Goal: Task Accomplishment & Management: Manage account settings

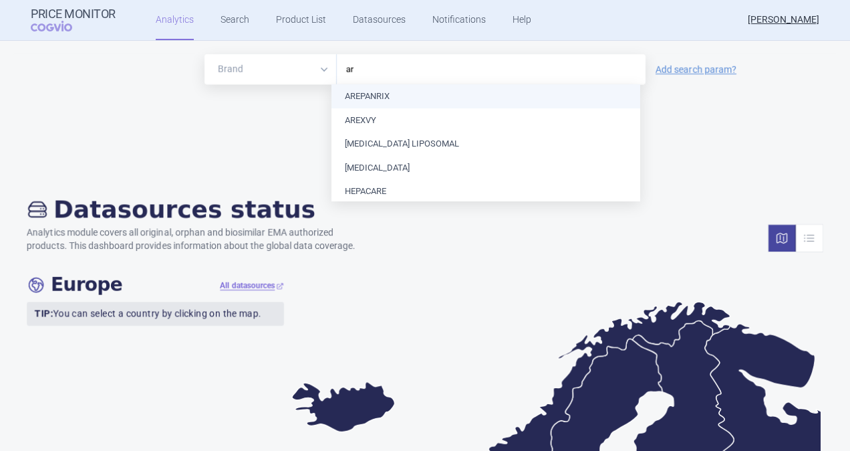
type input "a"
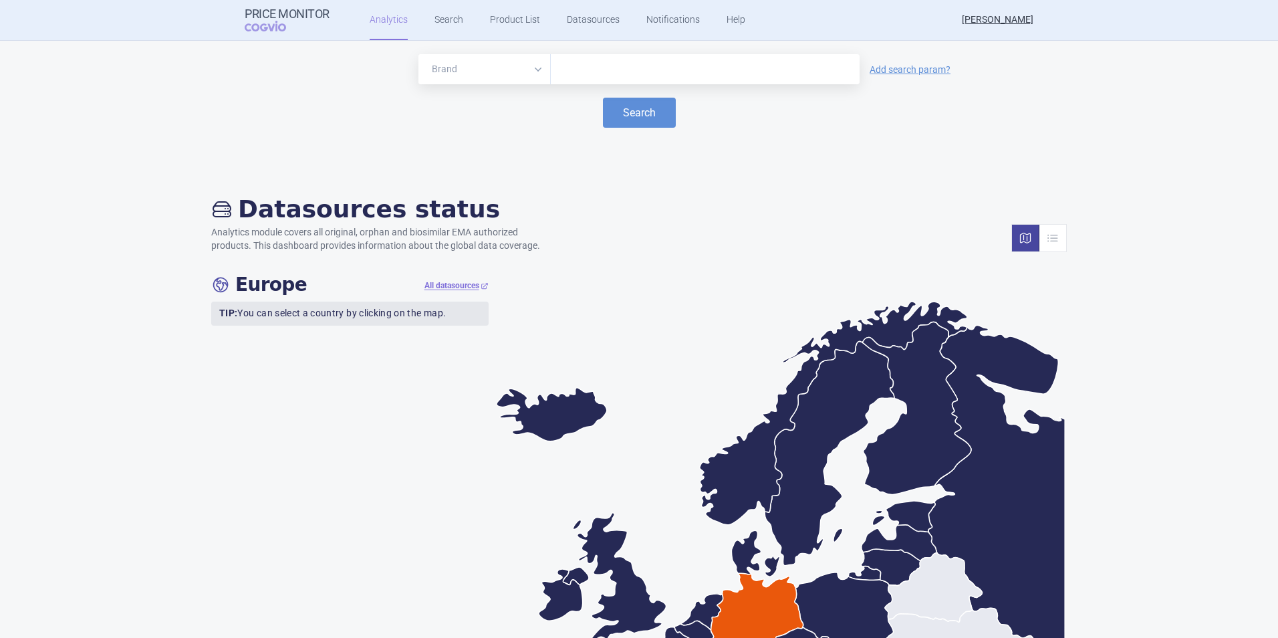
click at [626, 73] on input "text" at bounding box center [704, 69] width 295 height 17
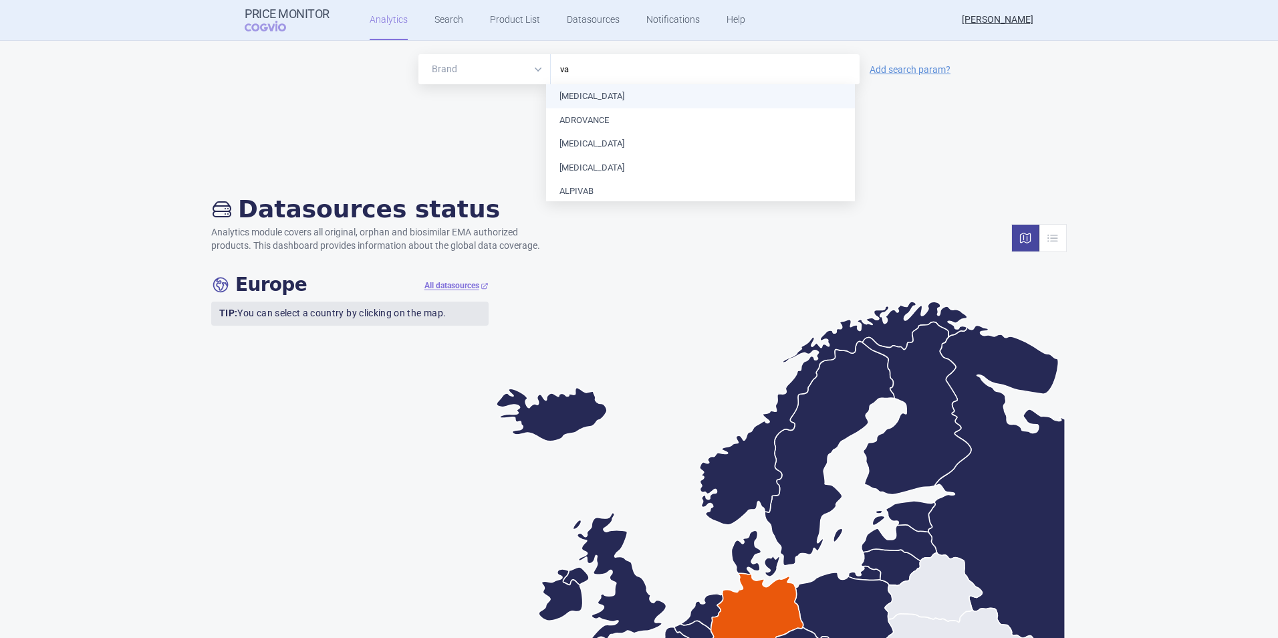
type input "v"
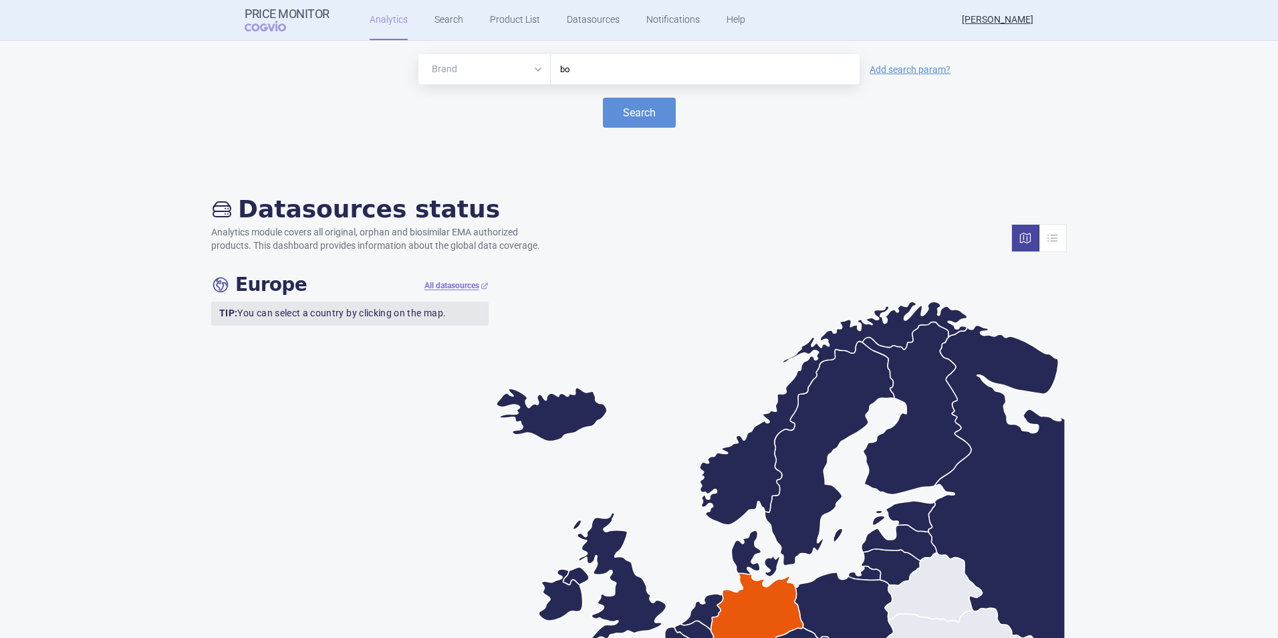
type input "b"
click at [434, 19] on link "Search" at bounding box center [448, 20] width 29 height 40
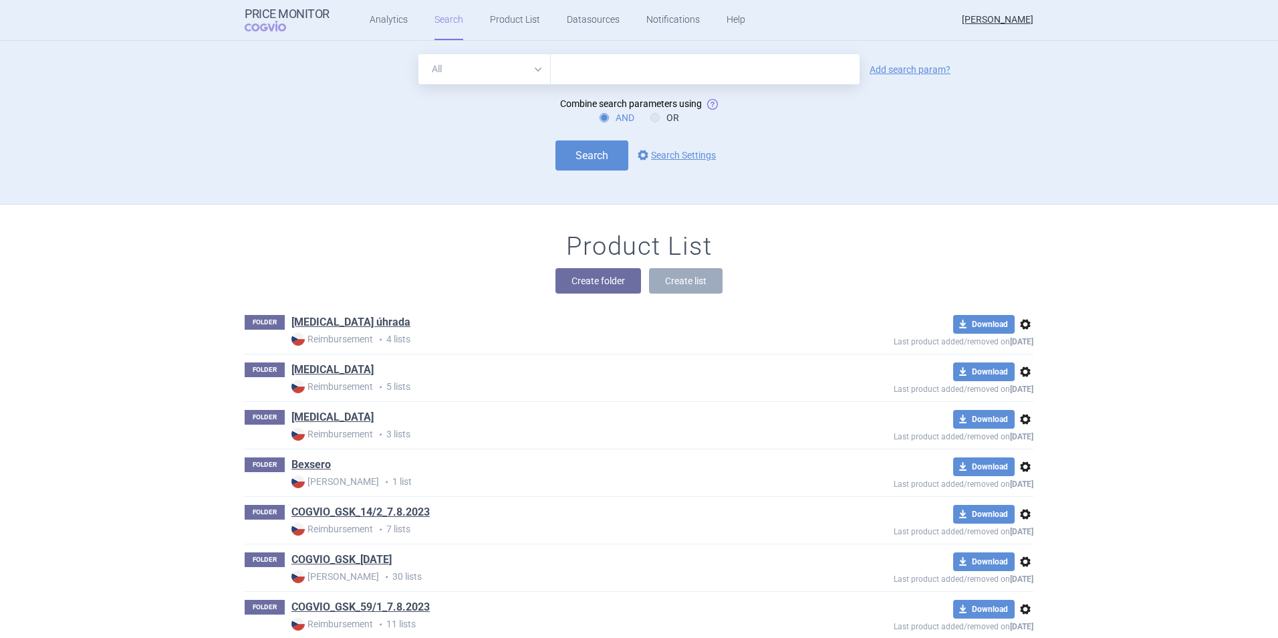
click at [582, 68] on input "text" at bounding box center [705, 69] width 309 height 30
type input "varilrix"
click at [590, 148] on button "Search" at bounding box center [591, 155] width 73 height 30
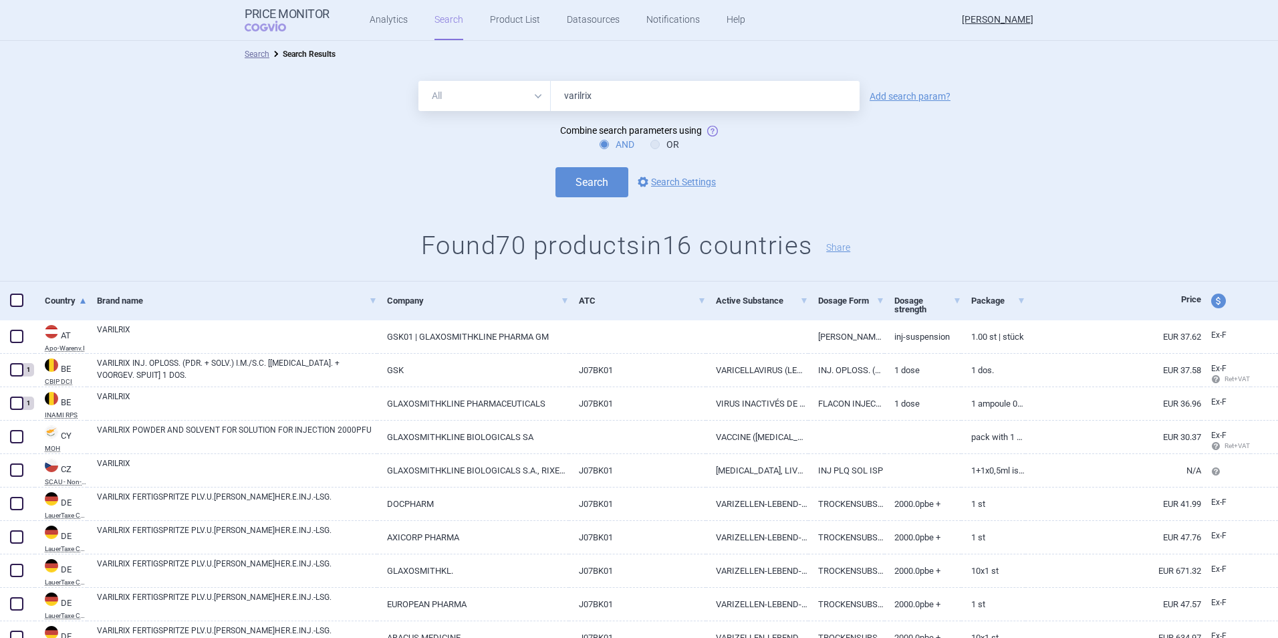
click at [19, 298] on span at bounding box center [16, 299] width 13 height 13
checkbox input "true"
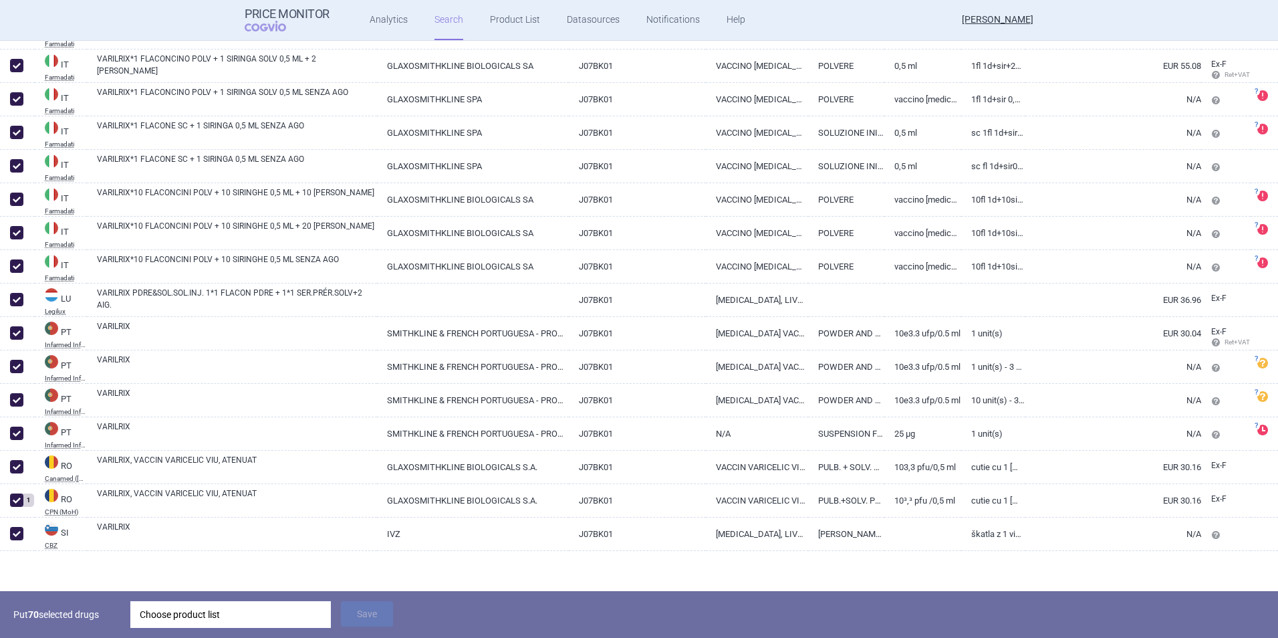
scroll to position [2132, 0]
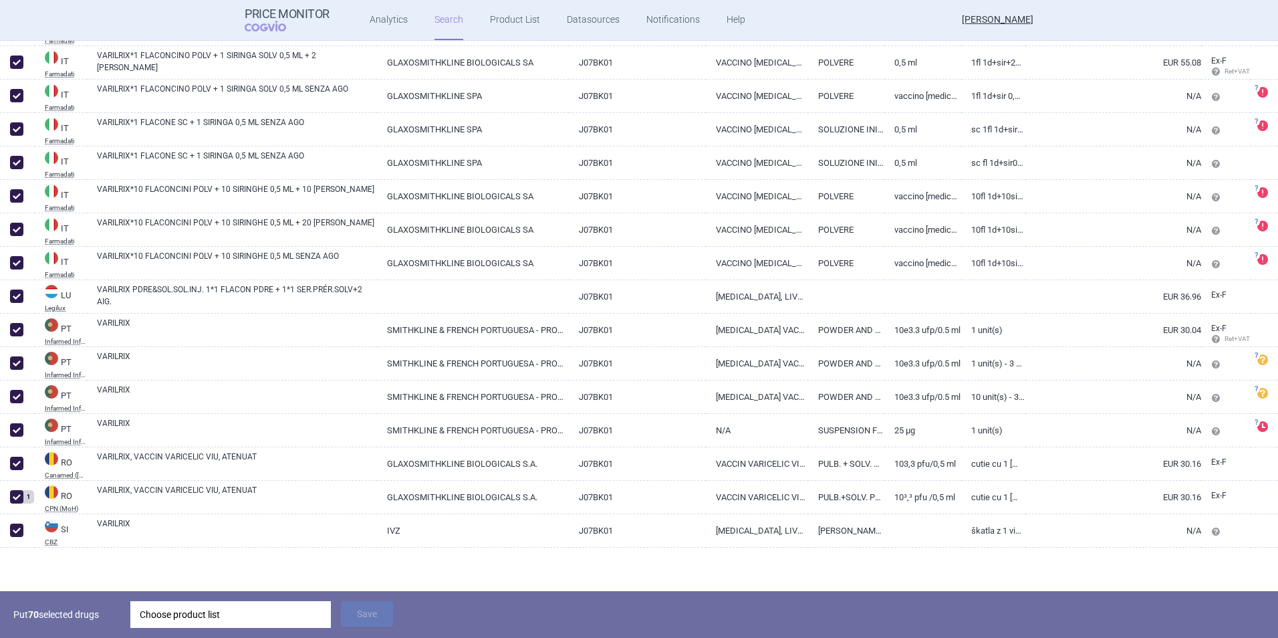
click at [233, 450] on div "Choose product list" at bounding box center [231, 614] width 182 height 27
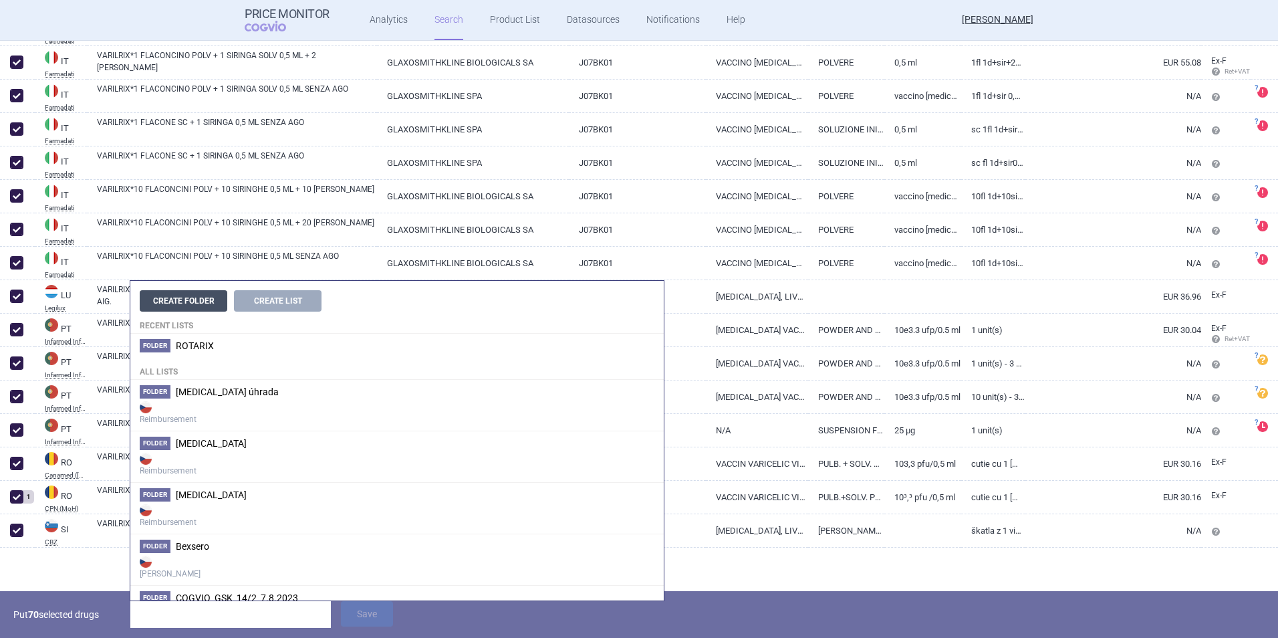
click at [202, 302] on button "Create Folder" at bounding box center [184, 300] width 88 height 21
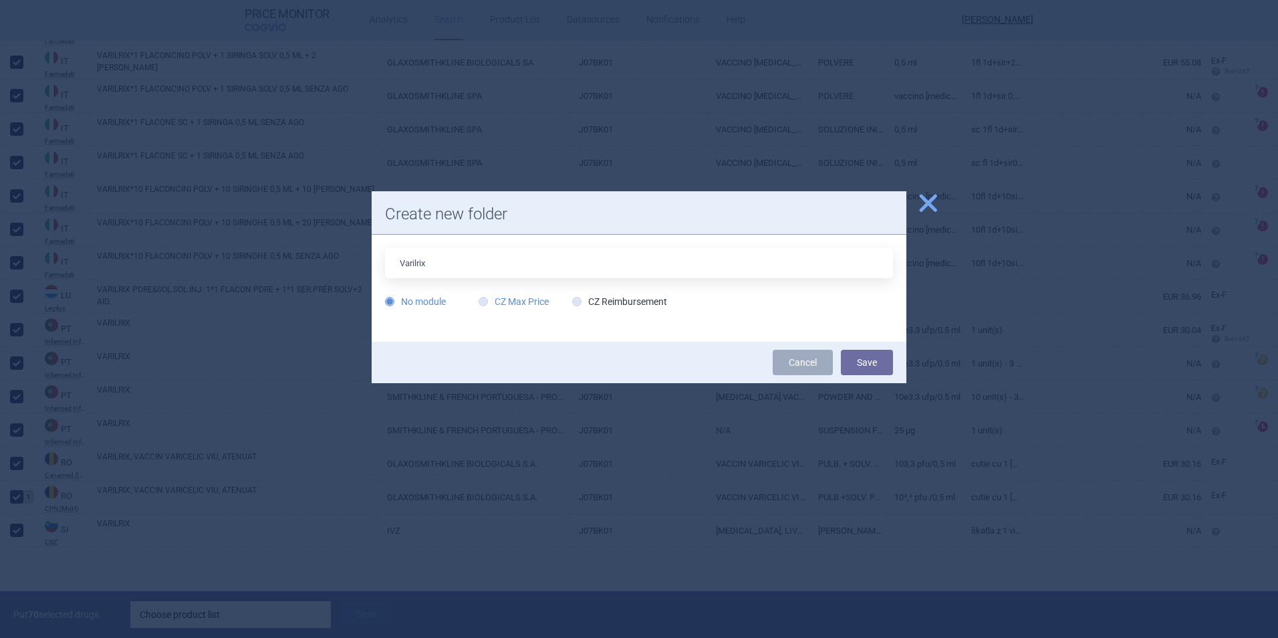
type input "Varilrix"
click at [537, 301] on label "CZ Max Price" at bounding box center [514, 301] width 70 height 13
click at [493, 301] on input "CZ Max Price" at bounding box center [485, 301] width 13 height 13
radio input "true"
click at [497, 261] on input "Varilrix" at bounding box center [639, 263] width 508 height 30
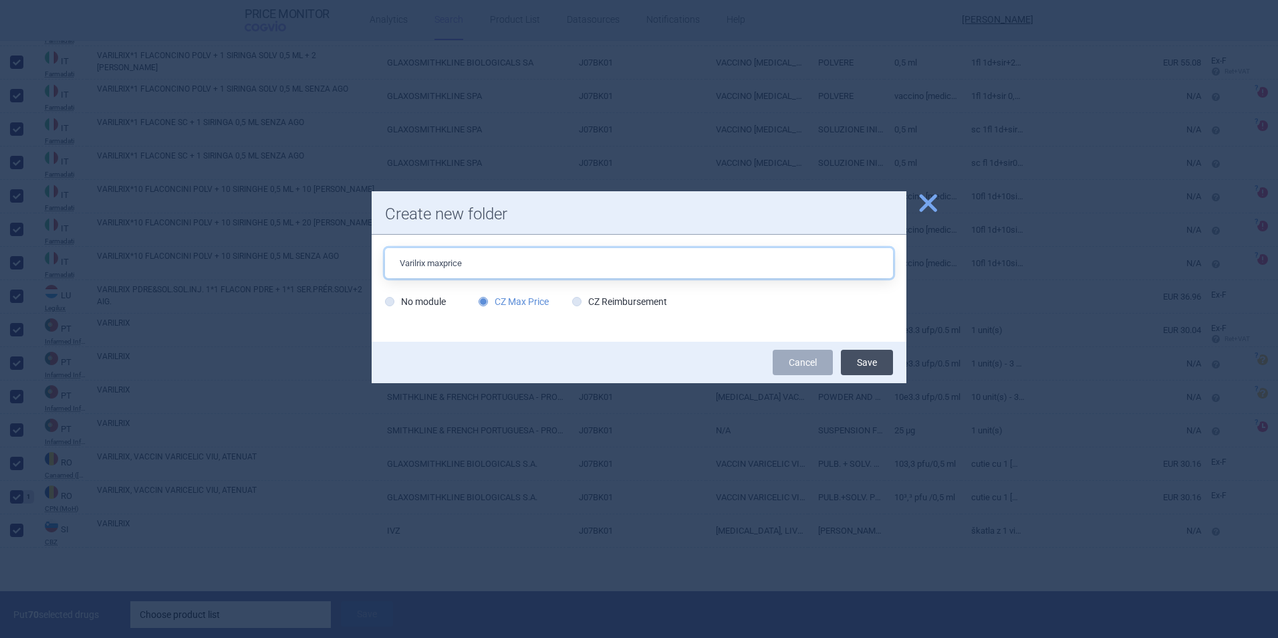
type input "Varilrix maxprice"
click at [850, 357] on button "Save" at bounding box center [867, 362] width 52 height 25
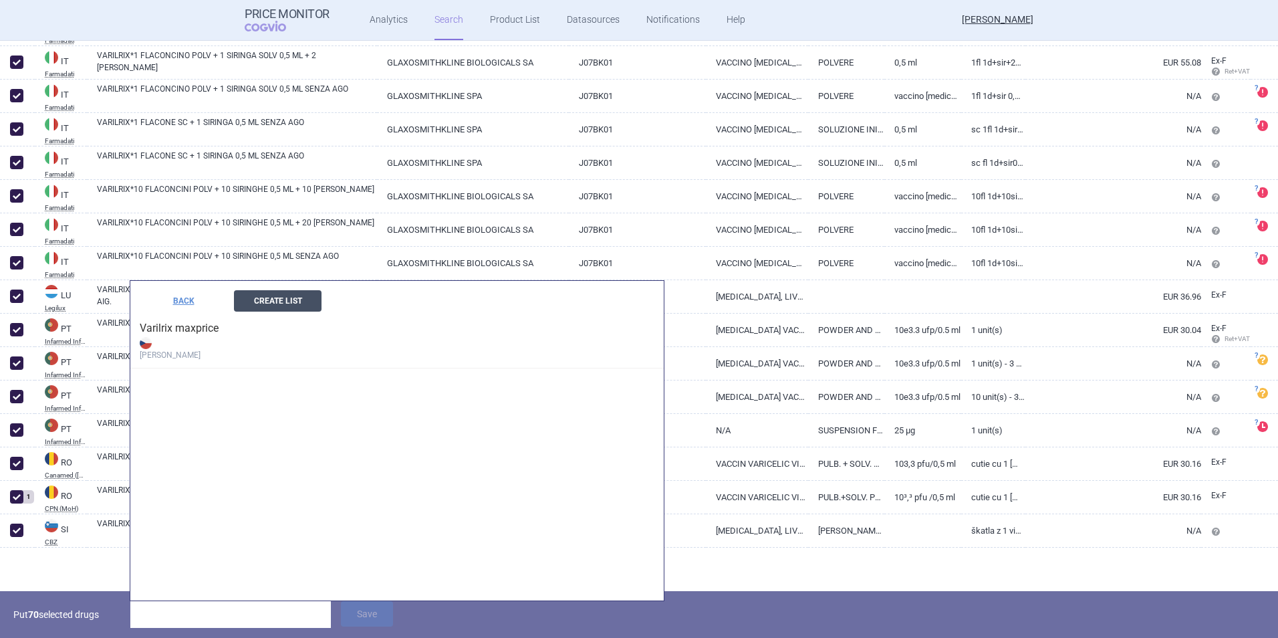
click at [268, 303] on button "Create List" at bounding box center [278, 300] width 88 height 21
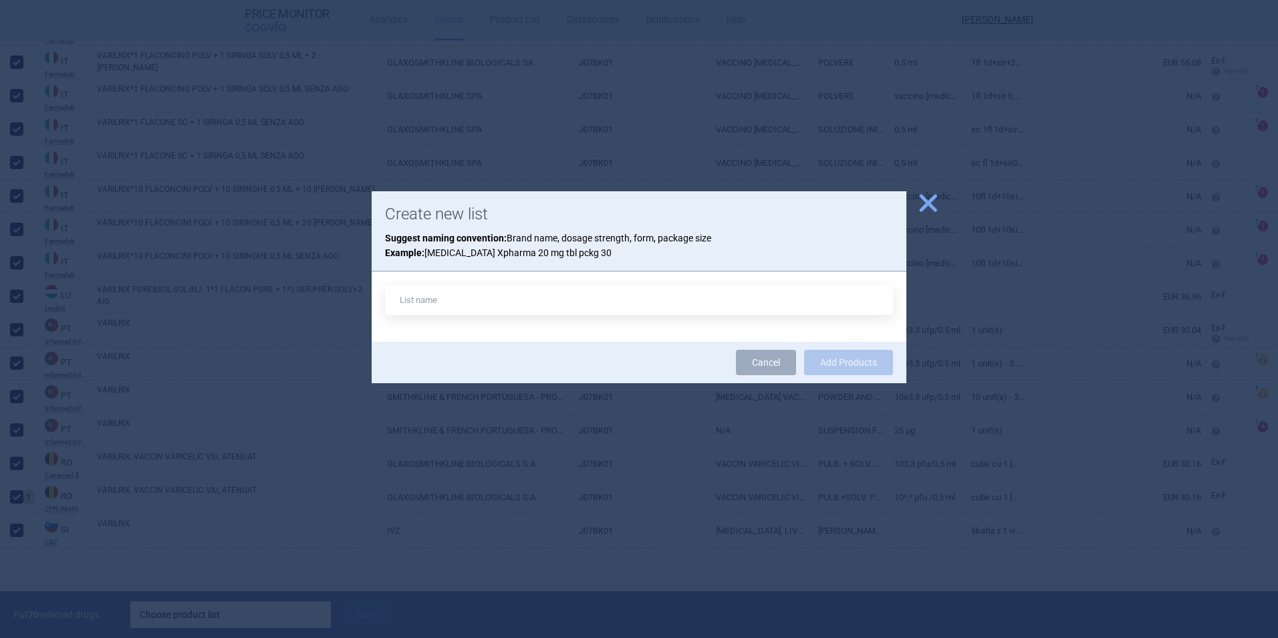
click at [425, 297] on input "text" at bounding box center [639, 300] width 508 height 30
type input "varilrix rb"
click at [850, 199] on span "close" at bounding box center [927, 202] width 23 height 23
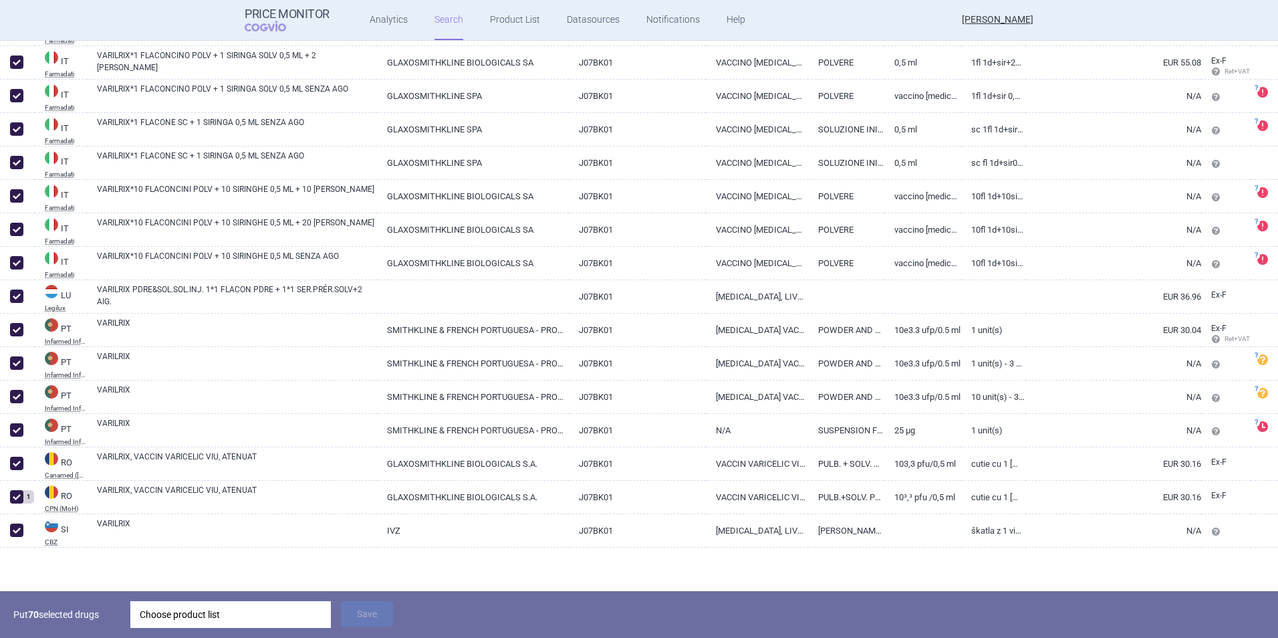
click at [279, 450] on div "Choose product list" at bounding box center [231, 614] width 182 height 27
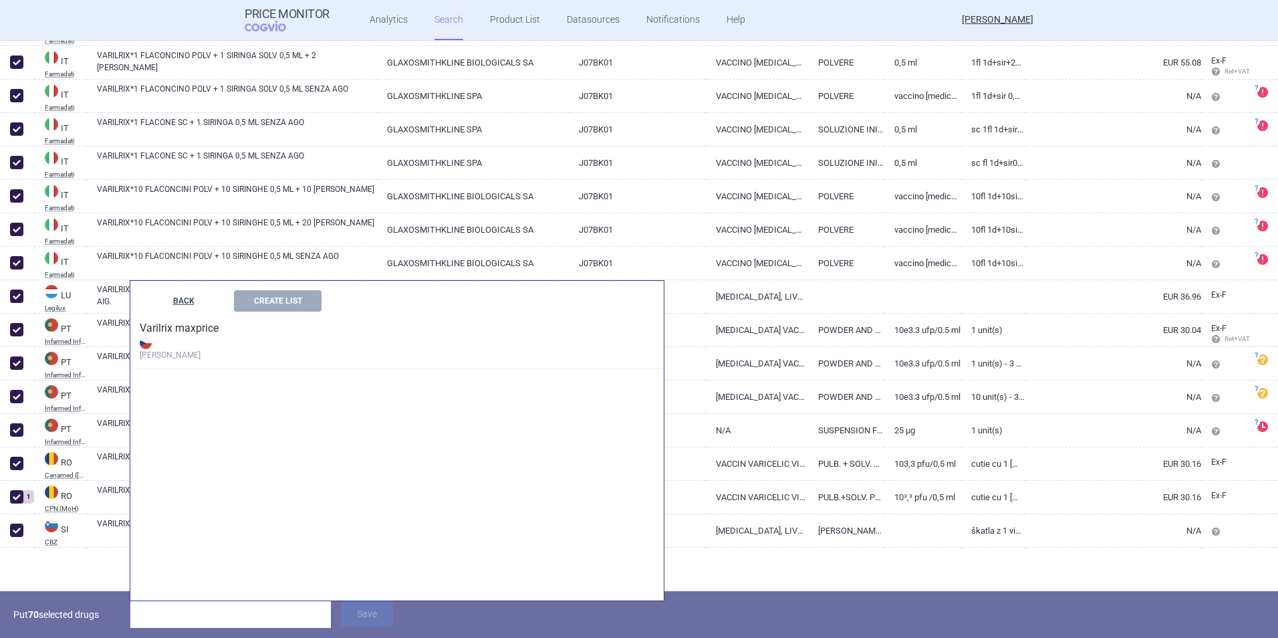
click at [199, 299] on button "BACK" at bounding box center [184, 300] width 88 height 21
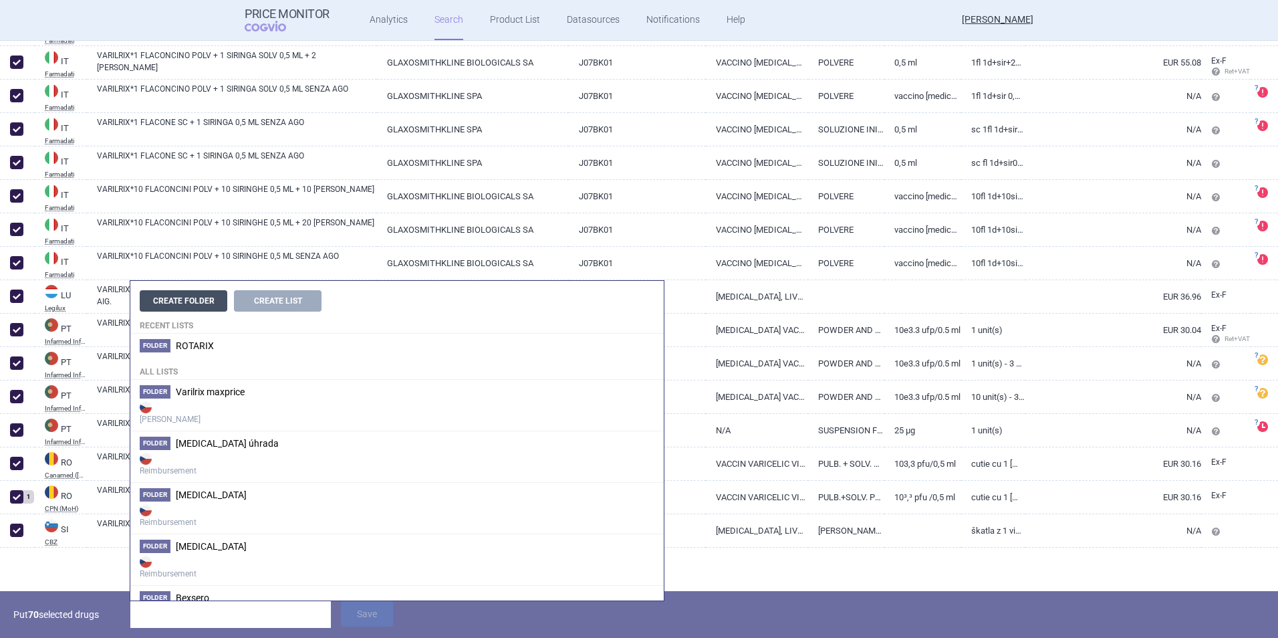
click at [211, 301] on button "Create Folder" at bounding box center [184, 300] width 88 height 21
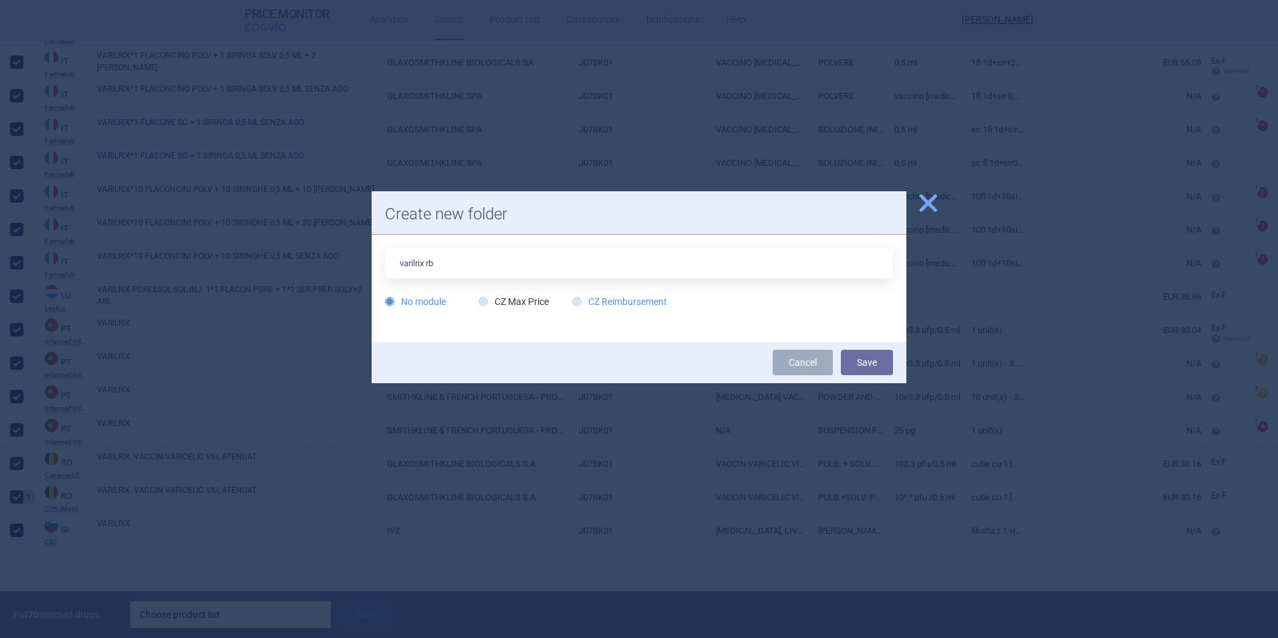
type input "varilrix rb"
click at [607, 300] on label "CZ Reimbursement" at bounding box center [619, 301] width 95 height 13
click at [586, 300] on input "CZ Reimbursement" at bounding box center [579, 301] width 13 height 13
radio input "true"
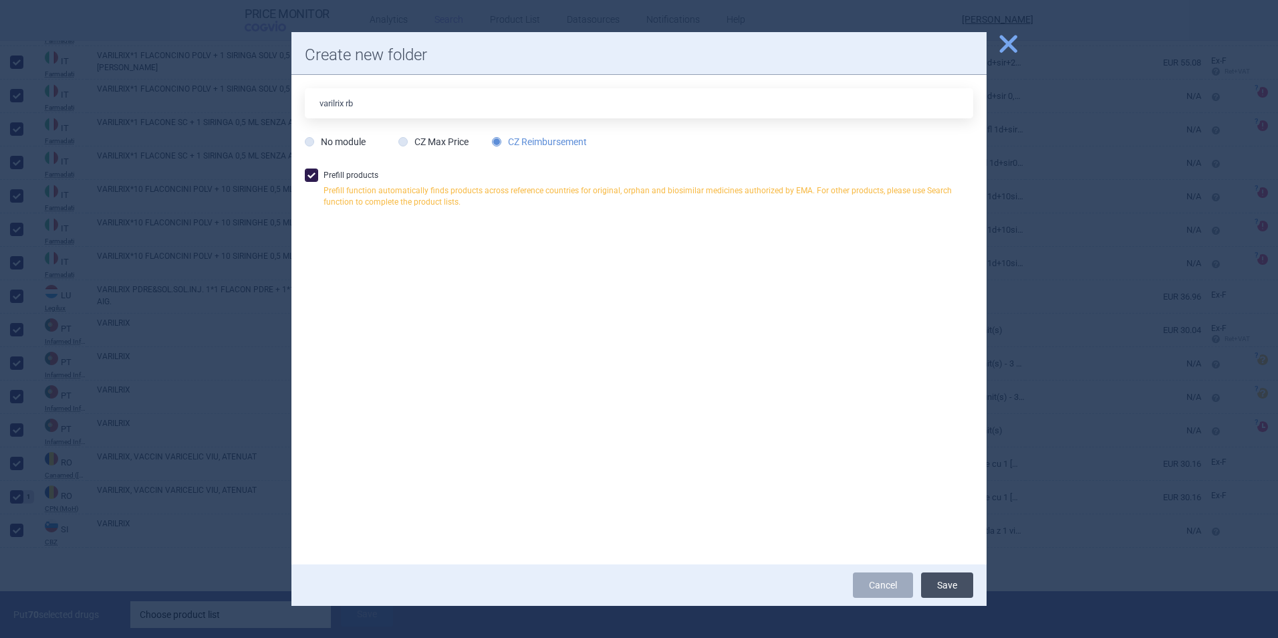
click at [850, 450] on button "Save" at bounding box center [947, 584] width 52 height 25
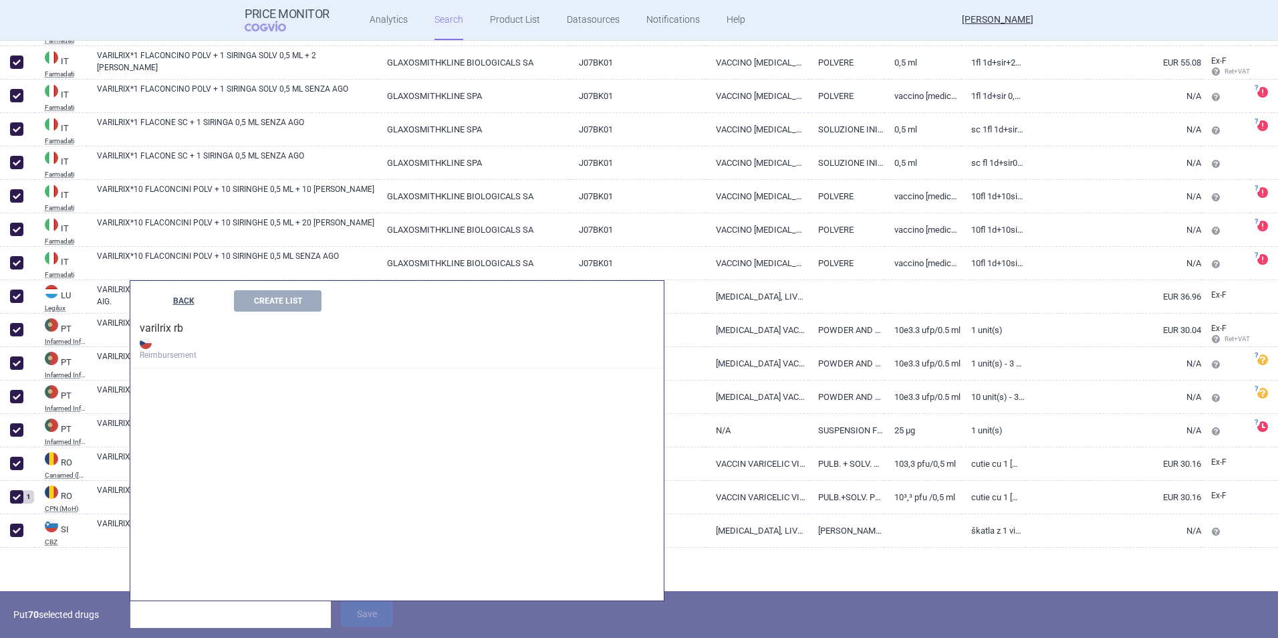
click at [193, 299] on button "BACK" at bounding box center [184, 300] width 88 height 21
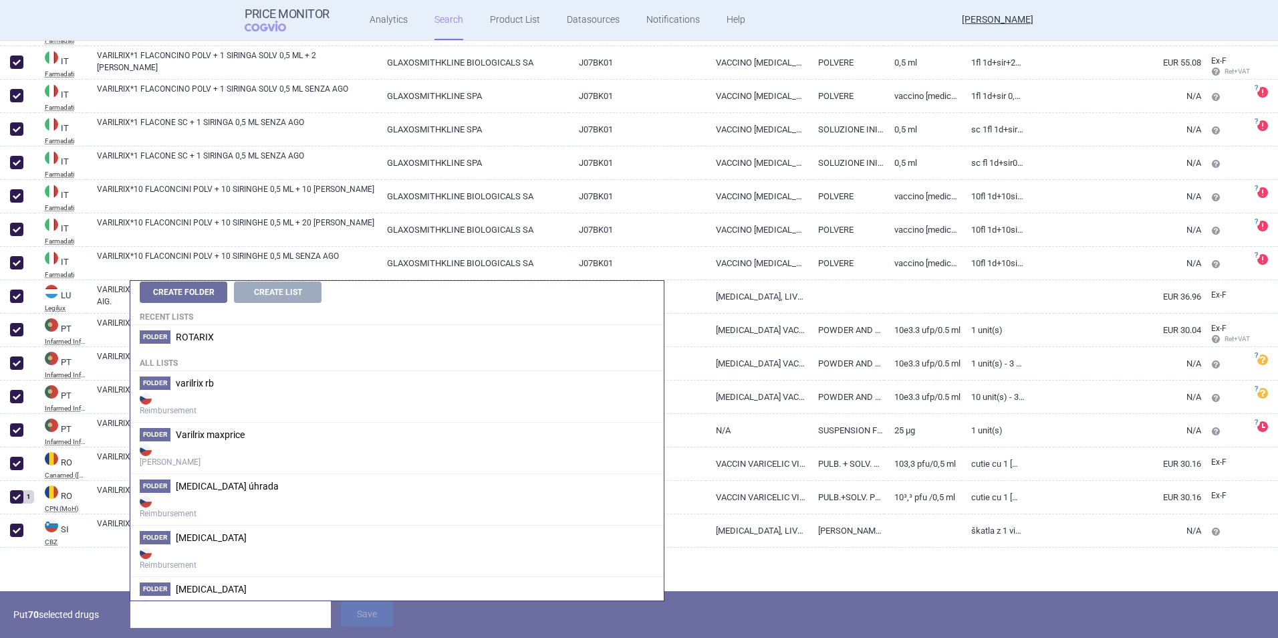
scroll to position [0, 0]
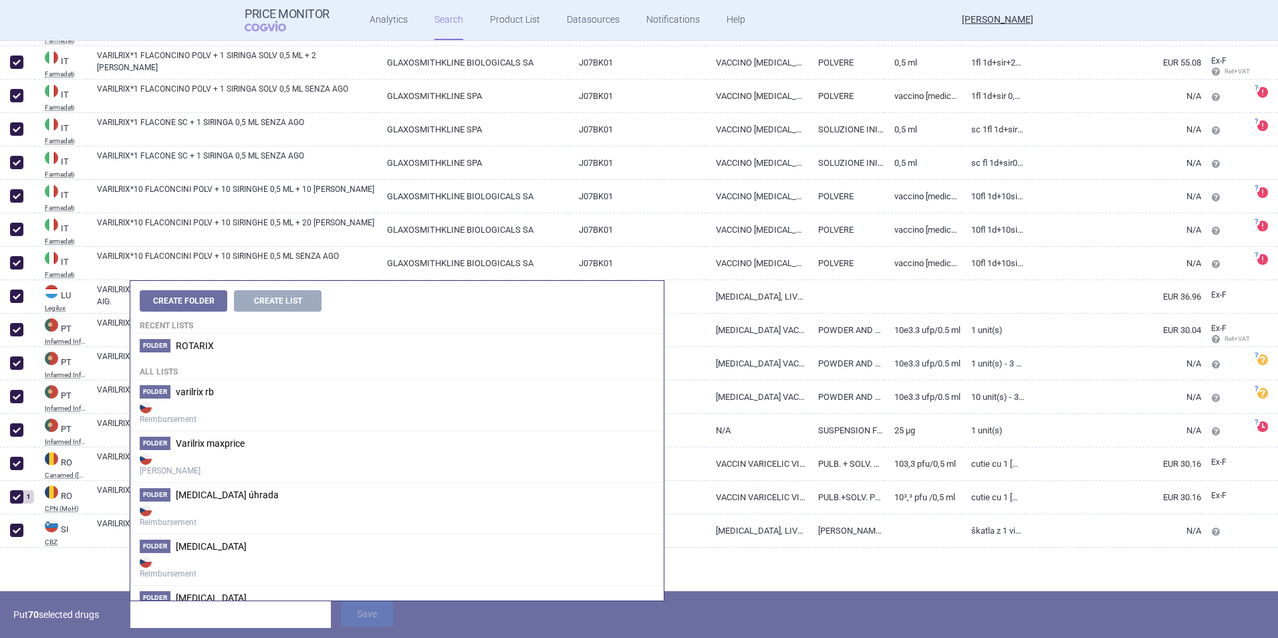
click at [793, 450] on div "Put 70 selected drugs Save" at bounding box center [639, 614] width 1278 height 47
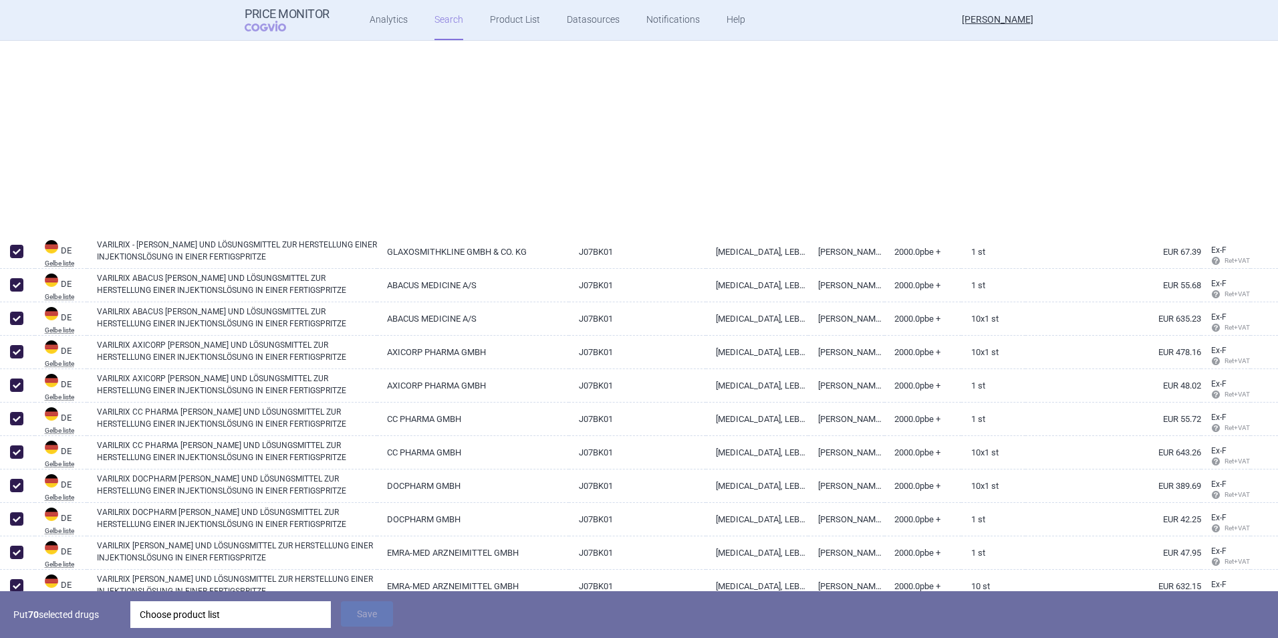
scroll to position [1203, 0]
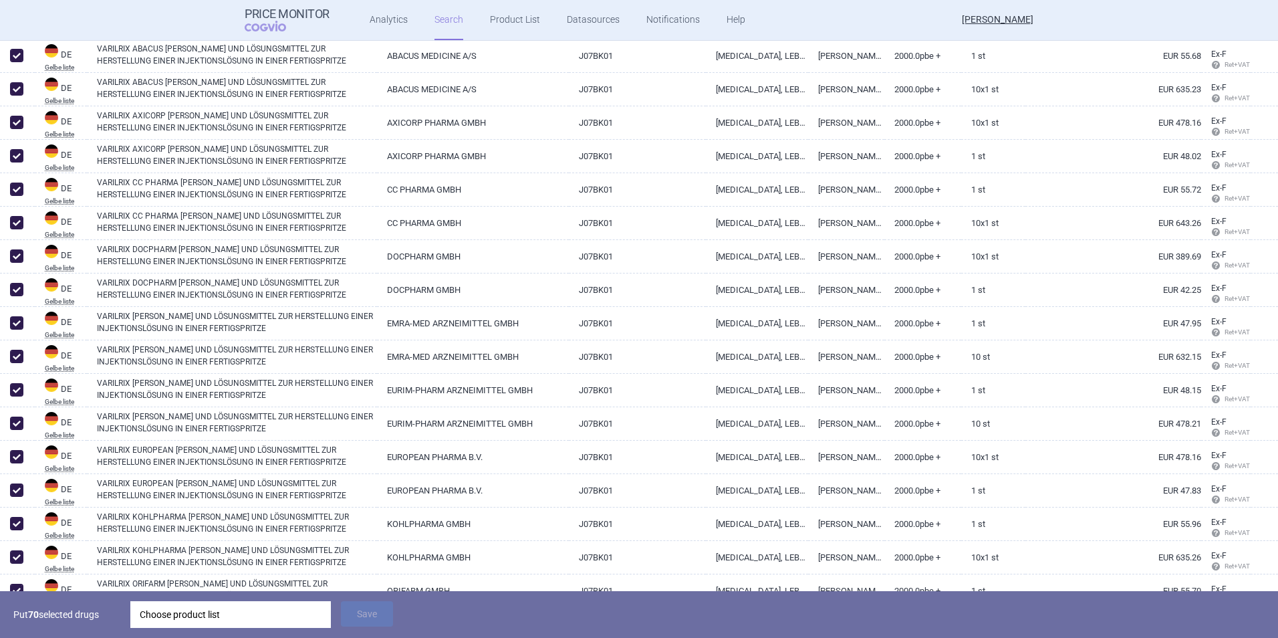
click at [248, 450] on div "Choose product list" at bounding box center [231, 614] width 182 height 27
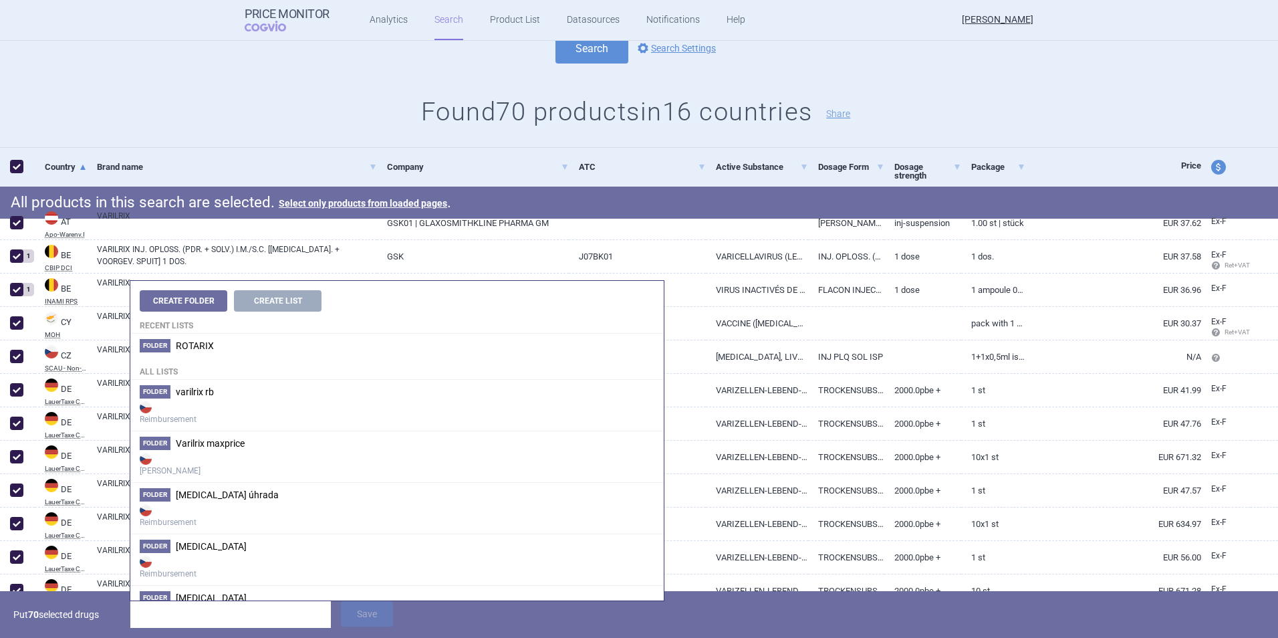
scroll to position [0, 0]
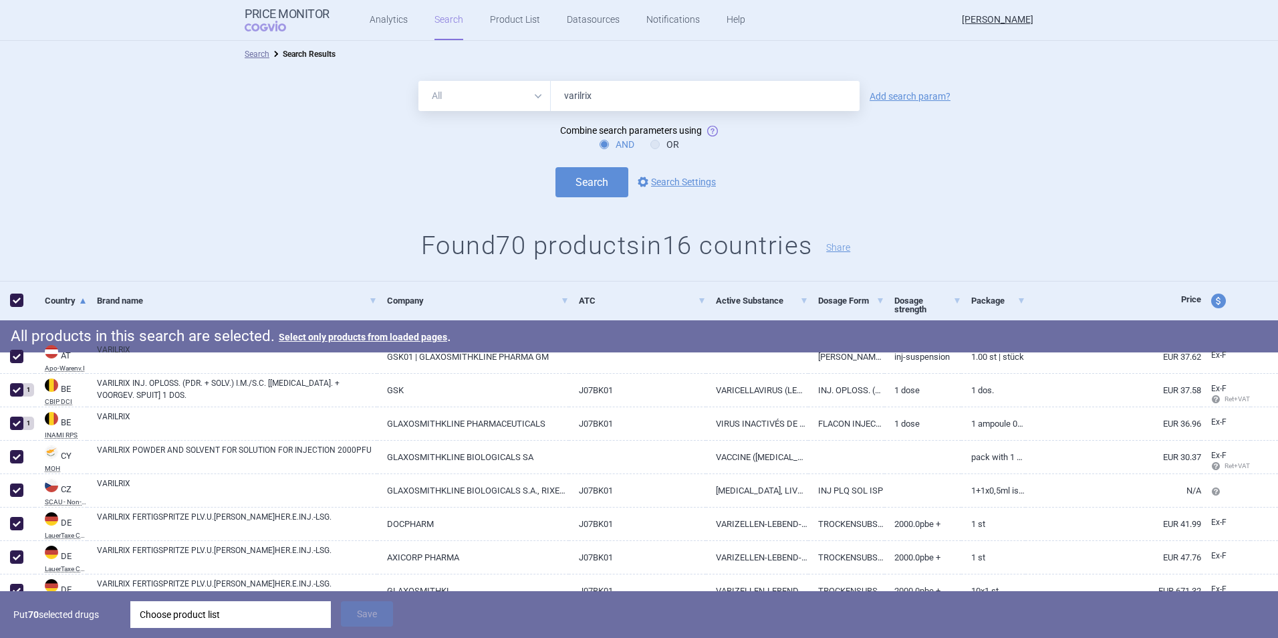
click at [850, 149] on div "AND OR" at bounding box center [639, 144] width 1278 height 13
click at [523, 24] on link "Product List" at bounding box center [515, 20] width 50 height 40
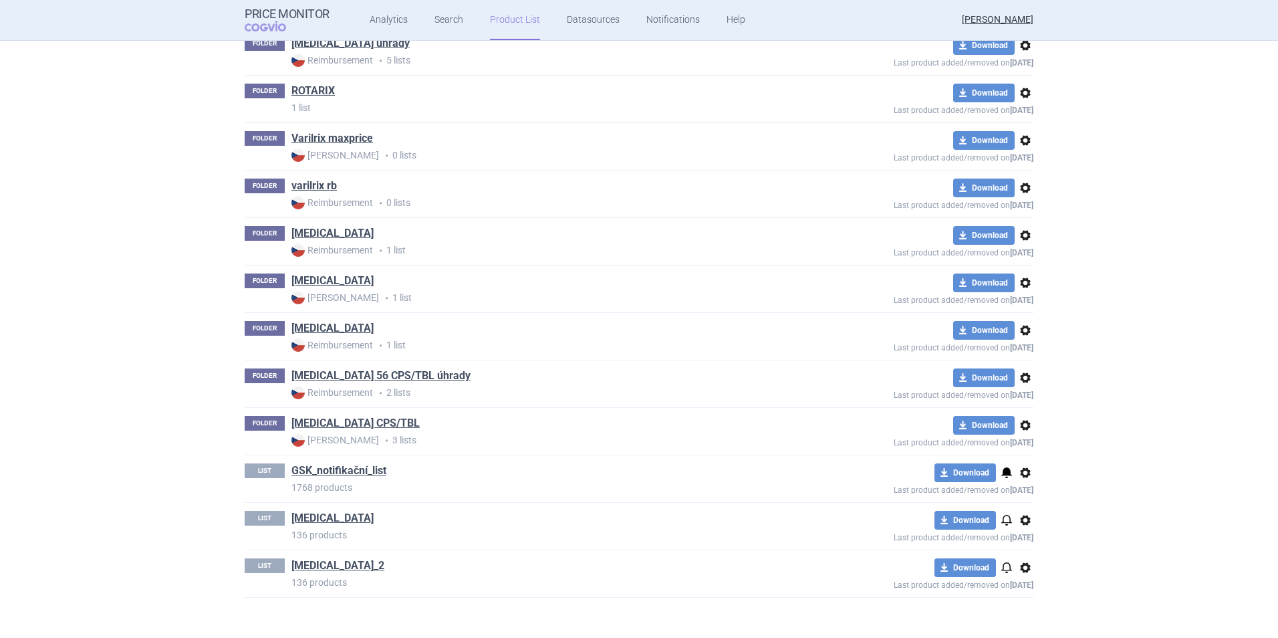
scroll to position [1303, 0]
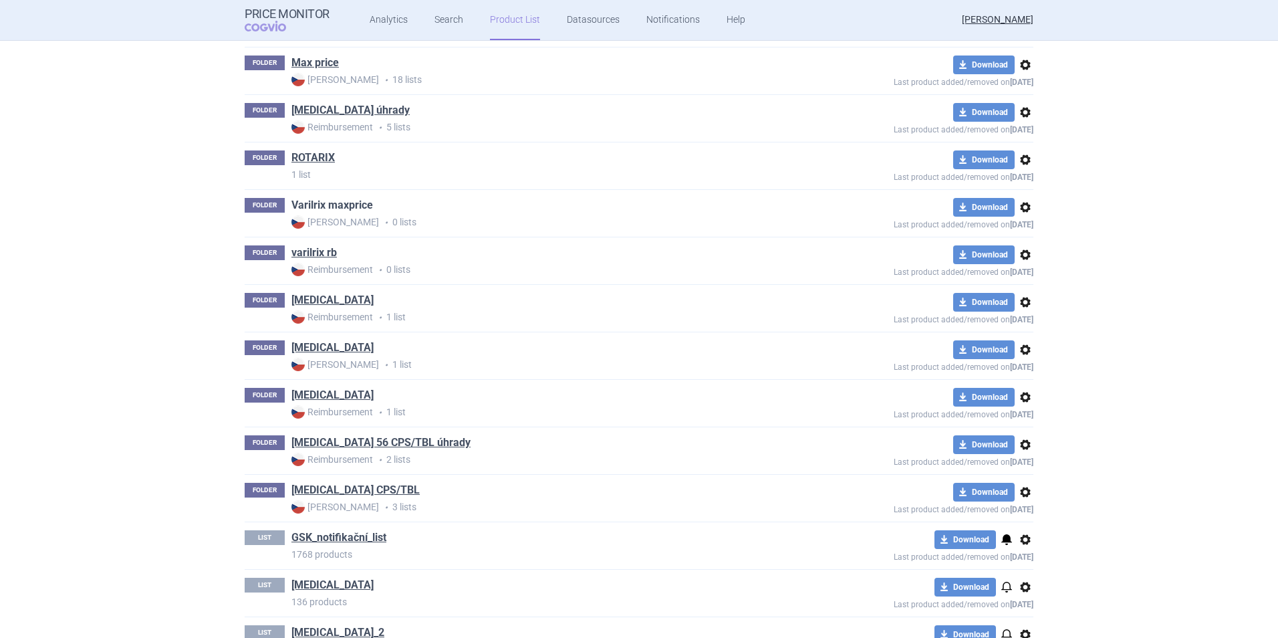
click at [336, 203] on link "Varilrix maxprice" at bounding box center [332, 205] width 82 height 15
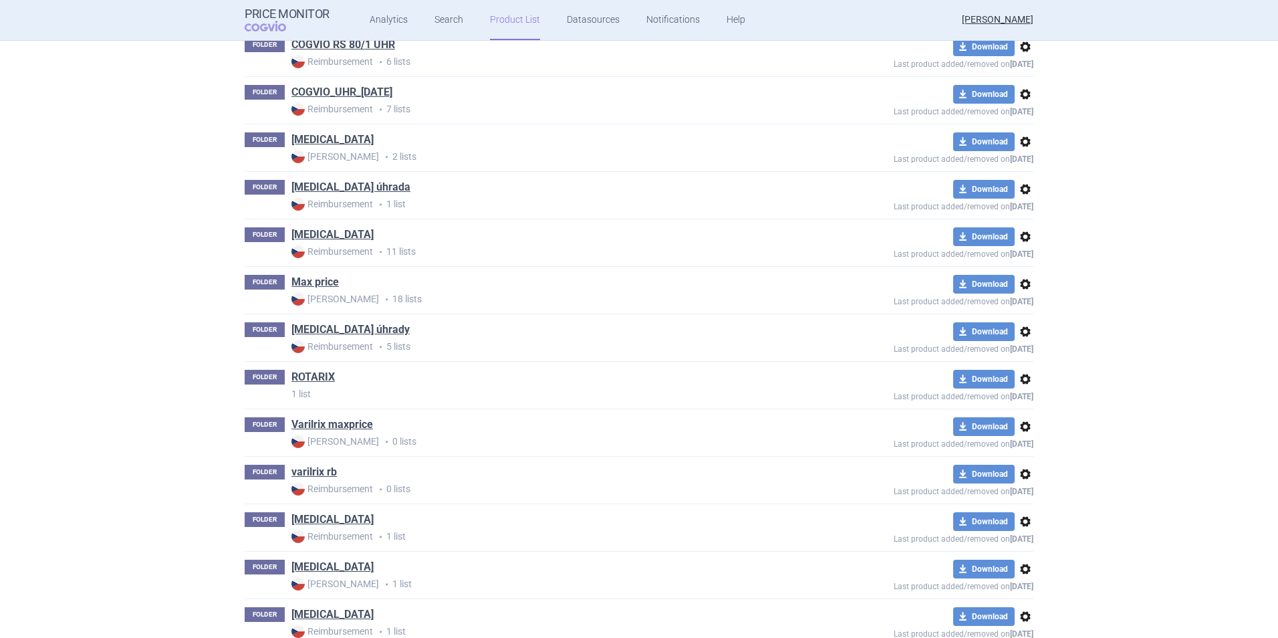
scroll to position [1233, 0]
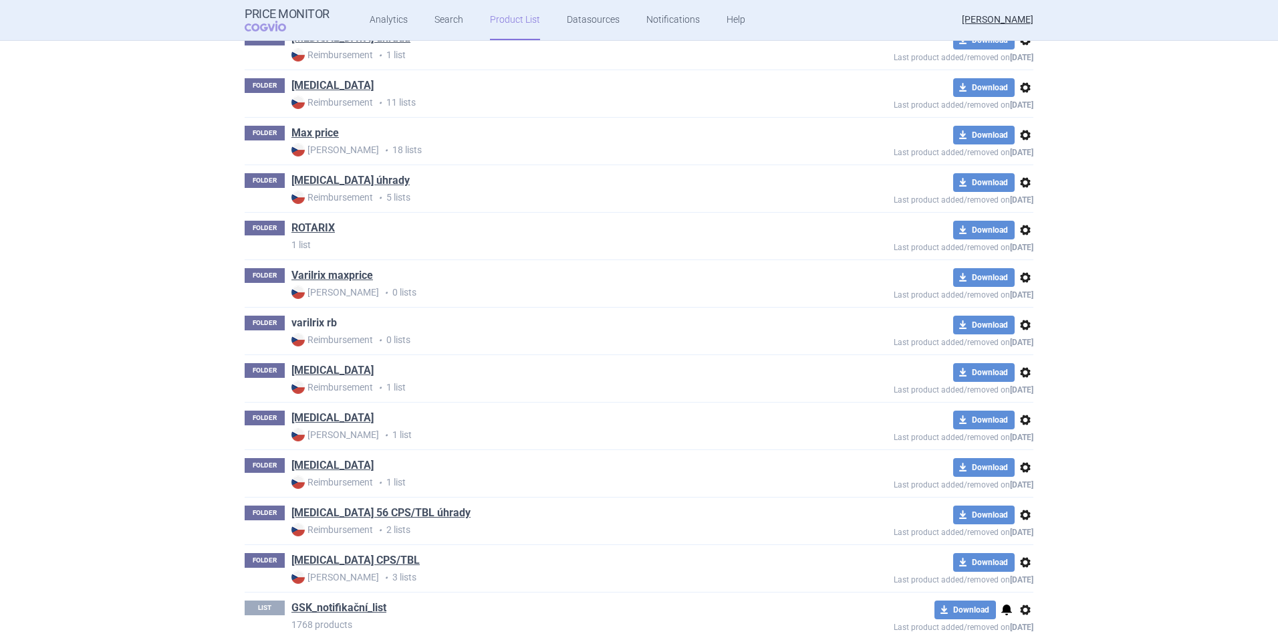
click at [329, 322] on link "varilrix rb" at bounding box center [313, 322] width 45 height 15
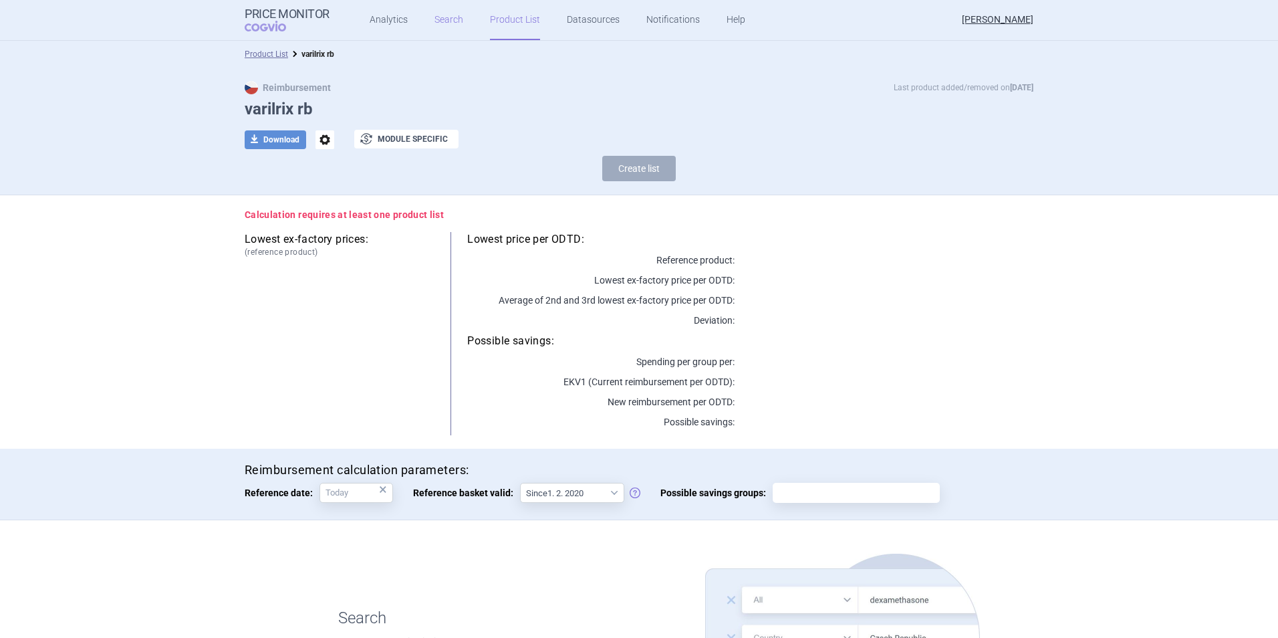
click at [434, 27] on link "Search" at bounding box center [448, 20] width 29 height 40
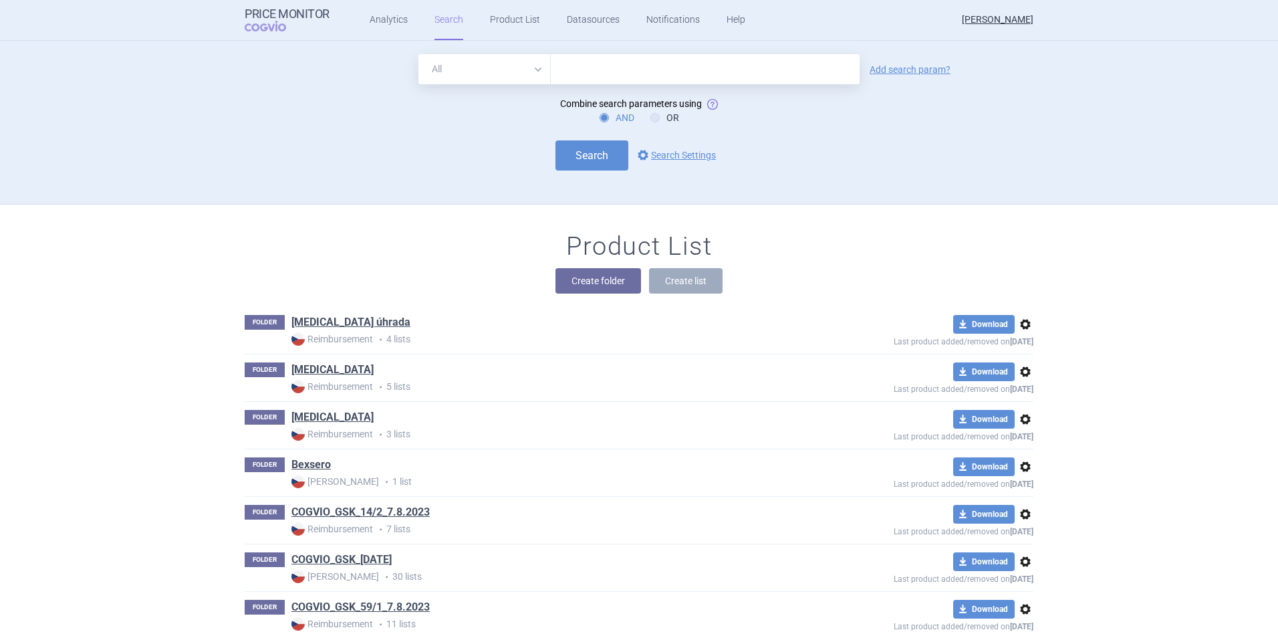
click at [577, 69] on input "text" at bounding box center [705, 69] width 309 height 30
drag, startPoint x: 574, startPoint y: 72, endPoint x: 561, endPoint y: 72, distance: 13.4
click at [562, 72] on input "av" at bounding box center [705, 69] width 309 height 30
click at [581, 72] on input "va" at bounding box center [705, 69] width 309 height 30
type input "varilrix"
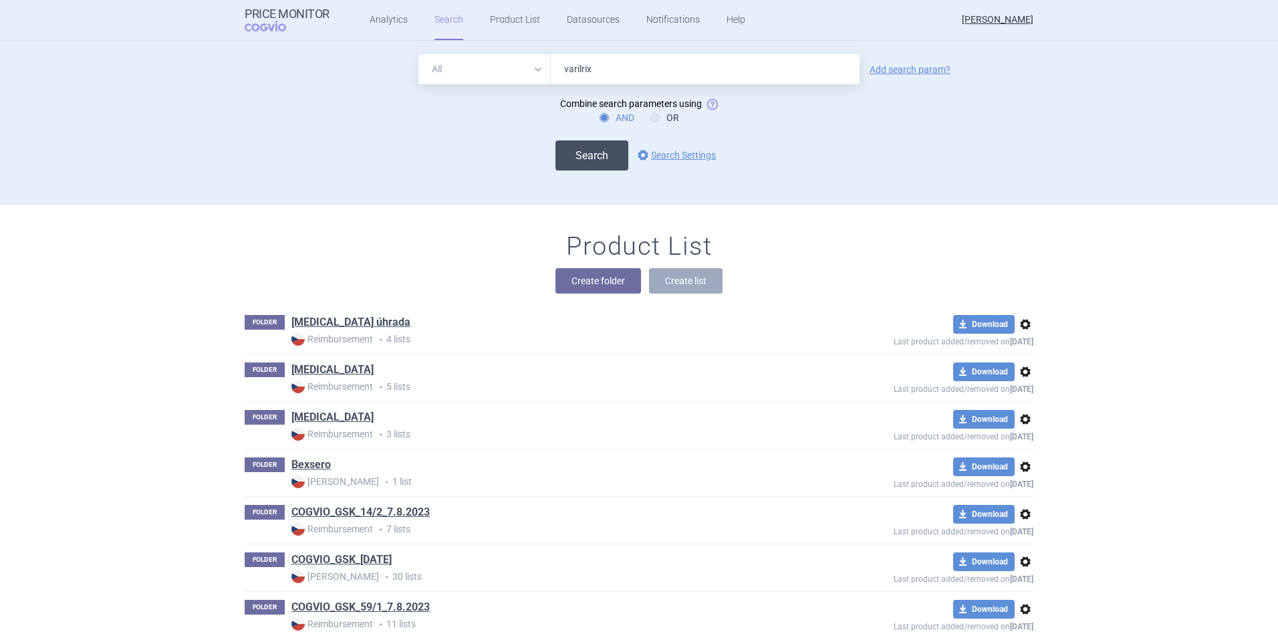
click at [590, 149] on button "Search" at bounding box center [591, 155] width 73 height 30
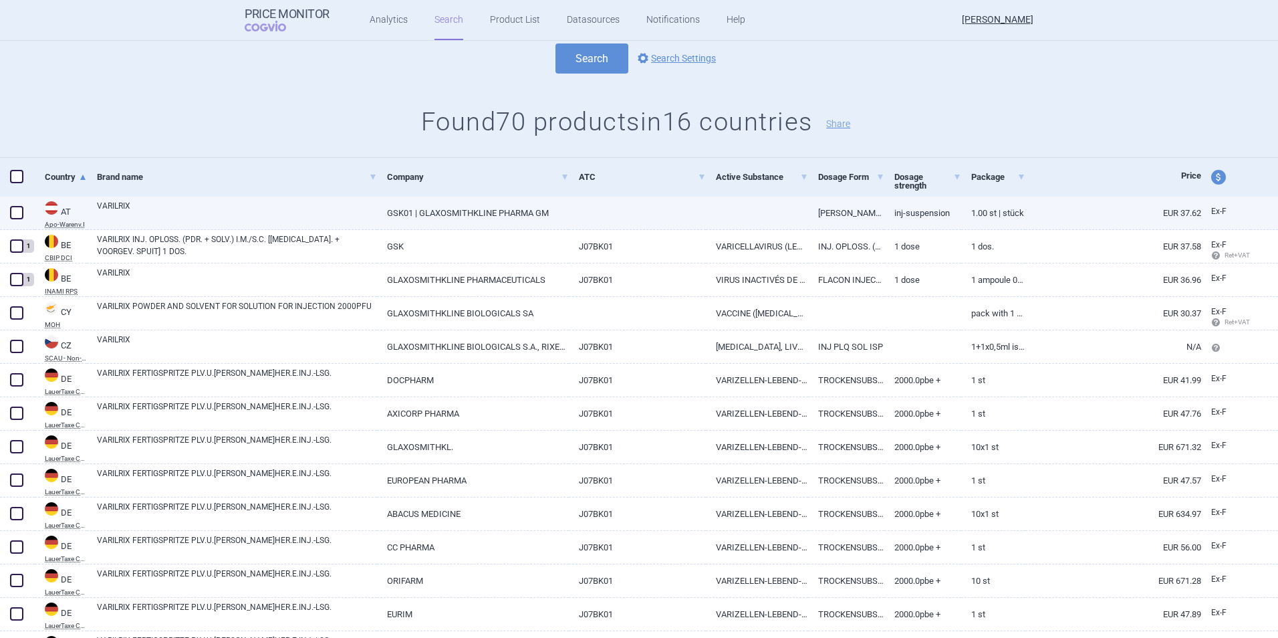
scroll to position [134, 0]
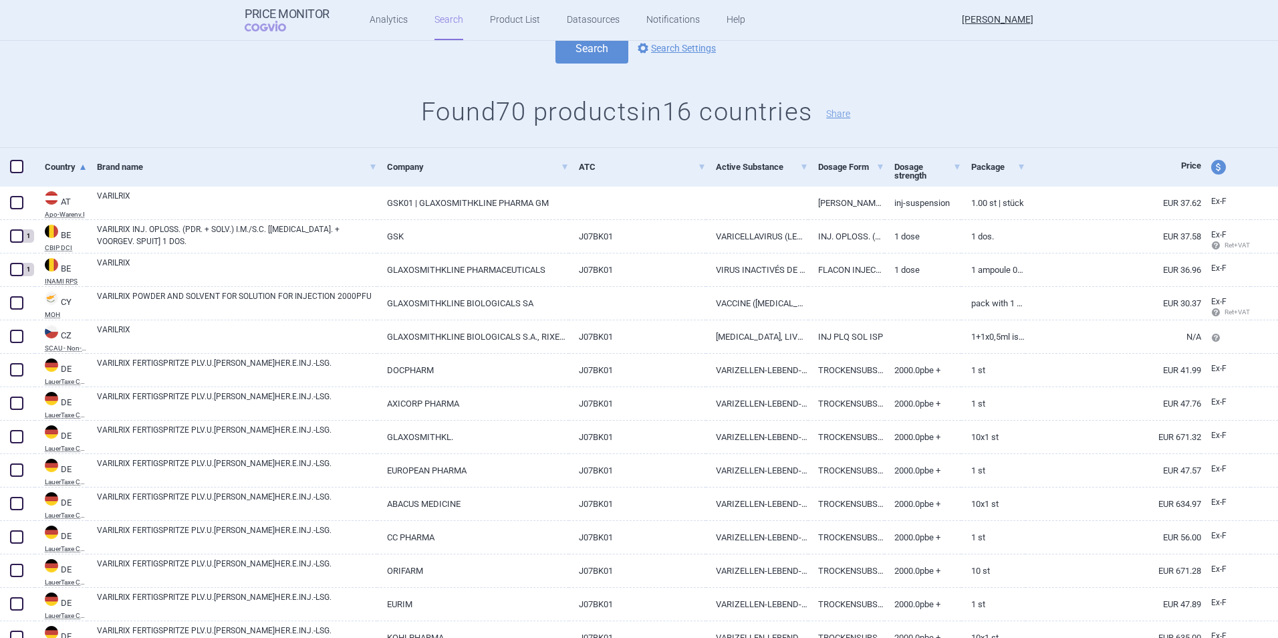
click at [28, 168] on div at bounding box center [17, 167] width 35 height 39
click at [23, 167] on span at bounding box center [17, 166] width 20 height 20
checkbox input "true"
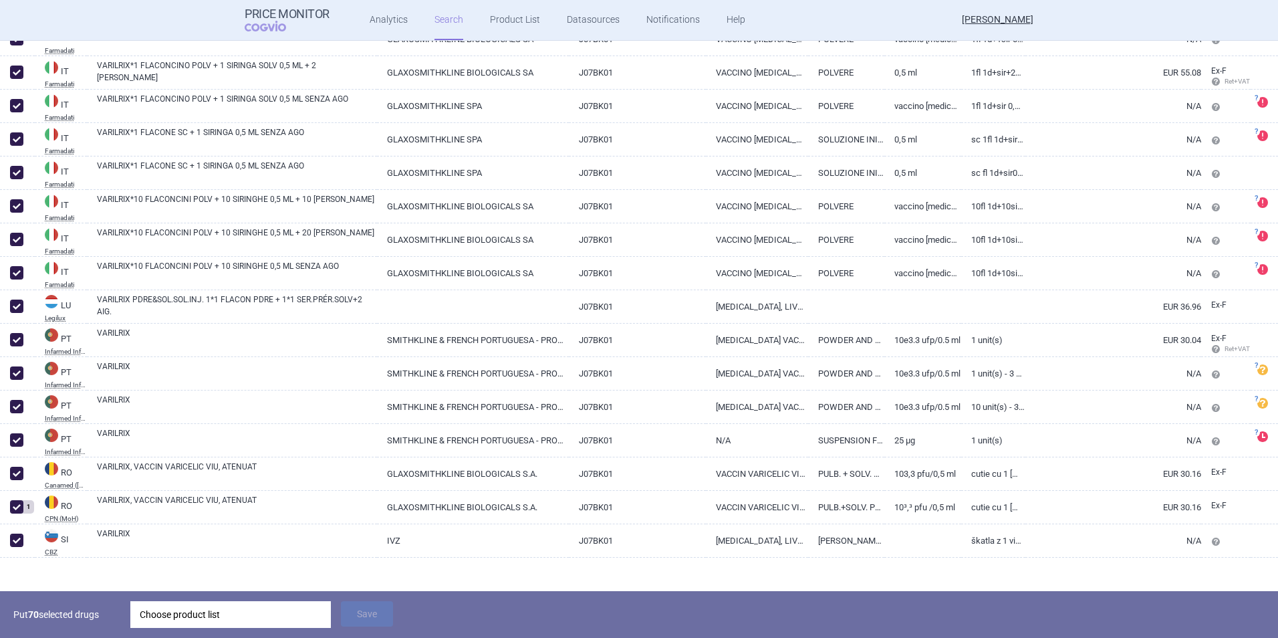
scroll to position [2132, 0]
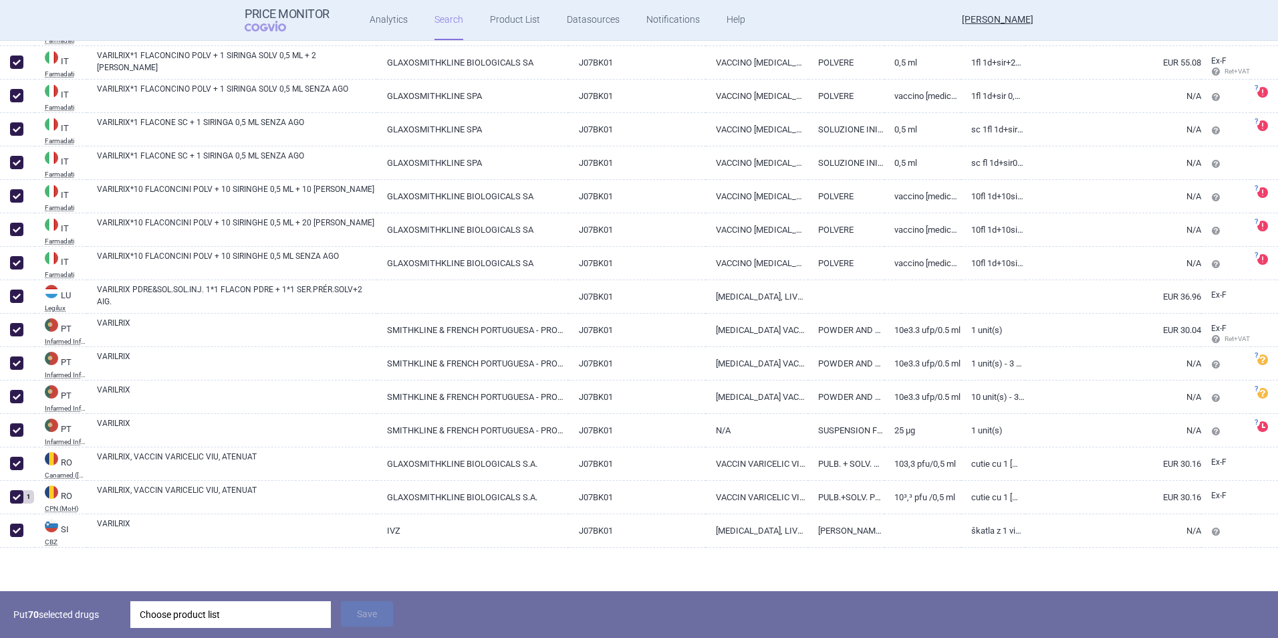
click at [212, 450] on div "Choose product list" at bounding box center [231, 614] width 182 height 27
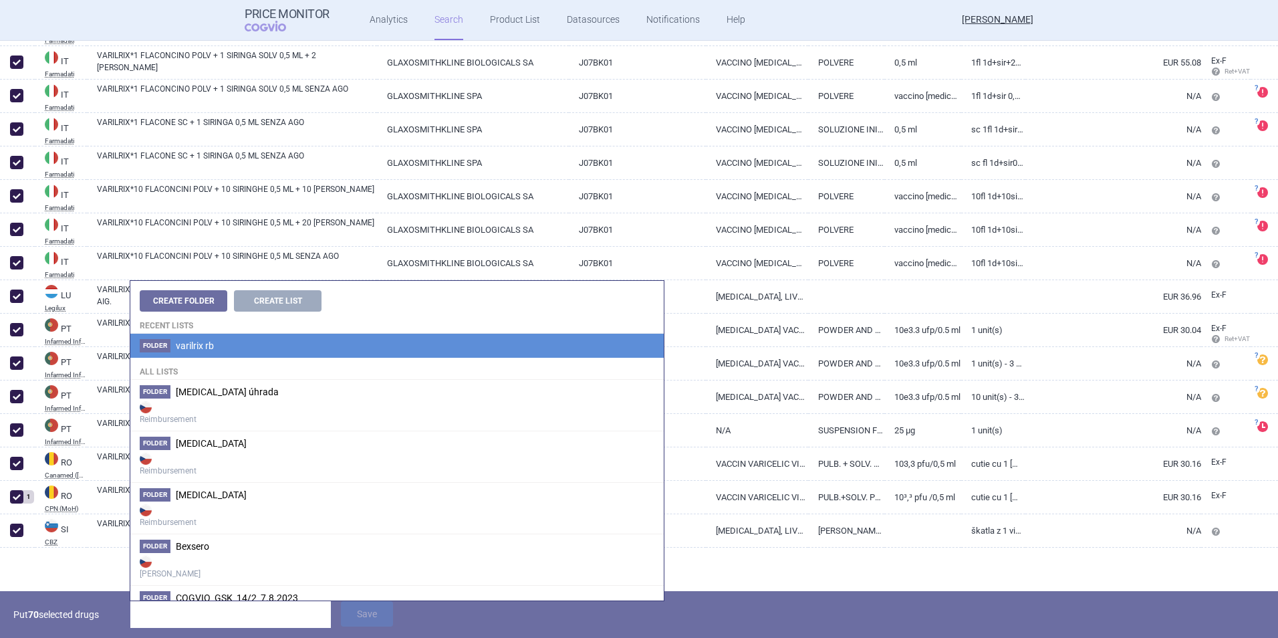
click at [232, 349] on li "Folder varilrix rb" at bounding box center [396, 346] width 533 height 24
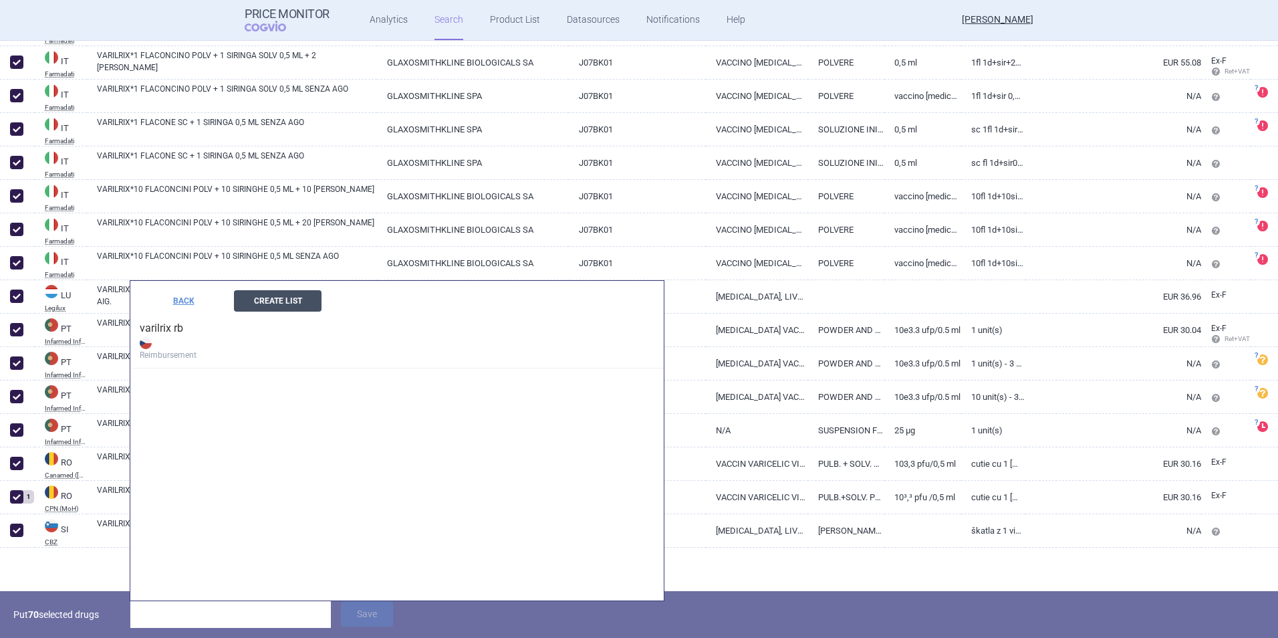
click at [259, 300] on button "Create List" at bounding box center [278, 300] width 88 height 21
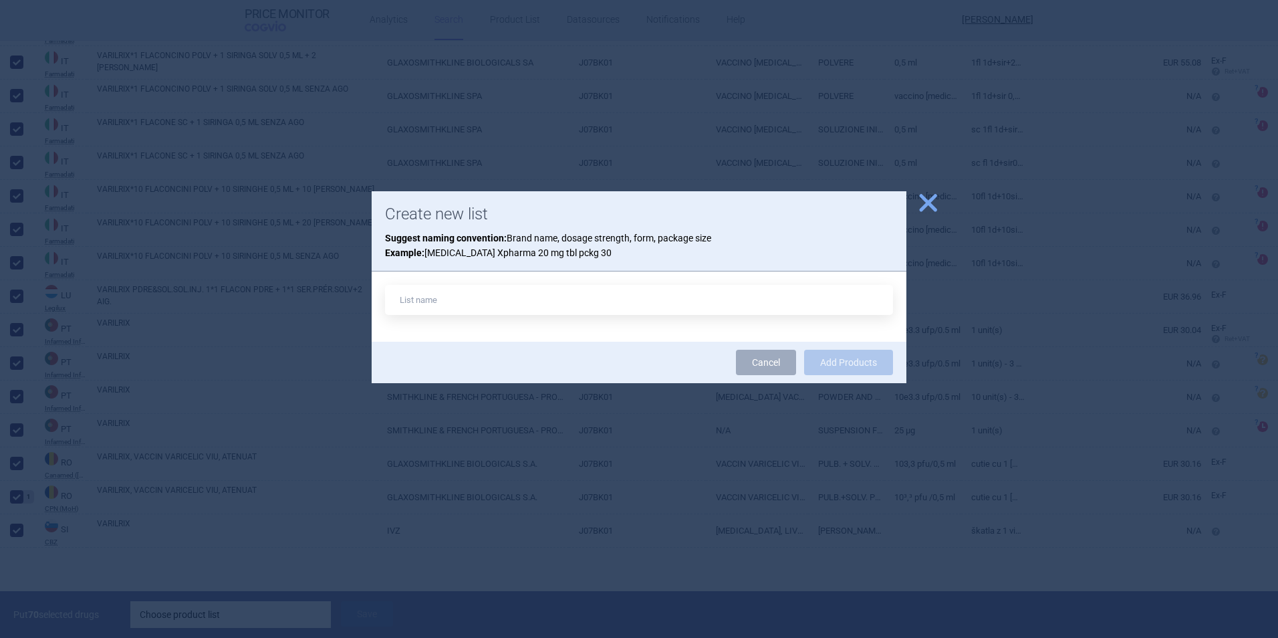
click at [850, 210] on span "close" at bounding box center [927, 202] width 23 height 23
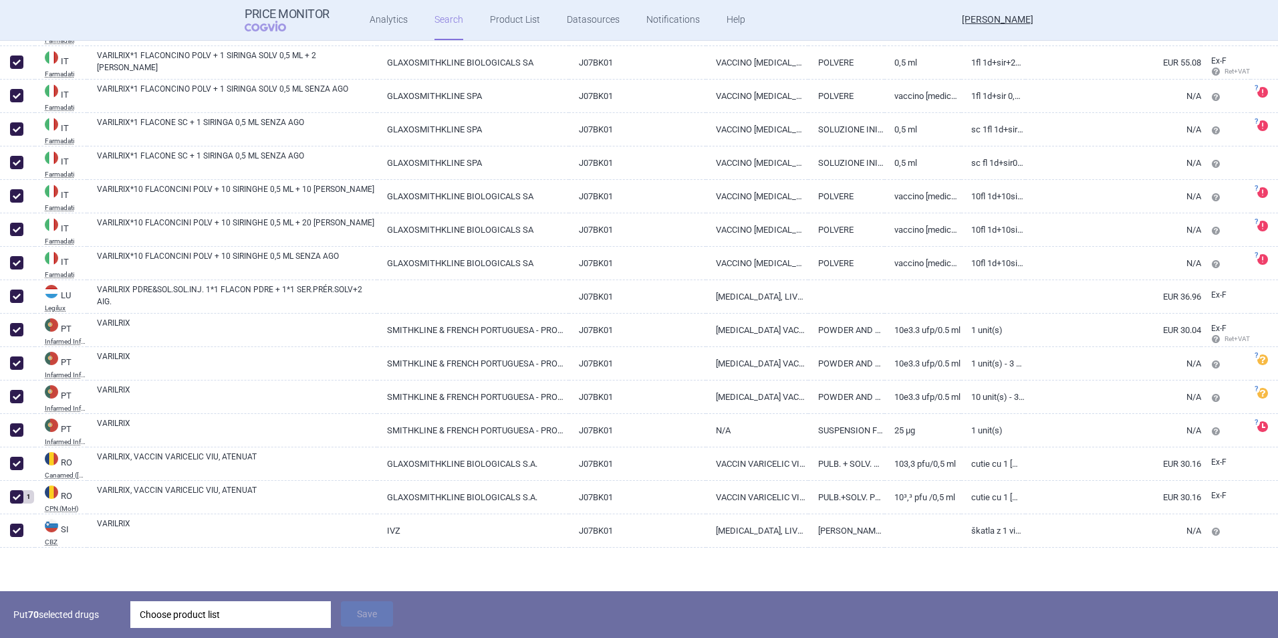
click at [225, 450] on div "Choose product list" at bounding box center [231, 614] width 182 height 27
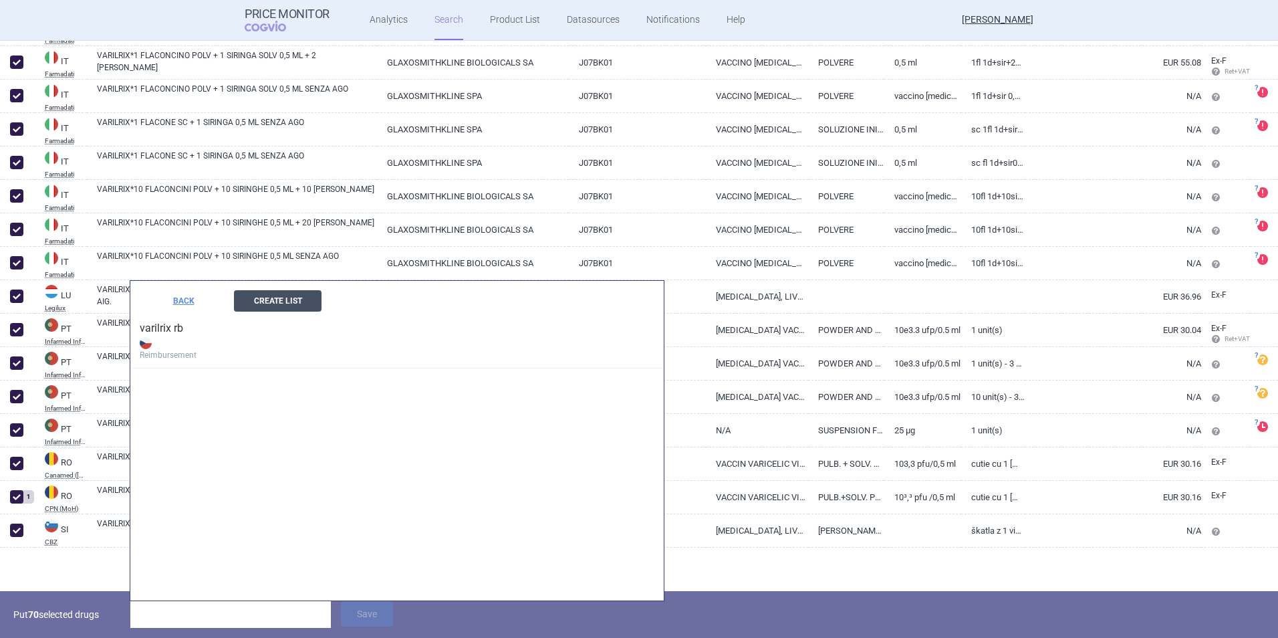
click at [290, 300] on button "Create List" at bounding box center [278, 300] width 88 height 21
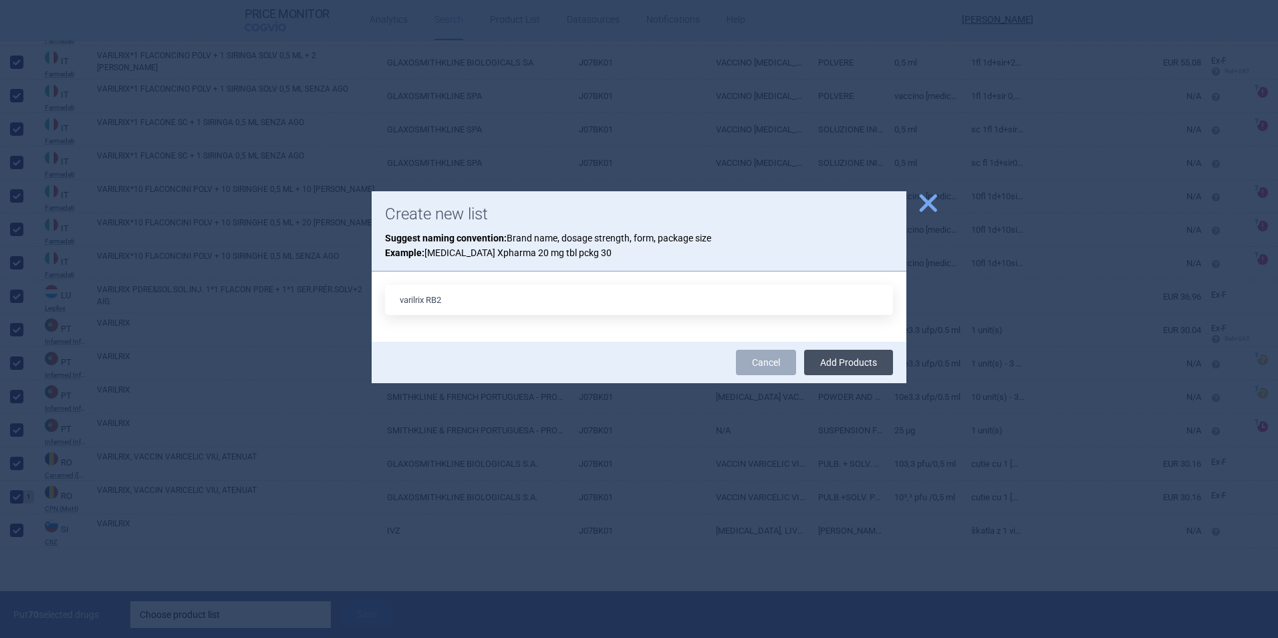
type input "varilrix RB2"
click at [846, 357] on button "Add Products" at bounding box center [848, 362] width 89 height 25
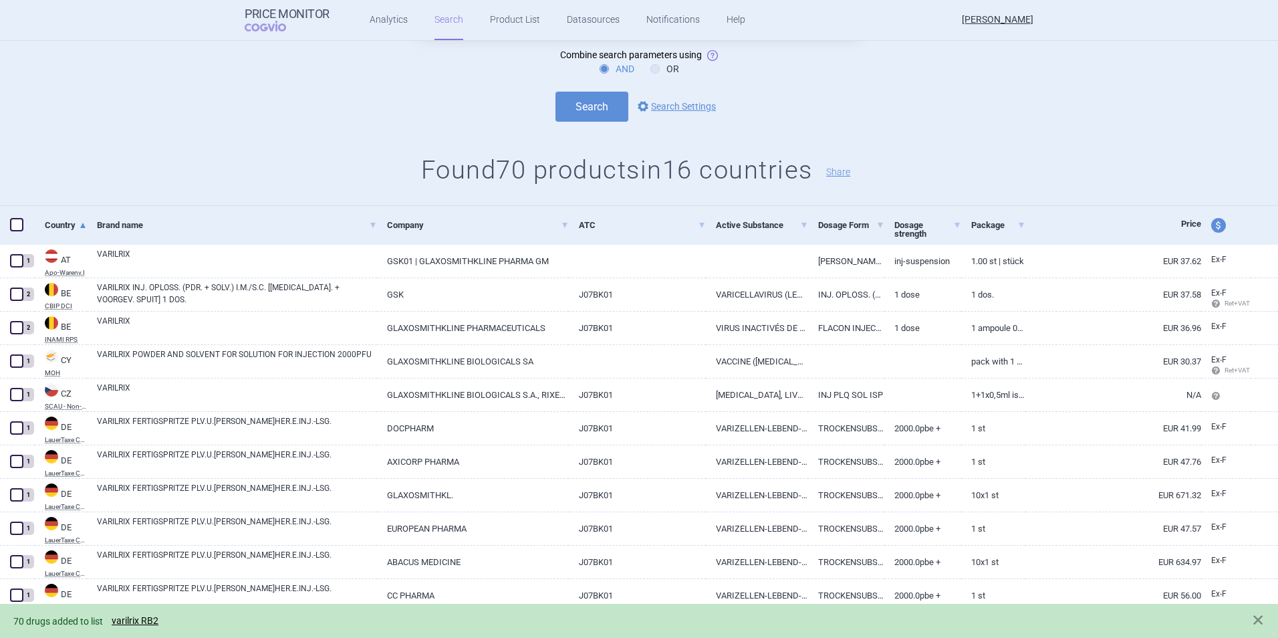
scroll to position [0, 0]
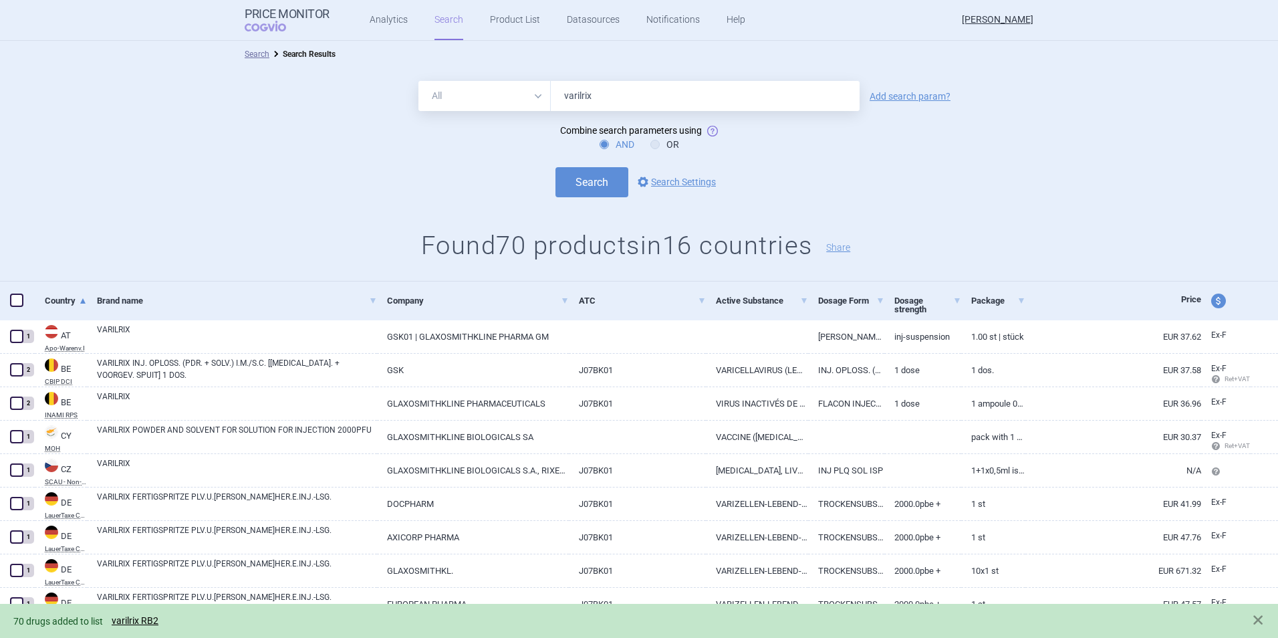
click at [13, 299] on span at bounding box center [16, 299] width 13 height 13
checkbox input "true"
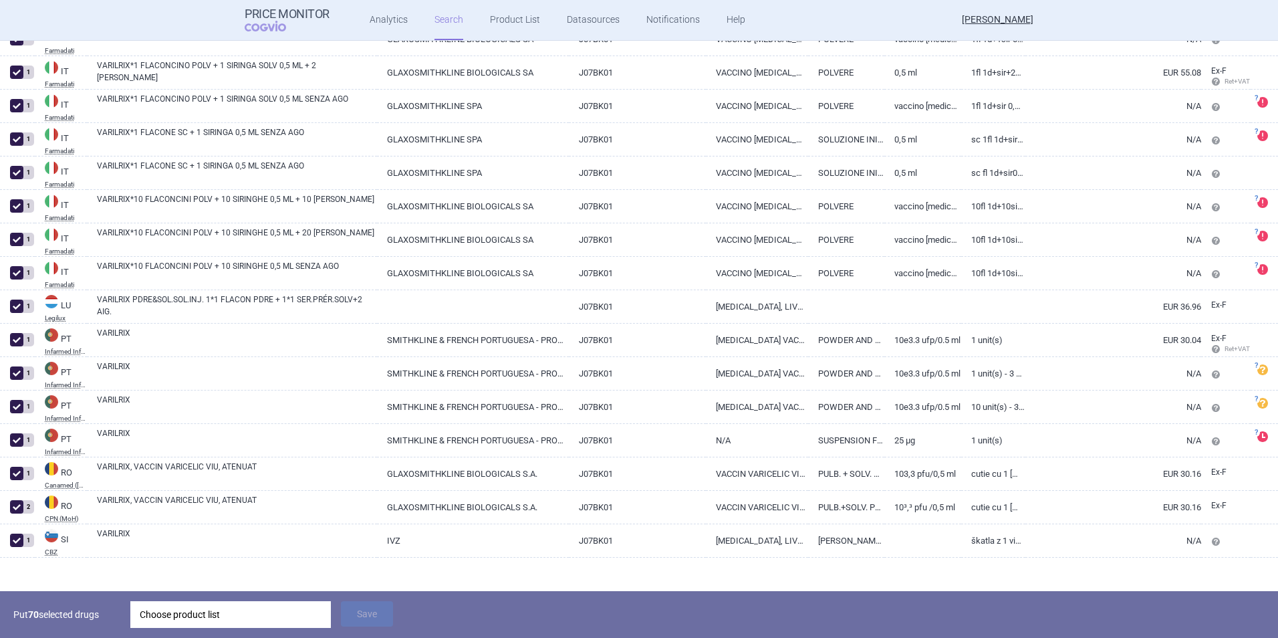
scroll to position [2132, 0]
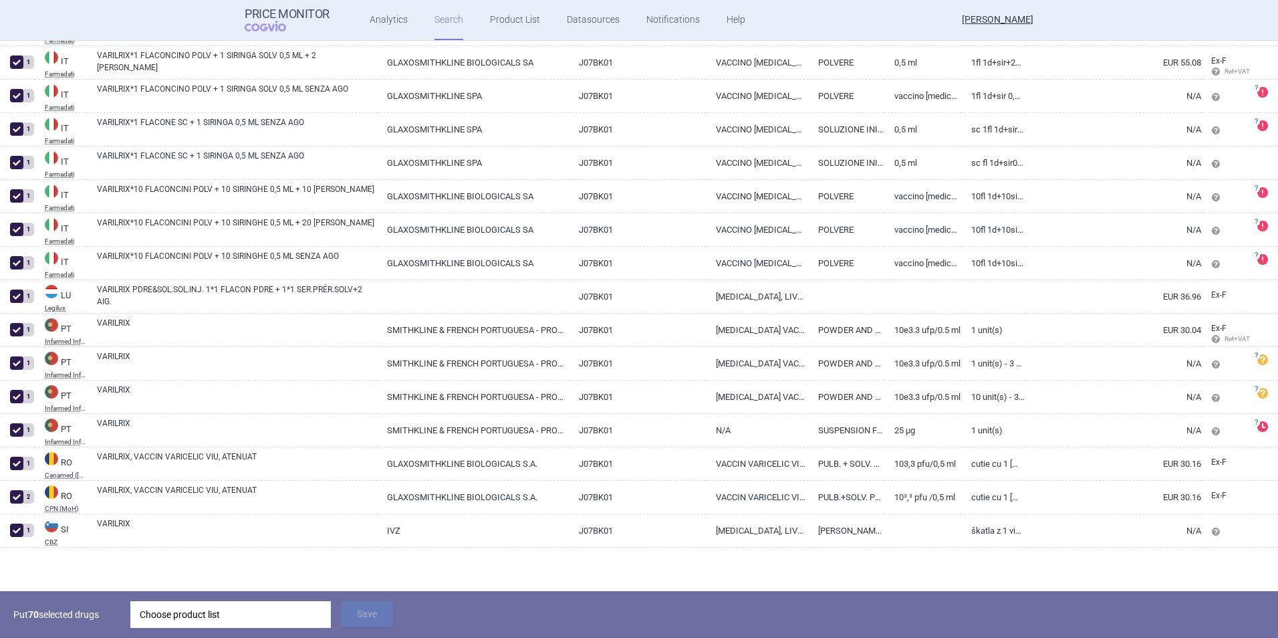
click at [253, 450] on div "Choose product list" at bounding box center [231, 614] width 182 height 27
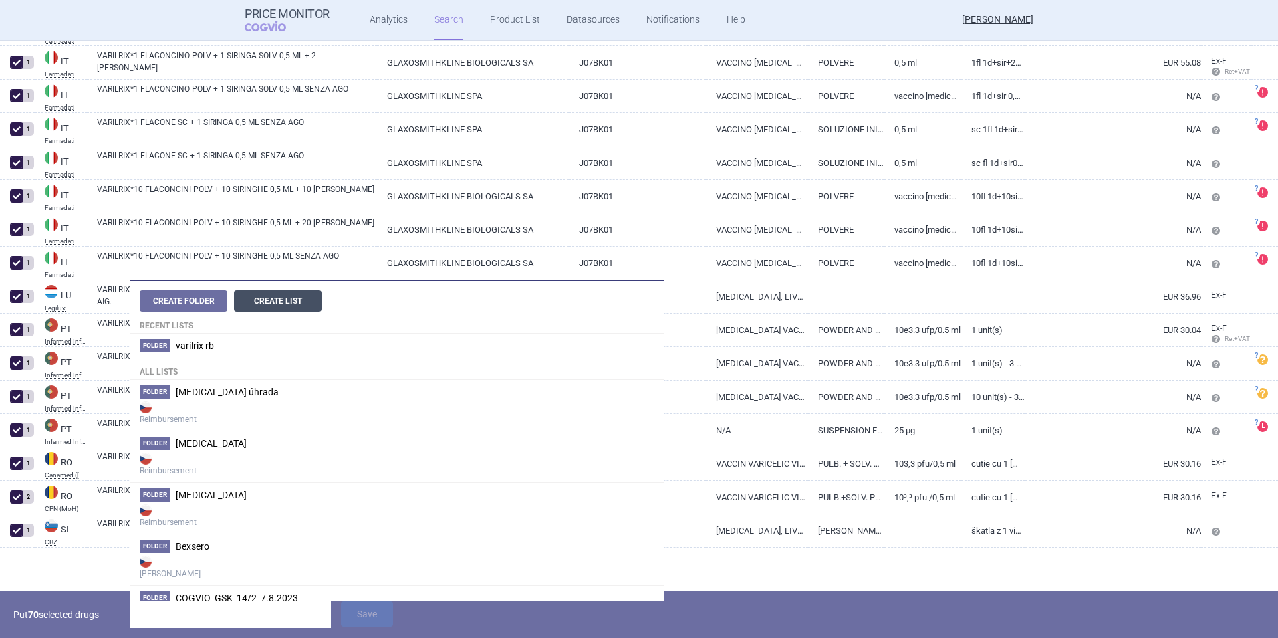
click at [288, 297] on button "Create List" at bounding box center [278, 300] width 88 height 21
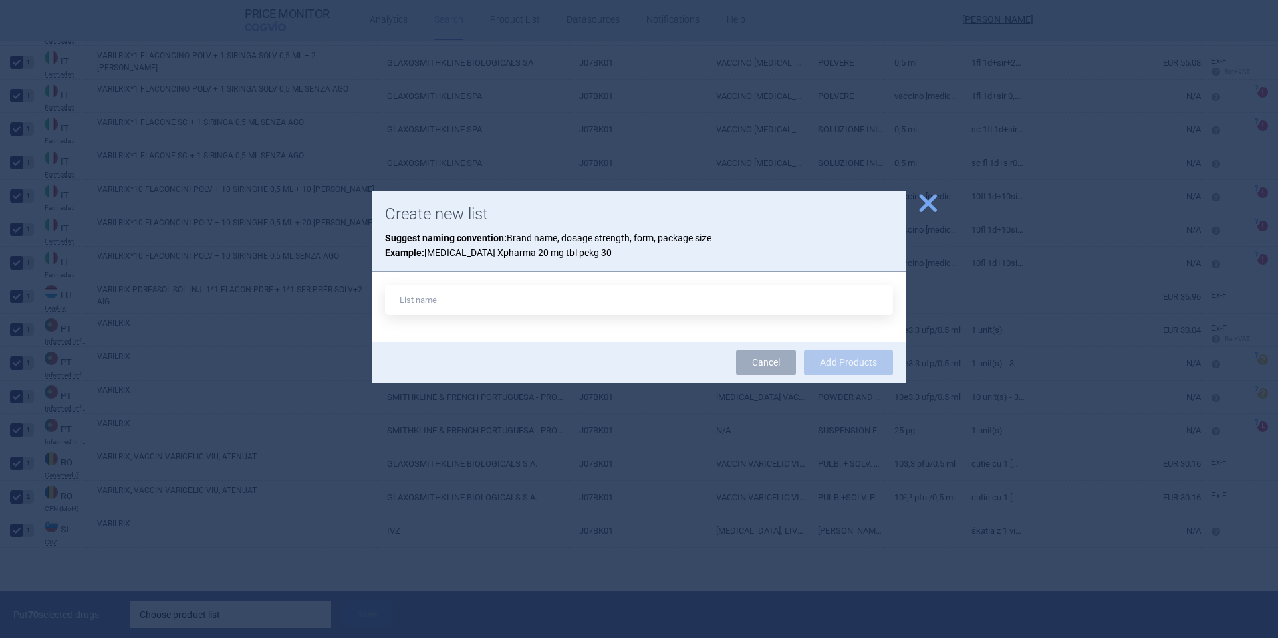
click at [477, 297] on input "text" at bounding box center [639, 300] width 508 height 30
type input "varilrix max price"
click at [850, 198] on span "close" at bounding box center [927, 202] width 23 height 23
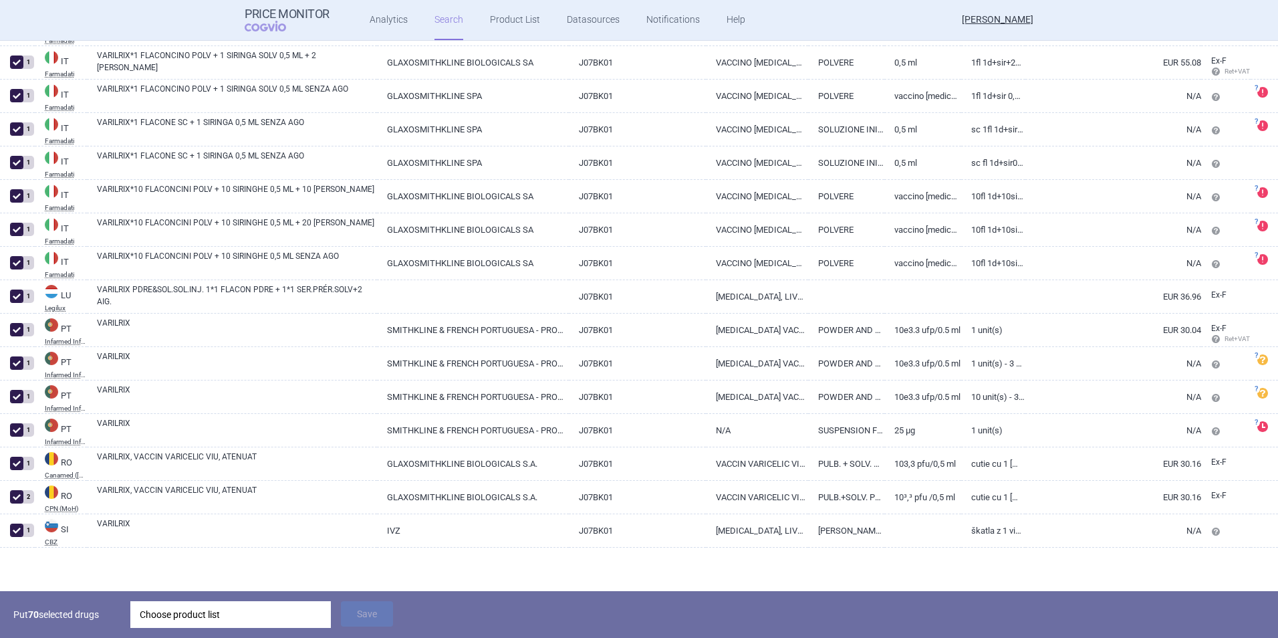
click at [209, 450] on div "Choose product list" at bounding box center [231, 614] width 182 height 27
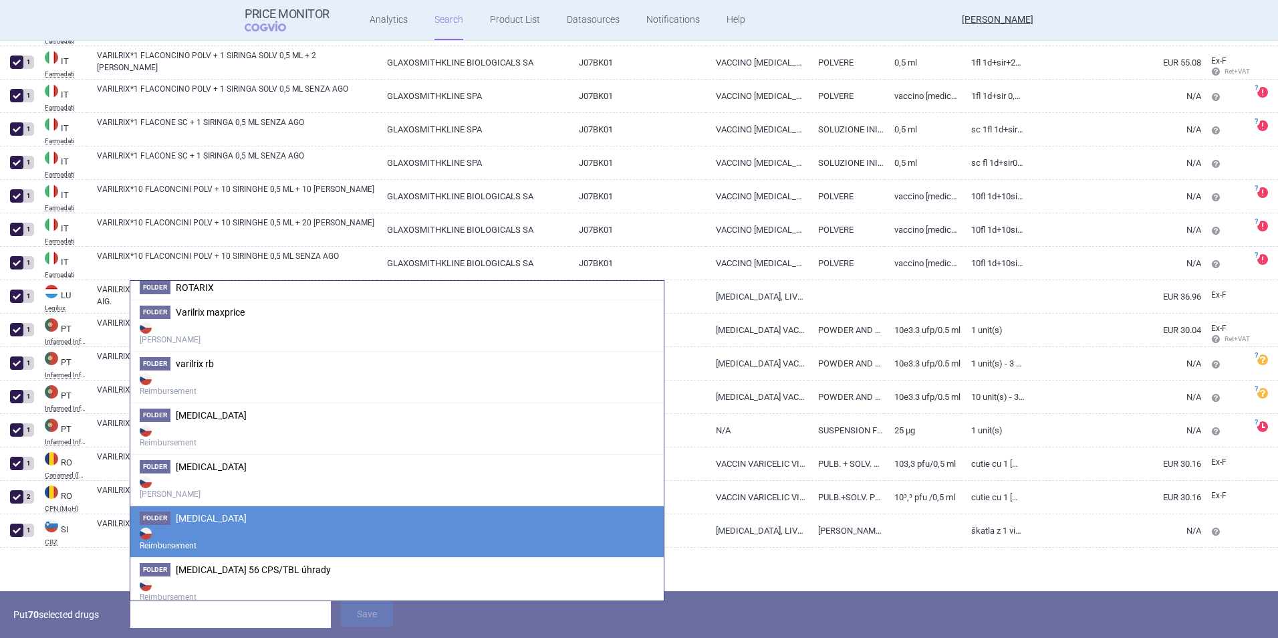
scroll to position [1273, 0]
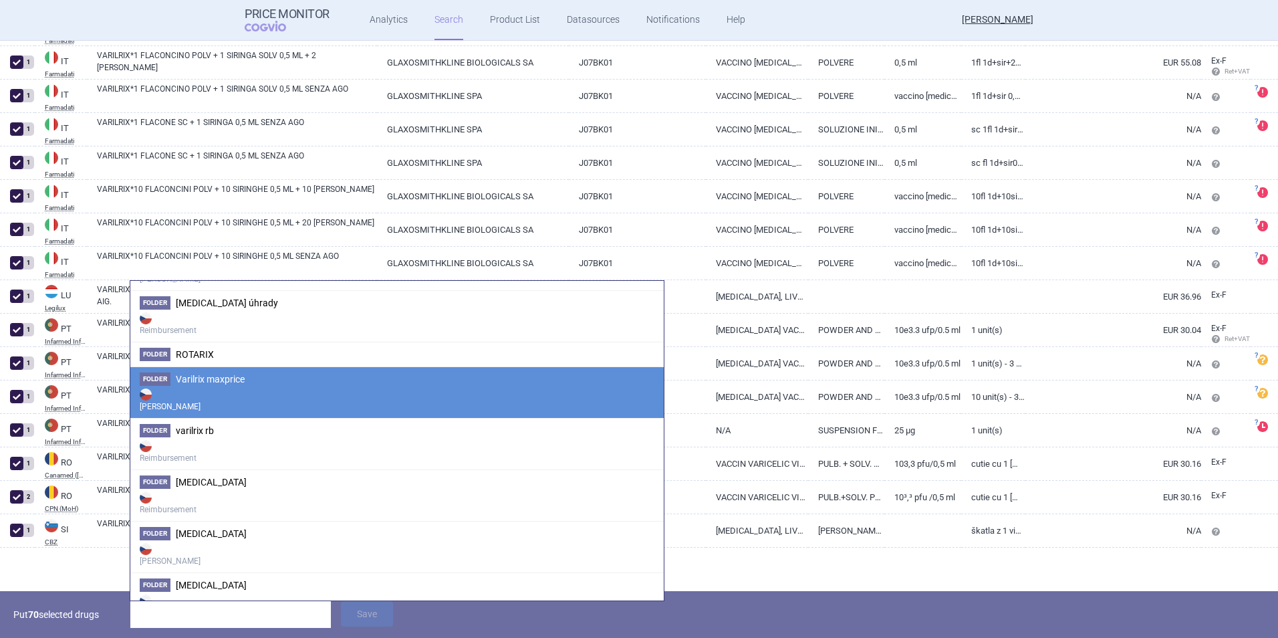
click at [217, 392] on strong "[PERSON_NAME]" at bounding box center [397, 399] width 515 height 27
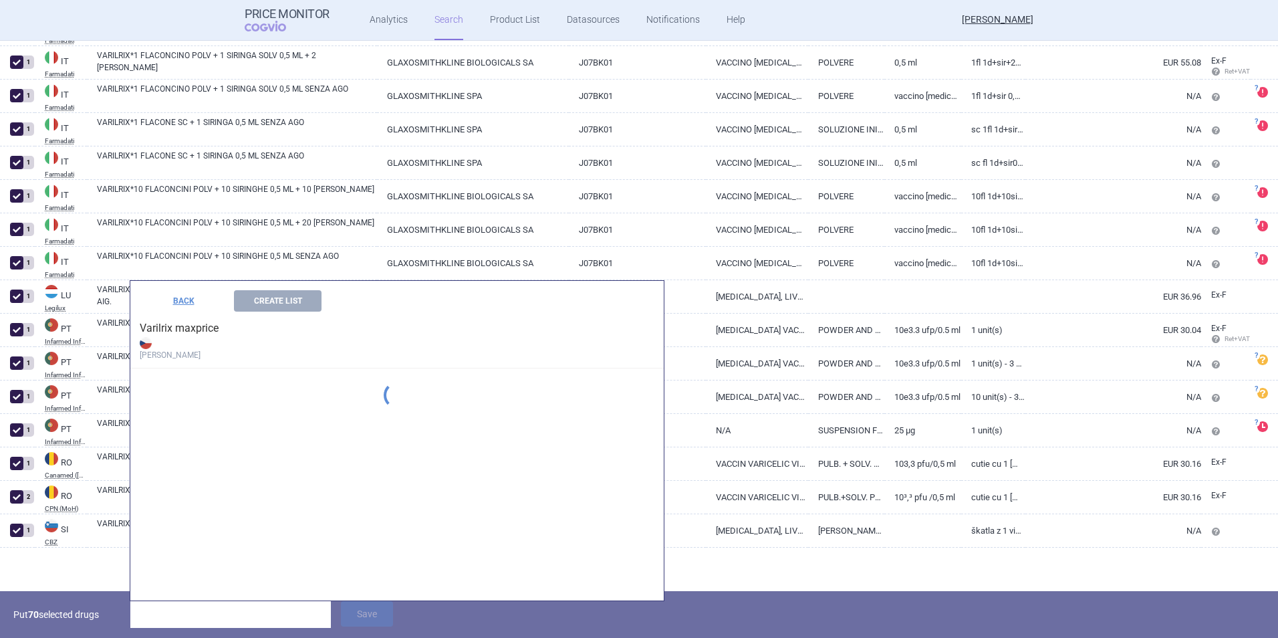
scroll to position [1090, 0]
click at [257, 308] on button "Create List" at bounding box center [278, 300] width 88 height 21
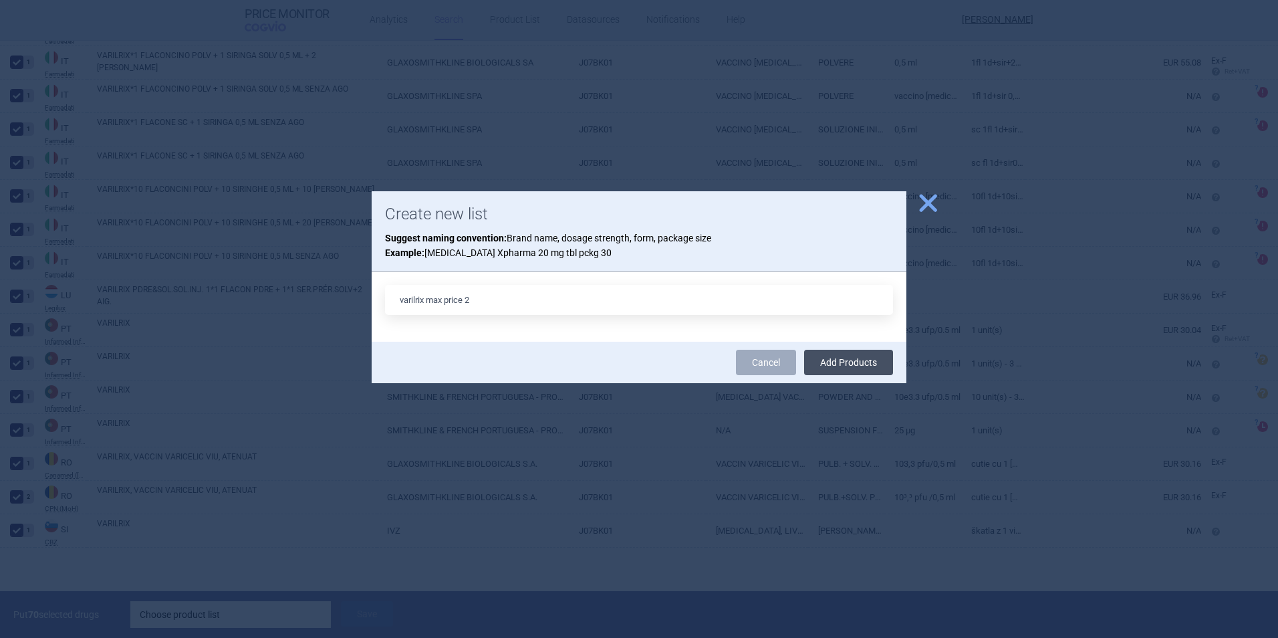
type input "varilrix max price 2"
click at [831, 353] on button "Add Products" at bounding box center [848, 362] width 89 height 25
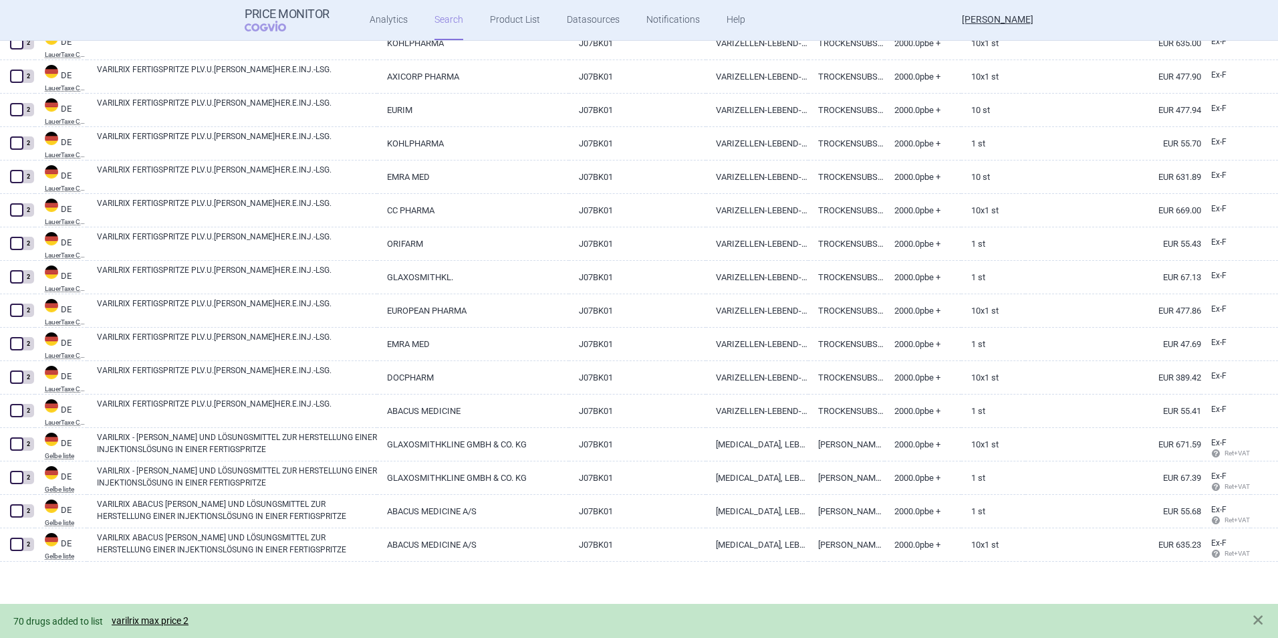
scroll to position [595, 0]
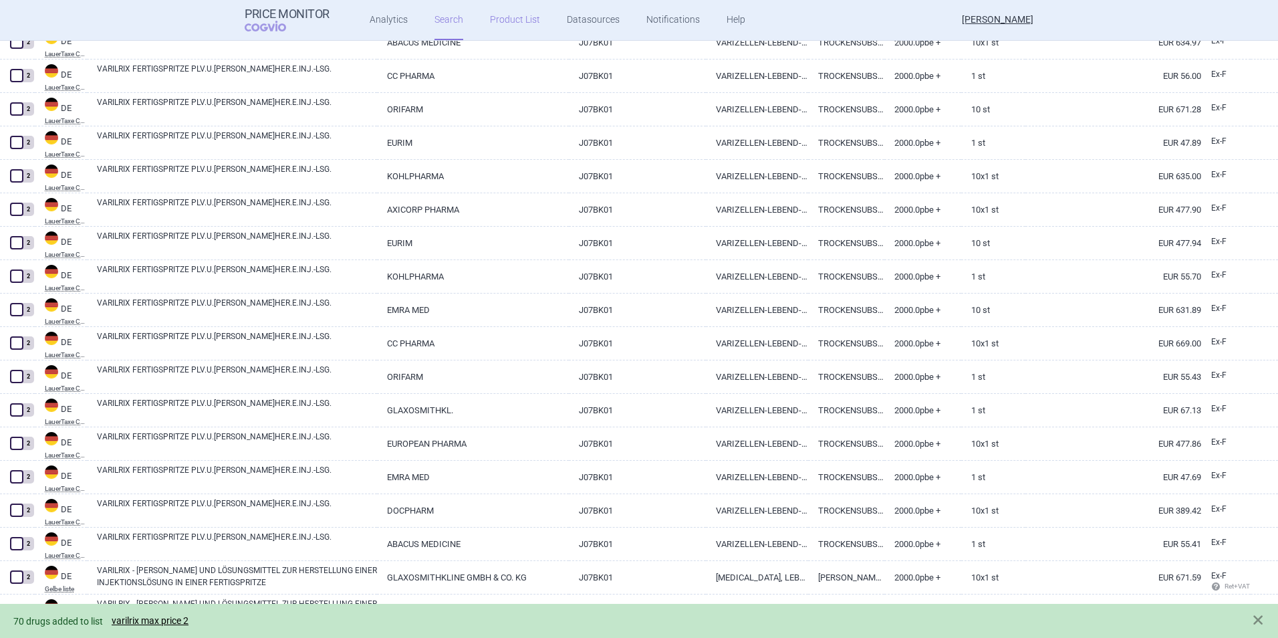
click at [490, 19] on link "Product List" at bounding box center [515, 20] width 50 height 40
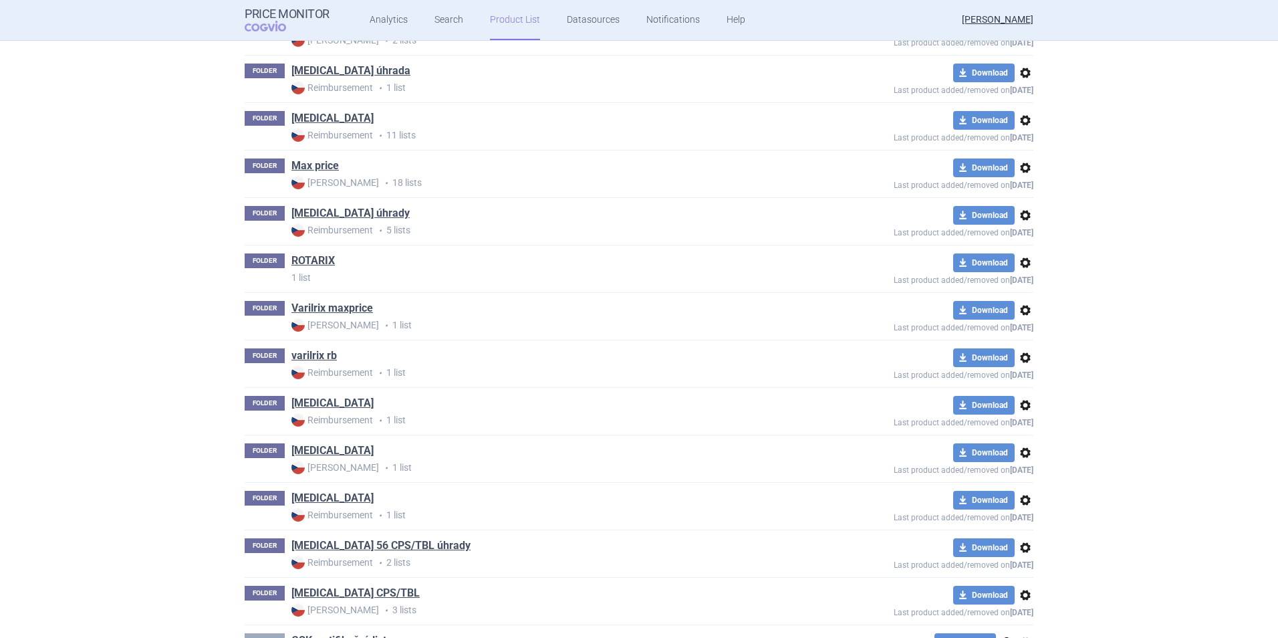
scroll to position [1233, 0]
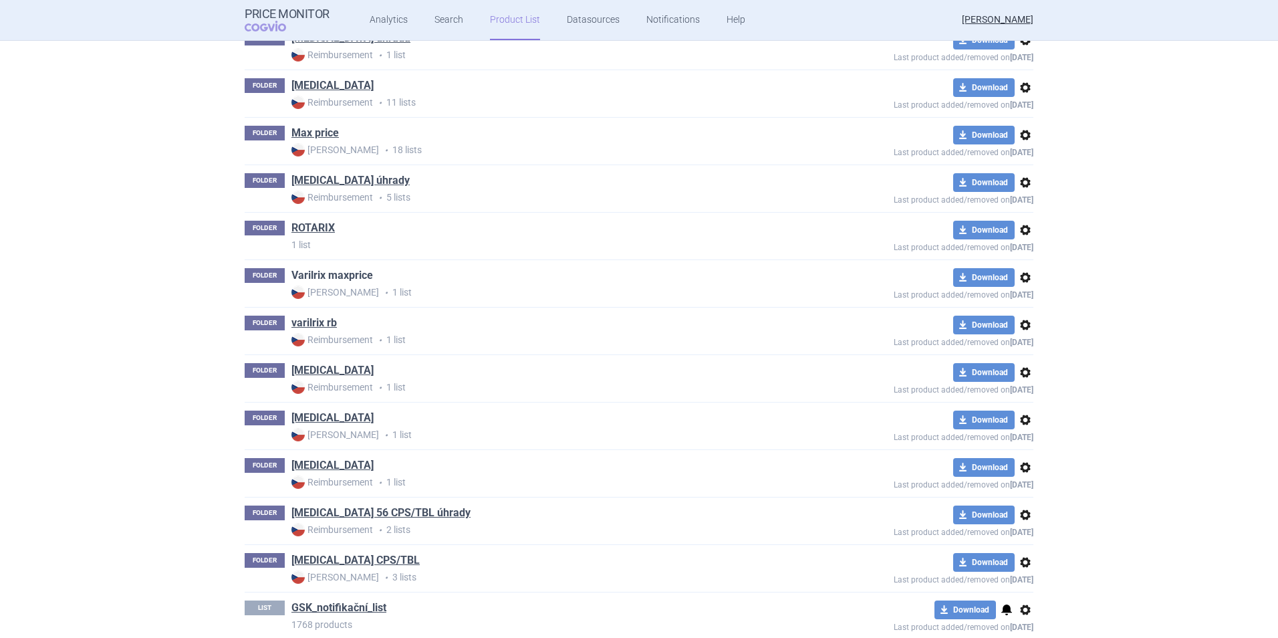
click at [336, 279] on link "Varilrix maxprice" at bounding box center [332, 275] width 82 height 15
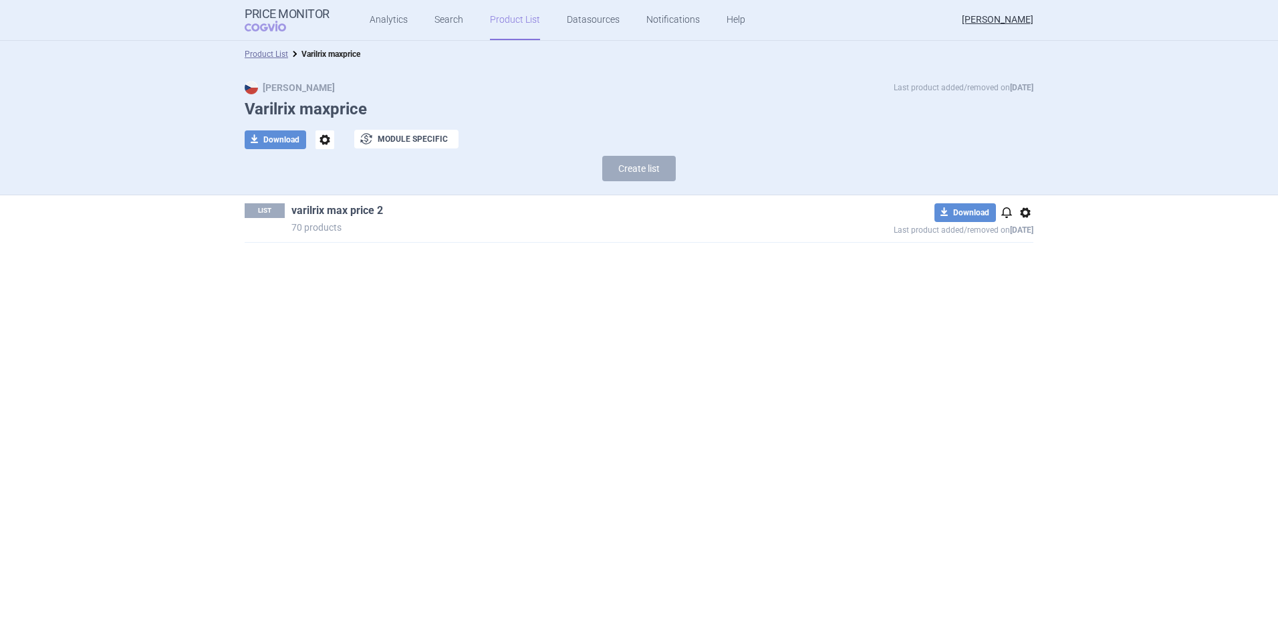
click at [365, 208] on link "varilrix max price 2" at bounding box center [337, 210] width 92 height 15
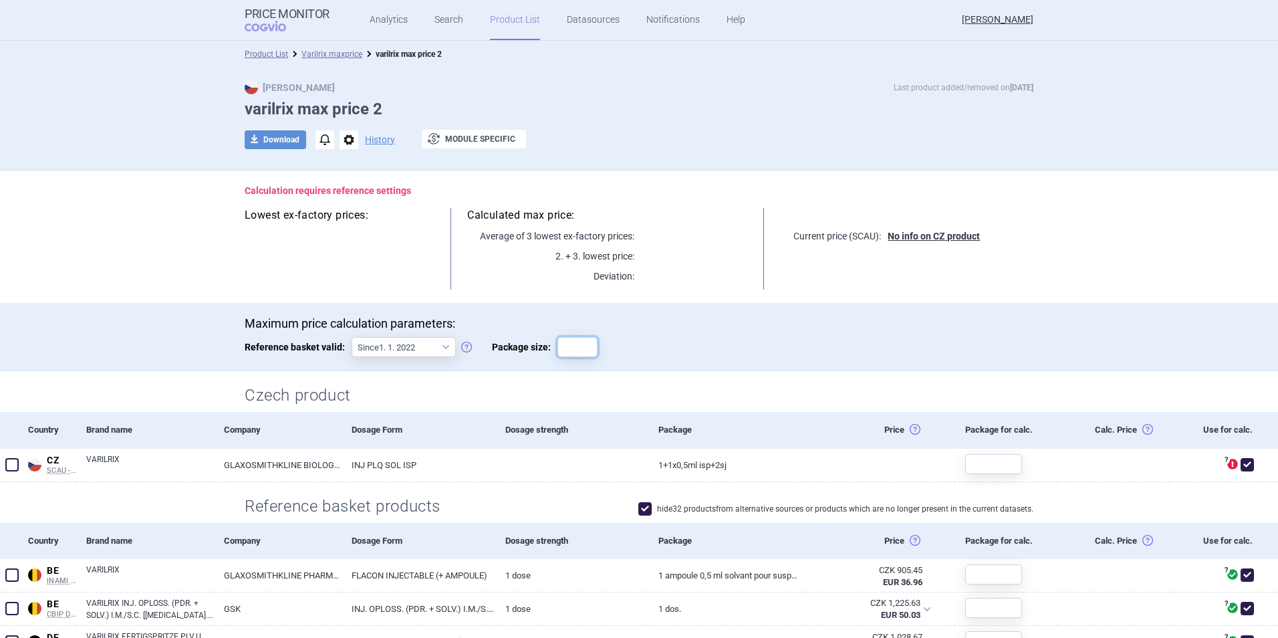
click at [575, 343] on input "Package size:" at bounding box center [577, 347] width 40 height 20
type input "1"
click at [646, 330] on p "Maximum price calculation parameters:" at bounding box center [639, 323] width 789 height 15
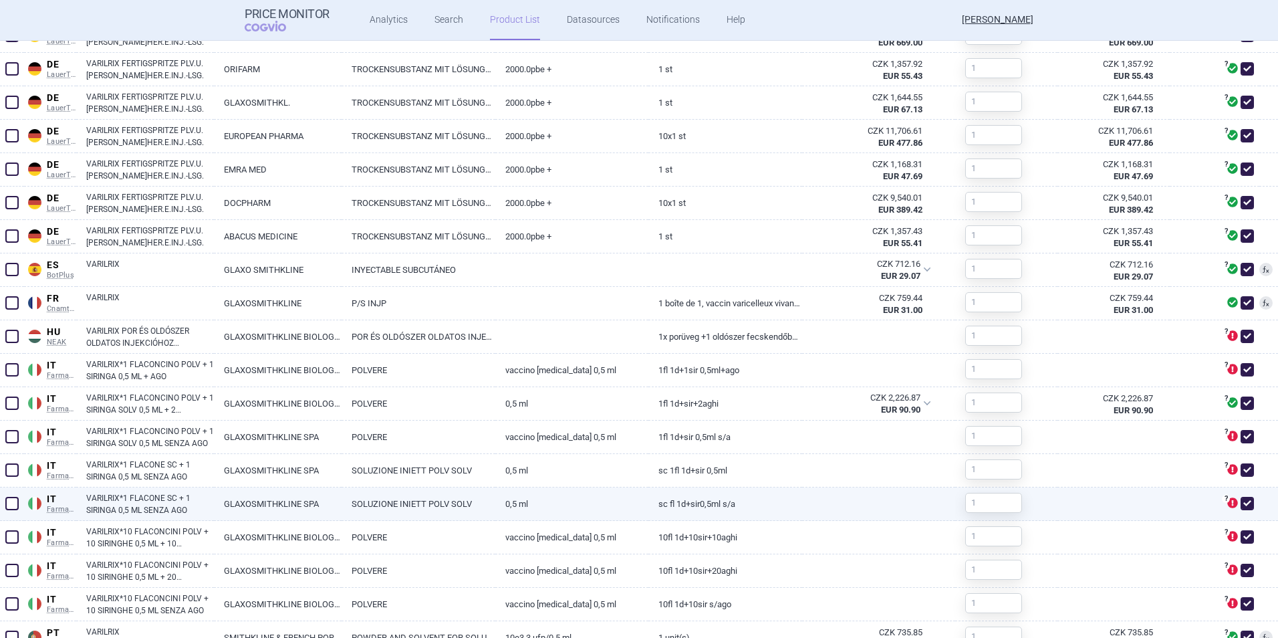
scroll to position [1069, 0]
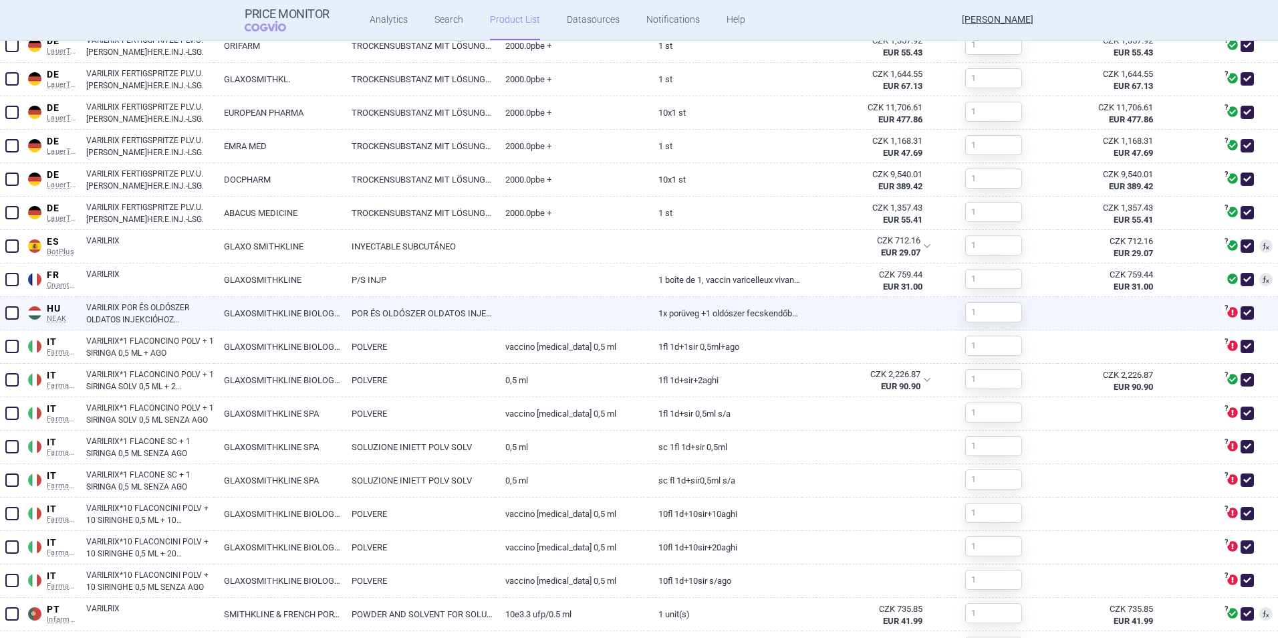
click at [13, 320] on span at bounding box center [12, 313] width 20 height 20
checkbox input "true"
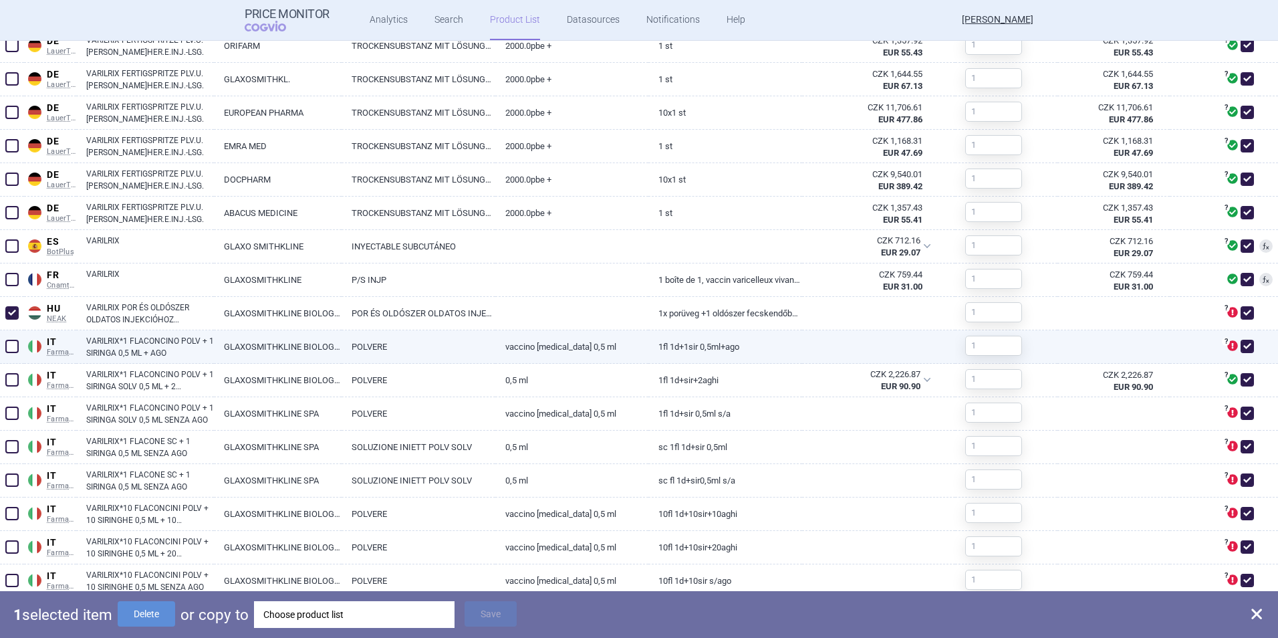
click at [13, 345] on span at bounding box center [11, 346] width 13 height 13
checkbox input "true"
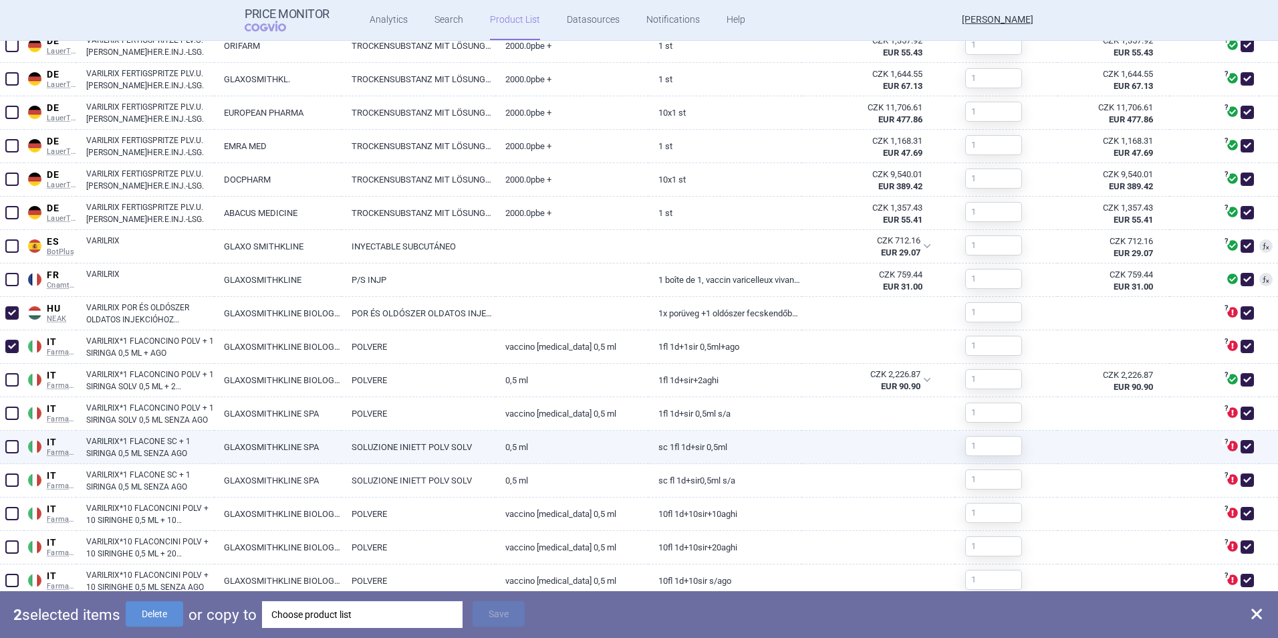
click at [7, 449] on span at bounding box center [11, 446] width 13 height 13
checkbox input "true"
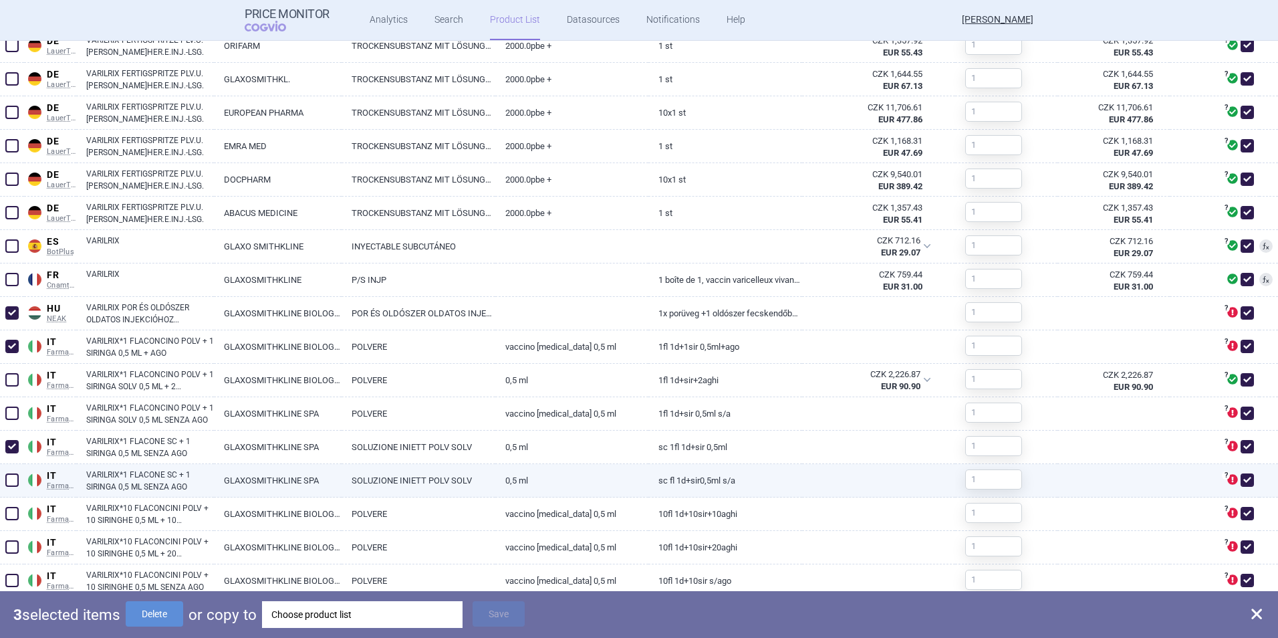
click at [15, 450] on span at bounding box center [11, 479] width 13 height 13
checkbox input "true"
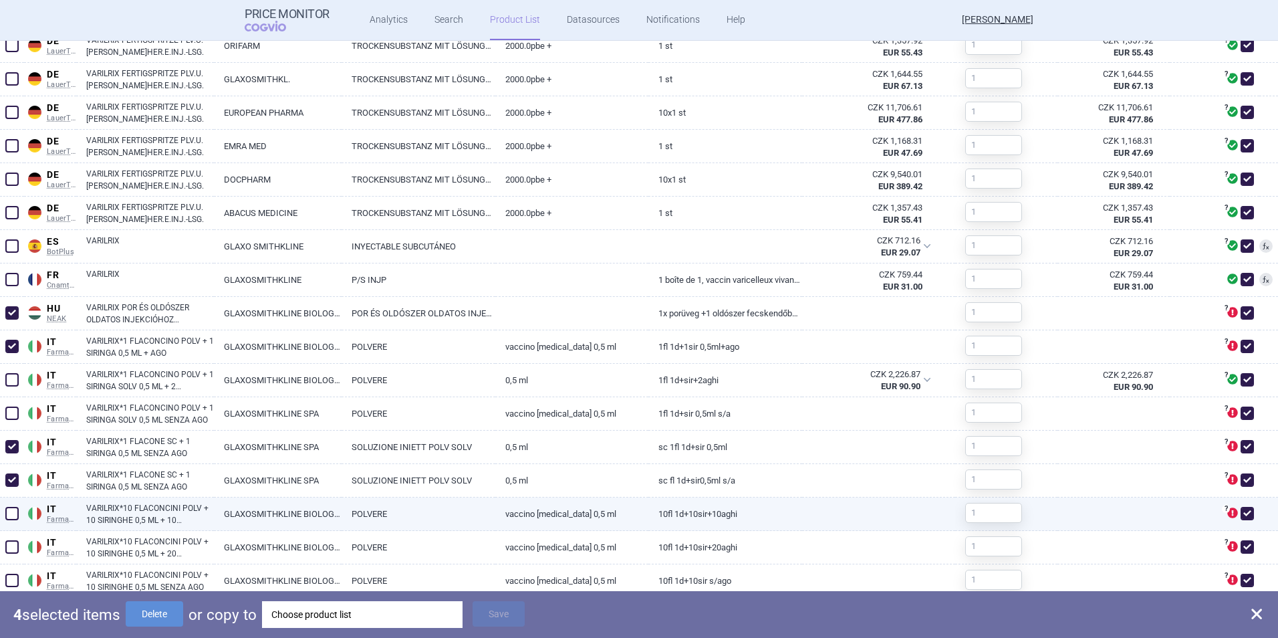
click at [10, 450] on span at bounding box center [11, 513] width 13 height 13
checkbox input "true"
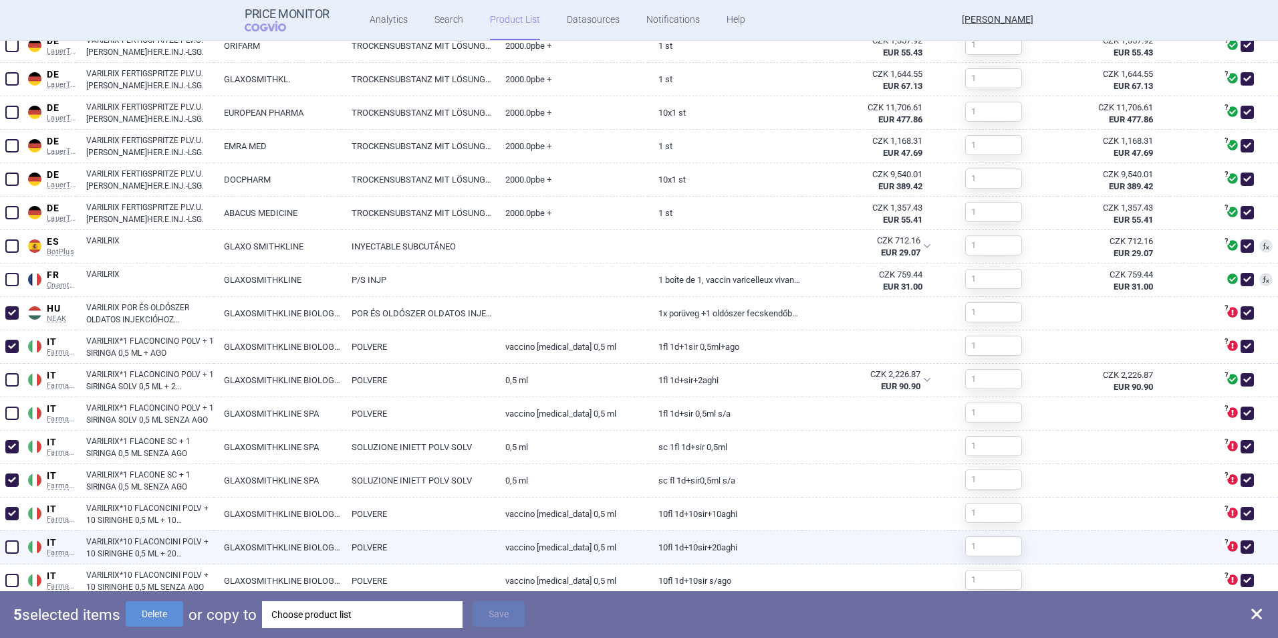
click at [8, 450] on span at bounding box center [11, 546] width 13 height 13
checkbox input "true"
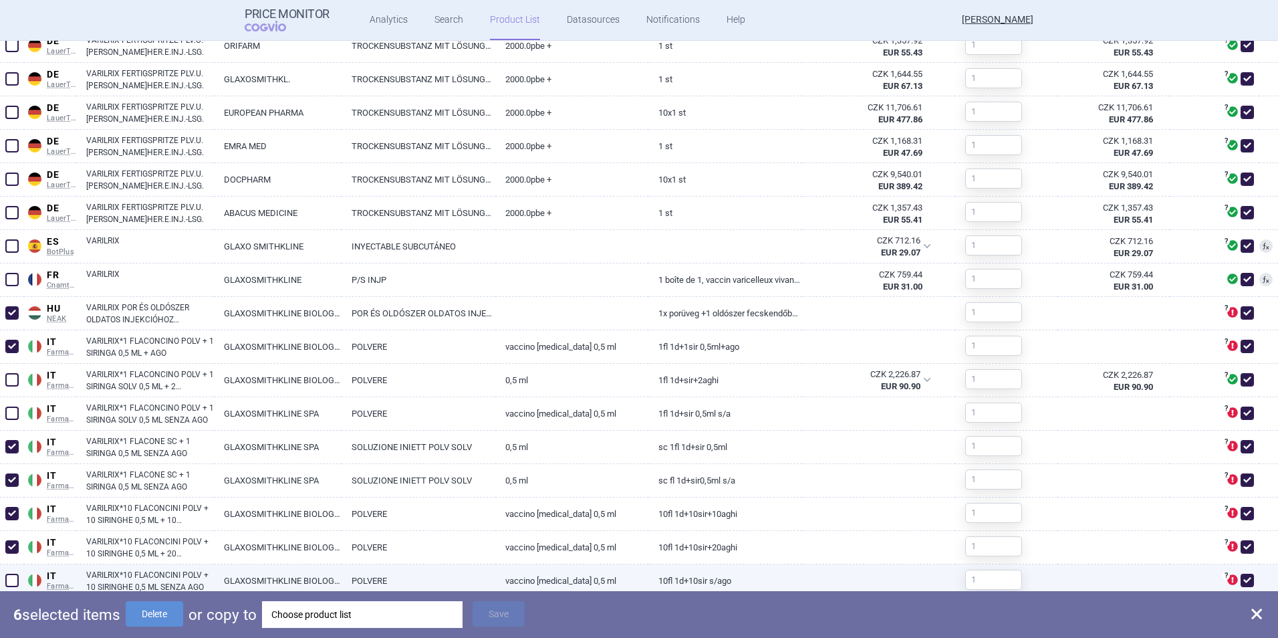
click at [6, 450] on span at bounding box center [11, 580] width 13 height 13
checkbox input "true"
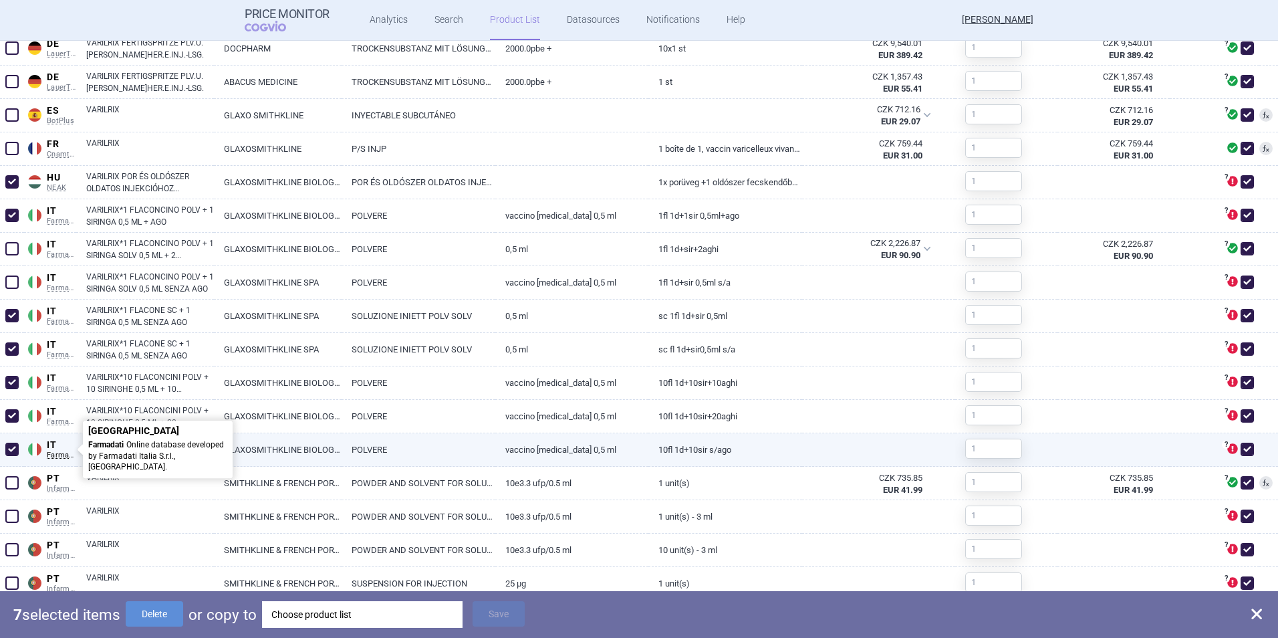
scroll to position [1270, 0]
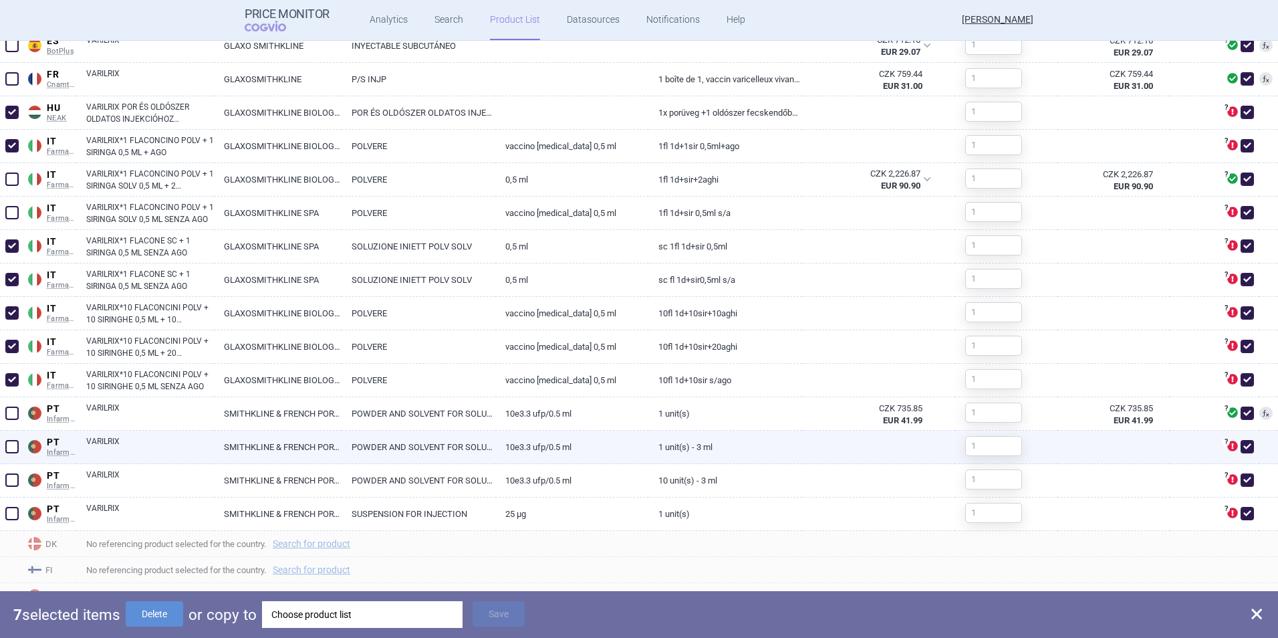
click at [15, 447] on span at bounding box center [11, 446] width 13 height 13
checkbox input "true"
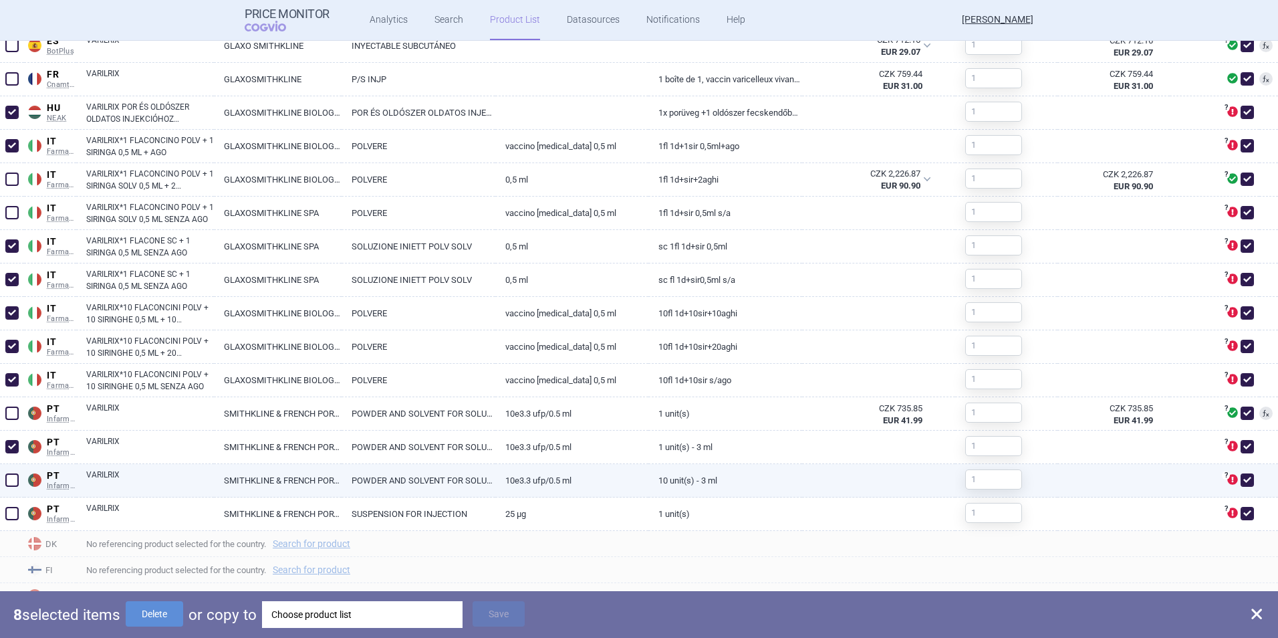
click at [12, 450] on span at bounding box center [11, 479] width 13 height 13
checkbox input "true"
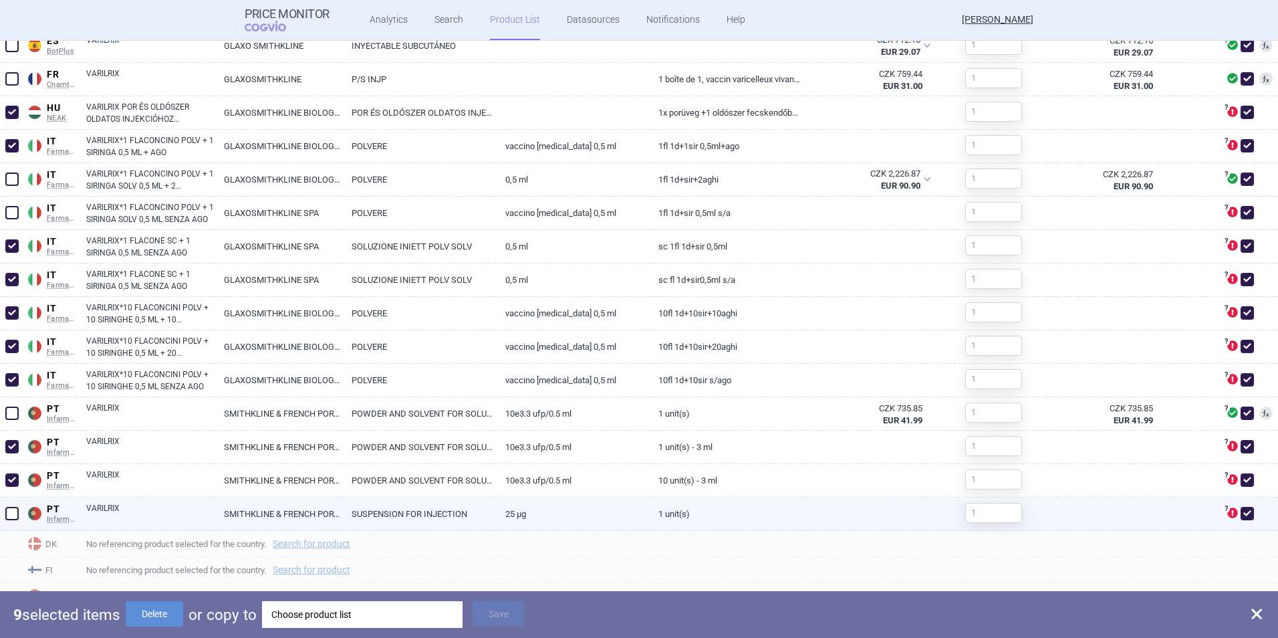
click at [9, 450] on span at bounding box center [11, 513] width 13 height 13
checkbox input "true"
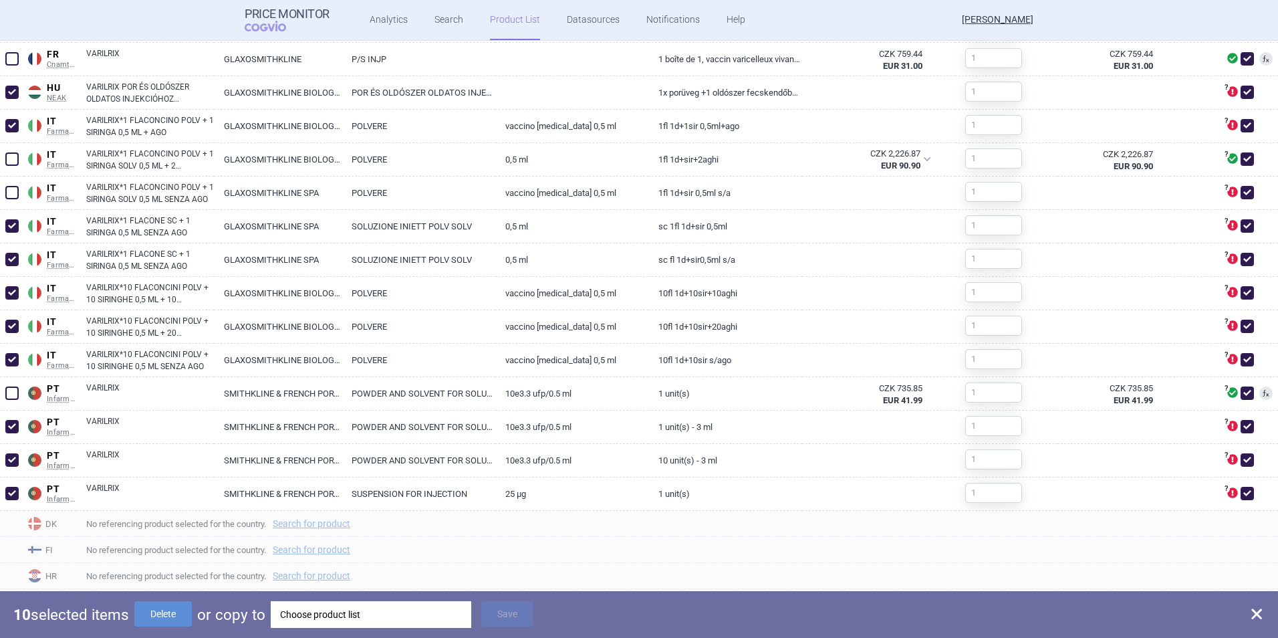
scroll to position [1350, 0]
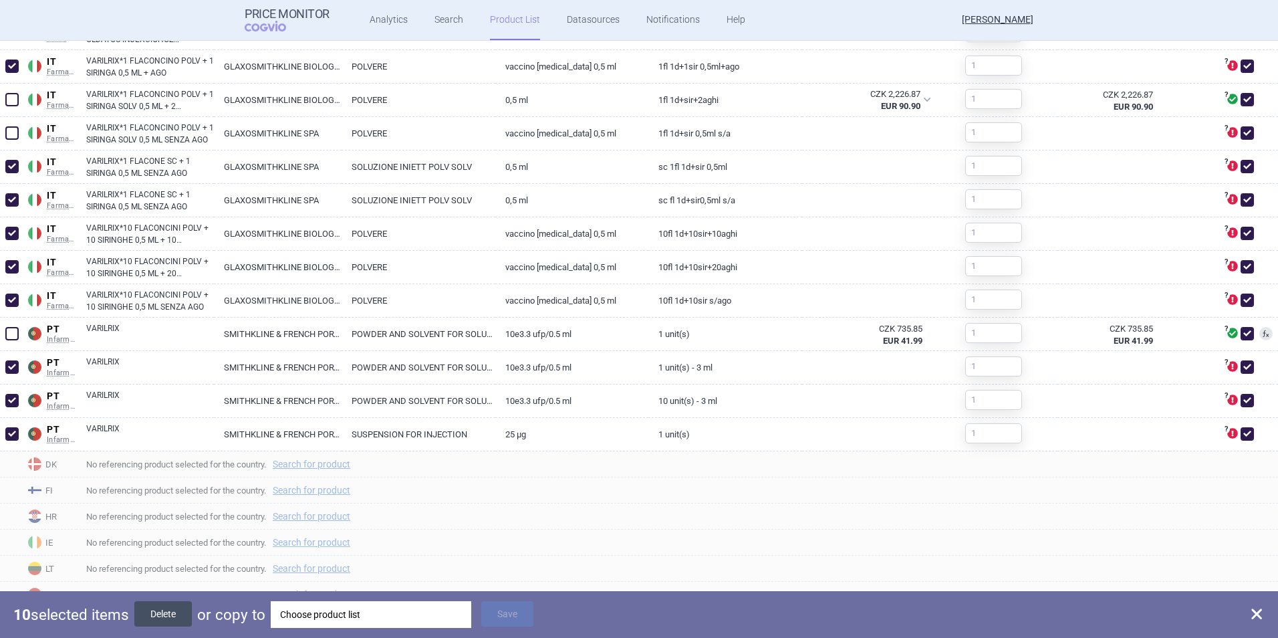
click at [170, 450] on button "Delete" at bounding box center [162, 613] width 57 height 25
checkbox input "false"
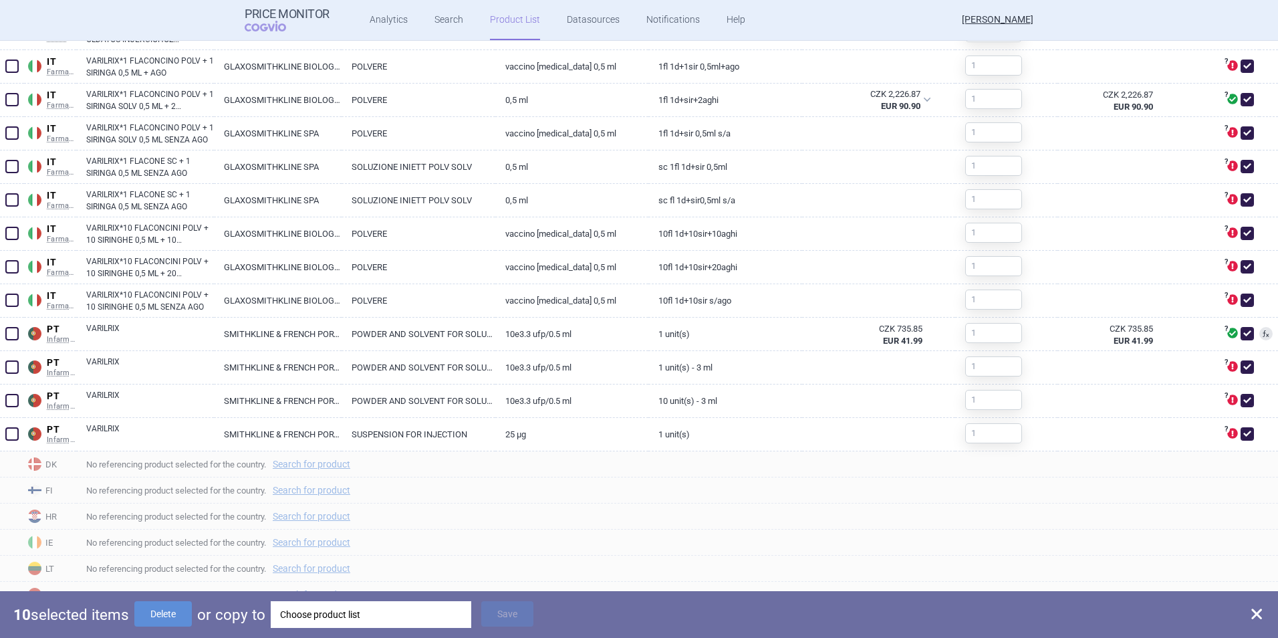
checkbox input "false"
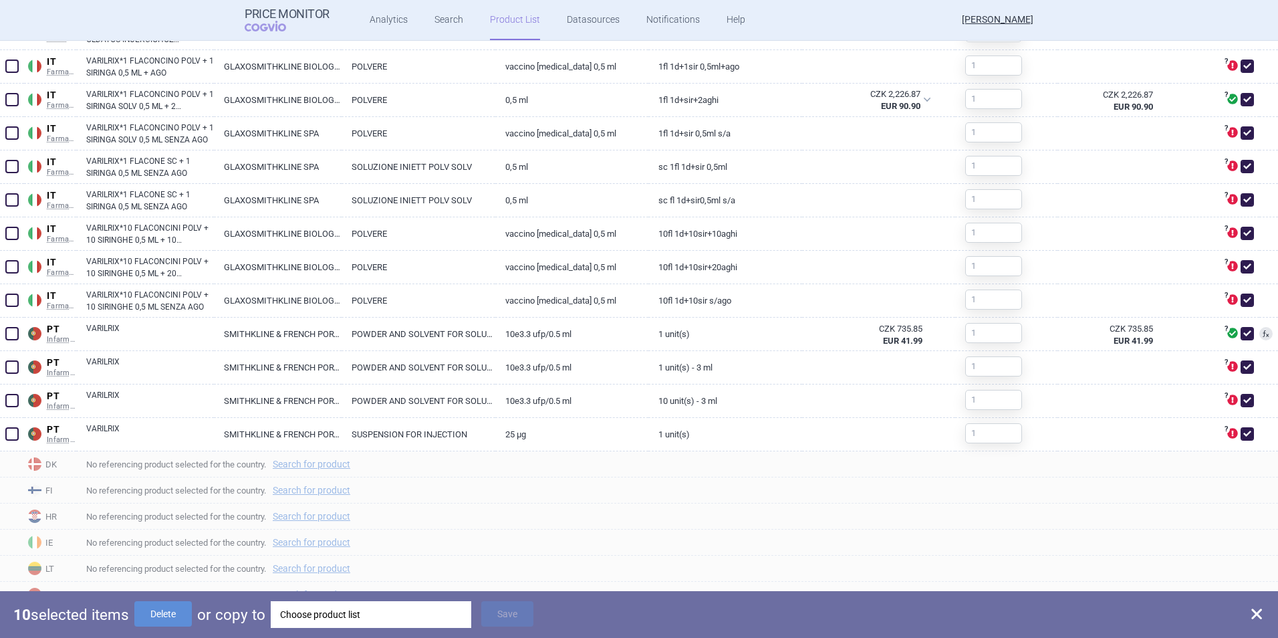
checkbox input "false"
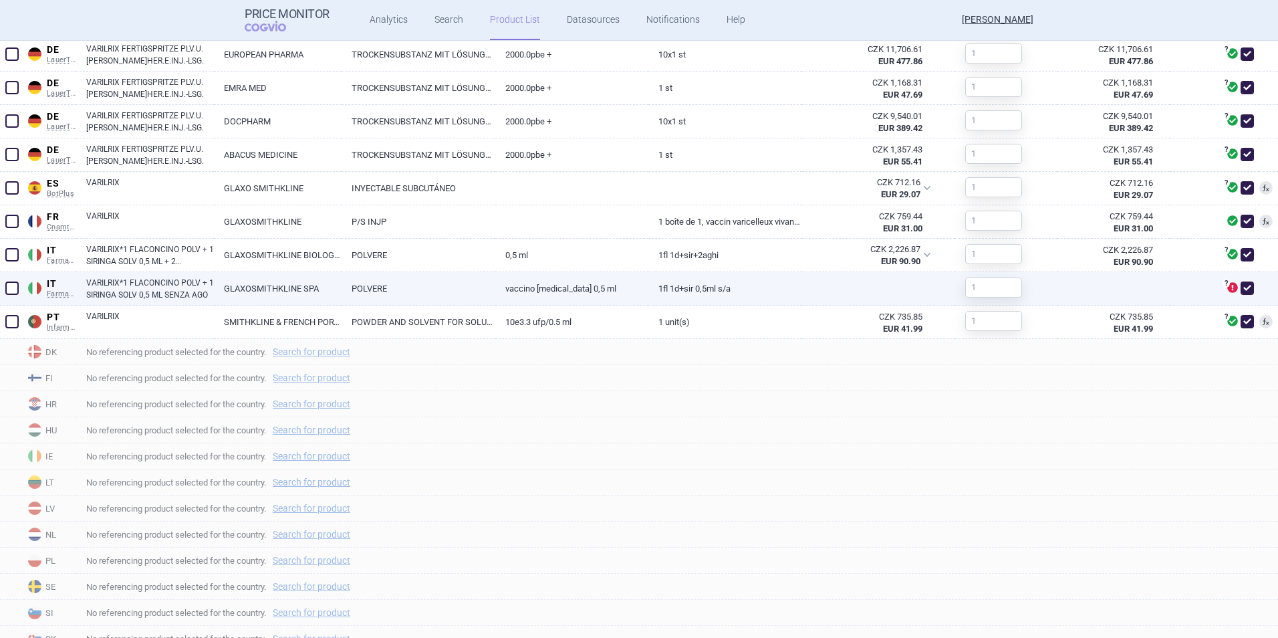
scroll to position [1108, 0]
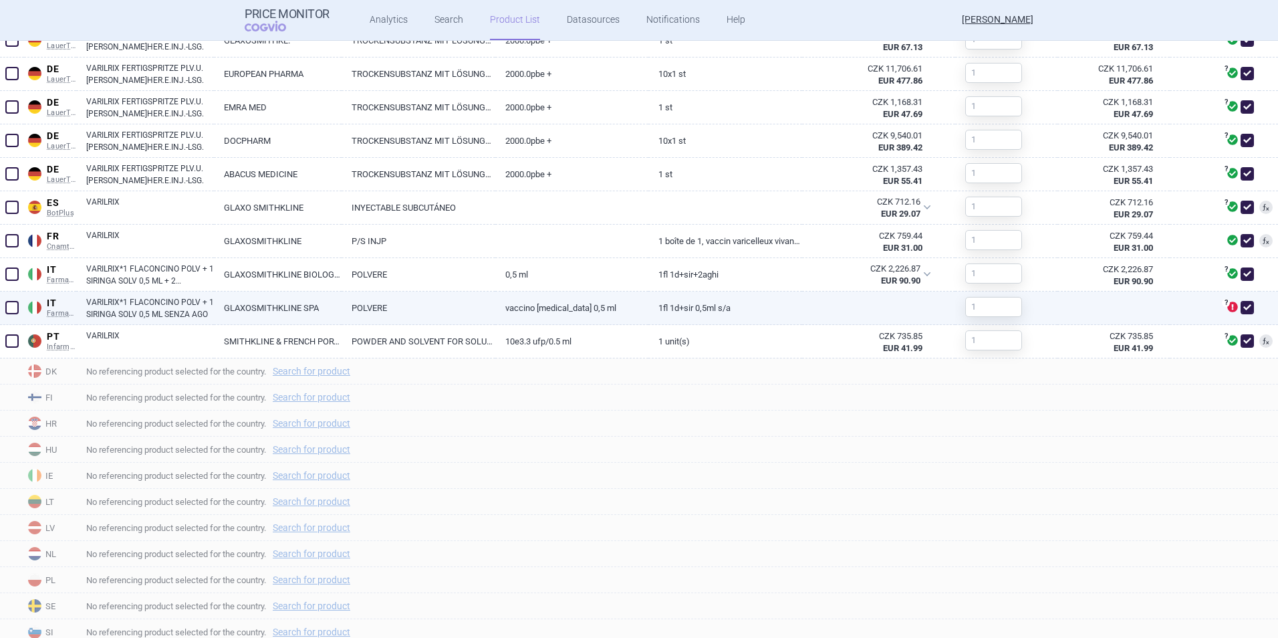
click at [24, 308] on link "IT Farmadati Italy Farmadati Online database developed by Farmadati Italia S.r.…" at bounding box center [50, 306] width 52 height 23
select select "EUR"
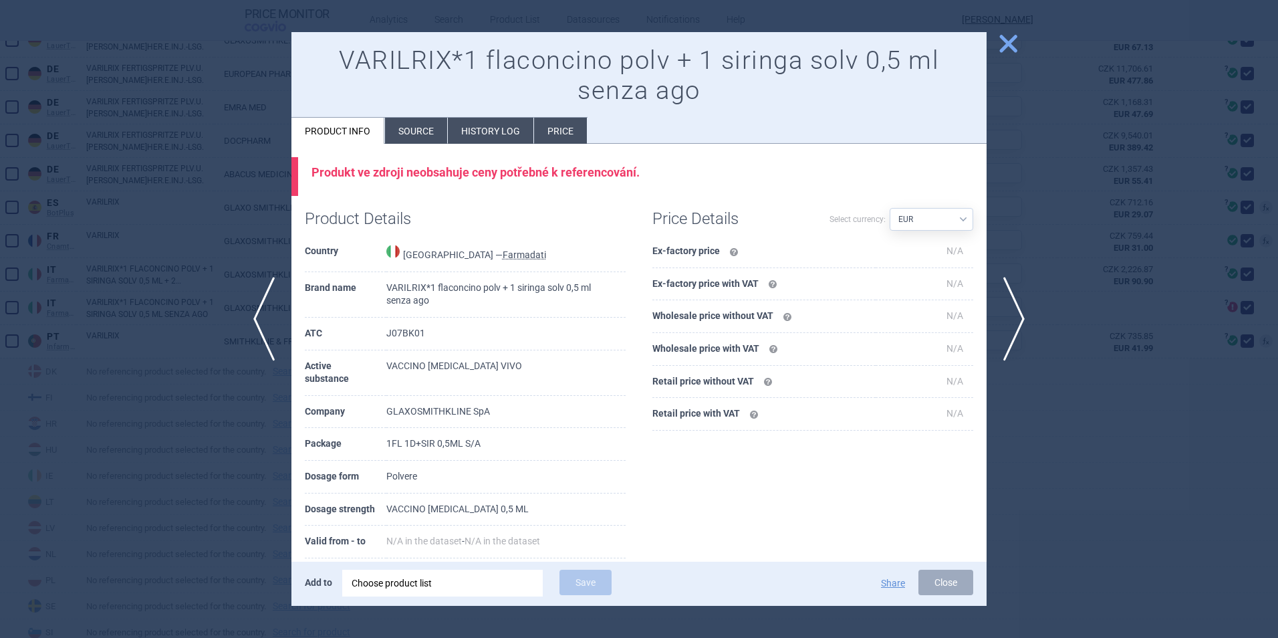
click at [850, 43] on span "close" at bounding box center [1008, 43] width 23 height 23
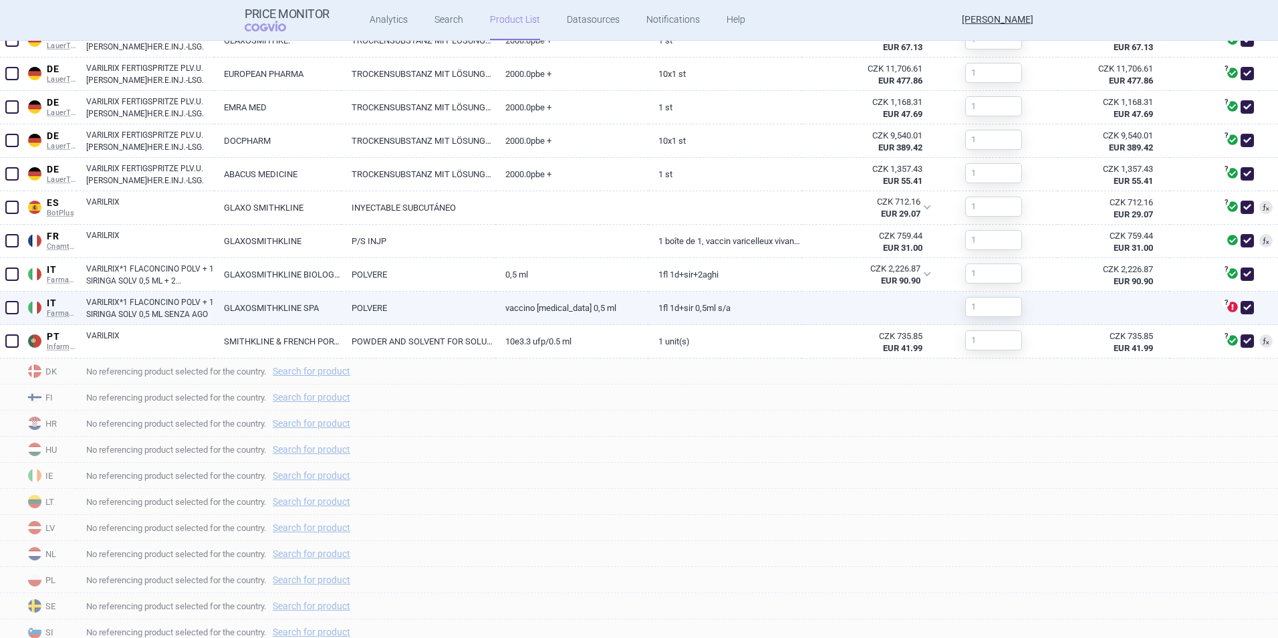
click at [11, 311] on span at bounding box center [11, 307] width 13 height 13
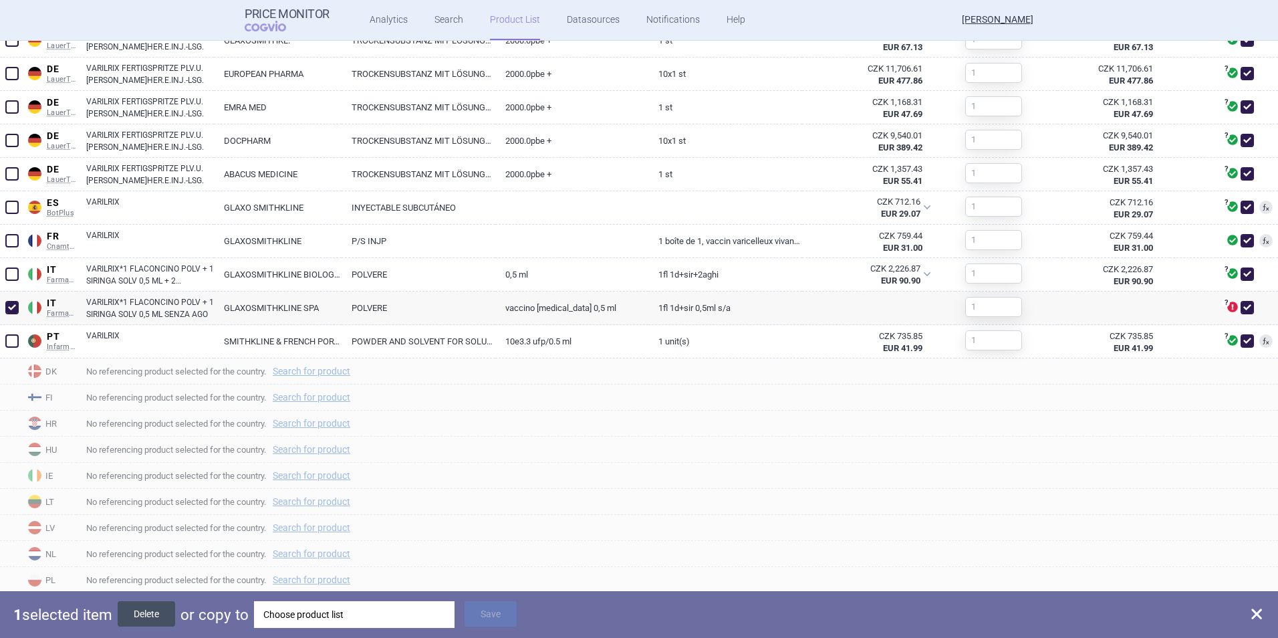
click at [146, 450] on button "Delete" at bounding box center [146, 613] width 57 height 25
checkbox input "false"
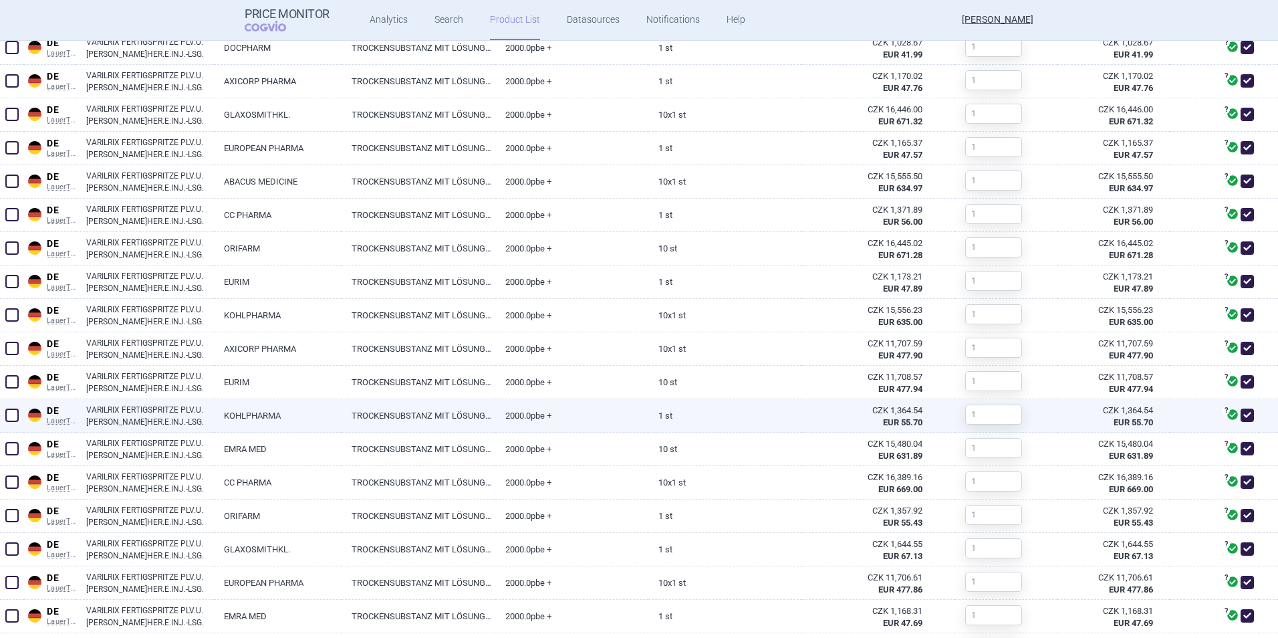
scroll to position [440, 0]
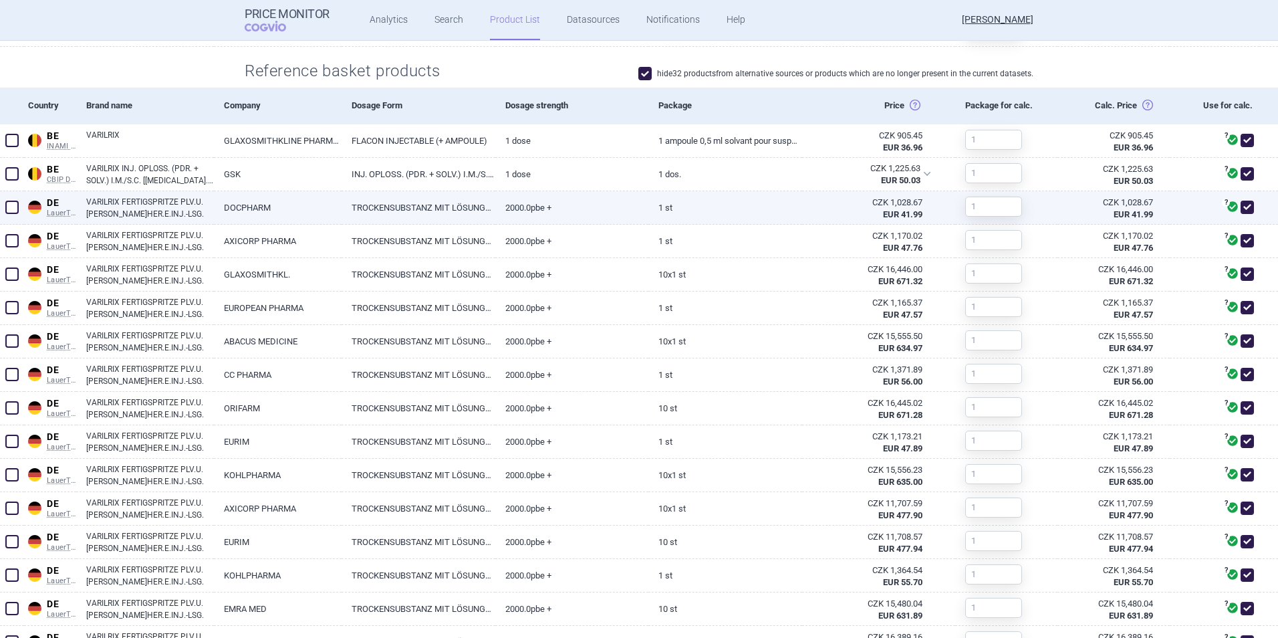
click at [11, 207] on span at bounding box center [11, 207] width 13 height 13
checkbox input "true"
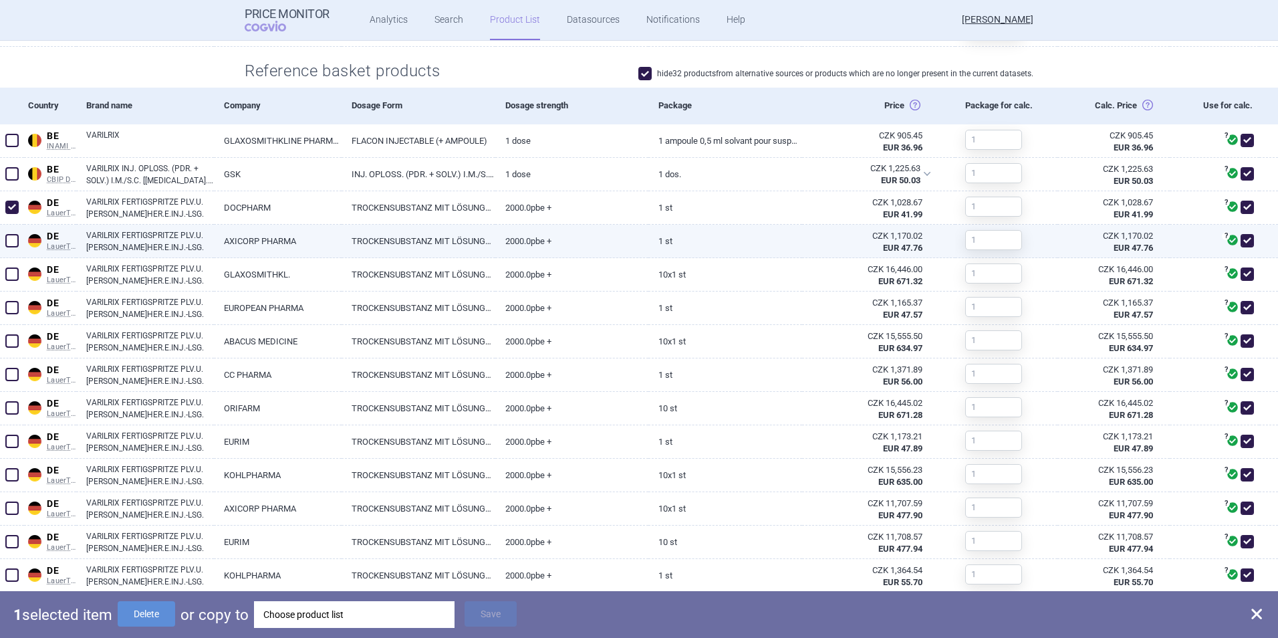
click at [18, 235] on span at bounding box center [11, 240] width 13 height 13
checkbox input "true"
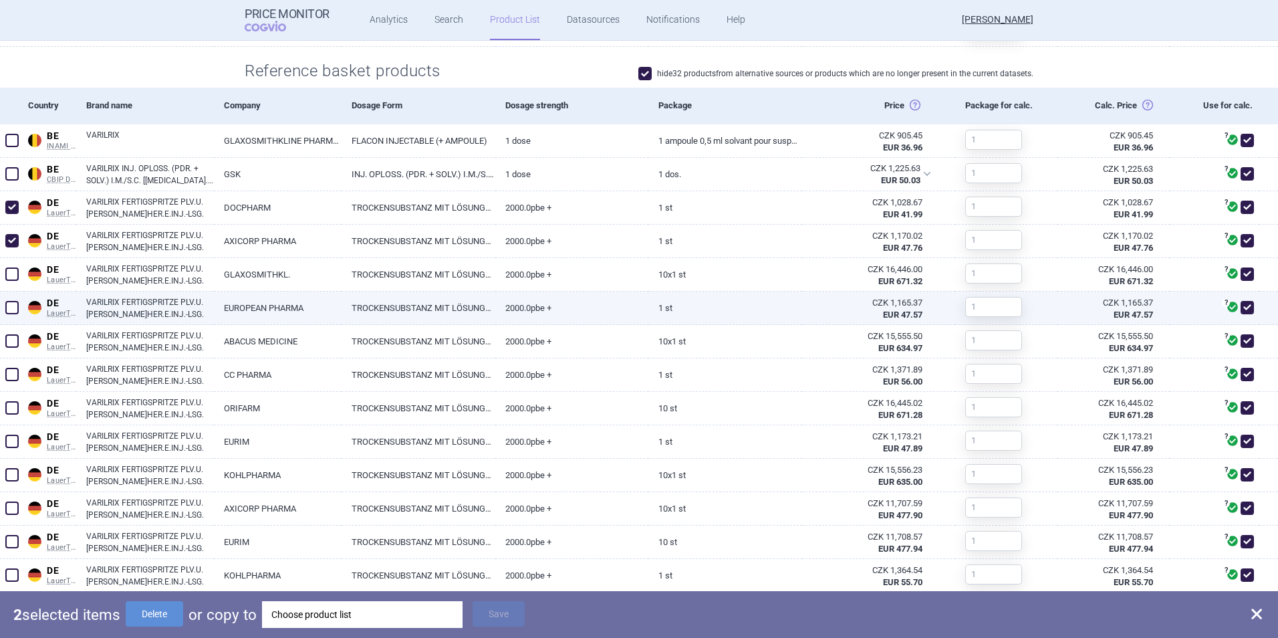
click at [8, 307] on span at bounding box center [11, 307] width 13 height 13
checkbox input "true"
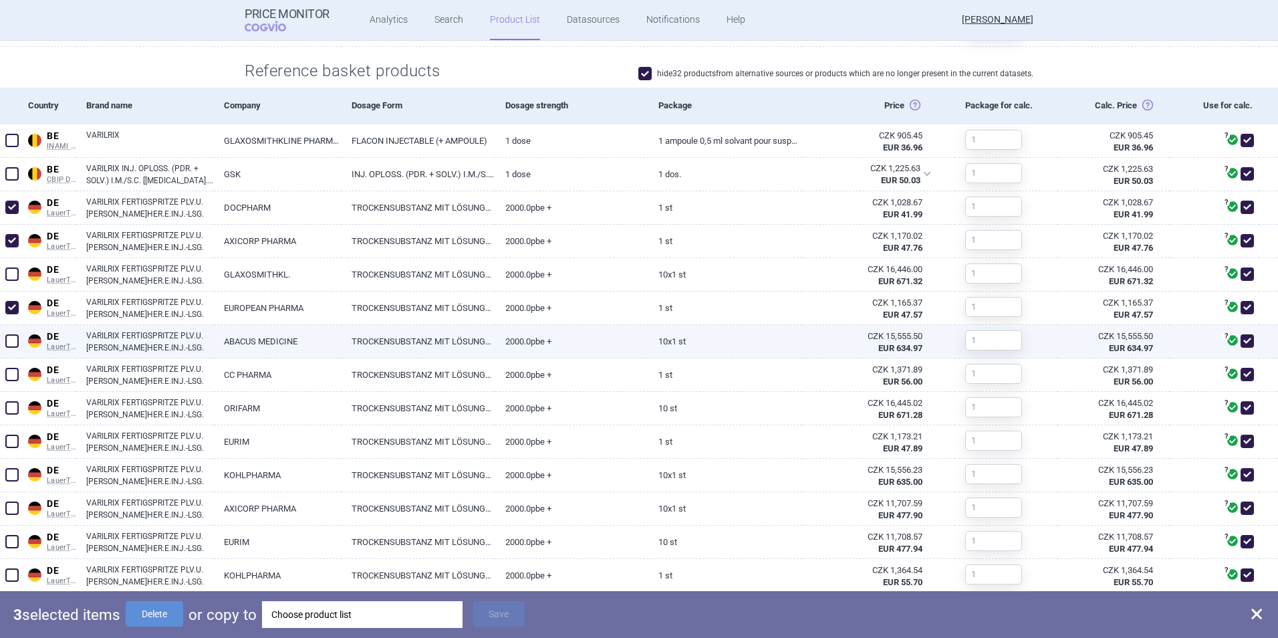
click at [13, 343] on span at bounding box center [11, 340] width 13 height 13
checkbox input "true"
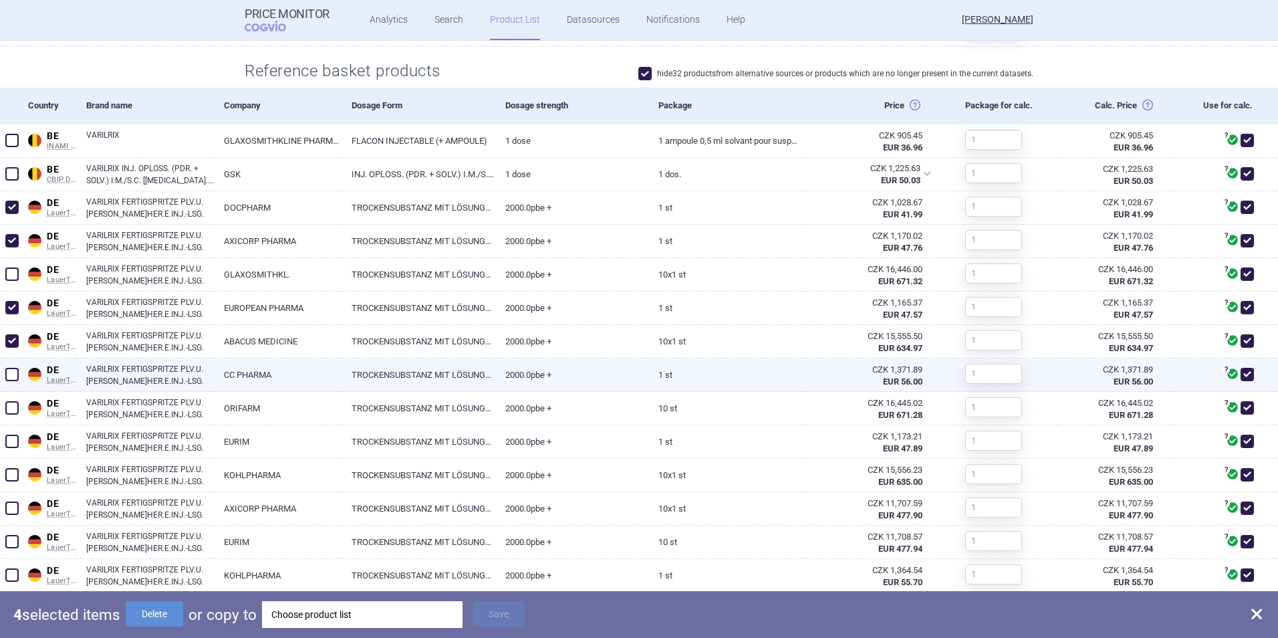
click at [13, 375] on span at bounding box center [11, 374] width 13 height 13
checkbox input "true"
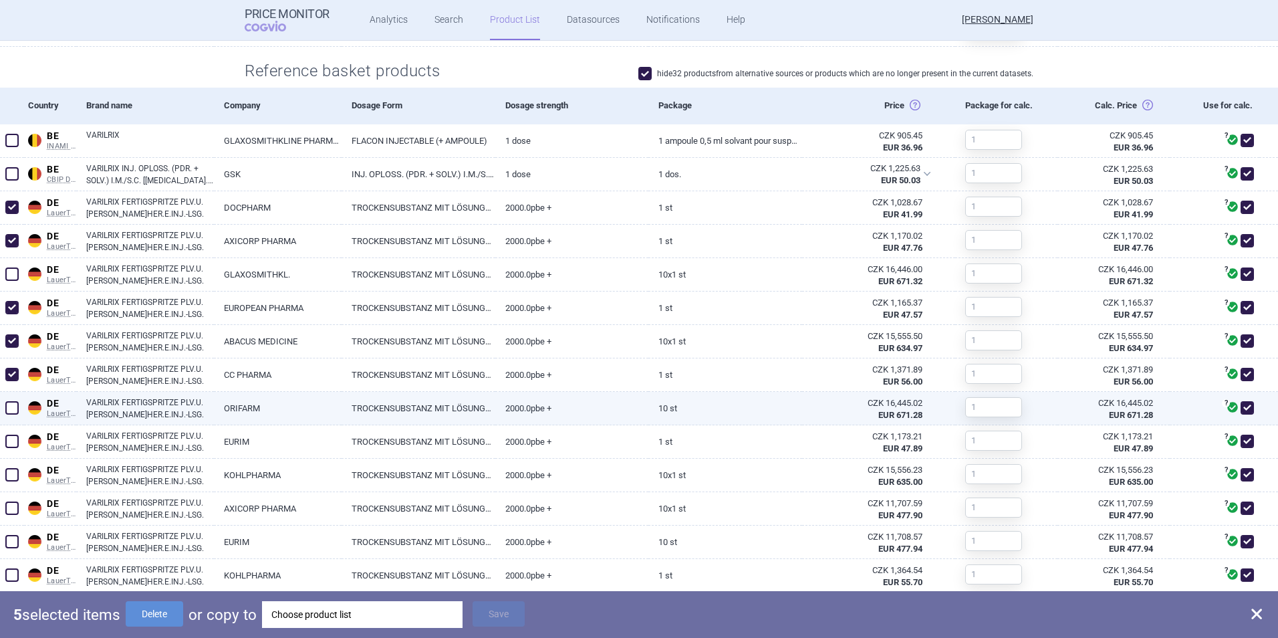
click at [12, 407] on span at bounding box center [11, 407] width 13 height 13
checkbox input "true"
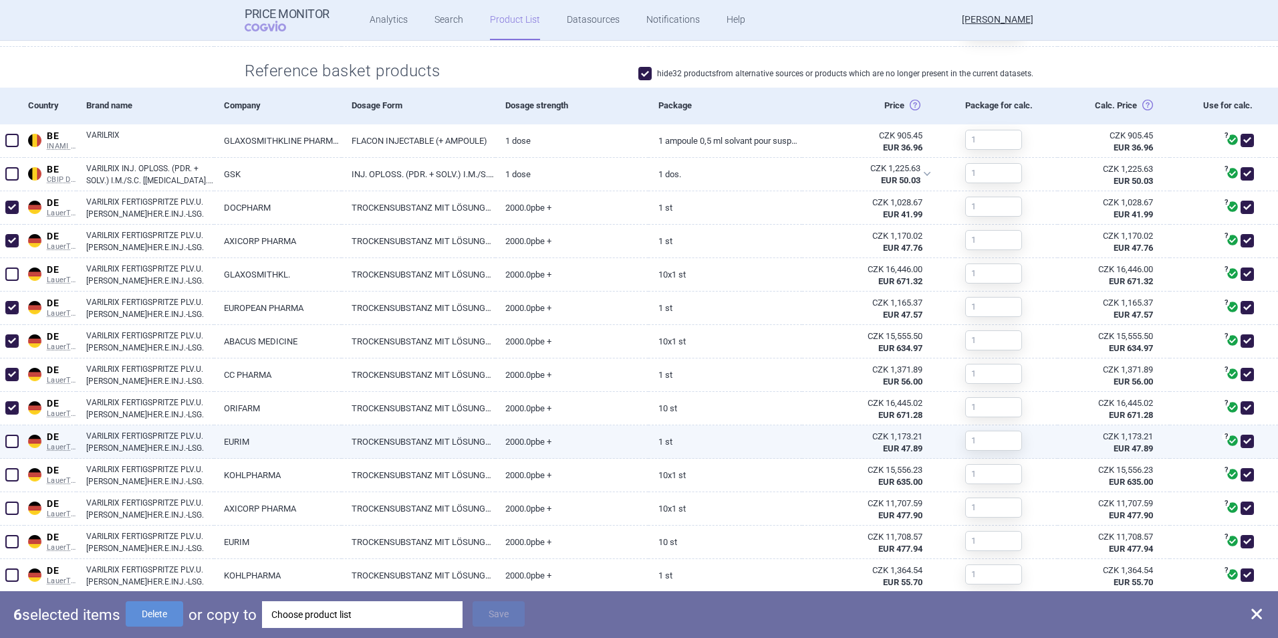
click at [11, 448] on span at bounding box center [12, 441] width 20 height 20
checkbox input "true"
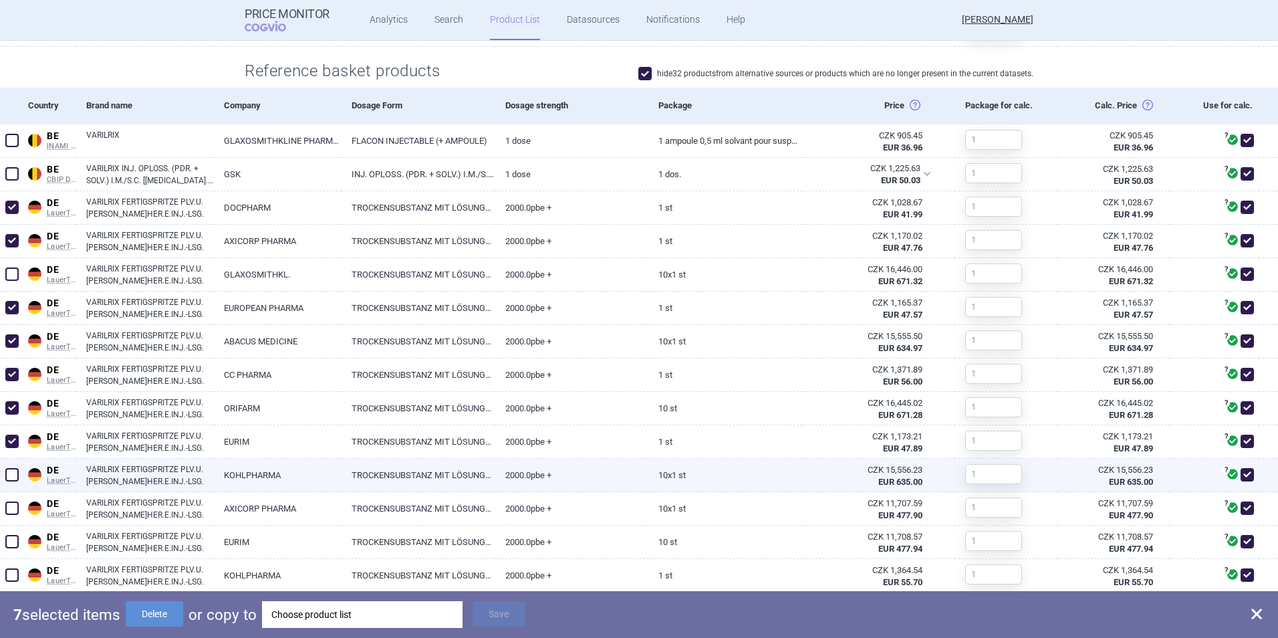
click at [7, 450] on span at bounding box center [11, 474] width 13 height 13
checkbox input "true"
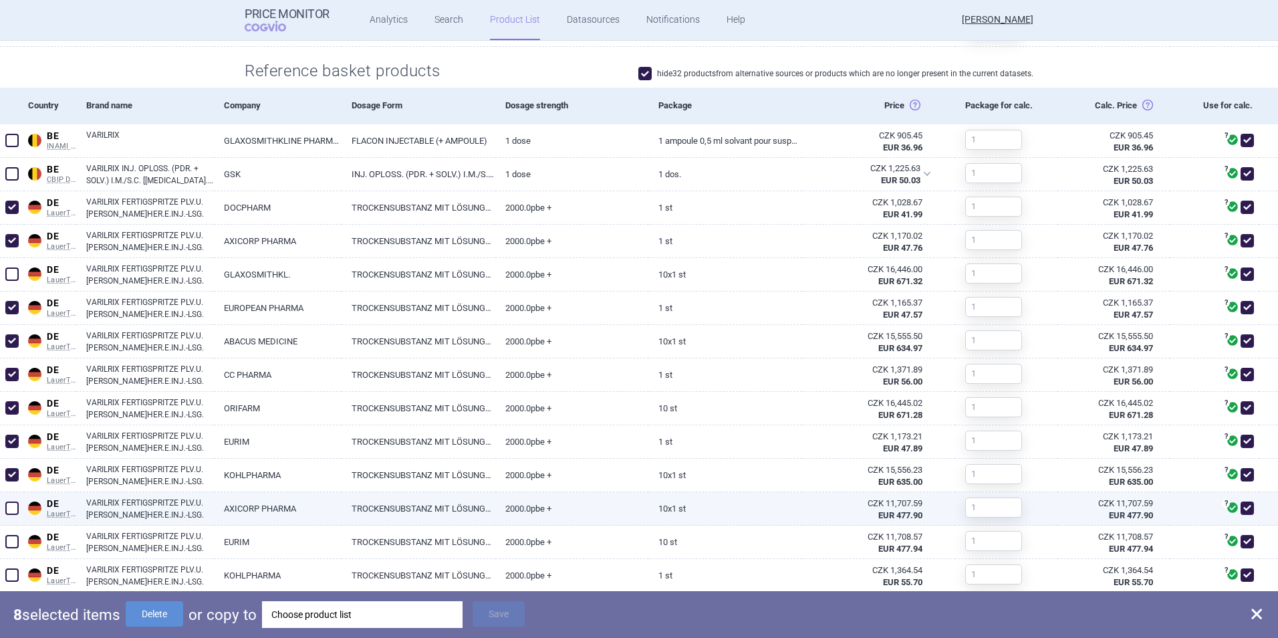
click at [19, 450] on span at bounding box center [12, 508] width 20 height 20
checkbox input "true"
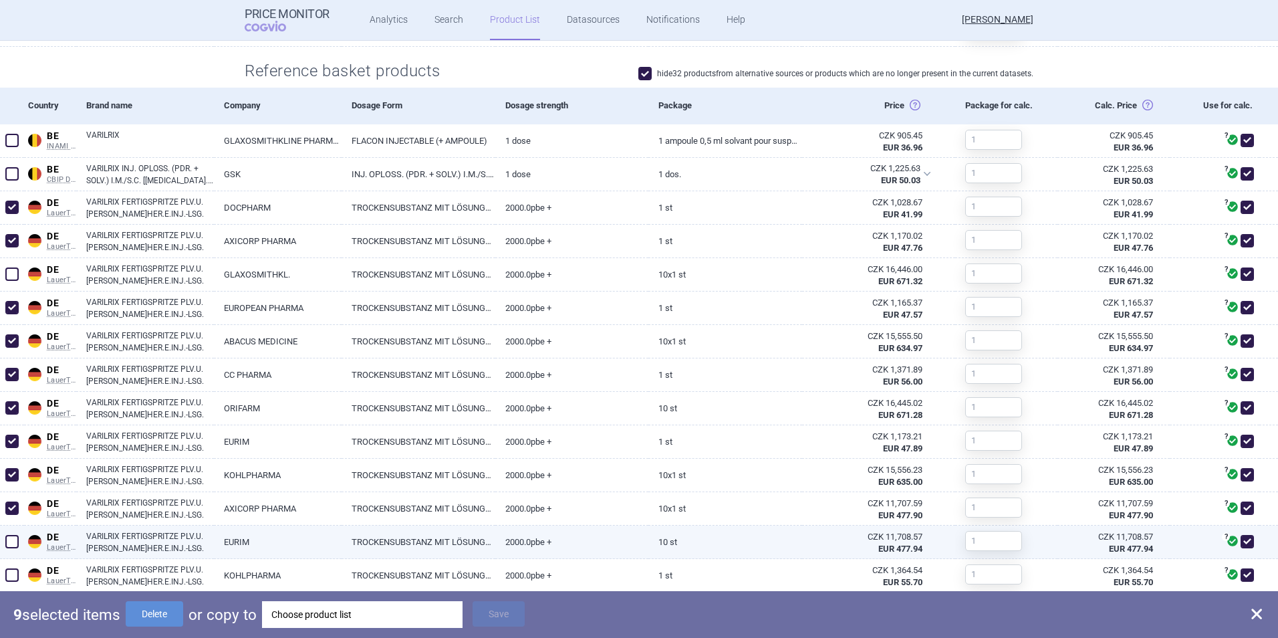
click at [13, 450] on span at bounding box center [11, 541] width 13 height 13
checkbox input "true"
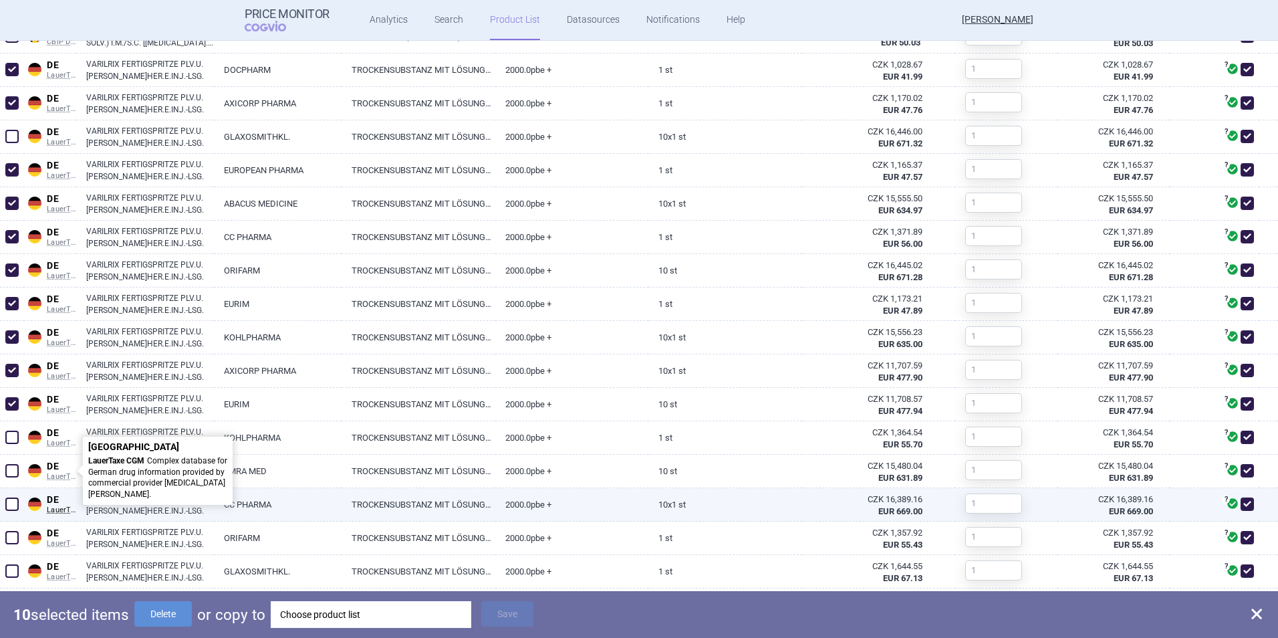
scroll to position [707, 0]
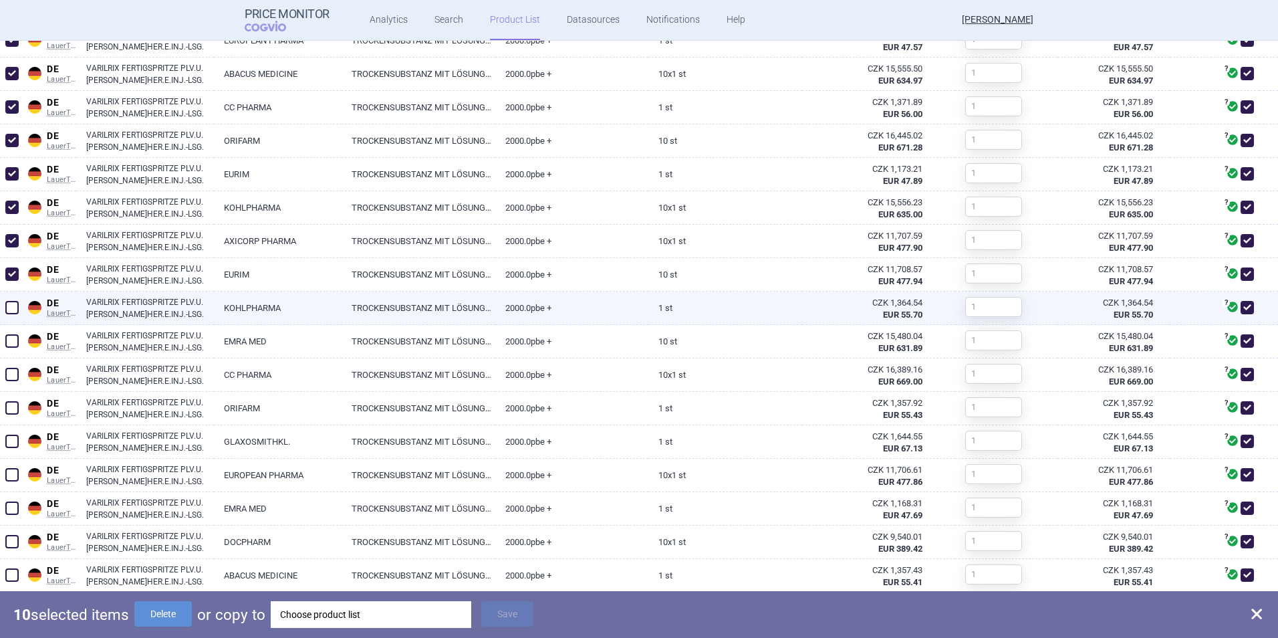
click at [9, 303] on span at bounding box center [11, 307] width 13 height 13
checkbox input "true"
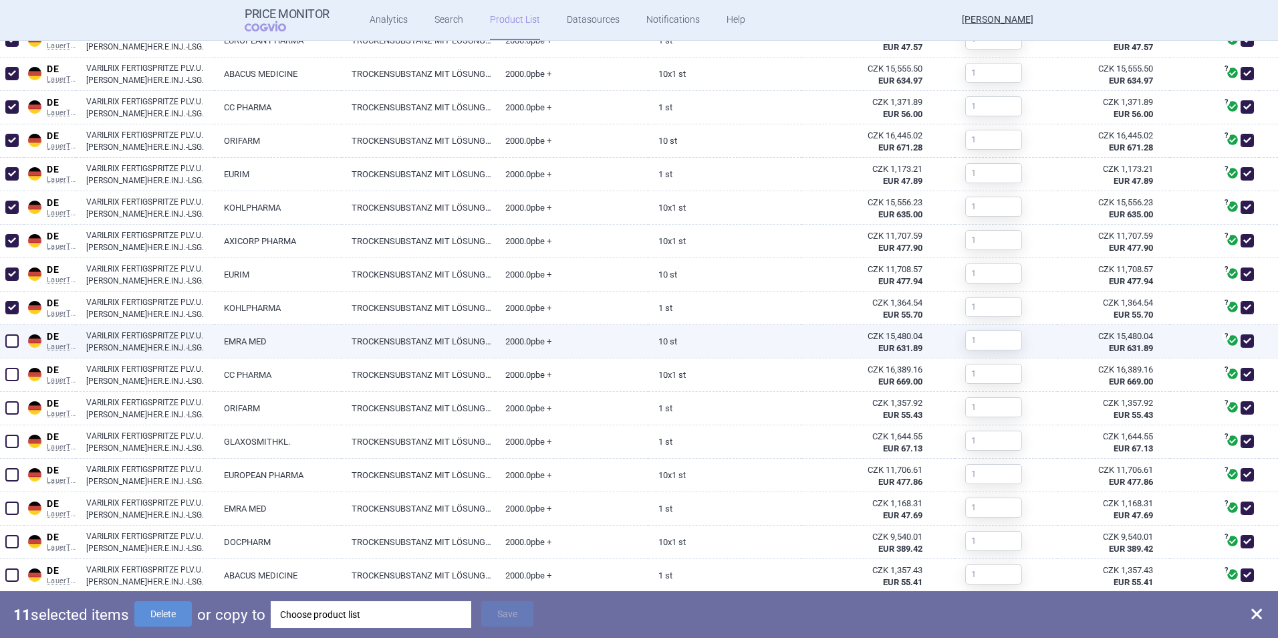
click at [17, 346] on span at bounding box center [11, 340] width 13 height 13
checkbox input "true"
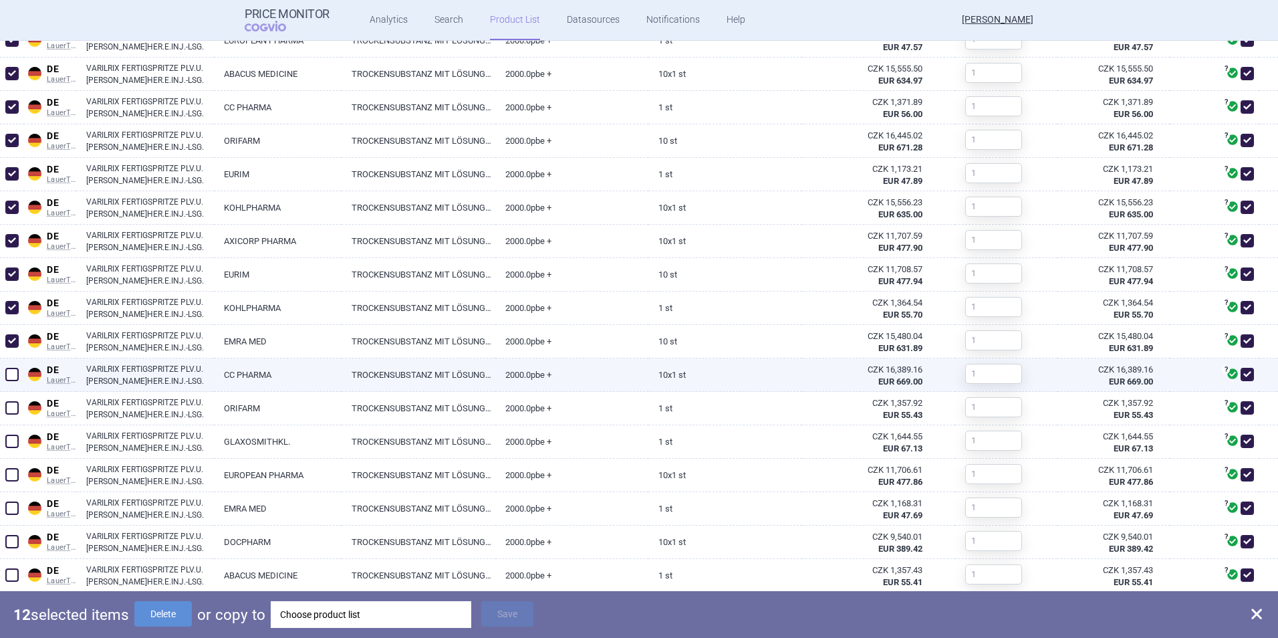
click at [11, 376] on span at bounding box center [11, 374] width 13 height 13
checkbox input "true"
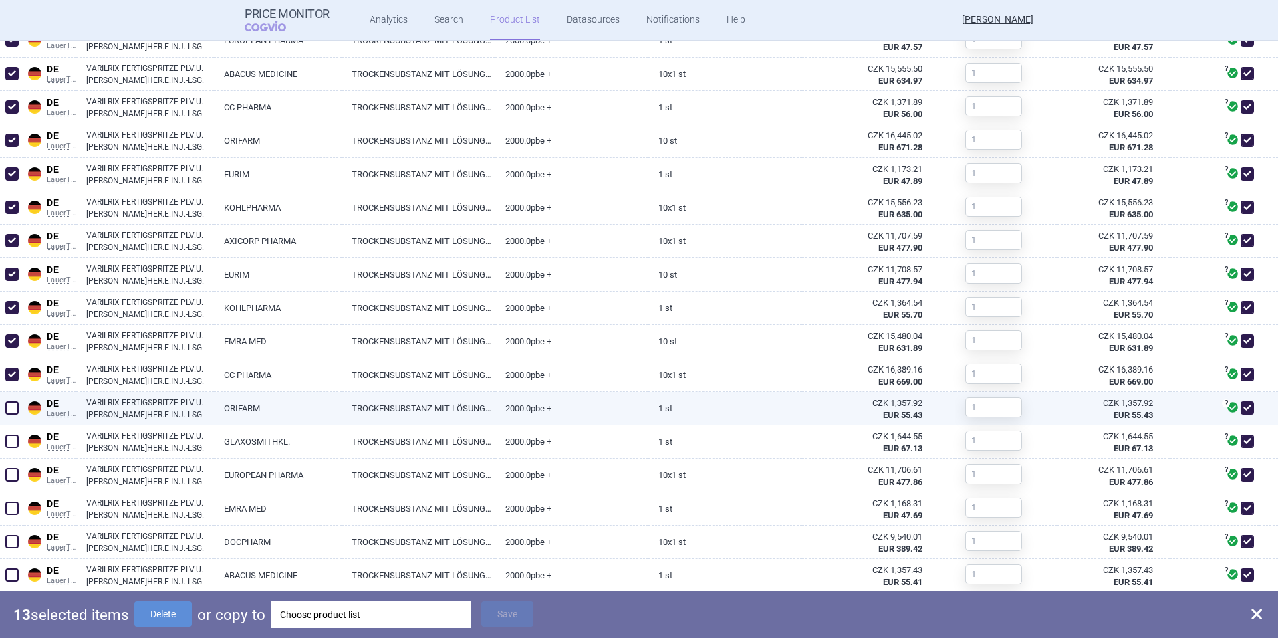
click at [11, 414] on span at bounding box center [11, 407] width 13 height 13
checkbox input "true"
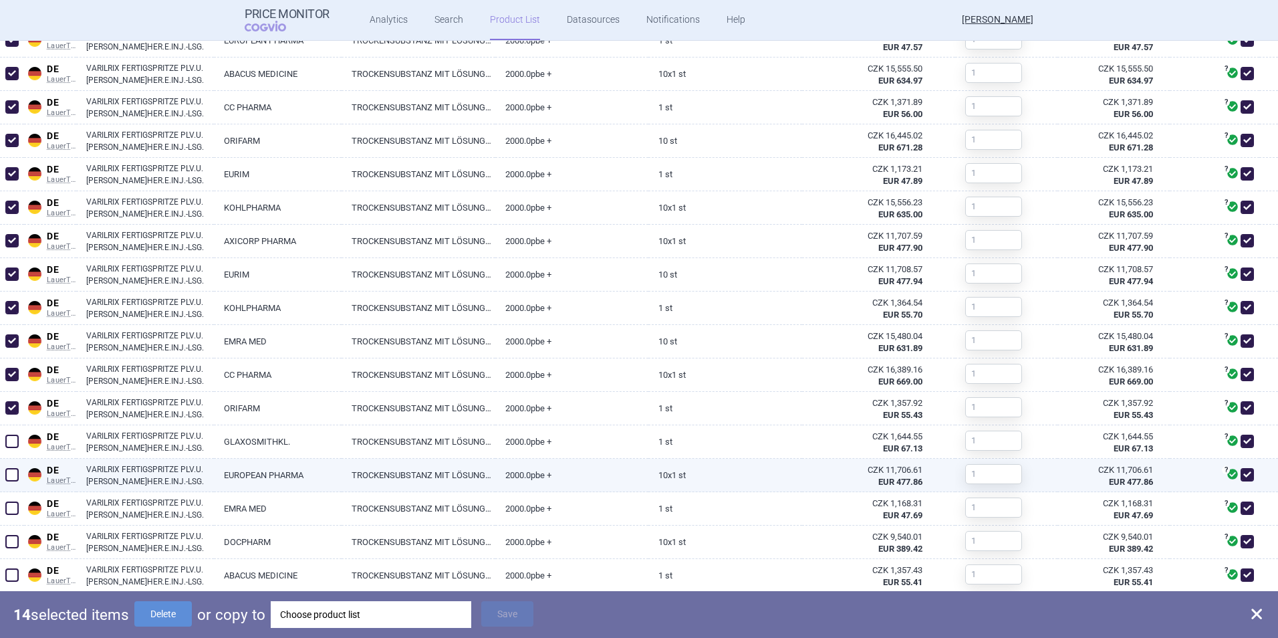
click at [12, 450] on span at bounding box center [11, 474] width 13 height 13
checkbox input "true"
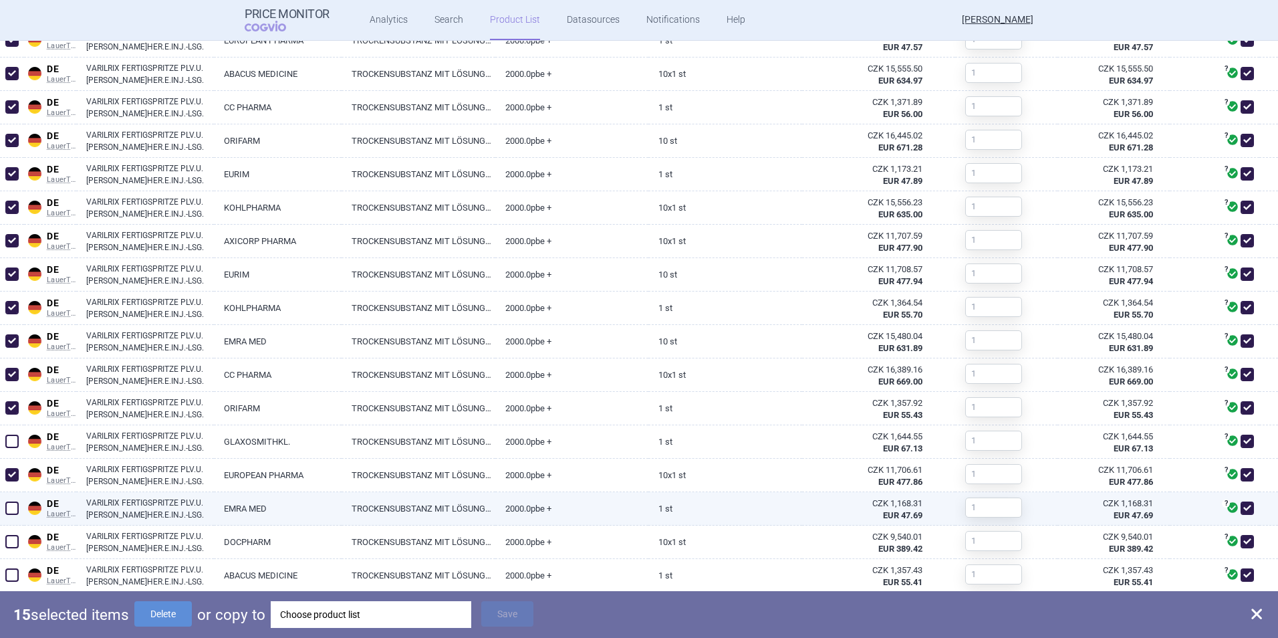
click at [15, 450] on span at bounding box center [11, 507] width 13 height 13
checkbox input "true"
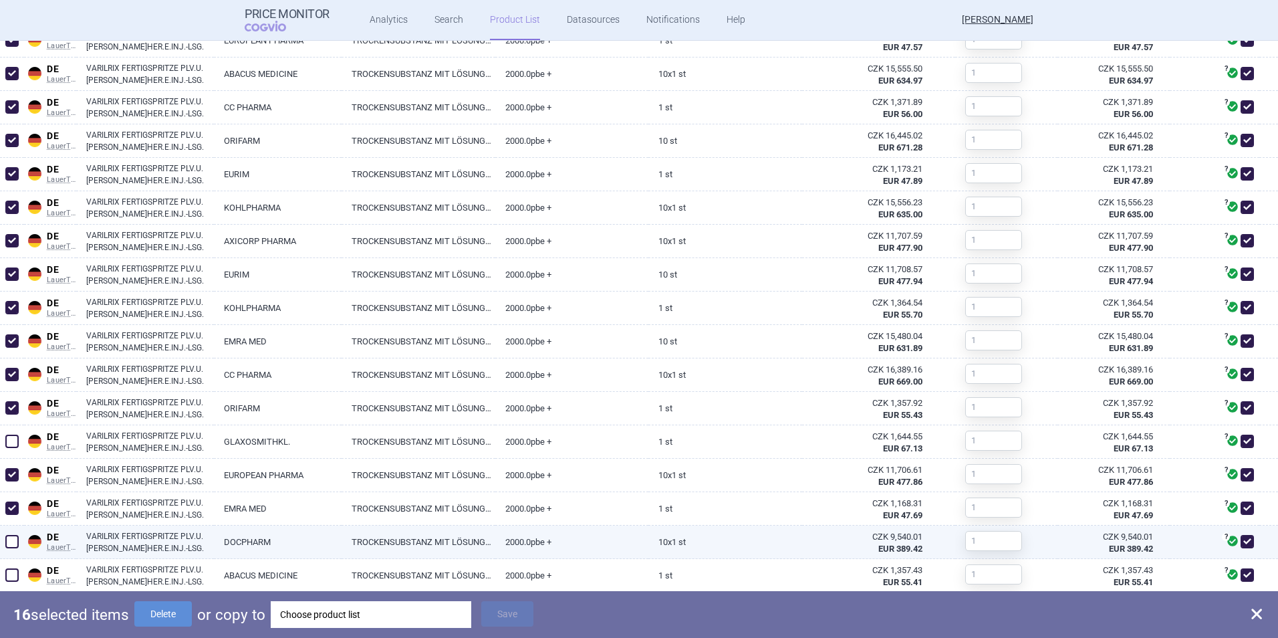
click at [10, 450] on span at bounding box center [11, 541] width 13 height 13
checkbox input "true"
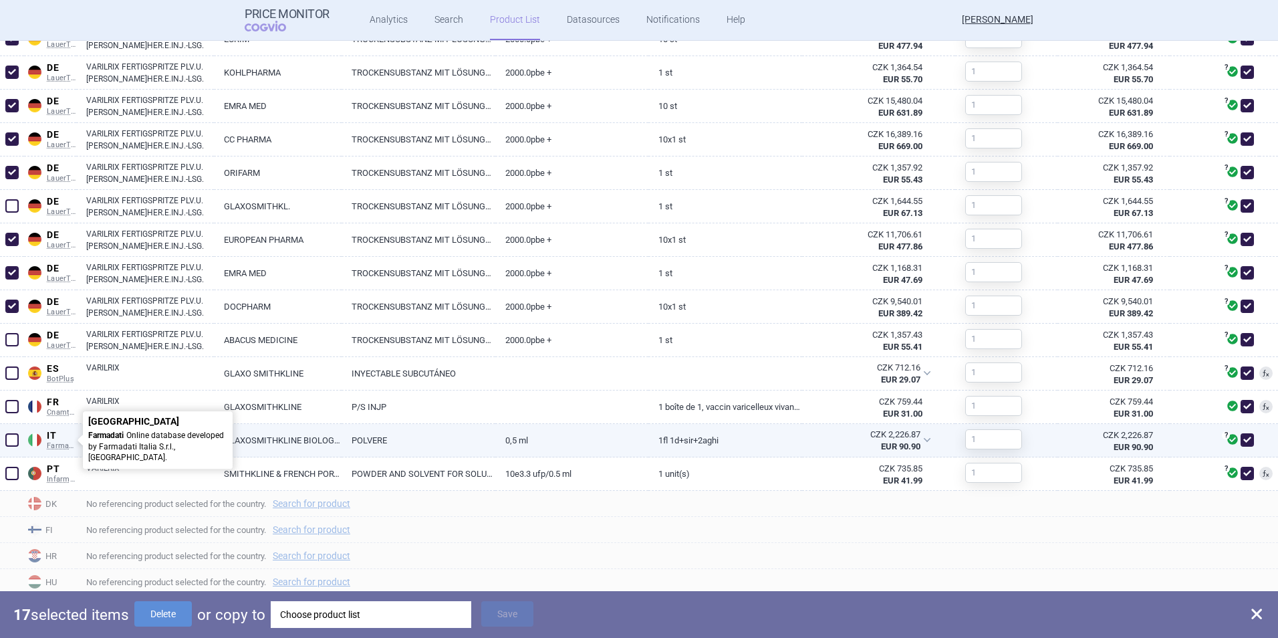
scroll to position [975, 0]
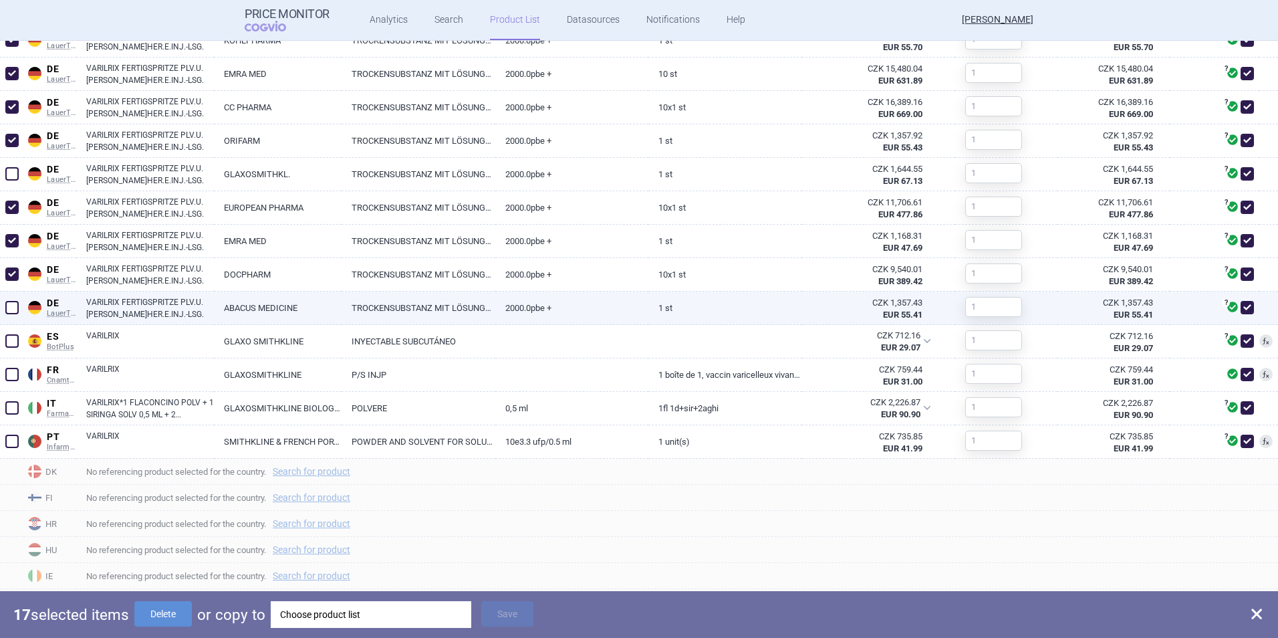
click at [11, 305] on span at bounding box center [11, 307] width 13 height 13
checkbox input "true"
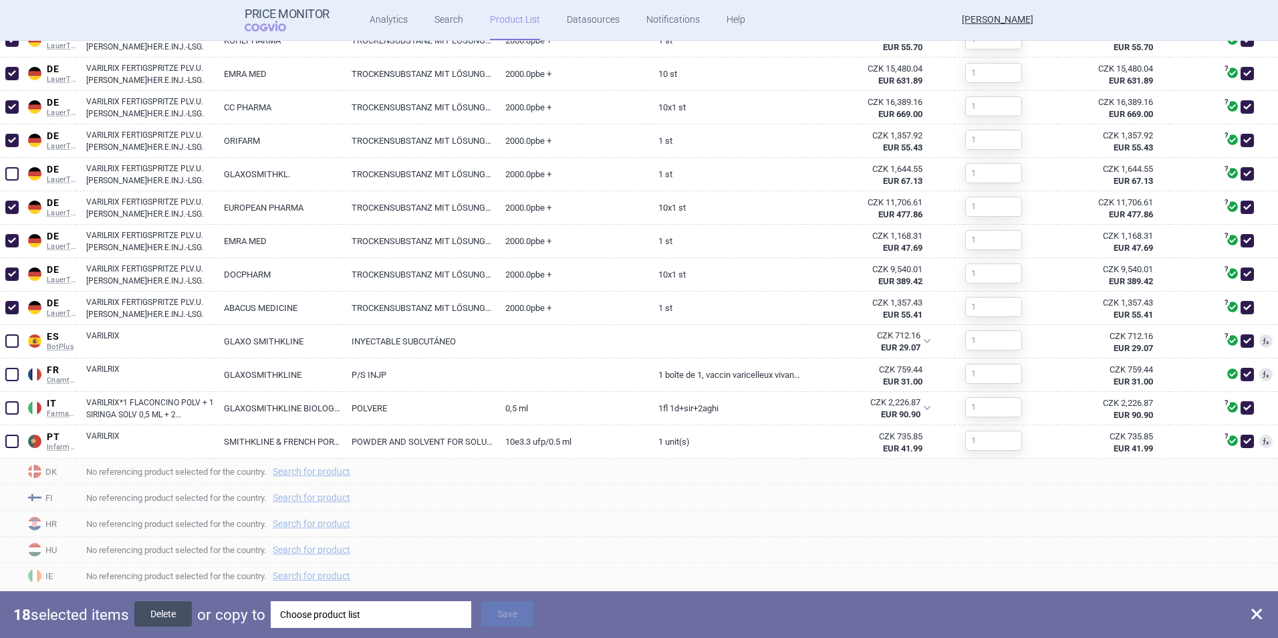
click at [154, 450] on button "Delete" at bounding box center [162, 613] width 57 height 25
checkbox input "false"
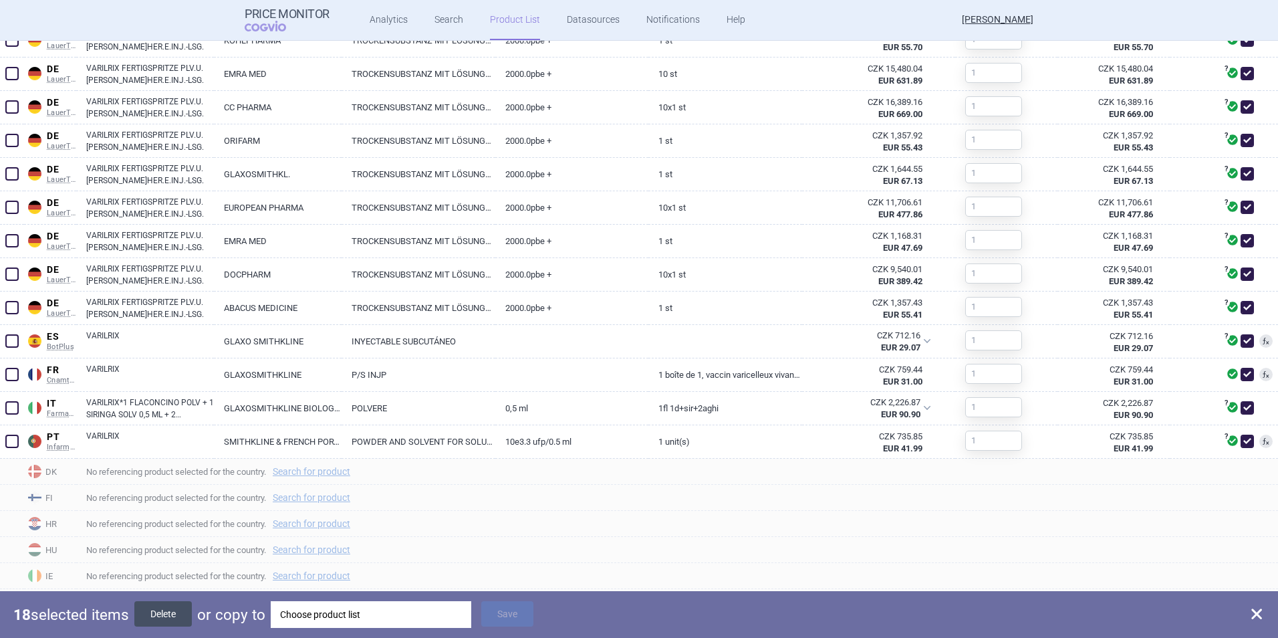
checkbox input "false"
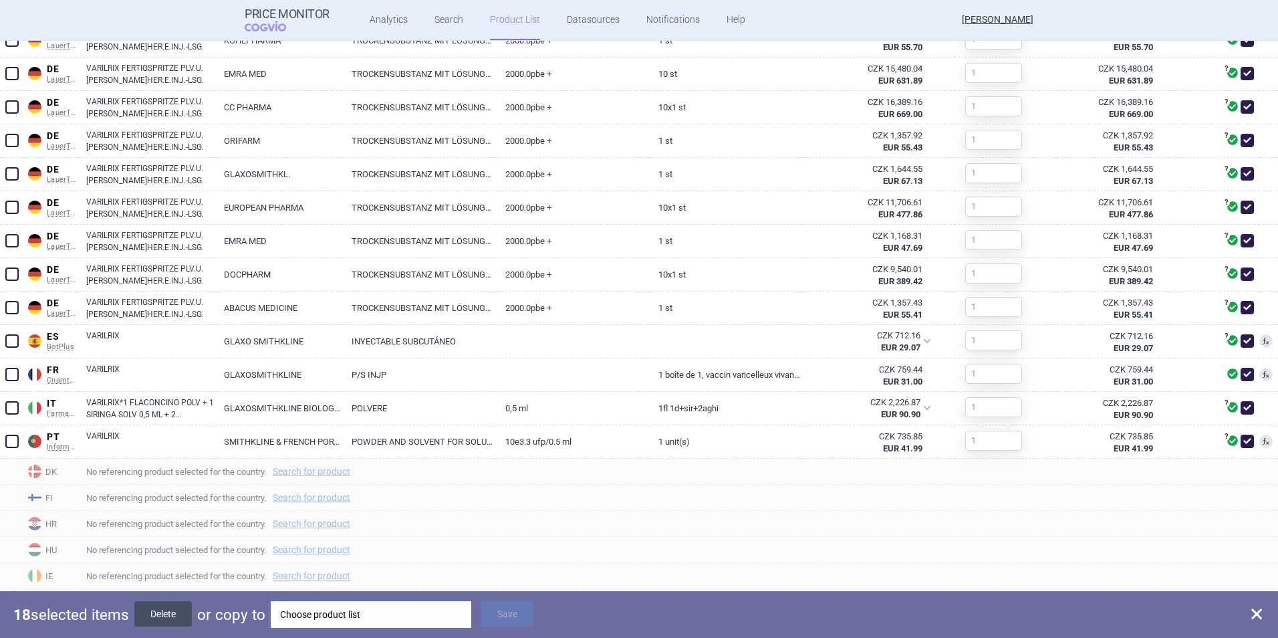
checkbox input "false"
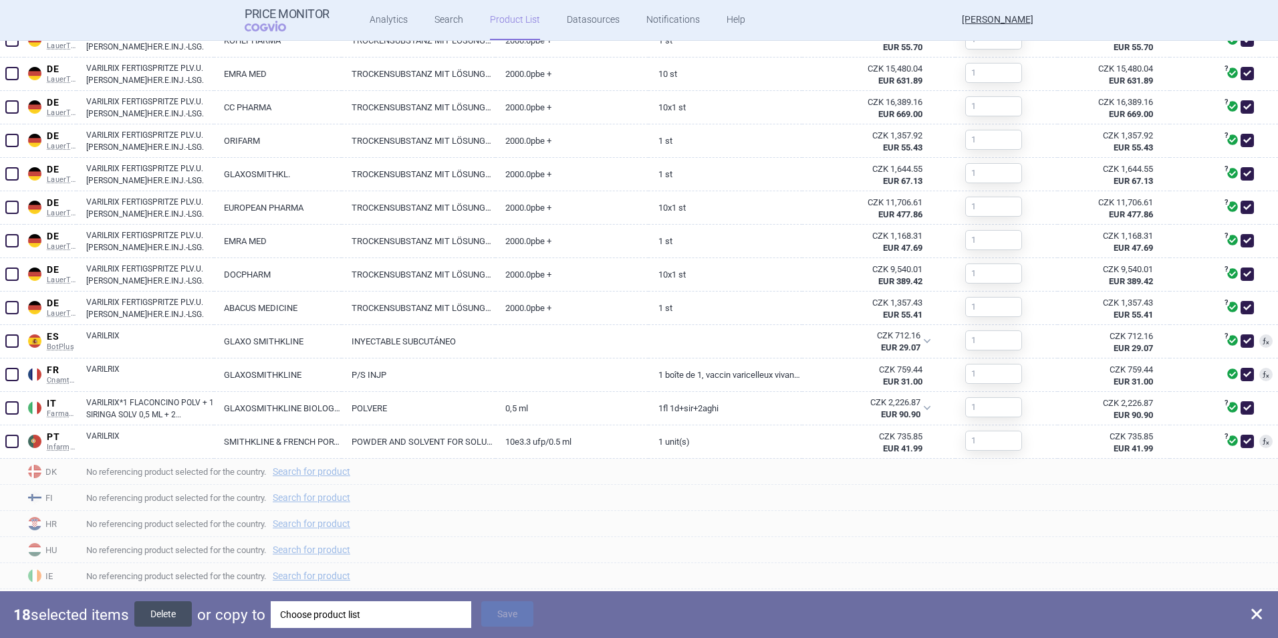
checkbox input "false"
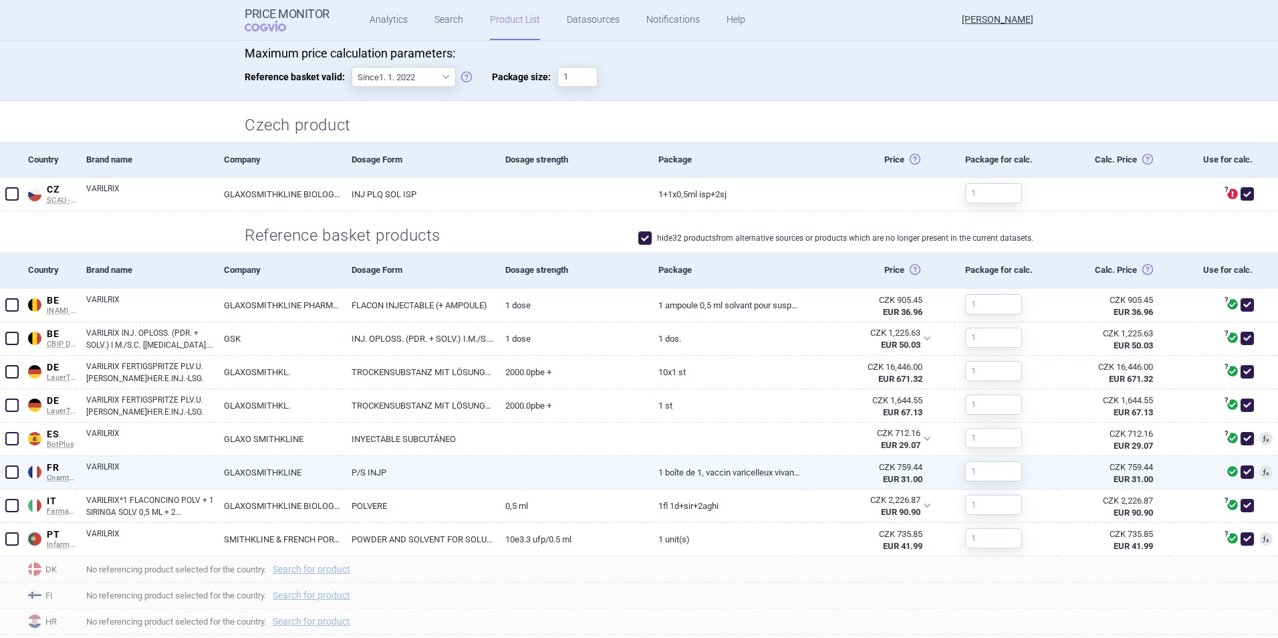
scroll to position [306, 0]
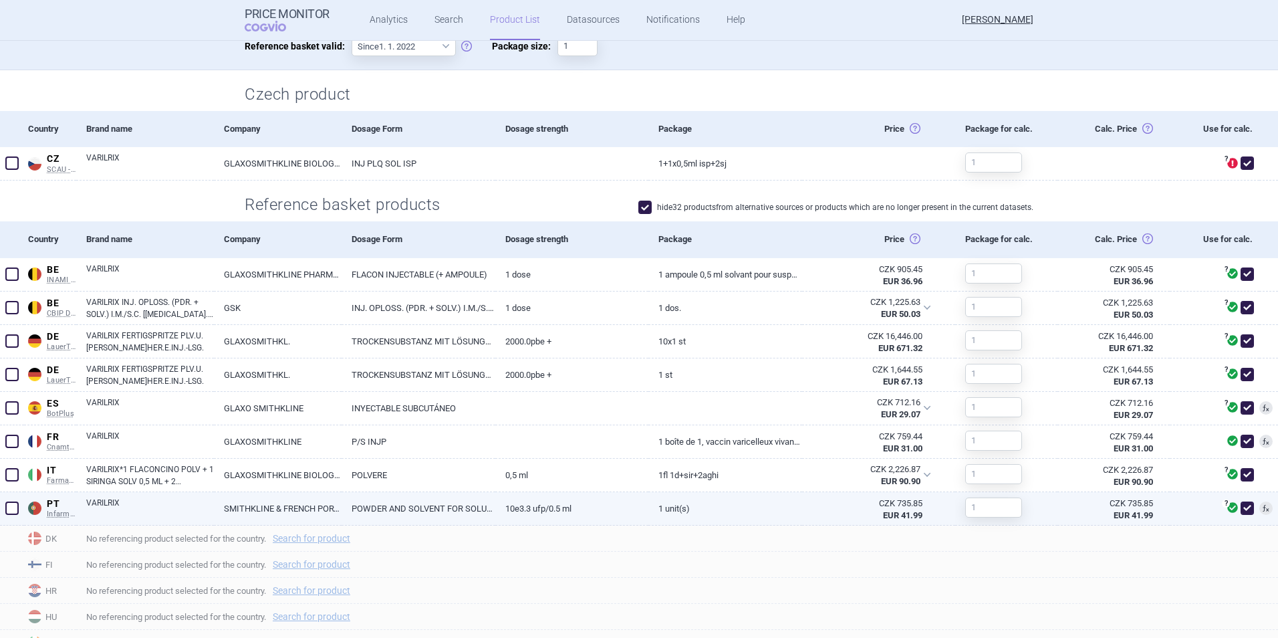
click at [8, 450] on span at bounding box center [11, 507] width 13 height 13
checkbox input "true"
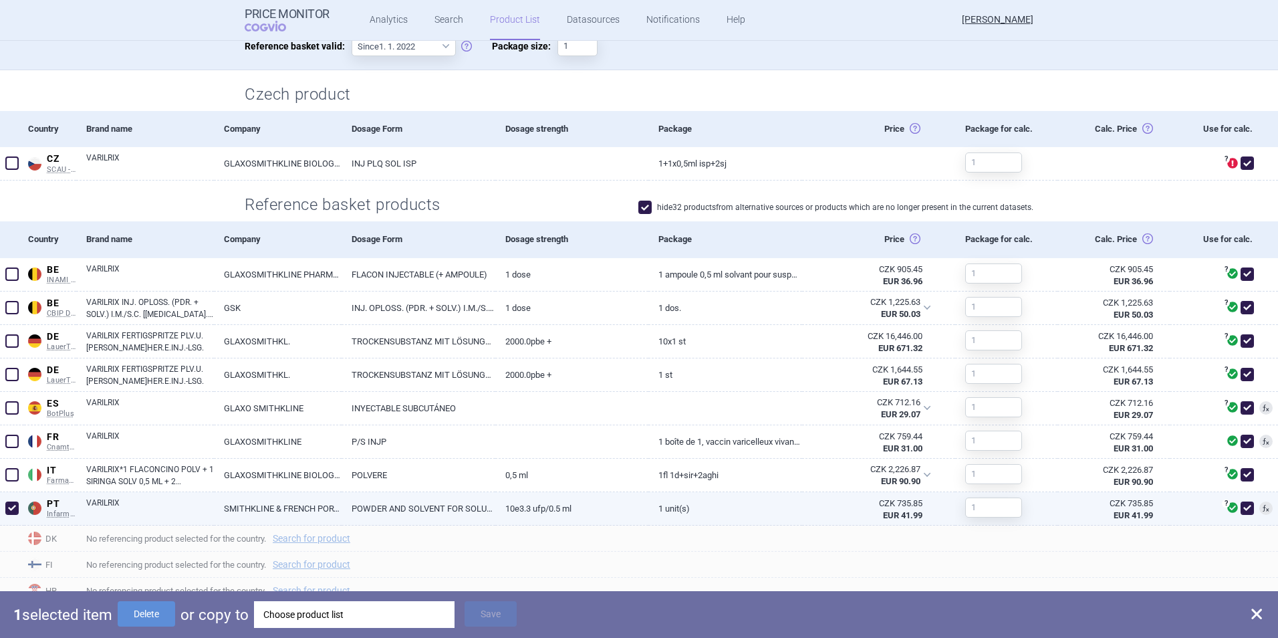
click at [316, 450] on link "SMITHKLINE & FRENCH PORTUGUESA - PRODUTOS FARMACÊUTICOS, LDA." at bounding box center [278, 508] width 128 height 33
select select "EUR"
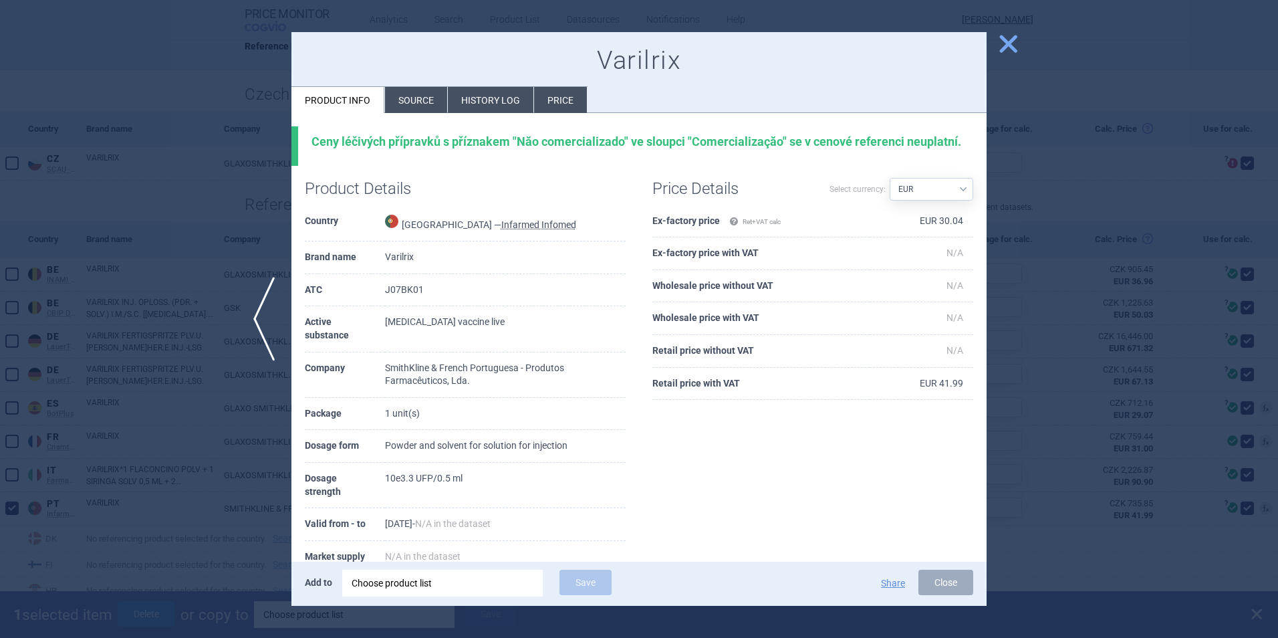
click at [416, 102] on li "Source" at bounding box center [416, 100] width 62 height 26
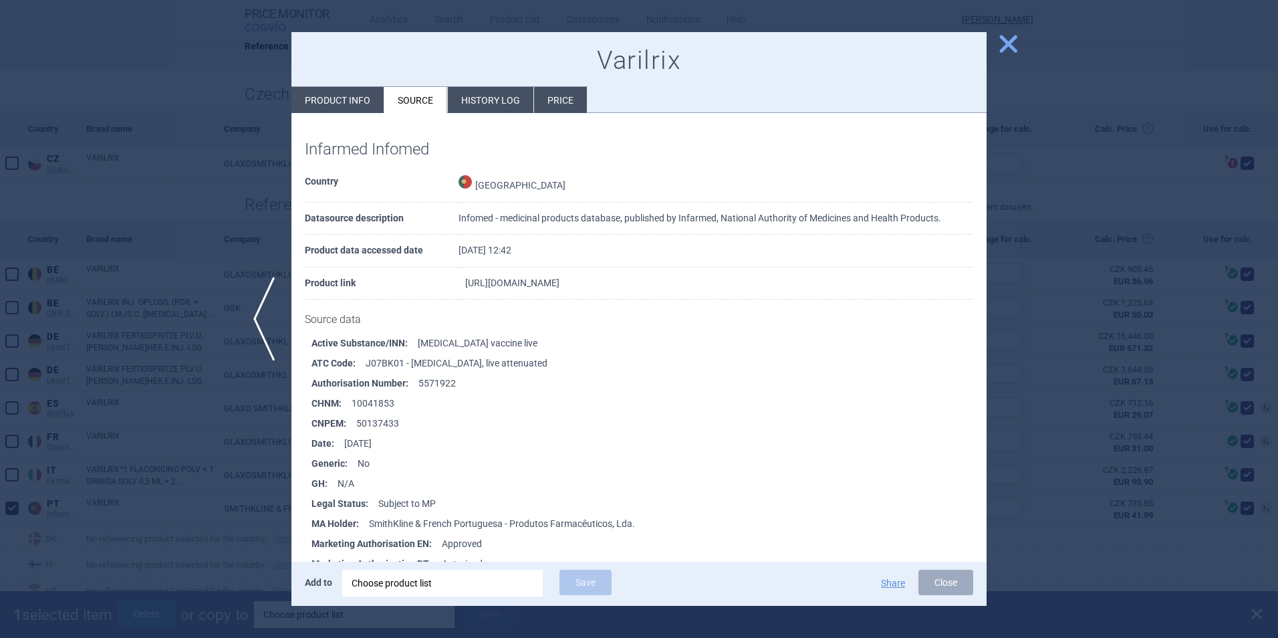
click at [559, 281] on link "[URL][DOMAIN_NAME]" at bounding box center [512, 282] width 94 height 9
click at [850, 44] on span "close" at bounding box center [1008, 43] width 23 height 23
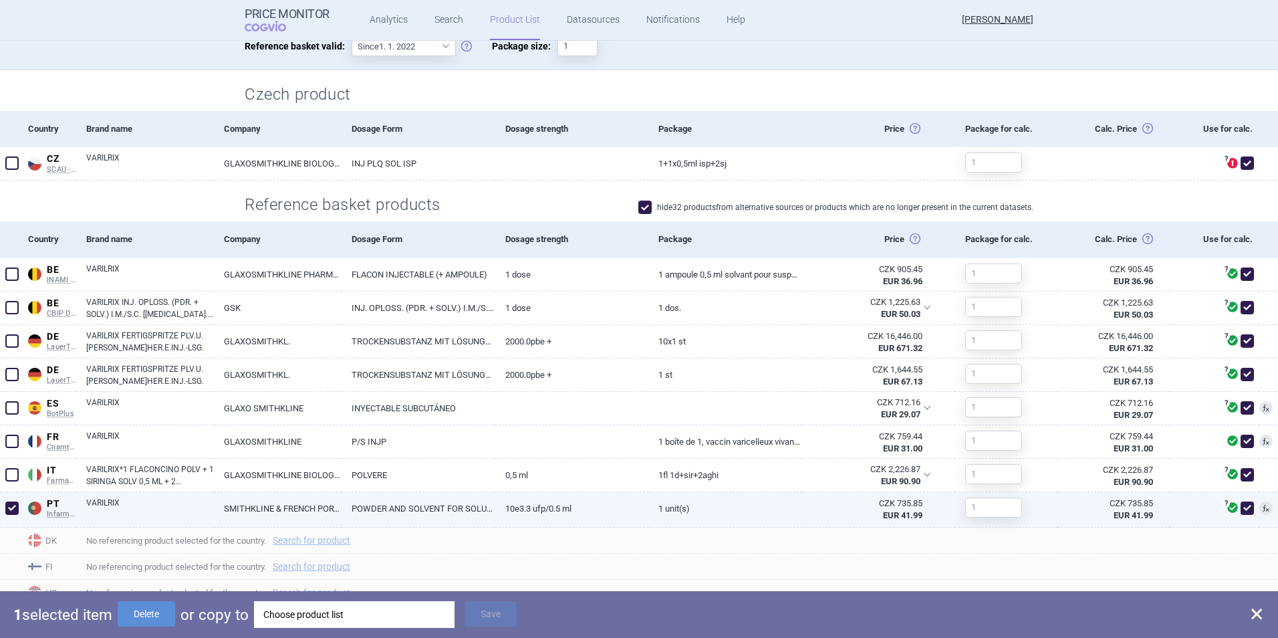
click at [13, 450] on span at bounding box center [11, 507] width 13 height 13
checkbox input "false"
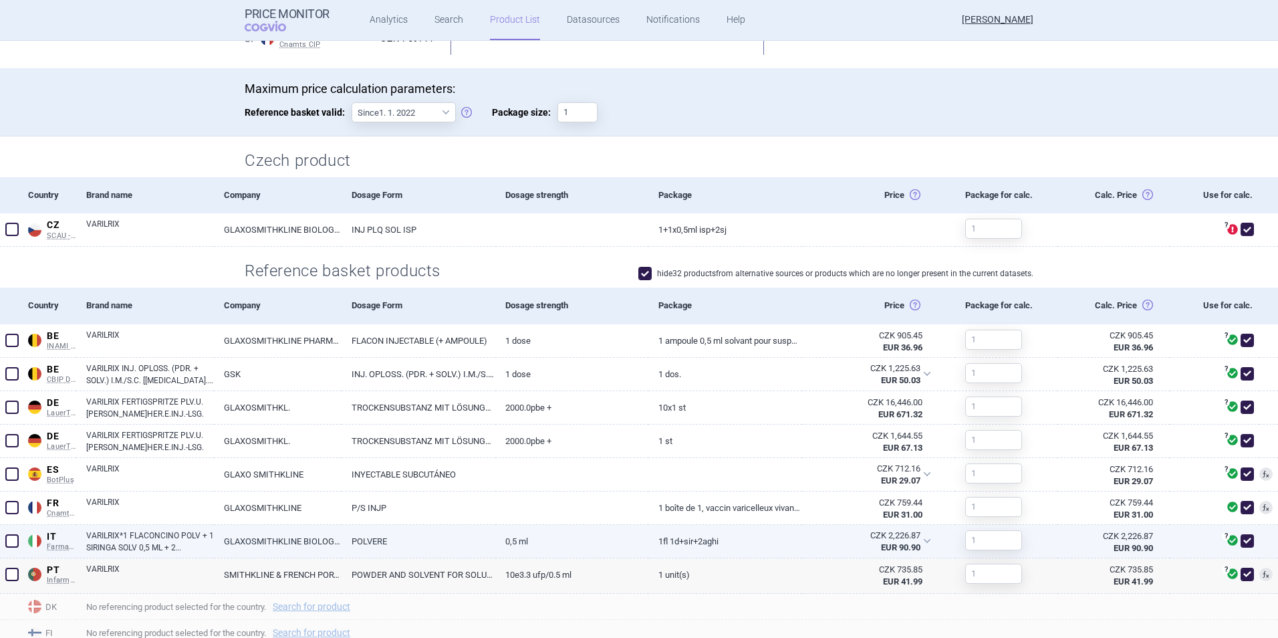
scroll to position [239, 0]
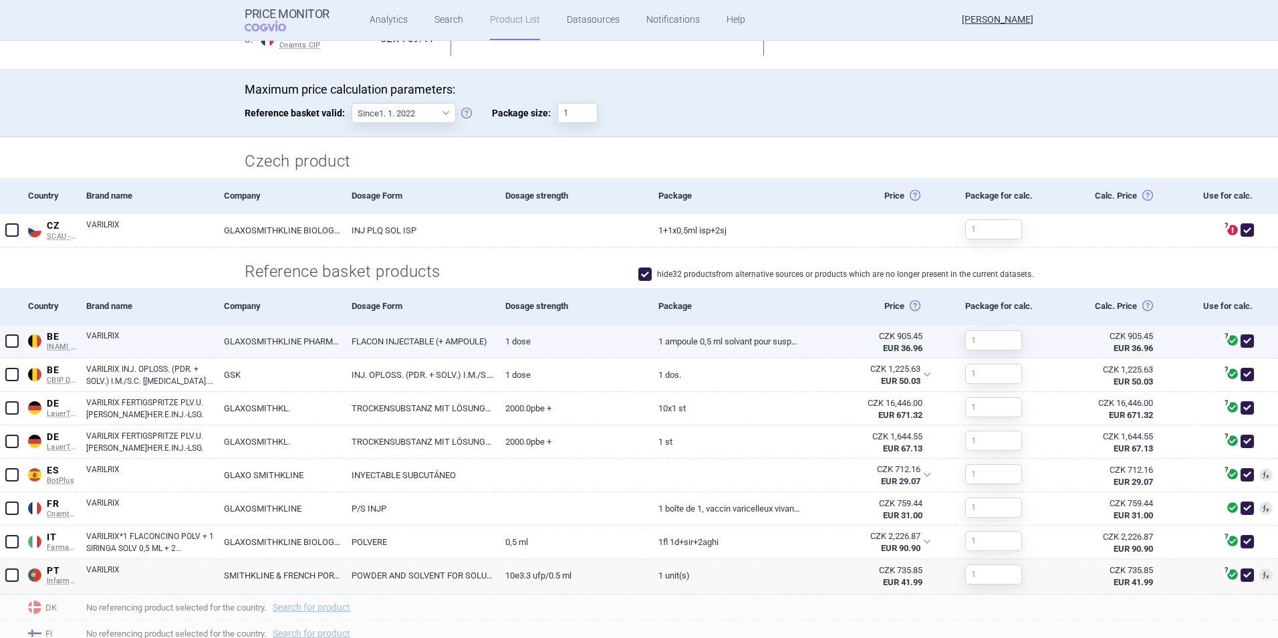
click at [705, 340] on link "1 ampoule 0,5 ml solvant pour suspension injectable, 1 dose" at bounding box center [724, 341] width 153 height 33
select select "EUR"
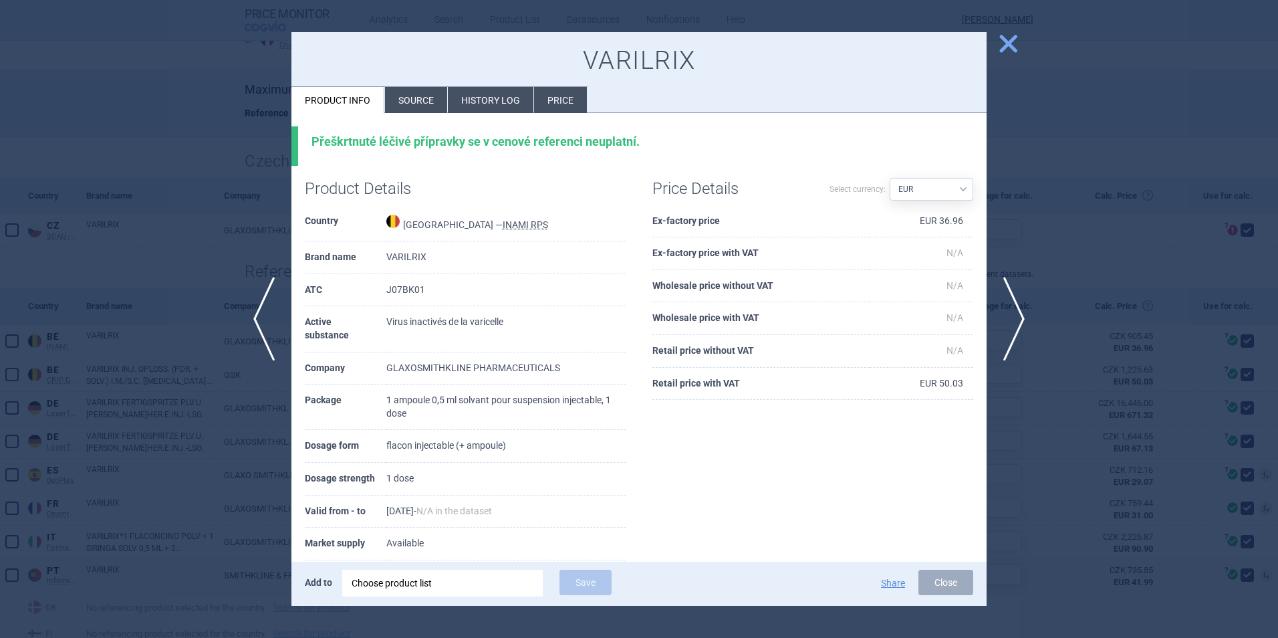
click at [850, 51] on span "close" at bounding box center [1008, 43] width 23 height 23
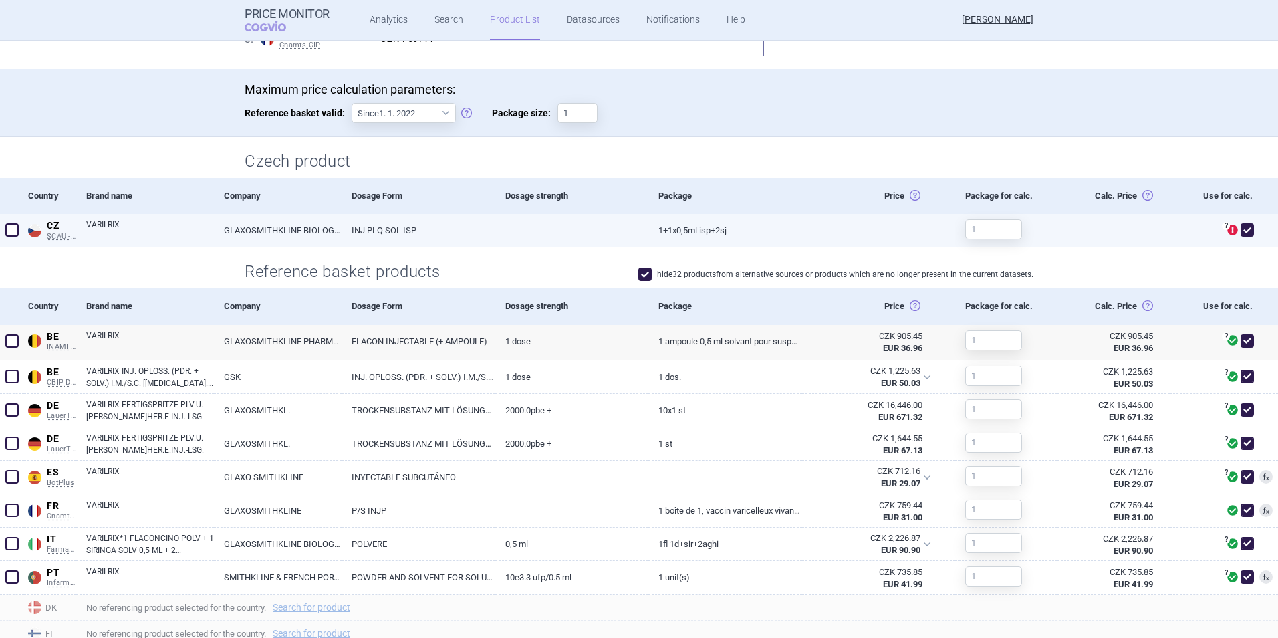
click at [384, 231] on link "INJ PLQ SOL ISP" at bounding box center [418, 230] width 153 height 33
select select "EUR"
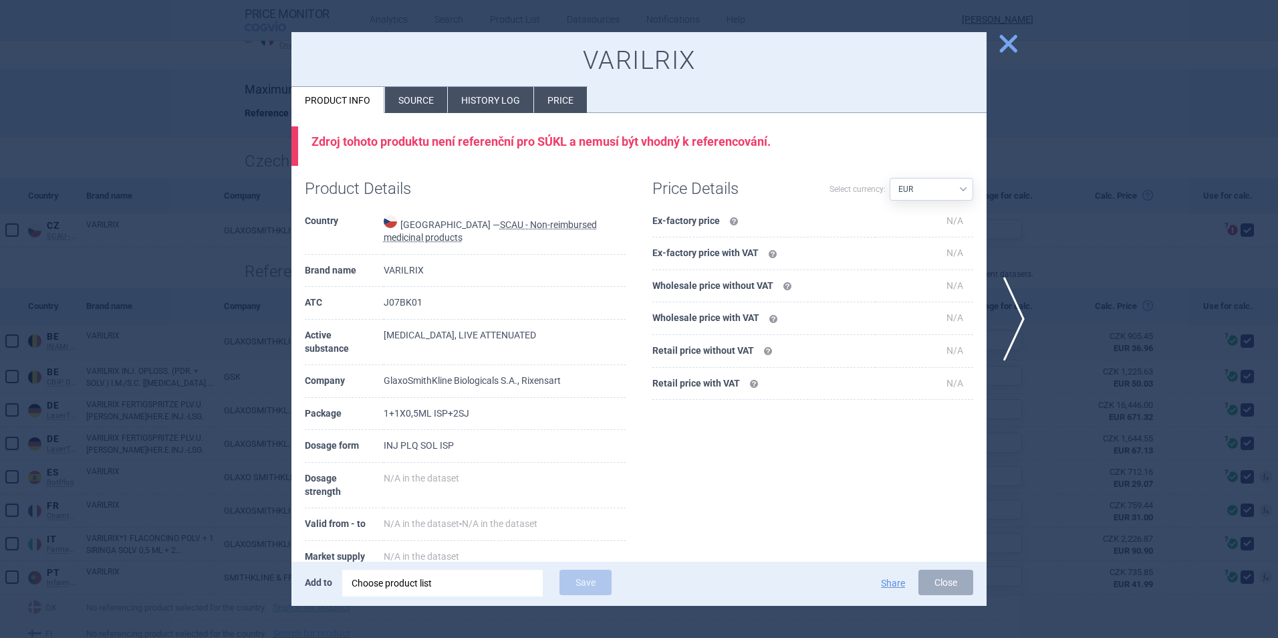
click at [850, 45] on span "close" at bounding box center [1008, 43] width 23 height 23
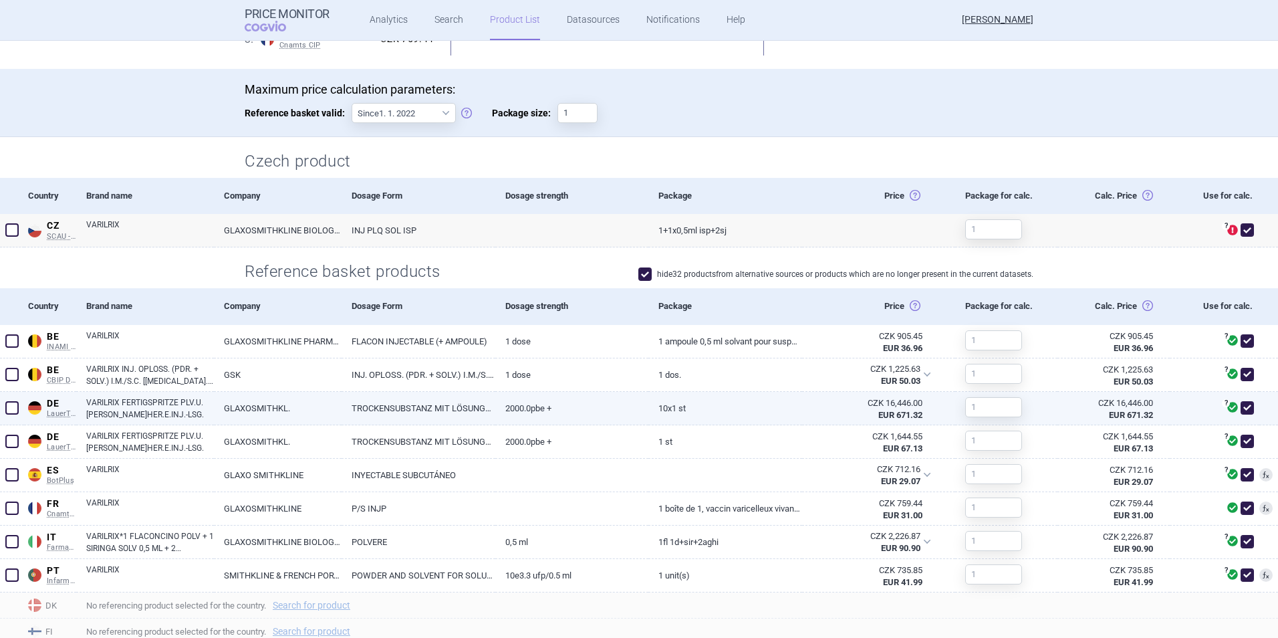
click at [11, 413] on span at bounding box center [11, 407] width 13 height 13
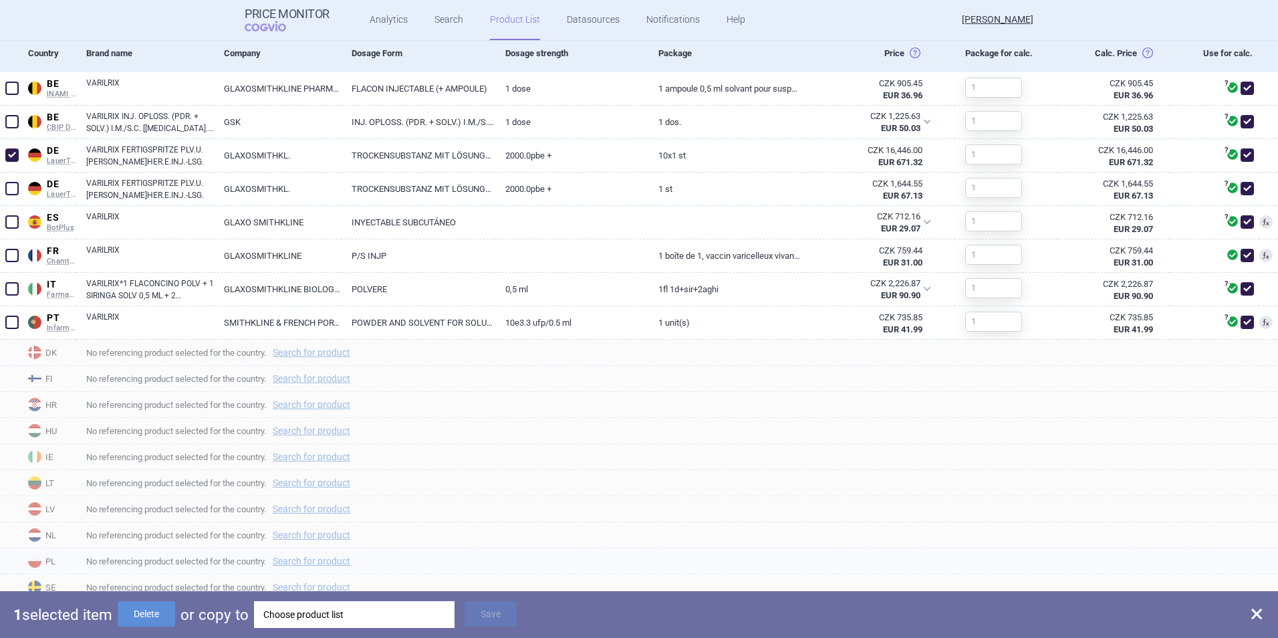
scroll to position [507, 0]
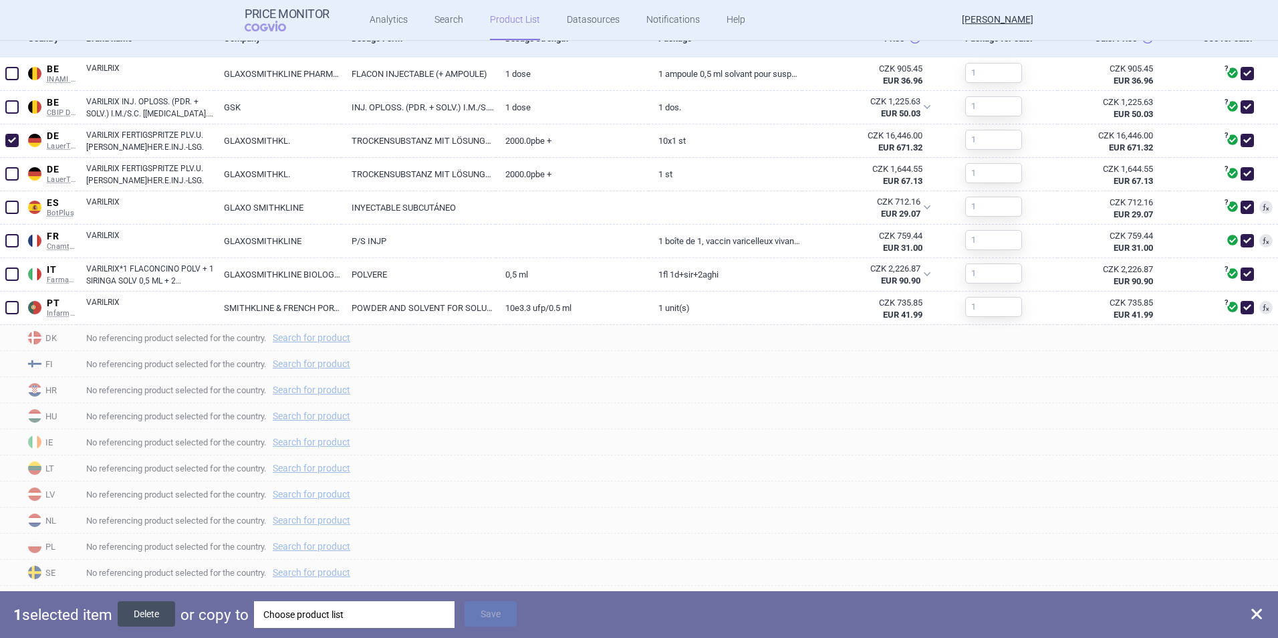
click at [150, 450] on button "Delete" at bounding box center [146, 613] width 57 height 25
checkbox input "false"
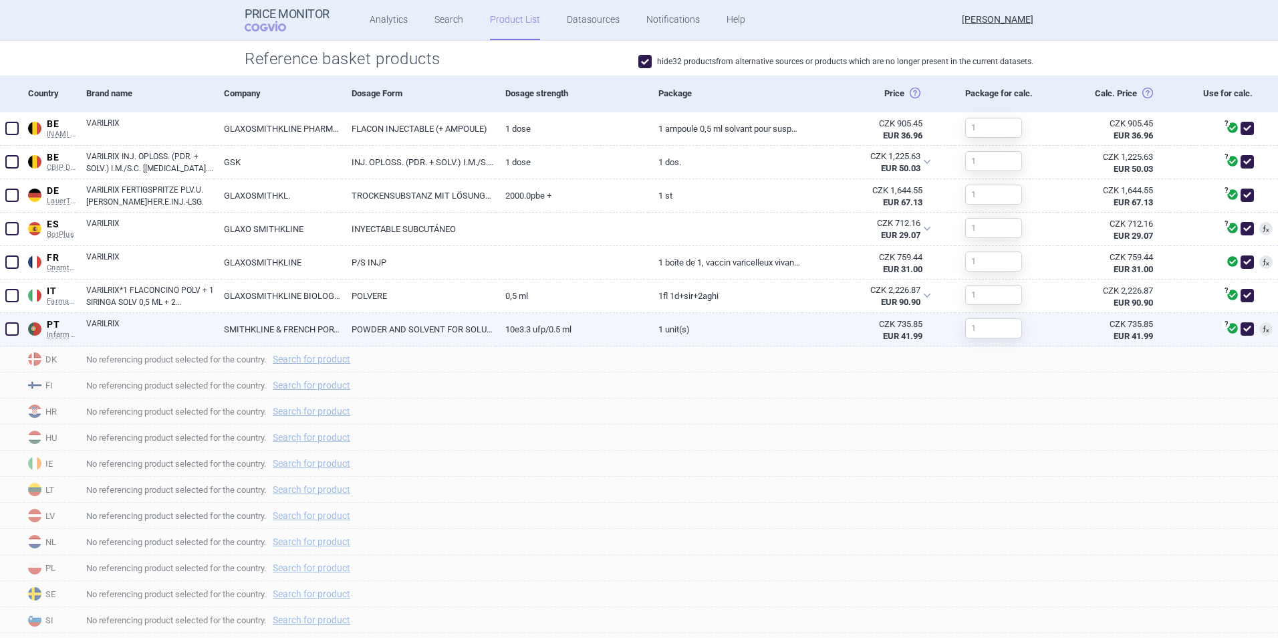
scroll to position [373, 0]
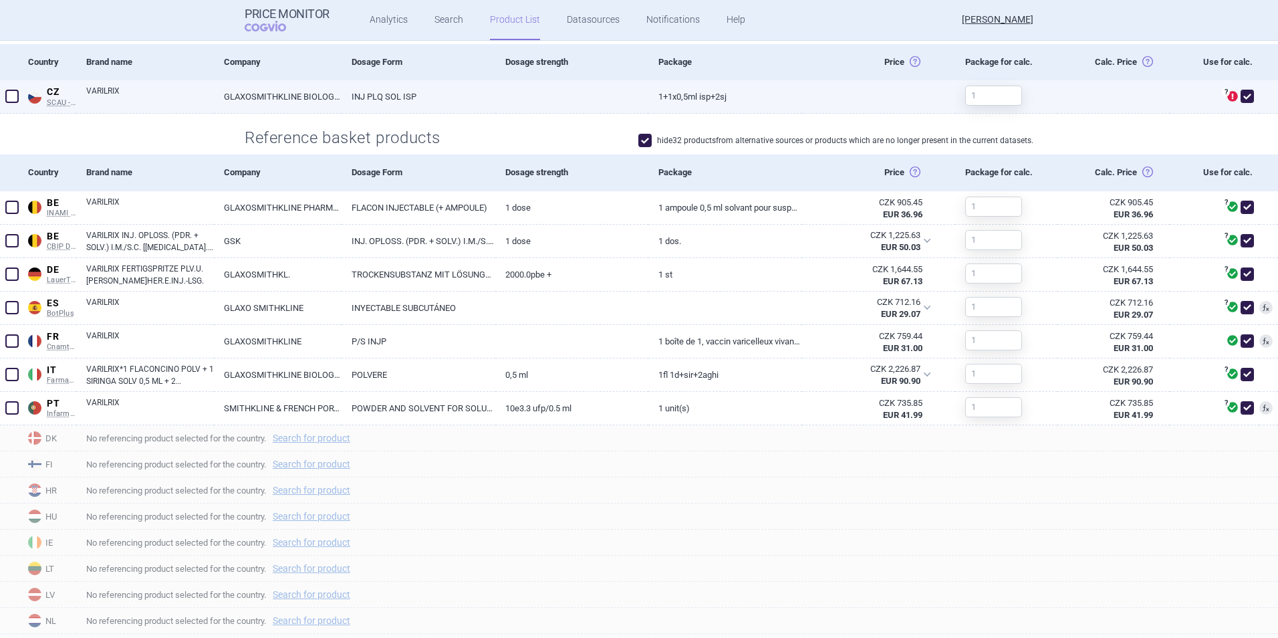
click at [15, 94] on span at bounding box center [11, 96] width 13 height 13
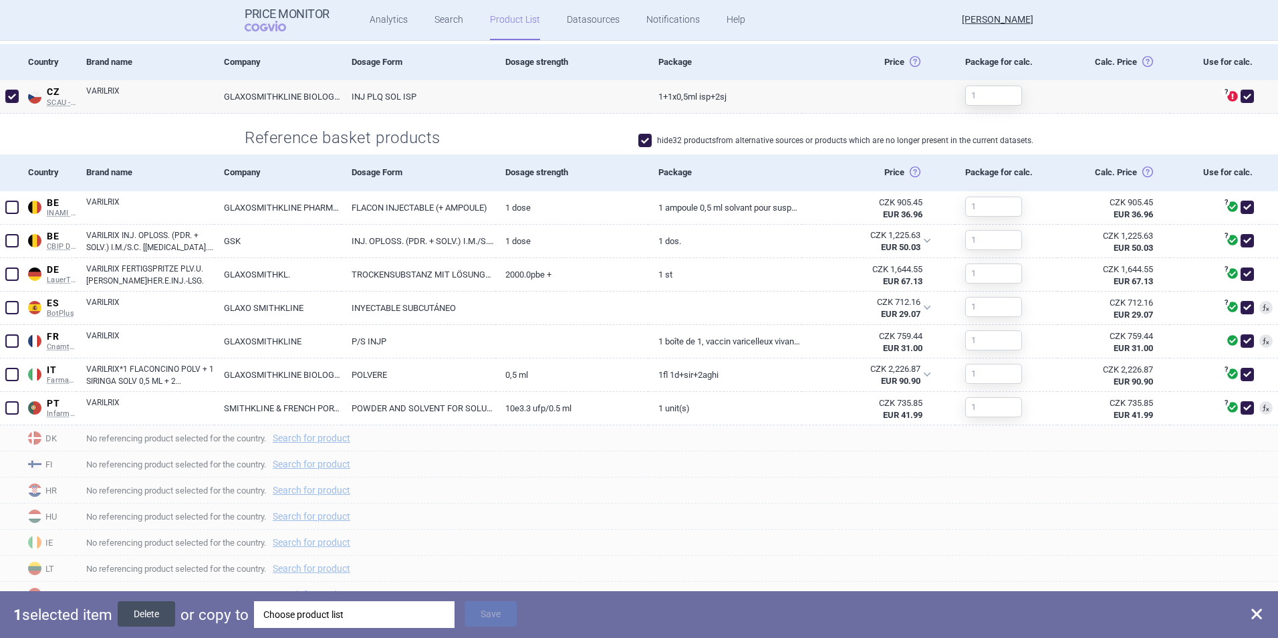
click at [141, 450] on button "Delete" at bounding box center [146, 613] width 57 height 25
checkbox input "false"
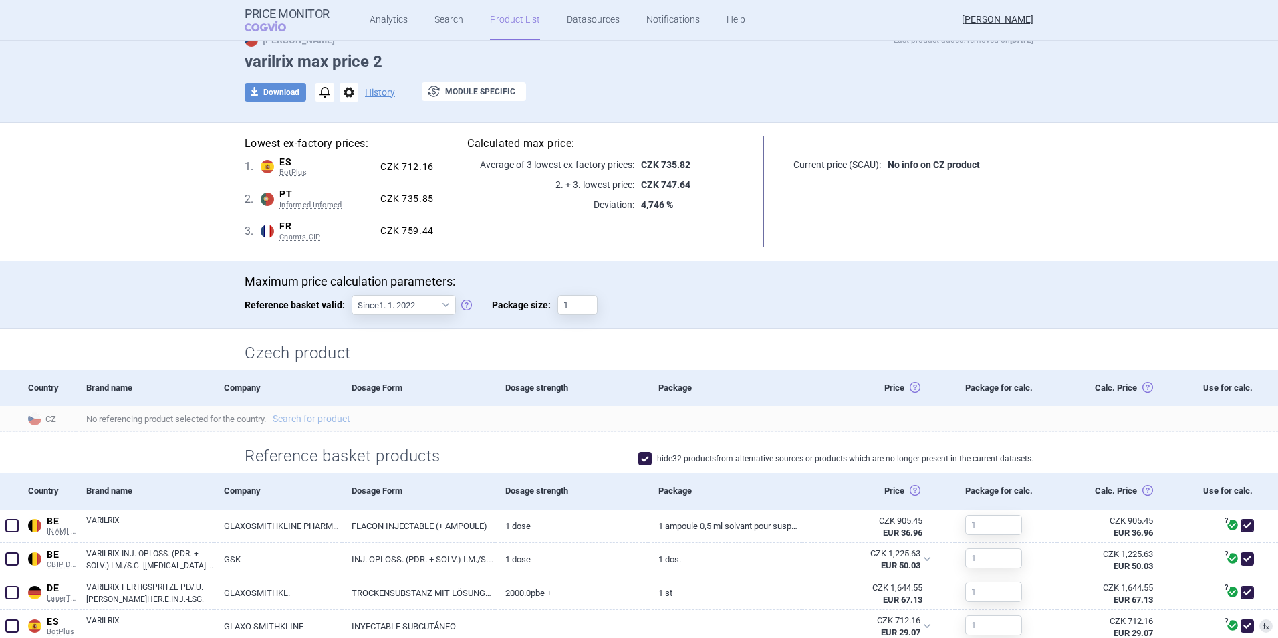
scroll to position [0, 0]
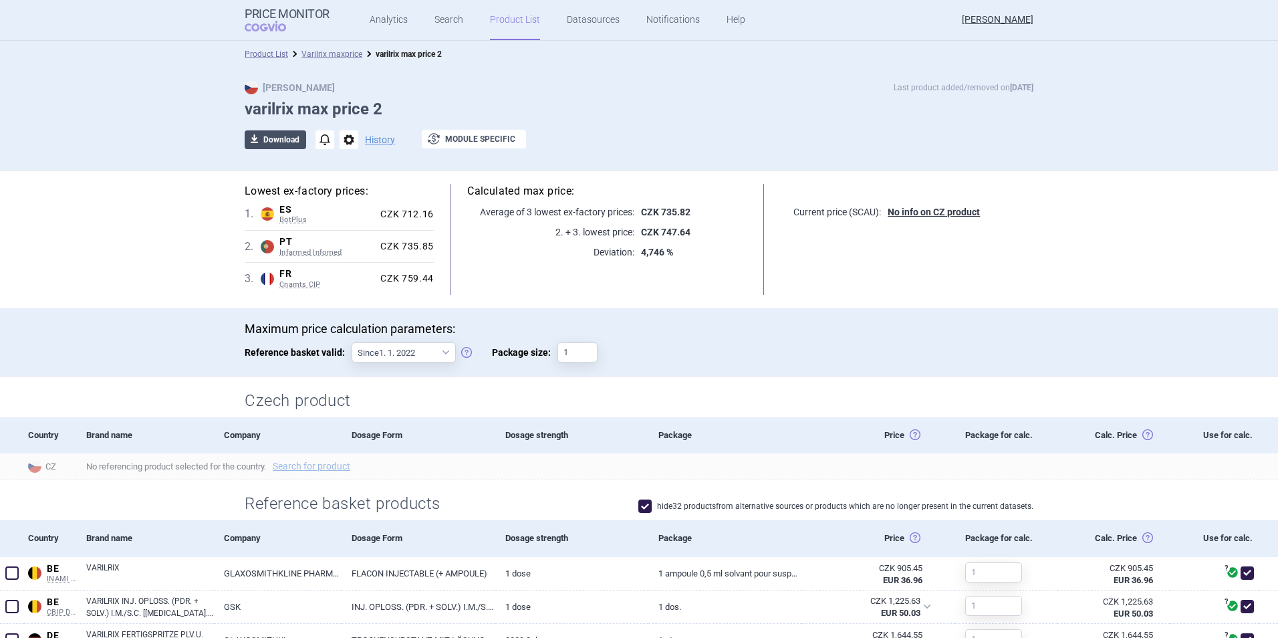
click at [287, 144] on button "download Download" at bounding box center [275, 139] width 61 height 19
select select "EUR"
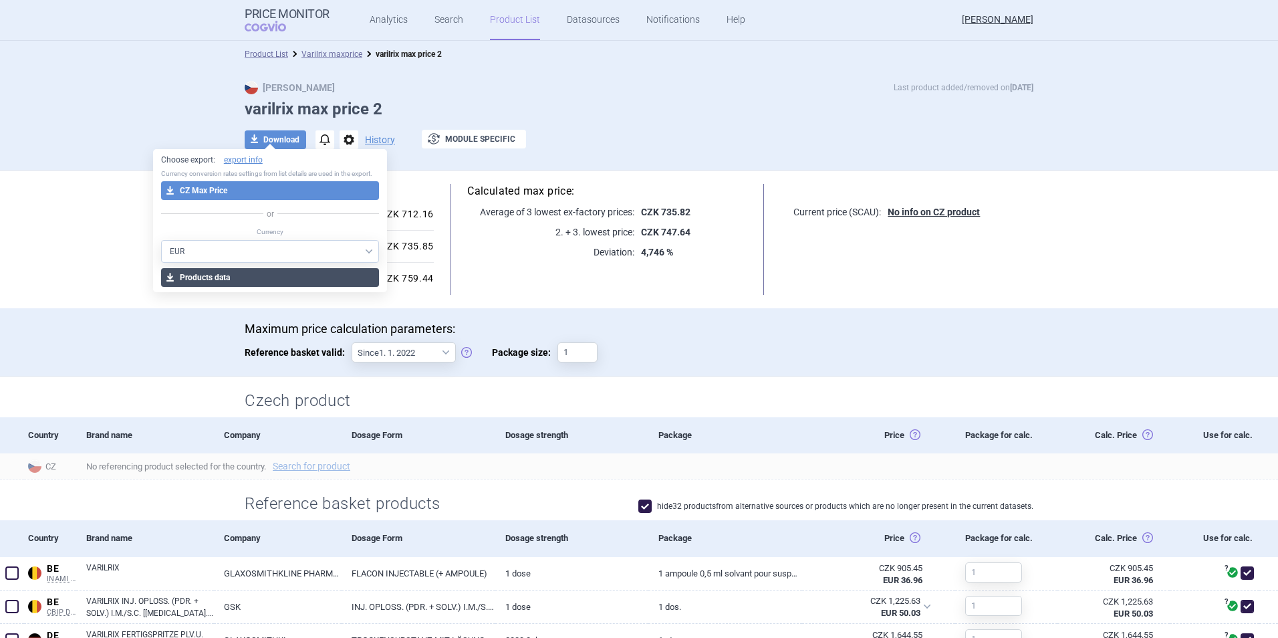
click at [275, 276] on button "download Products data" at bounding box center [270, 277] width 219 height 19
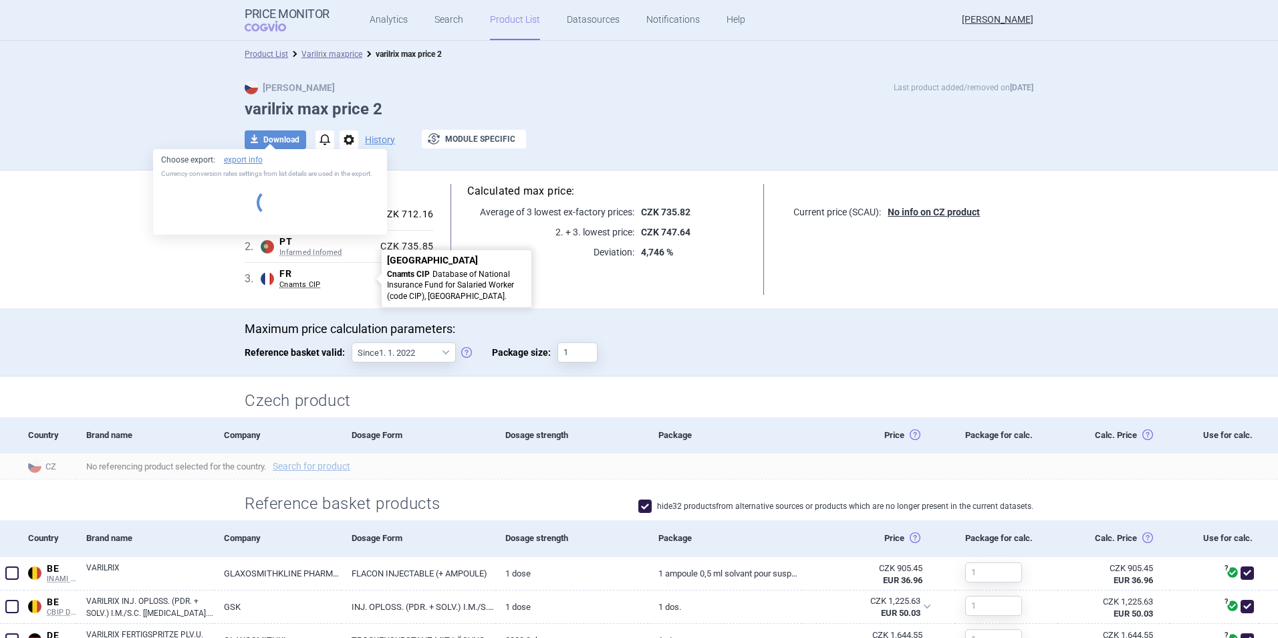
select select "EUR"
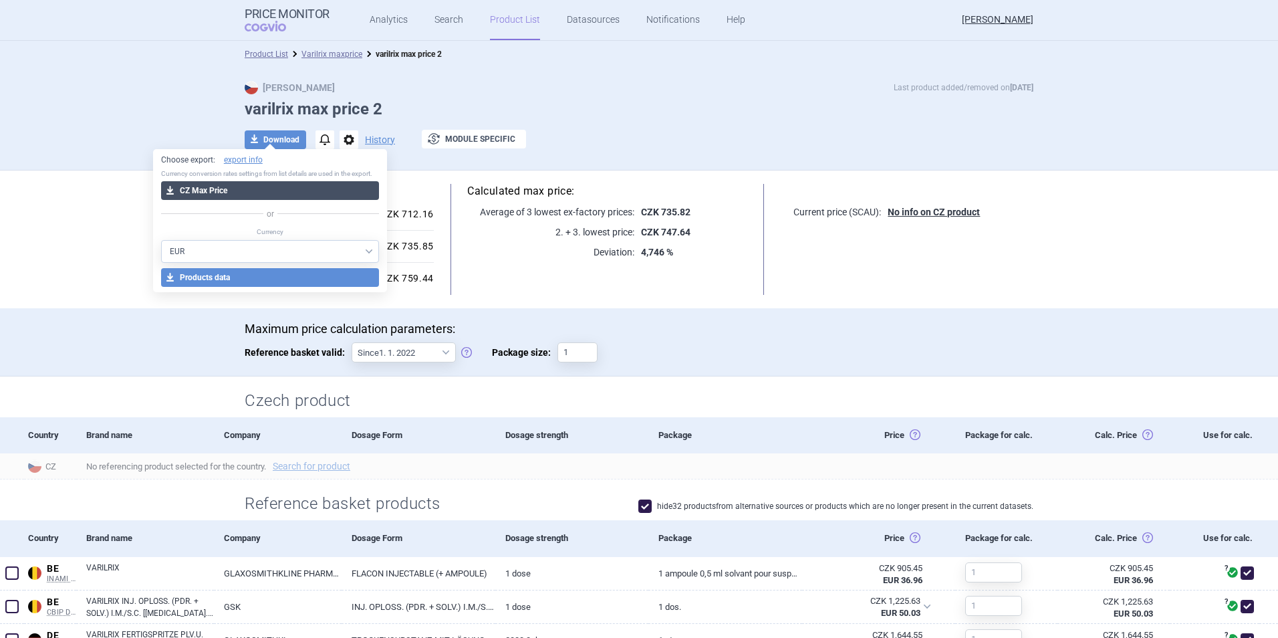
click at [227, 193] on button "download CZ Max Price" at bounding box center [270, 190] width 219 height 19
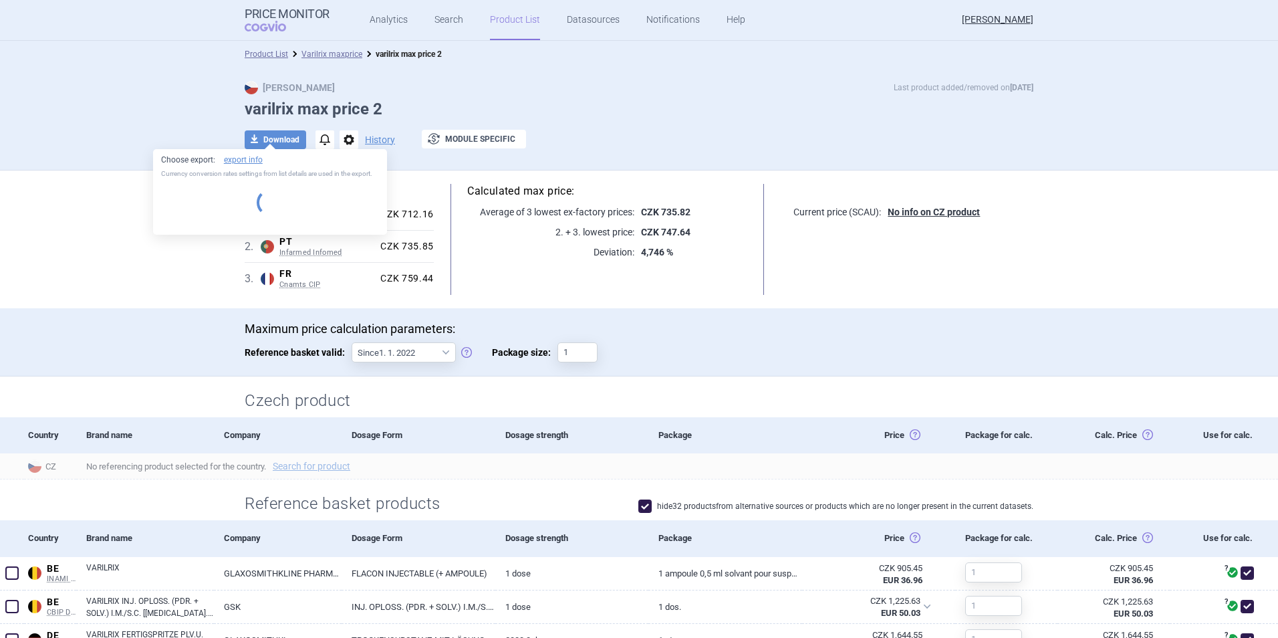
select select "EUR"
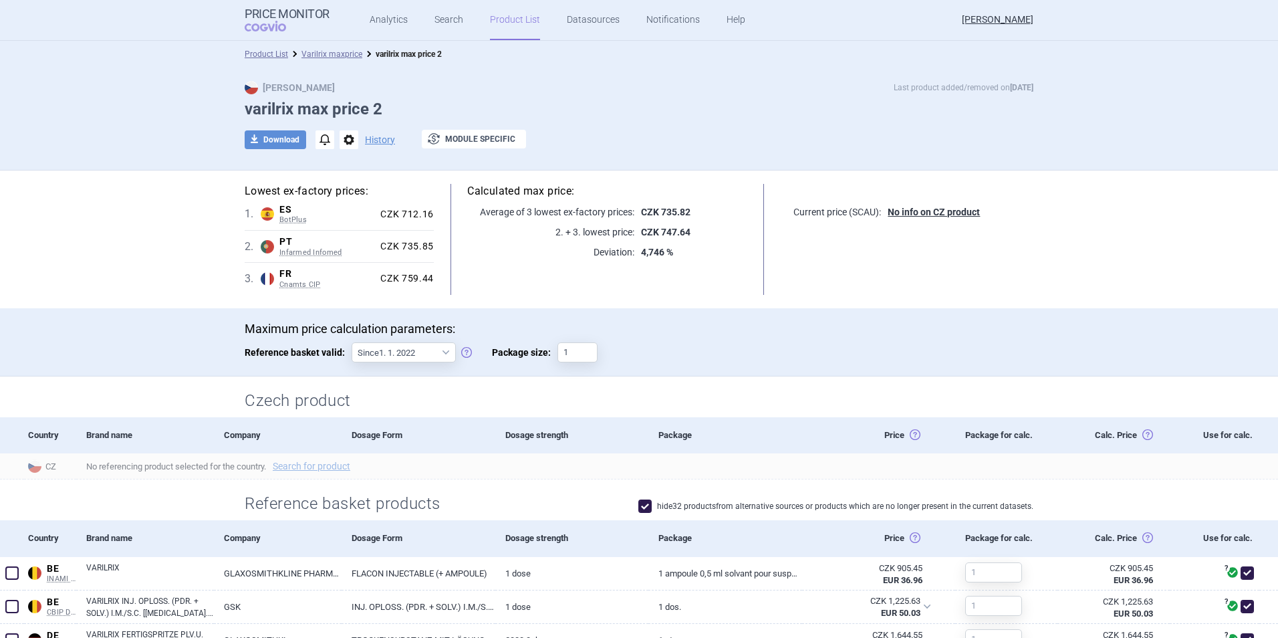
click at [507, 21] on link "Product List" at bounding box center [515, 20] width 50 height 40
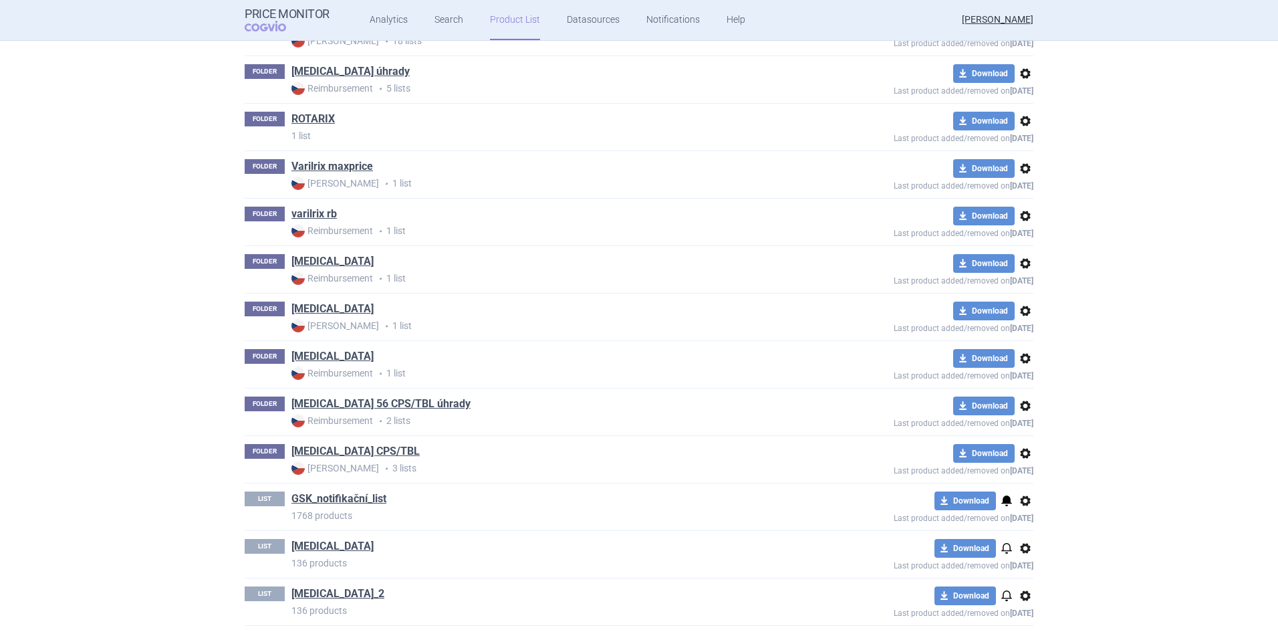
scroll to position [1370, 0]
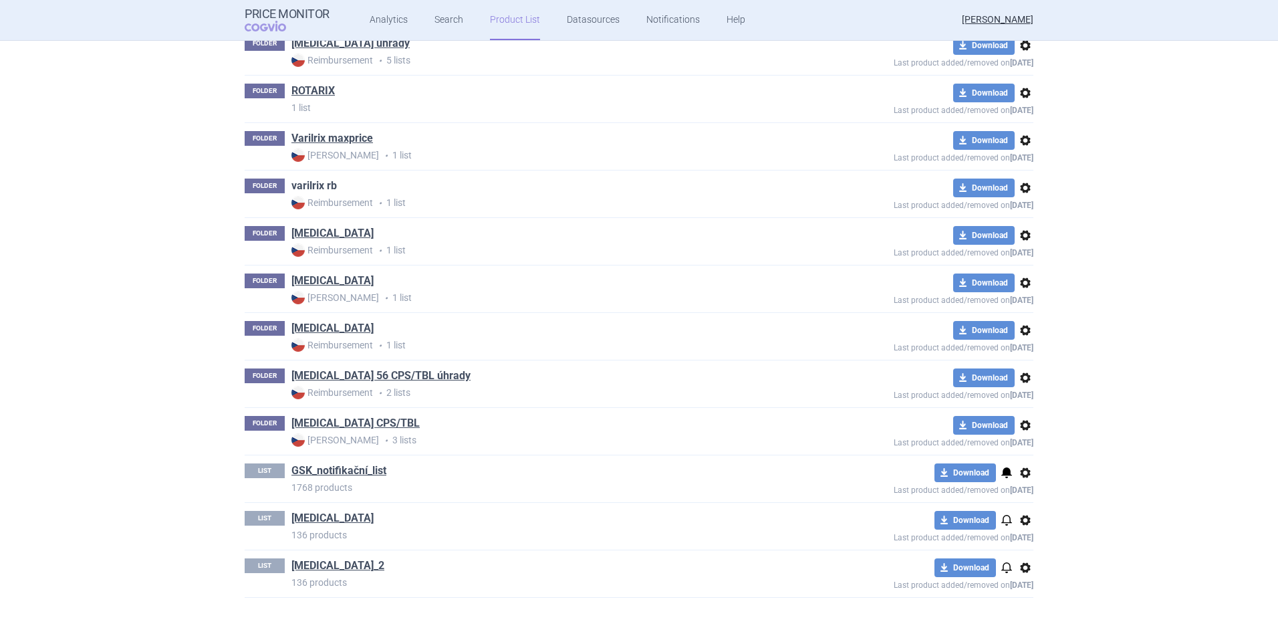
click at [320, 186] on link "varilrix rb" at bounding box center [313, 185] width 45 height 15
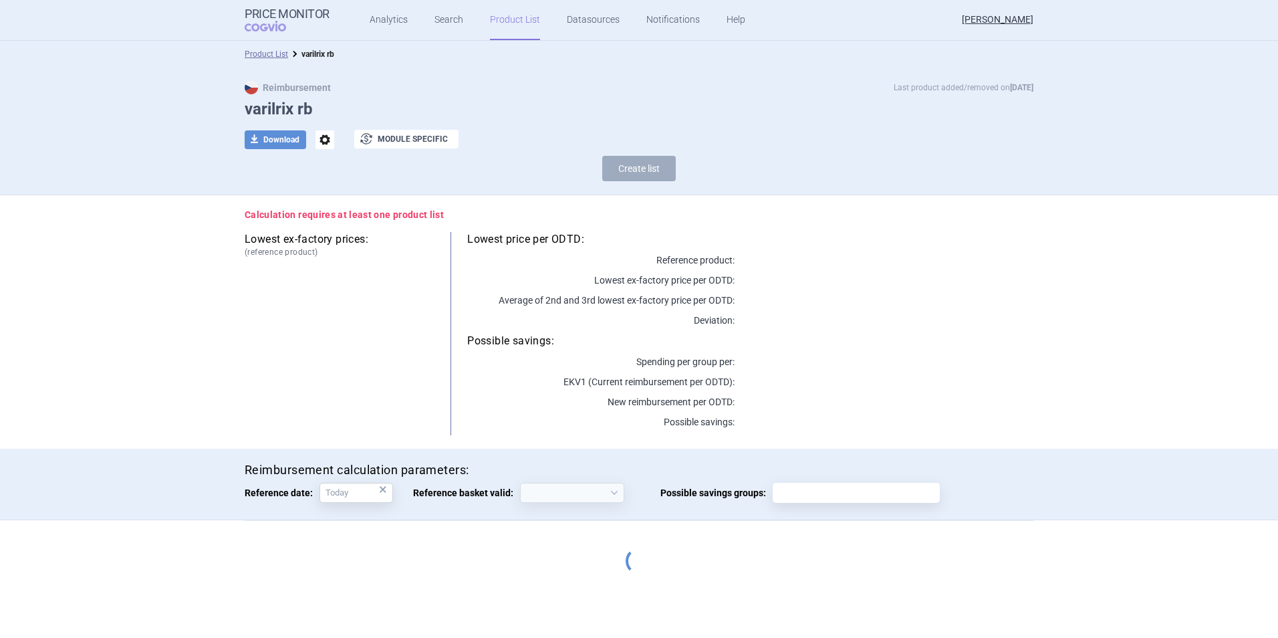
select select "[DATE]"
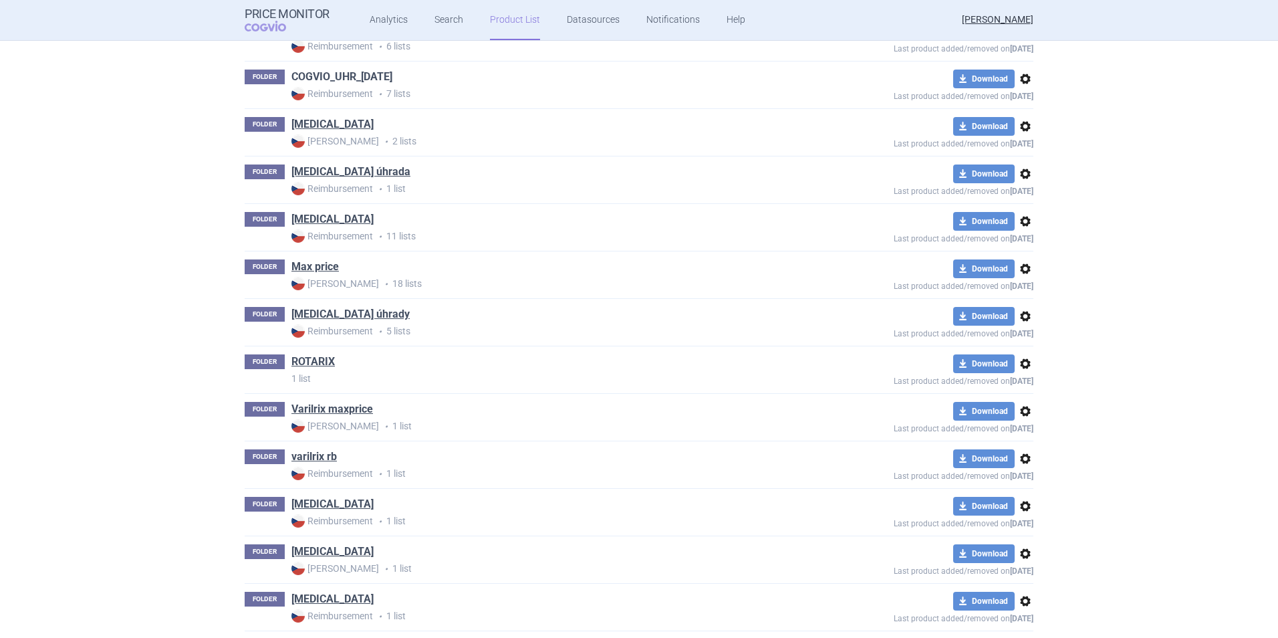
scroll to position [1233, 0]
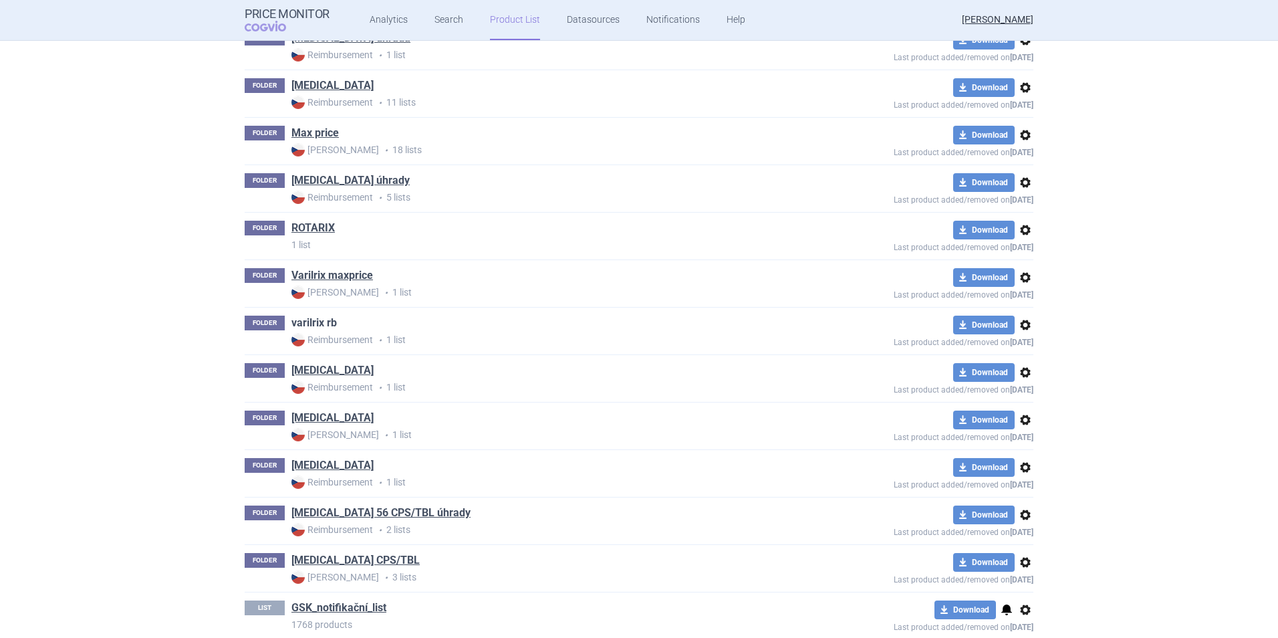
click at [317, 321] on link "varilrix rb" at bounding box center [313, 322] width 45 height 15
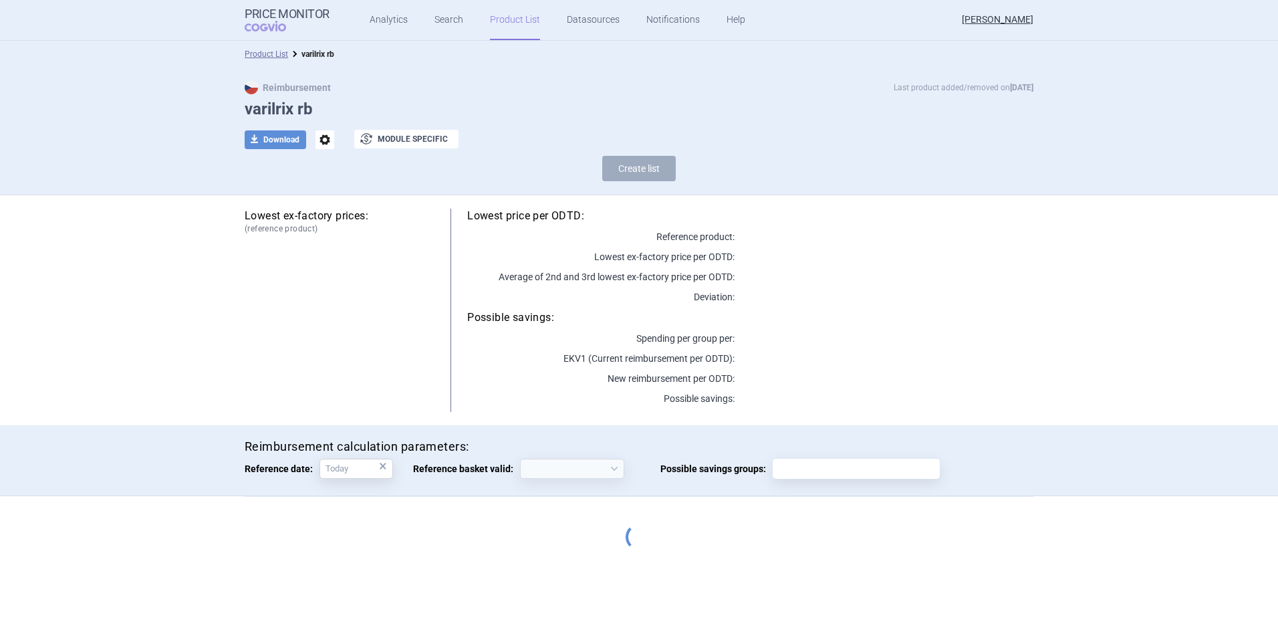
select select "[DATE]"
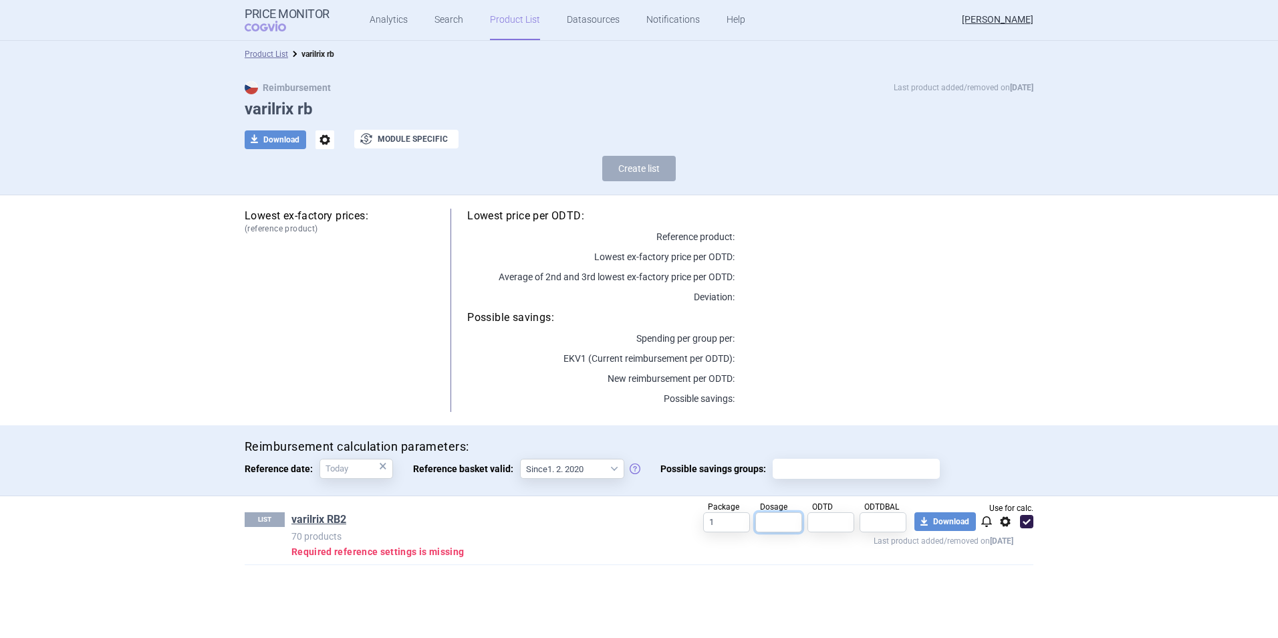
click at [783, 450] on input "text" at bounding box center [778, 522] width 47 height 20
type input "1"
click at [848, 450] on input "text" at bounding box center [830, 522] width 47 height 20
type input "1"
click at [850, 450] on input "text" at bounding box center [883, 522] width 47 height 20
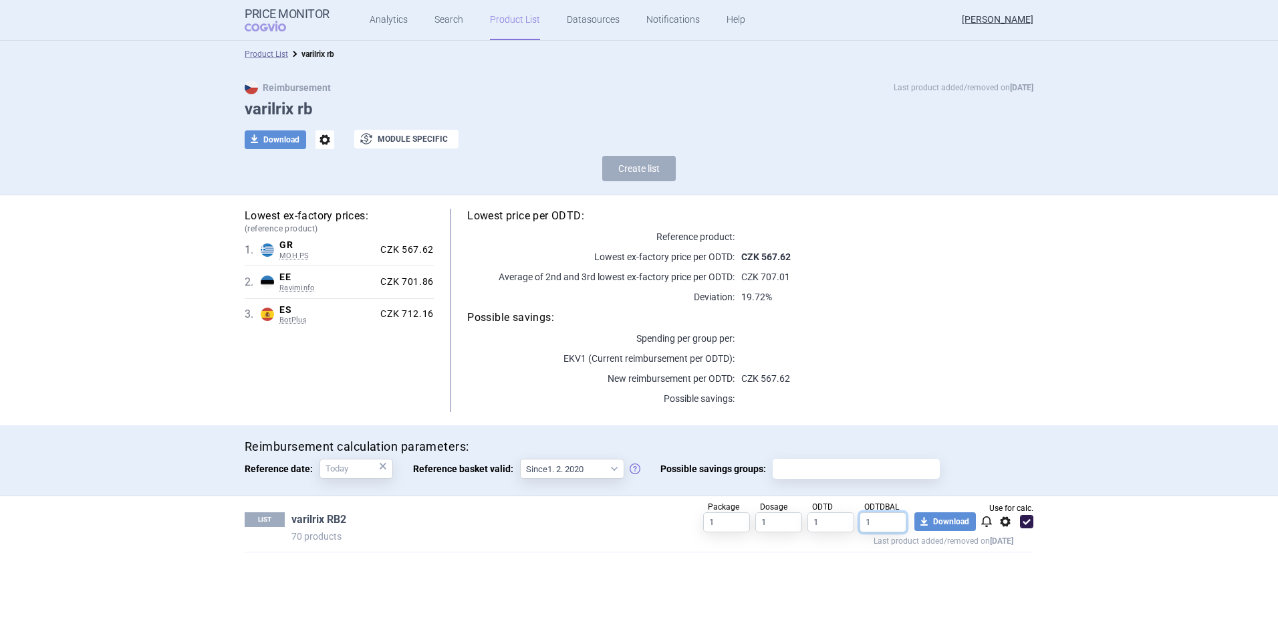
type input "1"
click at [326, 450] on link "varilrix RB2" at bounding box center [318, 519] width 55 height 15
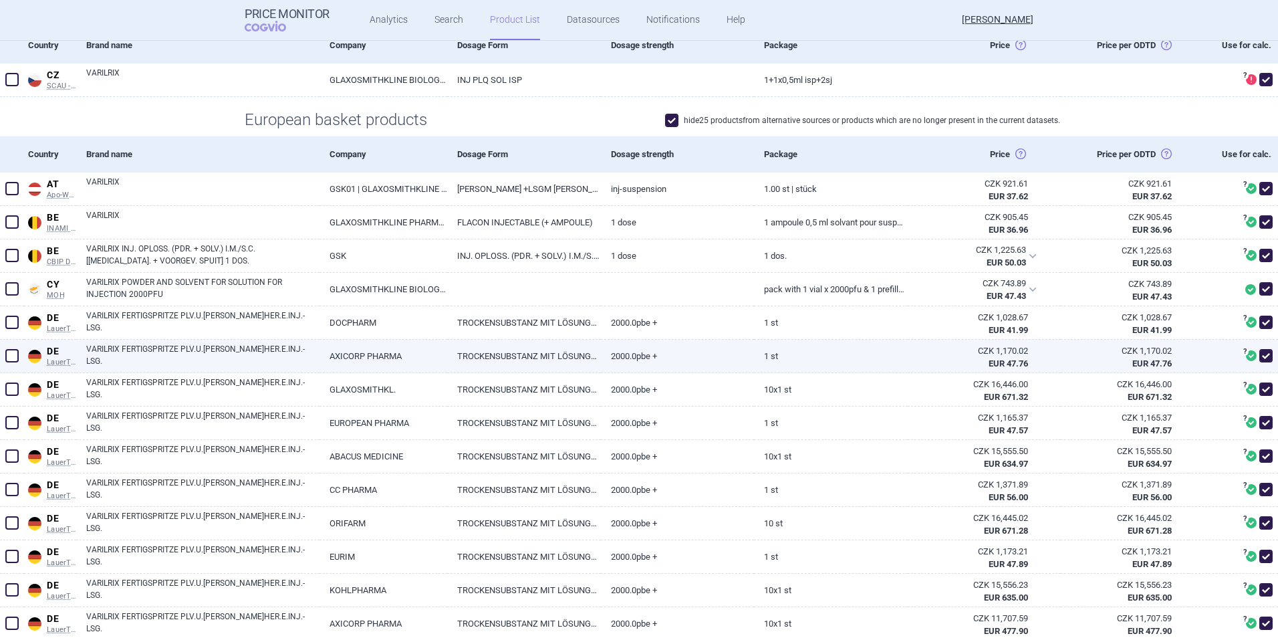
scroll to position [267, 0]
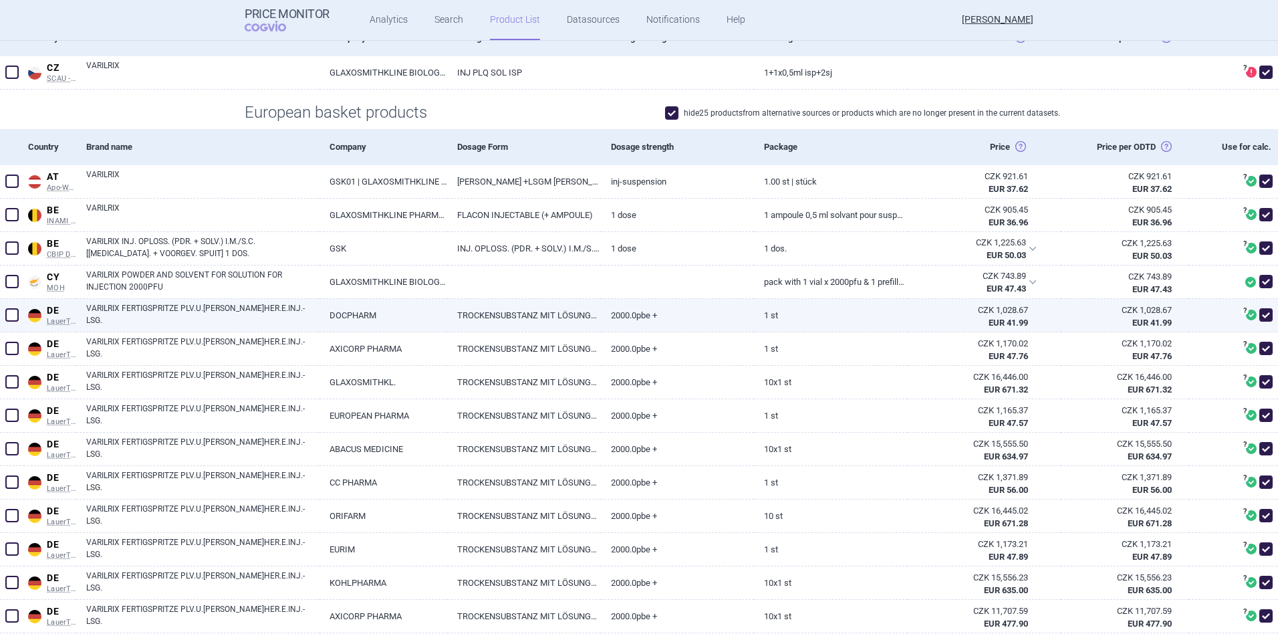
click at [15, 315] on span at bounding box center [11, 314] width 13 height 13
checkbox input "true"
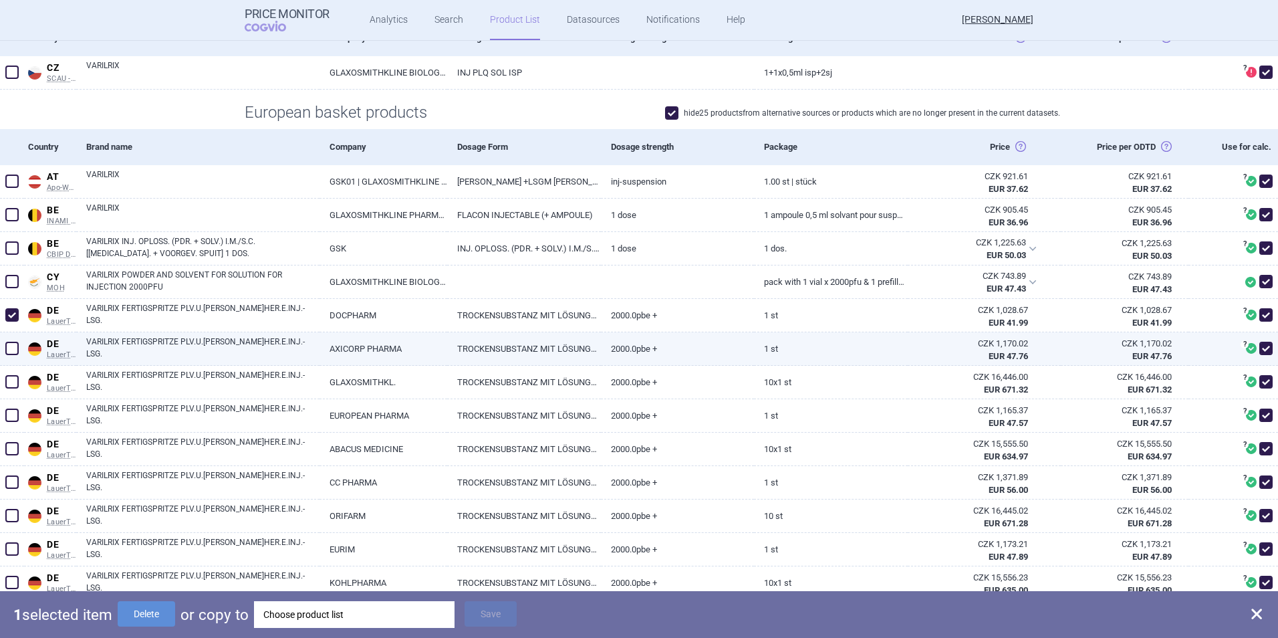
click at [11, 350] on span at bounding box center [11, 348] width 13 height 13
checkbox input "true"
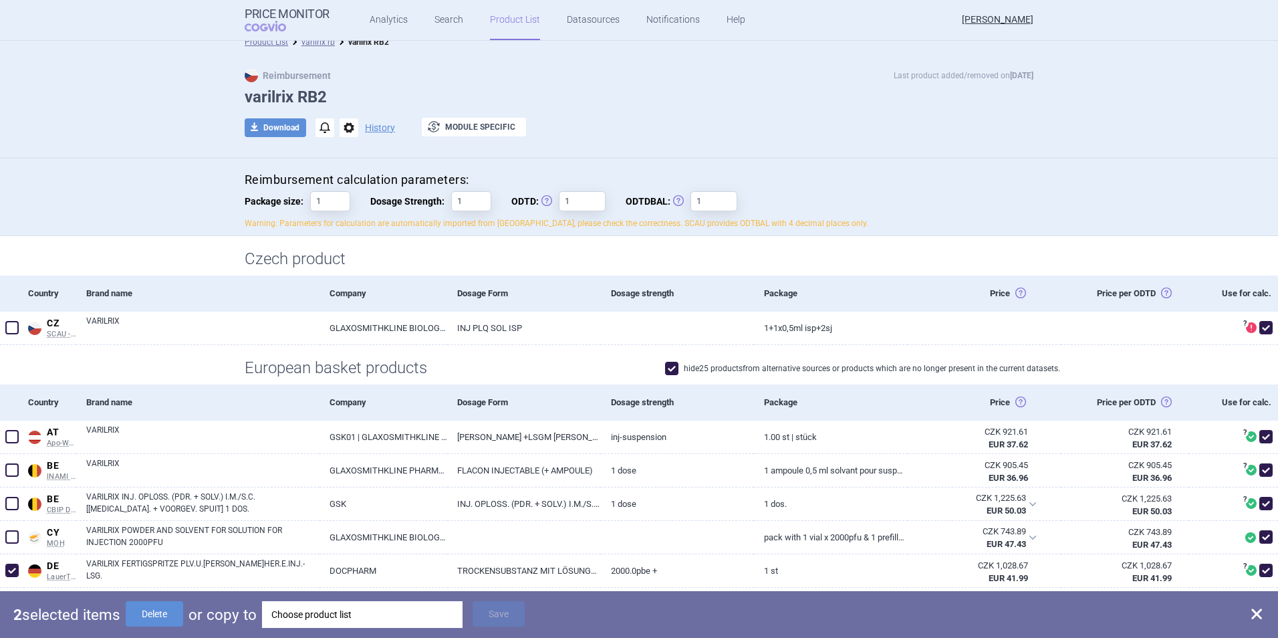
scroll to position [0, 0]
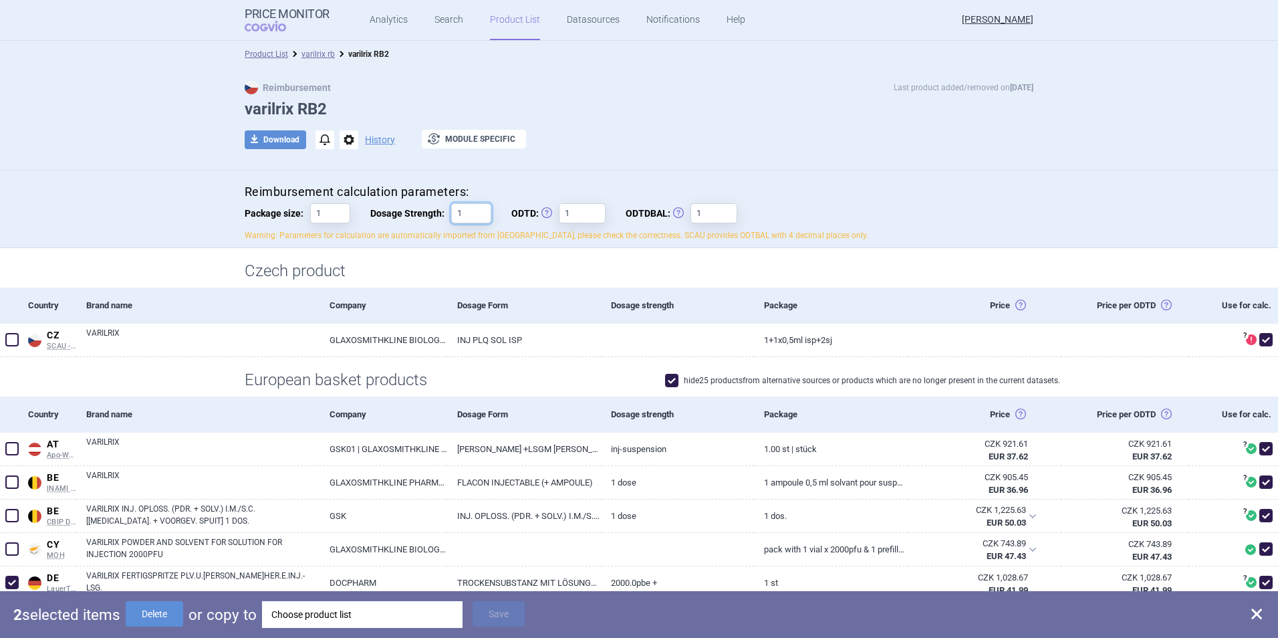
drag, startPoint x: 459, startPoint y: 214, endPoint x: 439, endPoint y: 215, distance: 20.1
click at [439, 215] on label "Dosage Strength: 1" at bounding box center [430, 213] width 121 height 20
type input "0,5"
click at [850, 192] on h4 "Reimbursement calculation parameters:" at bounding box center [639, 192] width 789 height 17
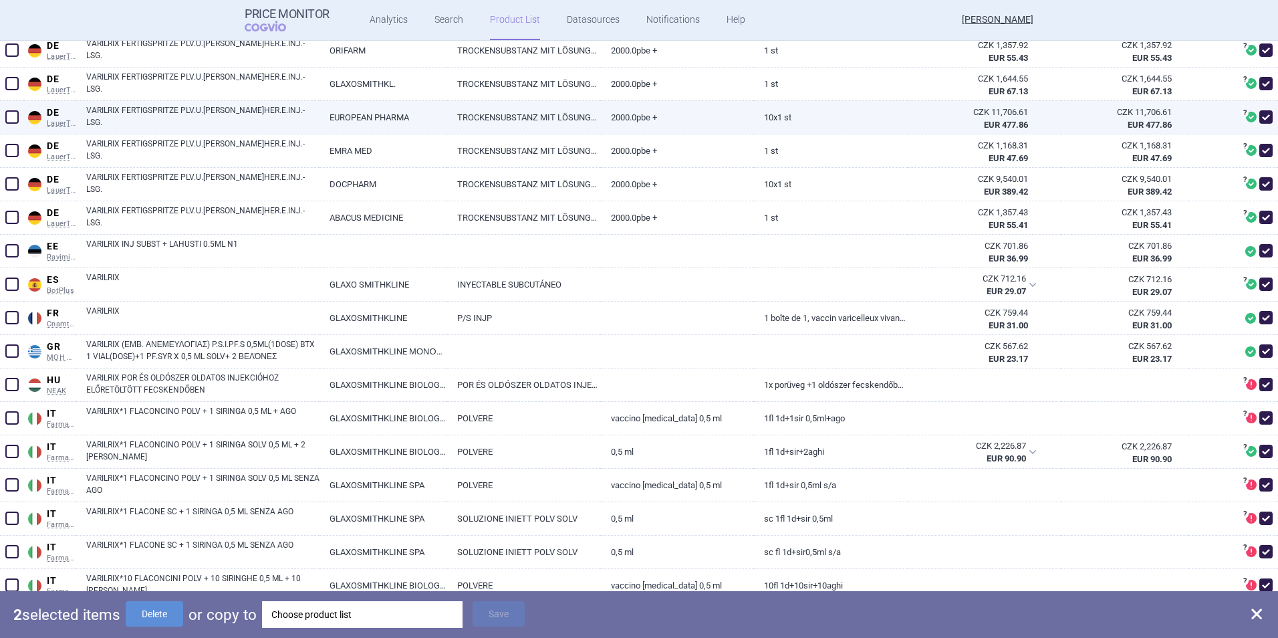
scroll to position [1003, 0]
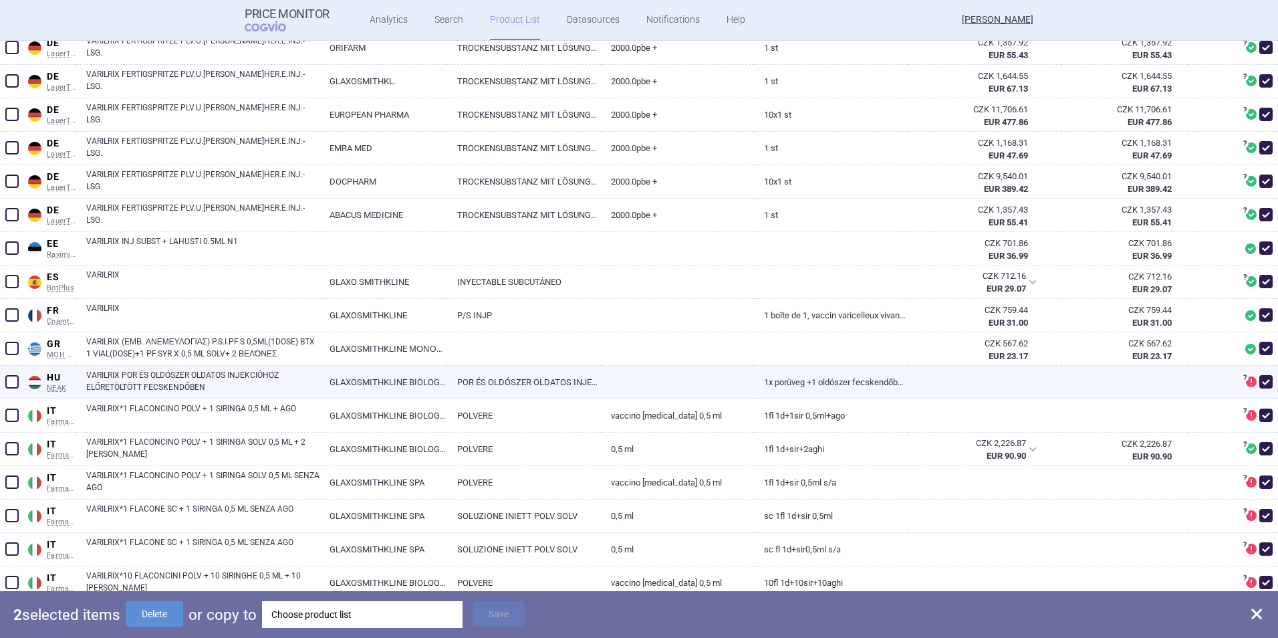
click at [17, 380] on span at bounding box center [11, 381] width 13 height 13
checkbox input "true"
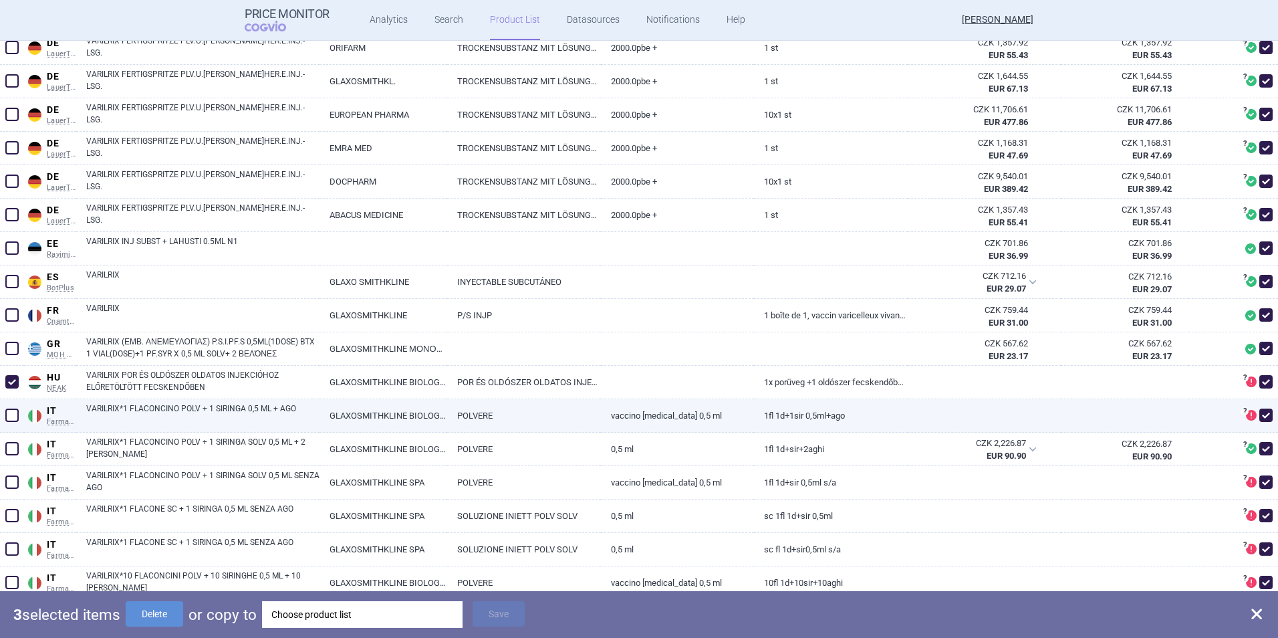
click at [6, 411] on span at bounding box center [11, 414] width 13 height 13
checkbox input "true"
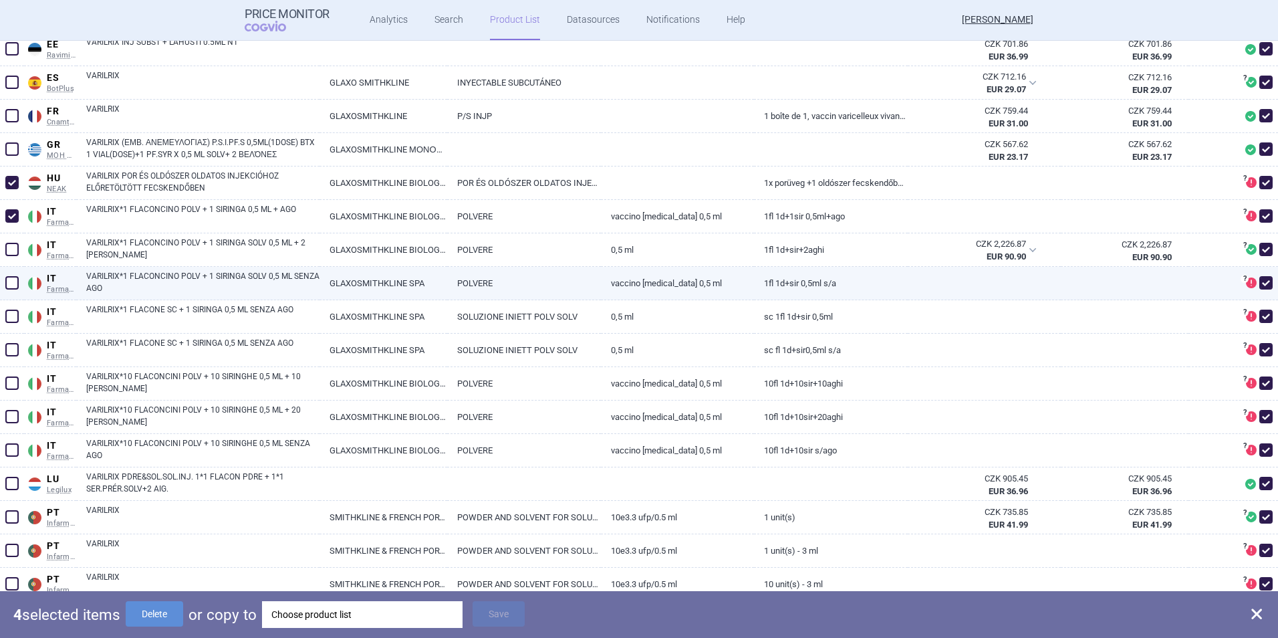
scroll to position [1203, 0]
click at [7, 285] on span at bounding box center [11, 281] width 13 height 13
checkbox input "true"
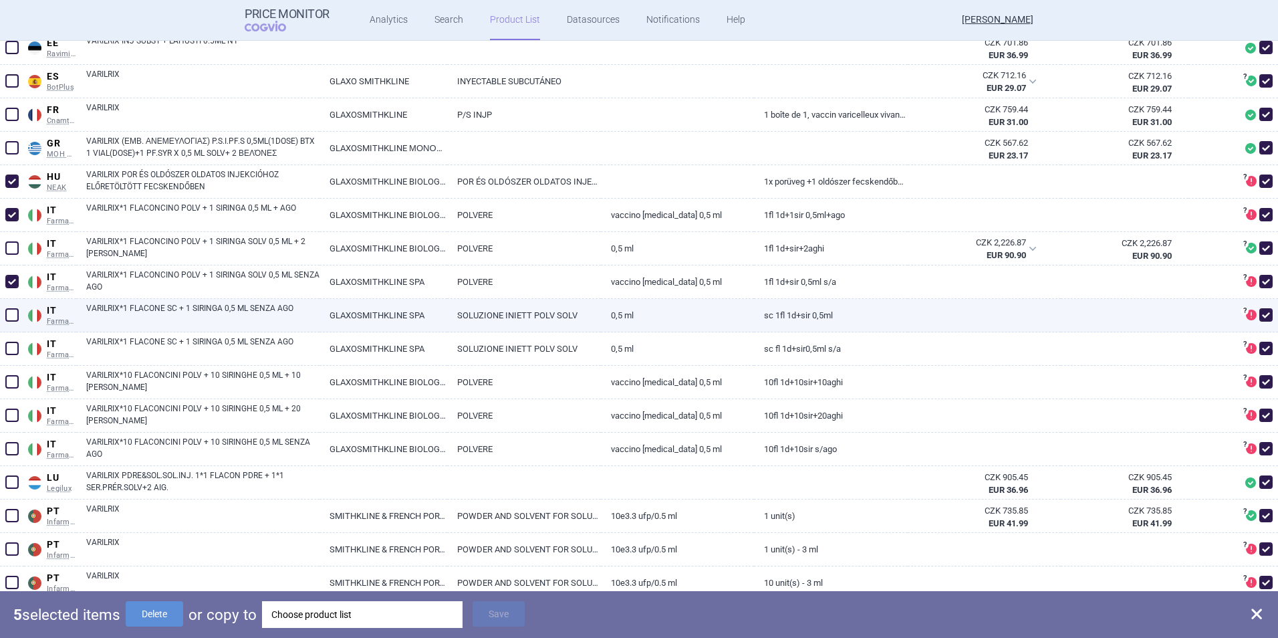
click at [10, 322] on span at bounding box center [12, 315] width 20 height 20
checkbox input "true"
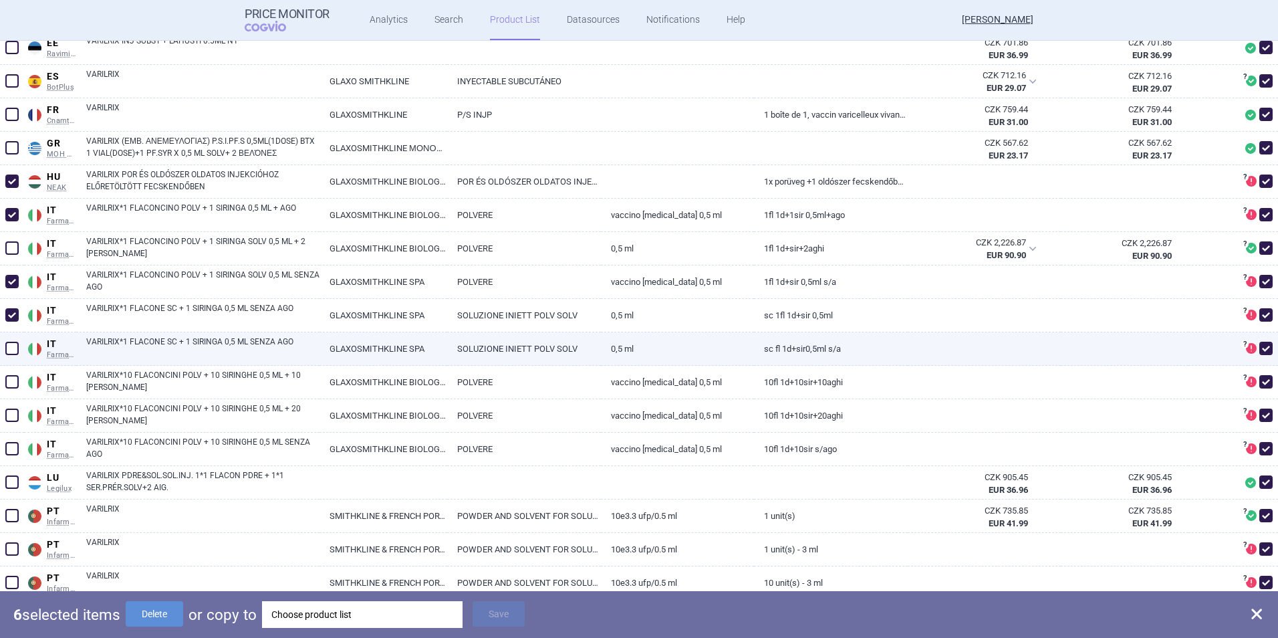
click at [13, 341] on span at bounding box center [12, 348] width 20 height 20
checkbox input "true"
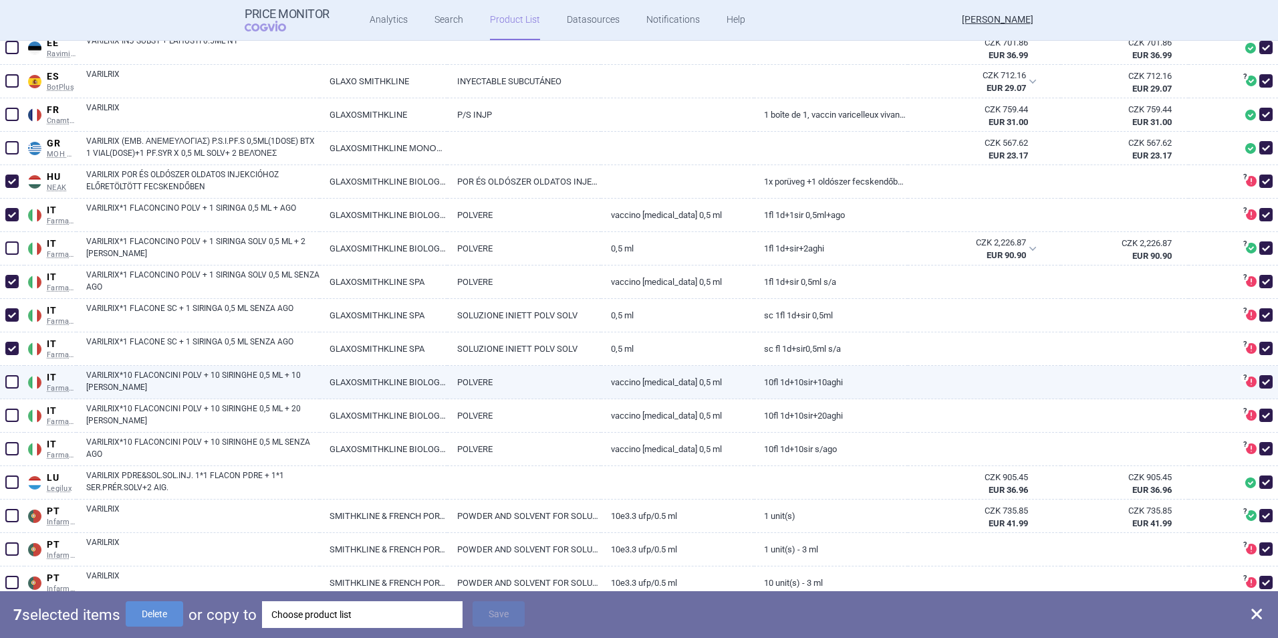
drag, startPoint x: 13, startPoint y: 376, endPoint x: 11, endPoint y: 396, distance: 19.5
click at [13, 377] on span at bounding box center [11, 381] width 13 height 13
checkbox input "true"
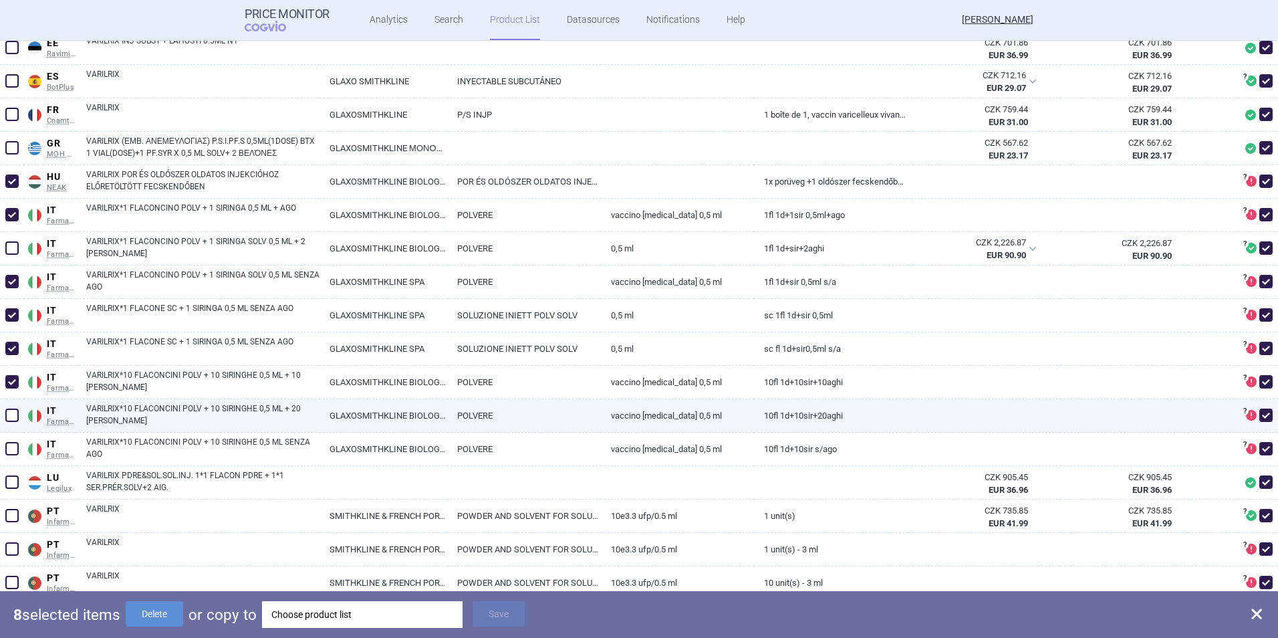
click at [9, 405] on span at bounding box center [12, 415] width 20 height 20
checkbox input "true"
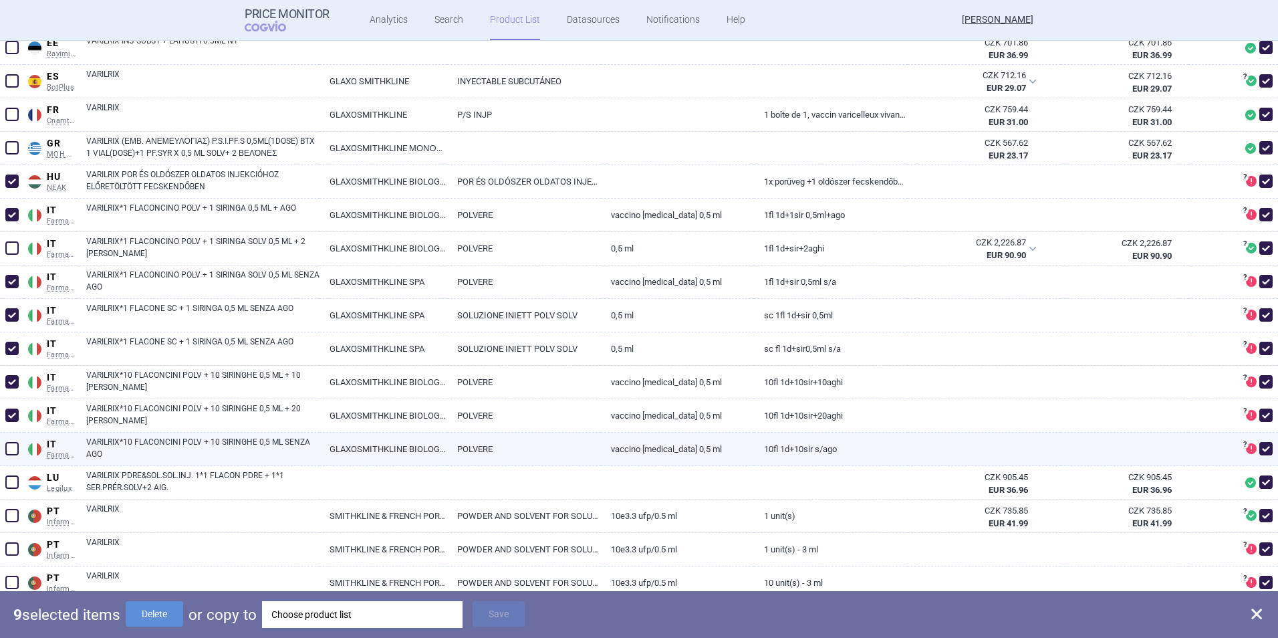
click at [4, 450] on span at bounding box center [12, 448] width 20 height 20
checkbox input "true"
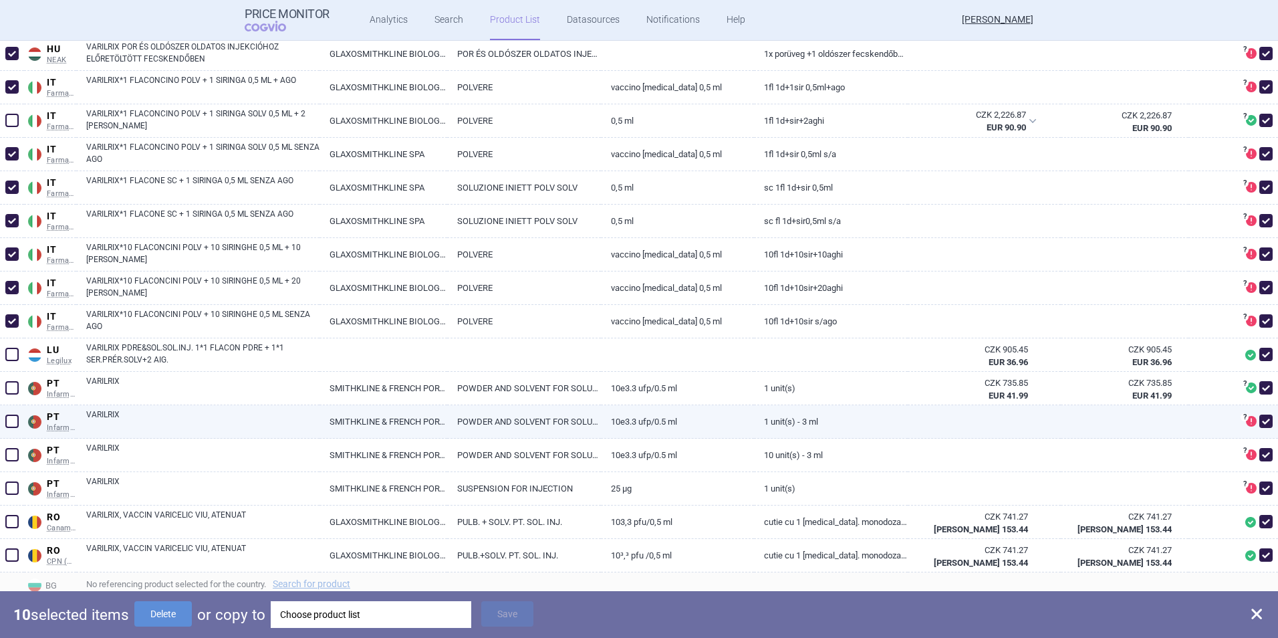
scroll to position [1337, 0]
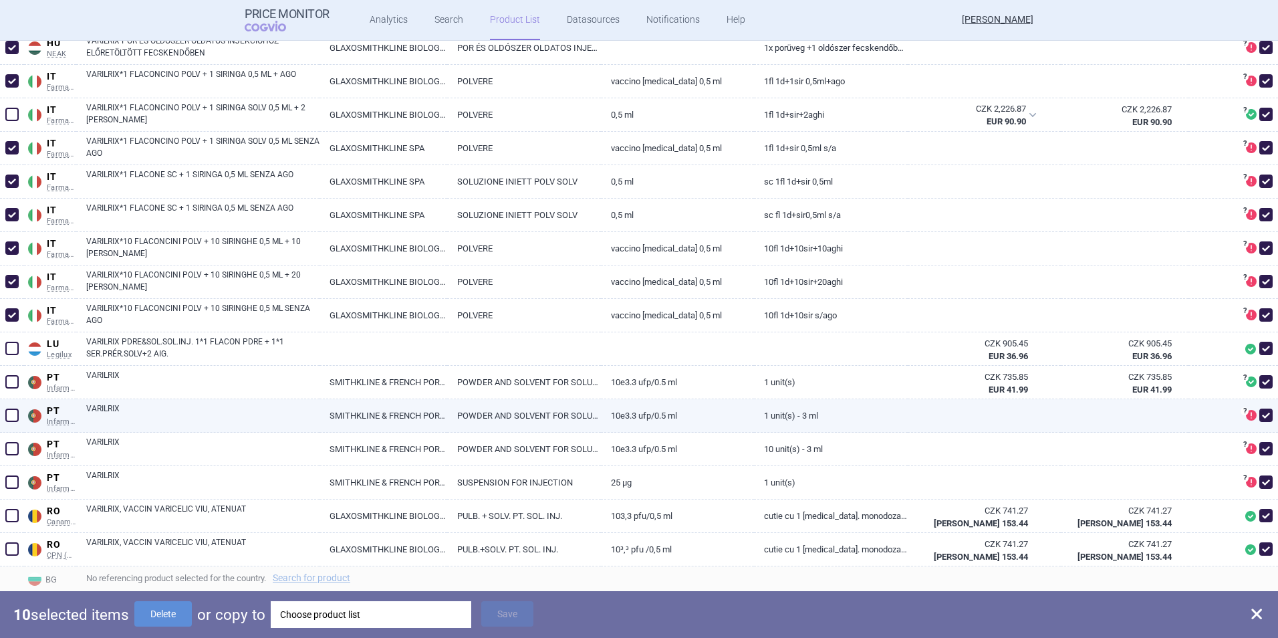
click at [11, 412] on span at bounding box center [11, 414] width 13 height 13
checkbox input "true"
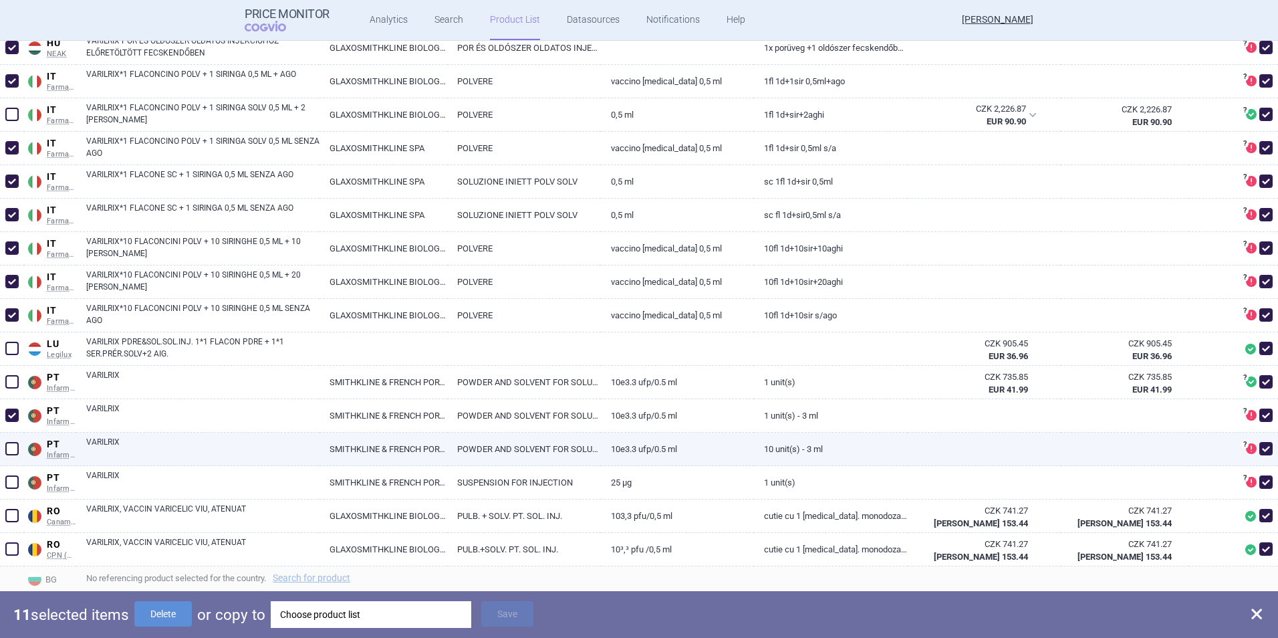
click at [11, 449] on span at bounding box center [11, 448] width 13 height 13
checkbox input "true"
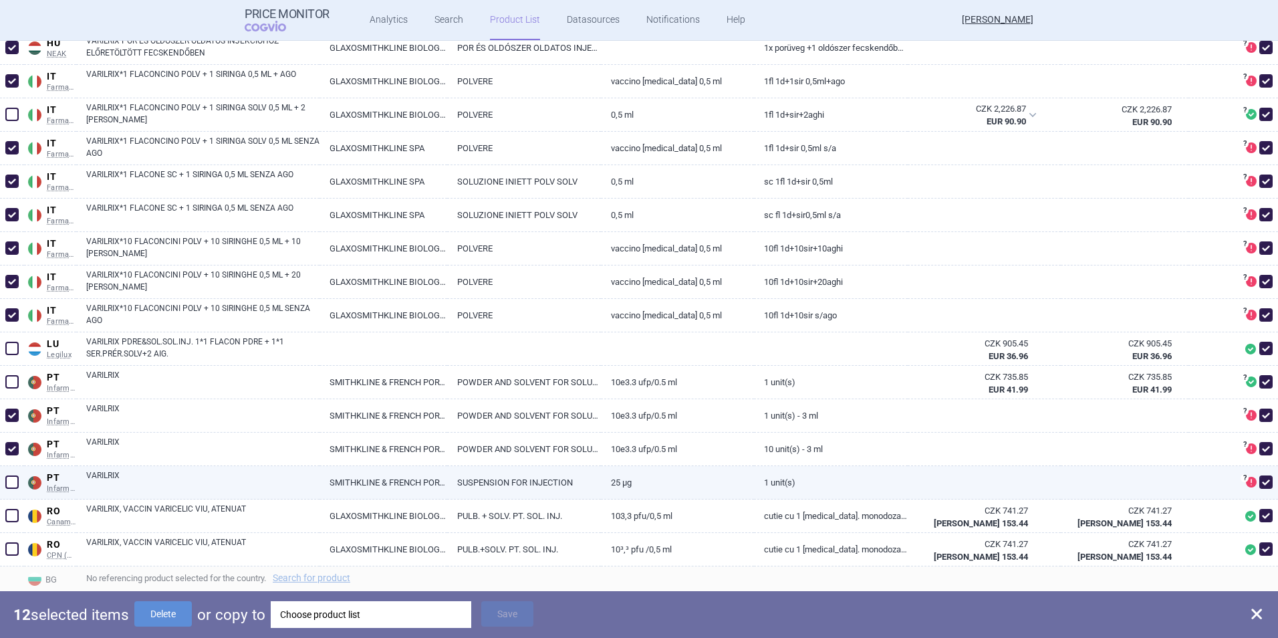
click at [5, 450] on span at bounding box center [12, 482] width 20 height 20
checkbox input "true"
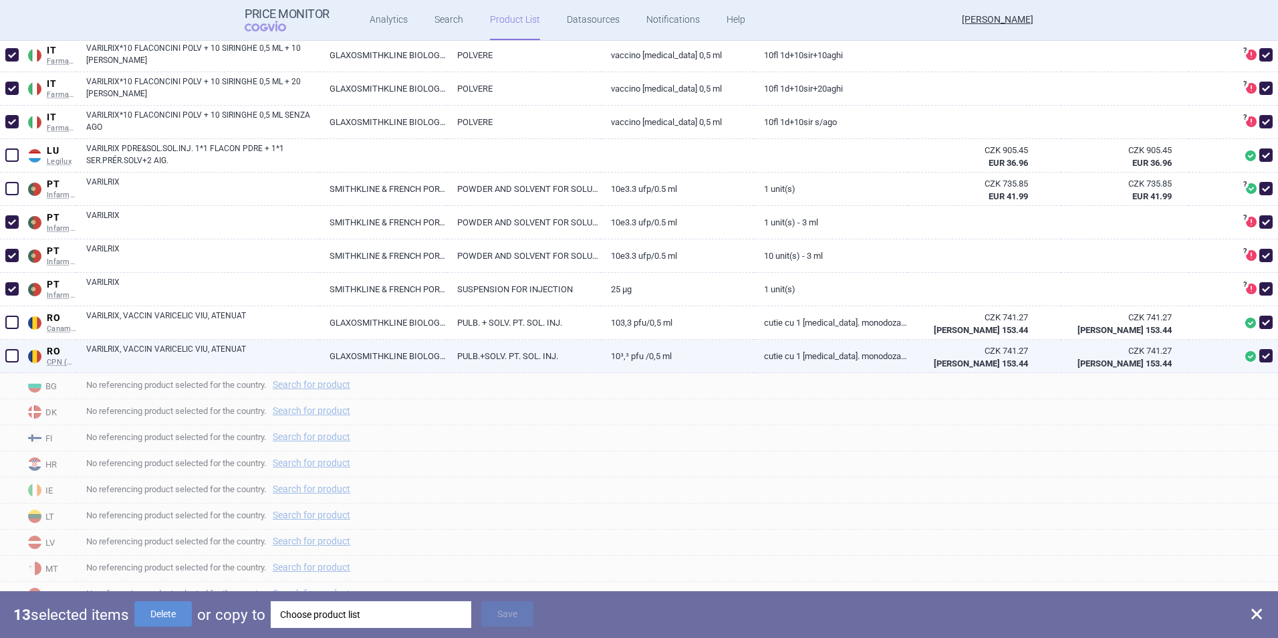
scroll to position [1537, 0]
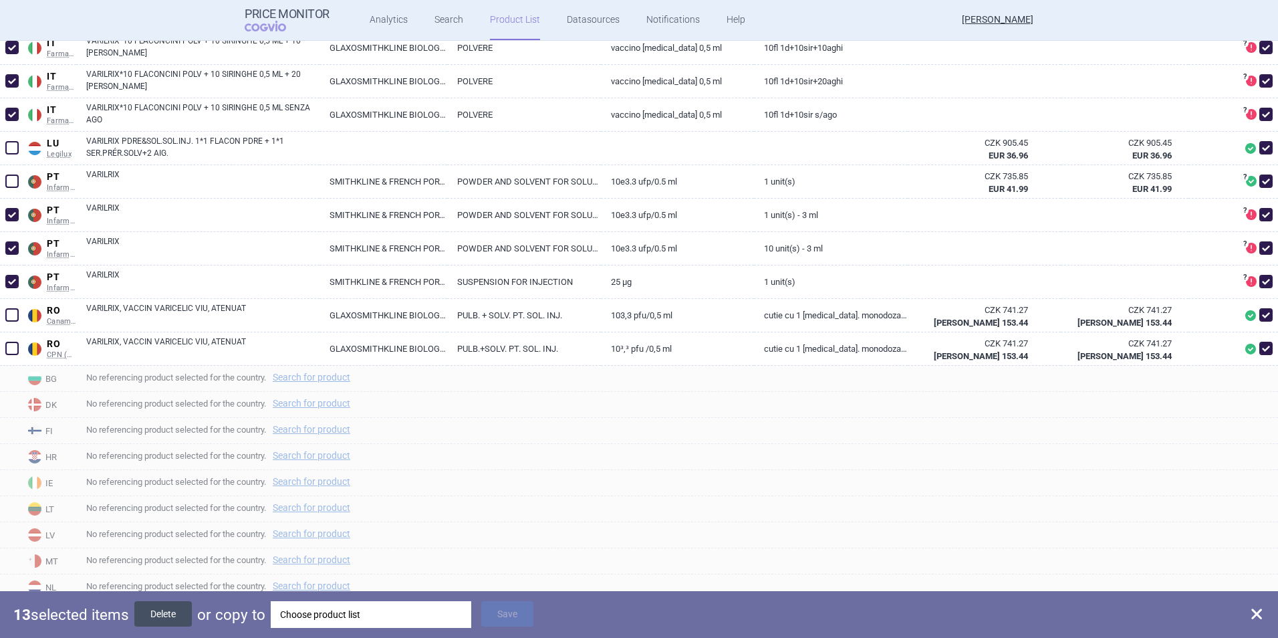
click at [168, 450] on button "Delete" at bounding box center [162, 613] width 57 height 25
checkbox input "false"
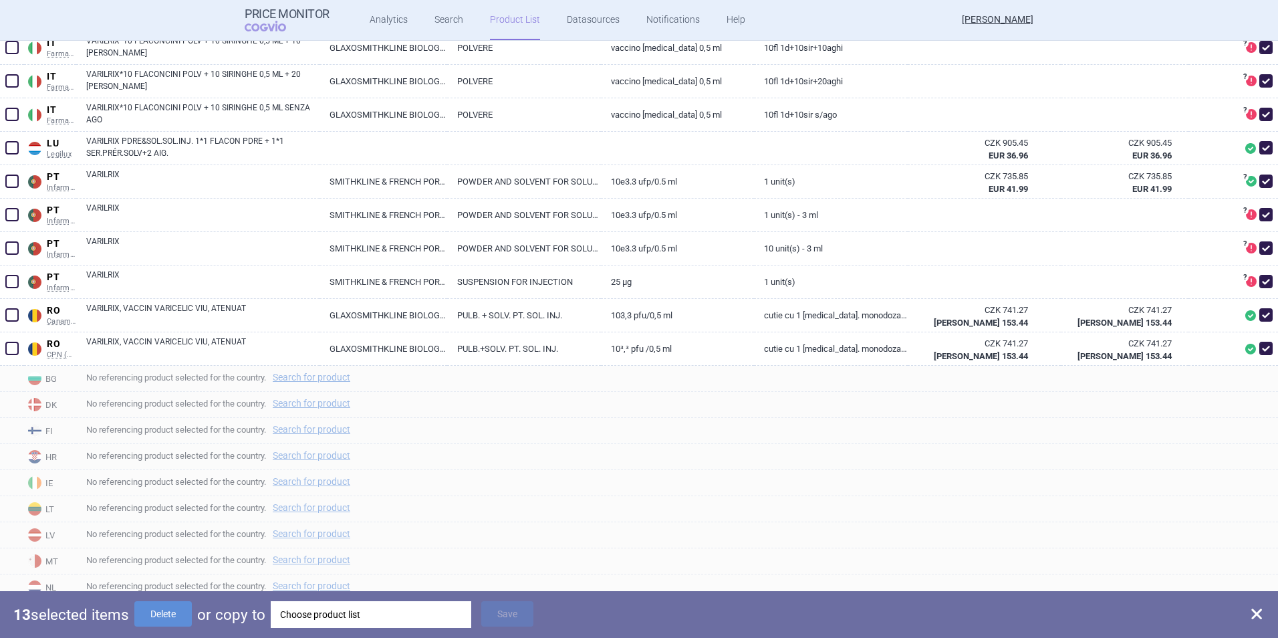
checkbox input "false"
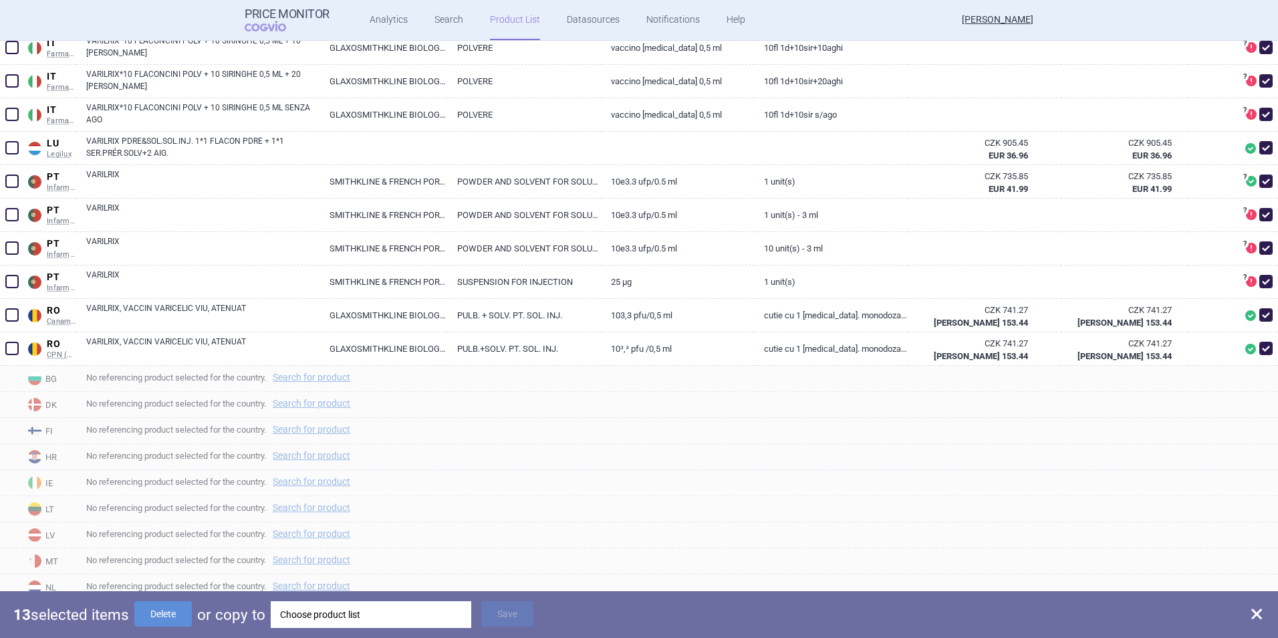
checkbox input "false"
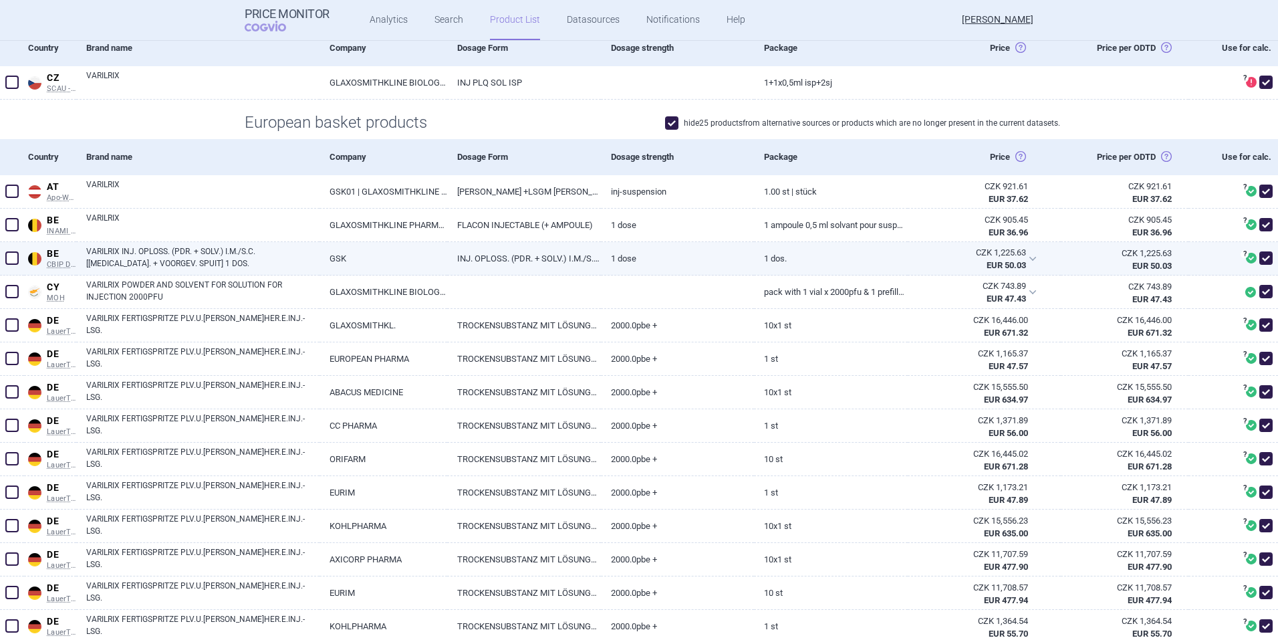
scroll to position [334, 0]
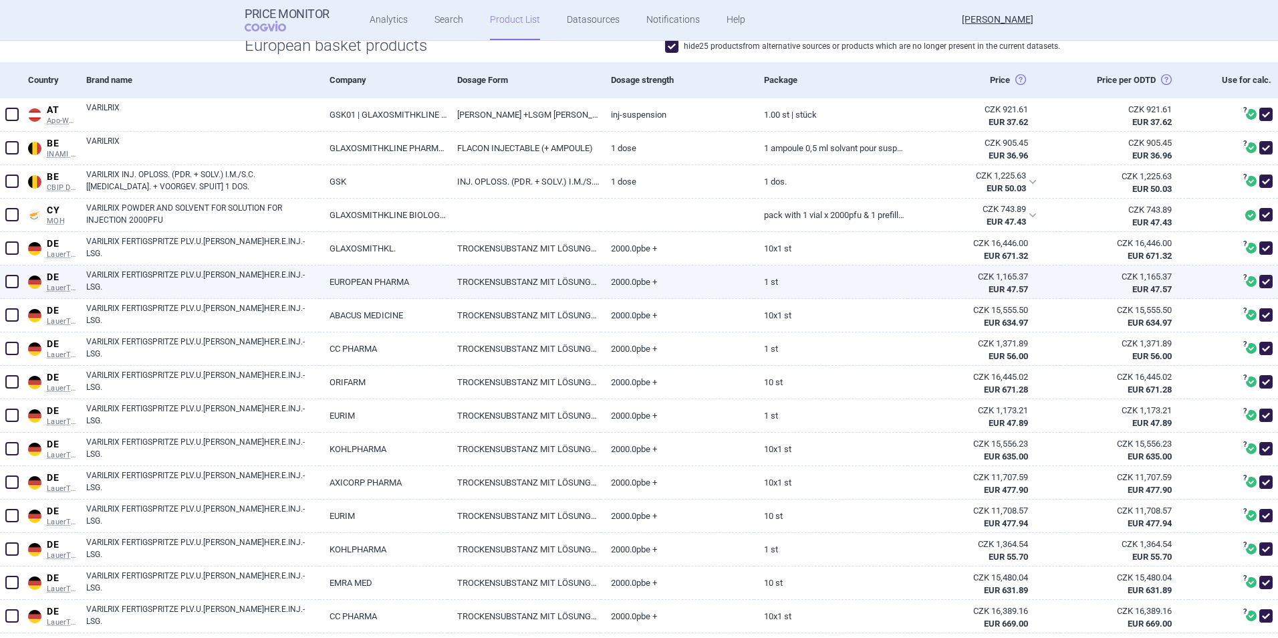
click at [14, 279] on span at bounding box center [11, 281] width 13 height 13
checkbox input "true"
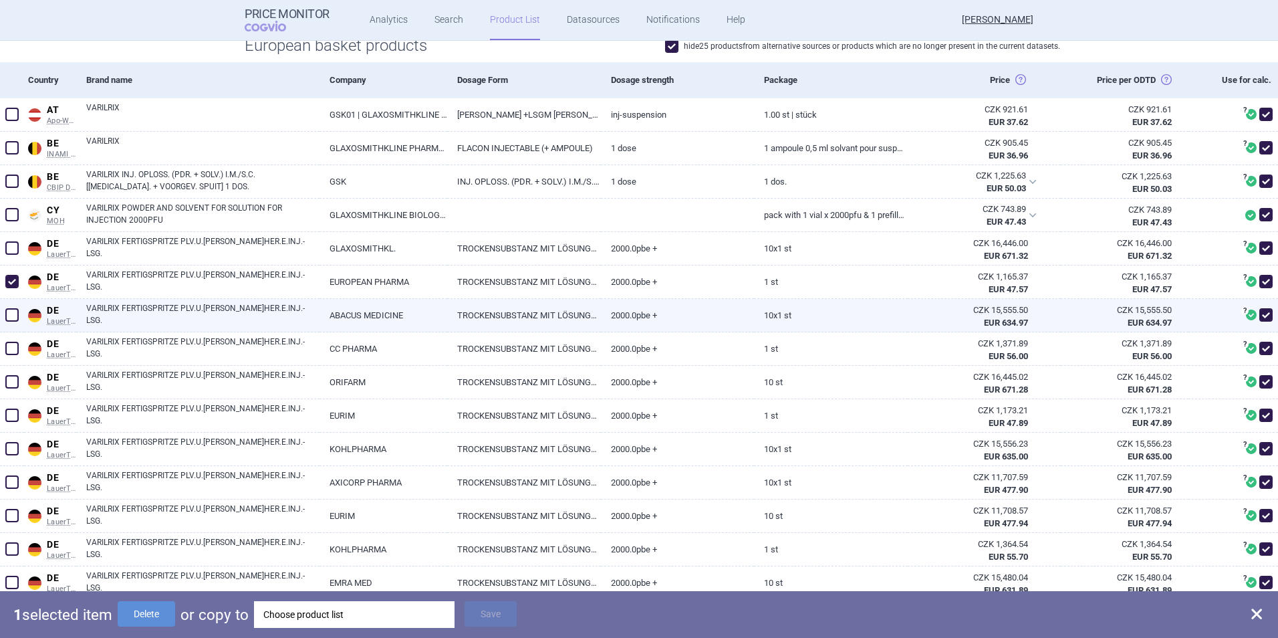
click at [17, 311] on span at bounding box center [11, 314] width 13 height 13
checkbox input "true"
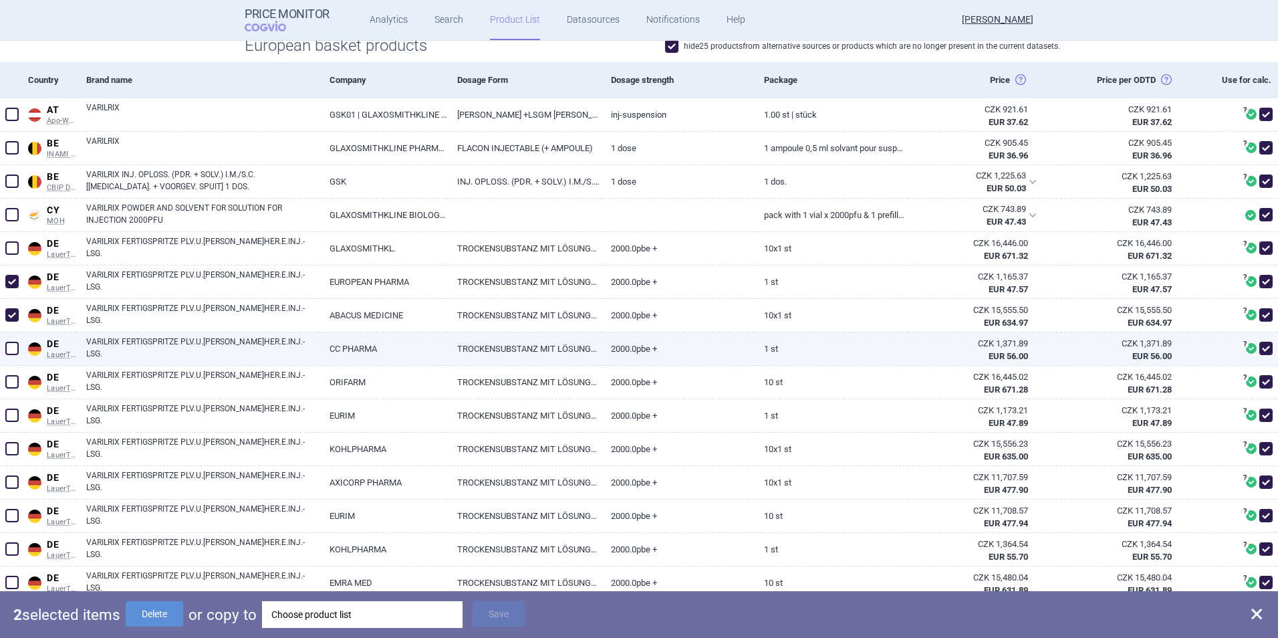
click at [13, 343] on span at bounding box center [11, 348] width 13 height 13
checkbox input "true"
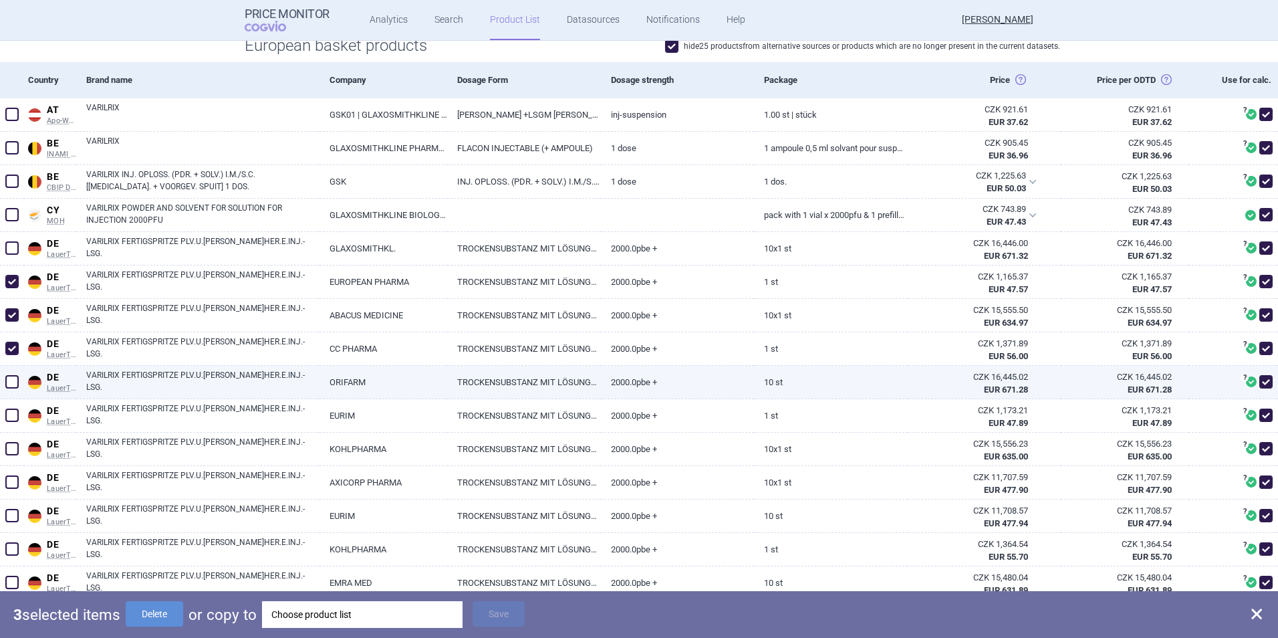
click at [10, 386] on span at bounding box center [11, 381] width 13 height 13
checkbox input "true"
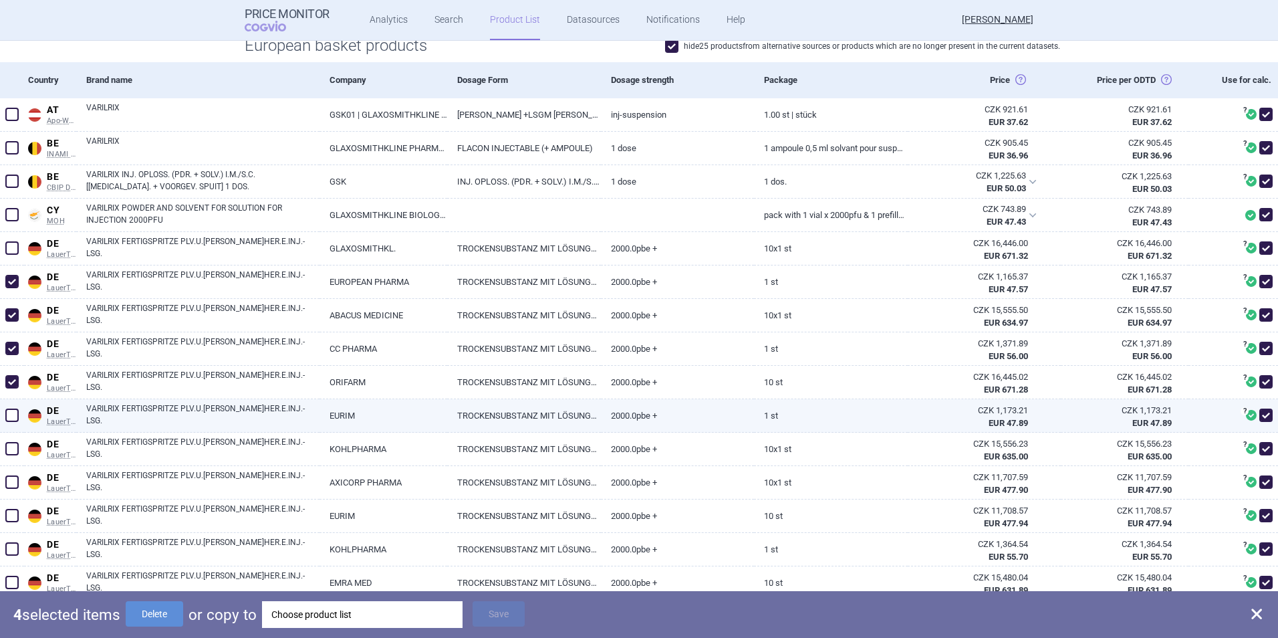
click at [11, 410] on span at bounding box center [11, 414] width 13 height 13
checkbox input "true"
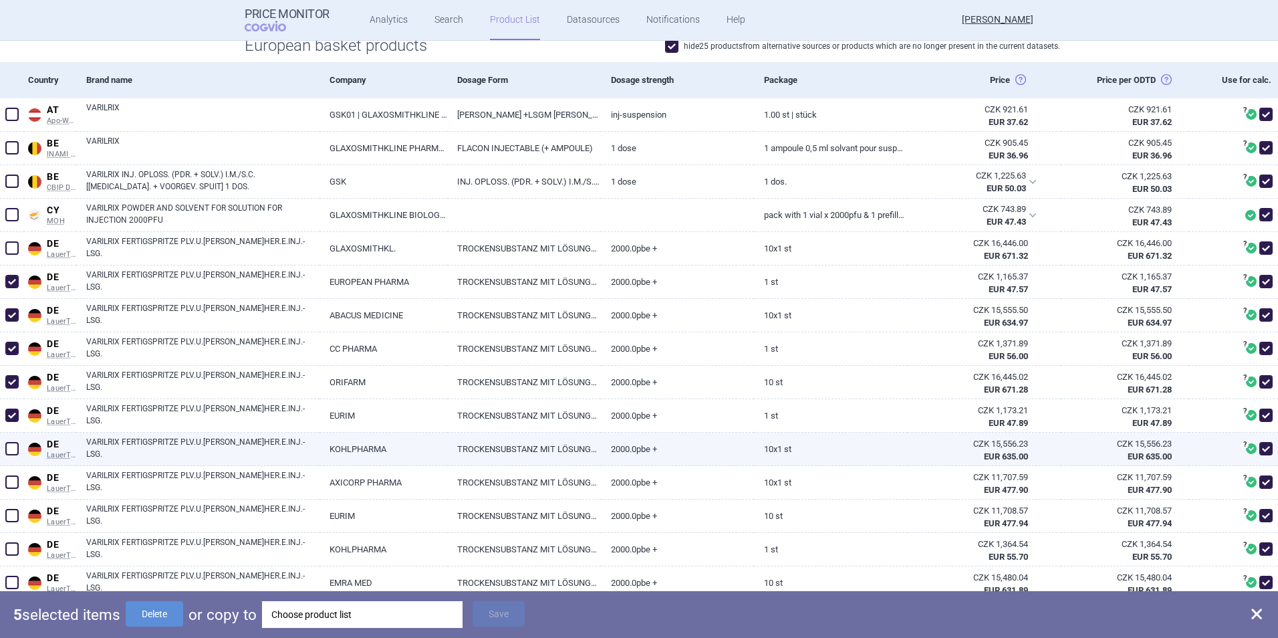
click at [11, 444] on span at bounding box center [11, 448] width 13 height 13
checkbox input "true"
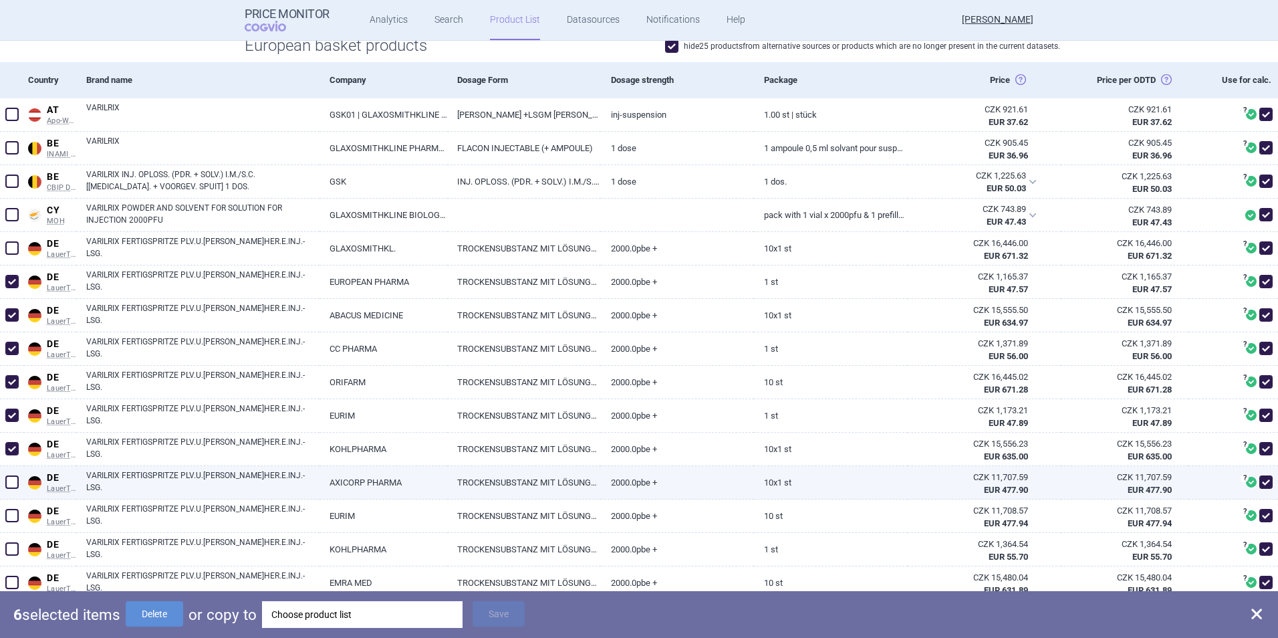
drag, startPoint x: 11, startPoint y: 485, endPoint x: 12, endPoint y: 492, distance: 6.7
click at [12, 450] on span at bounding box center [11, 481] width 13 height 13
checkbox input "true"
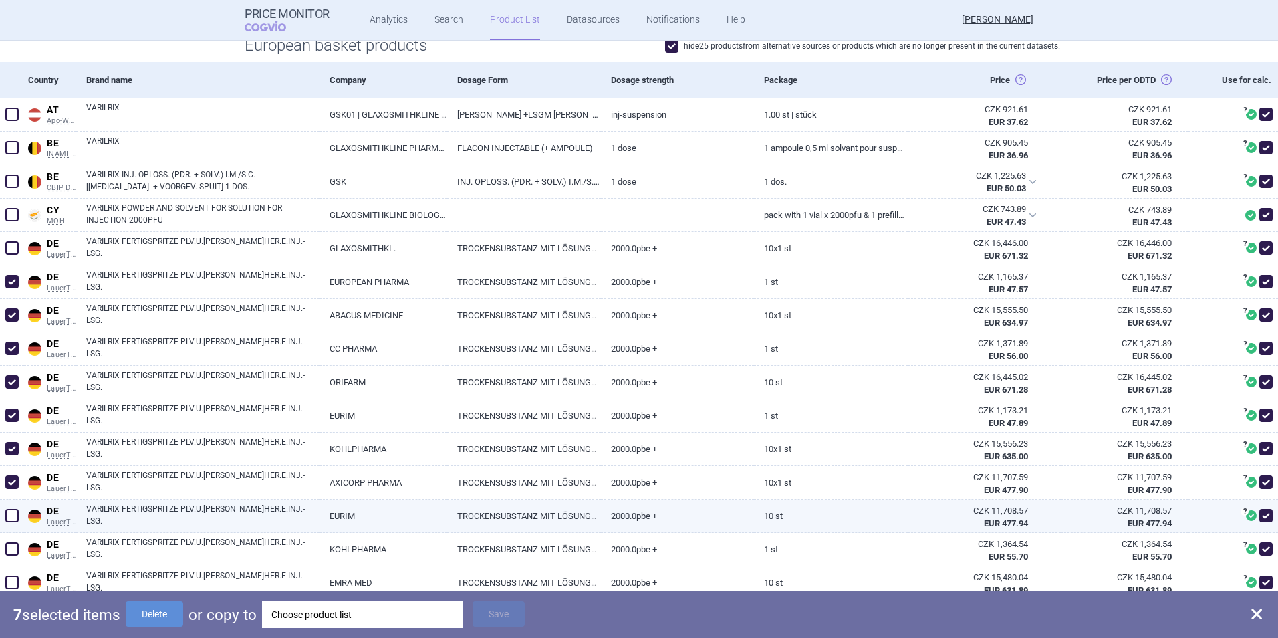
click at [11, 450] on span at bounding box center [11, 515] width 13 height 13
checkbox input "true"
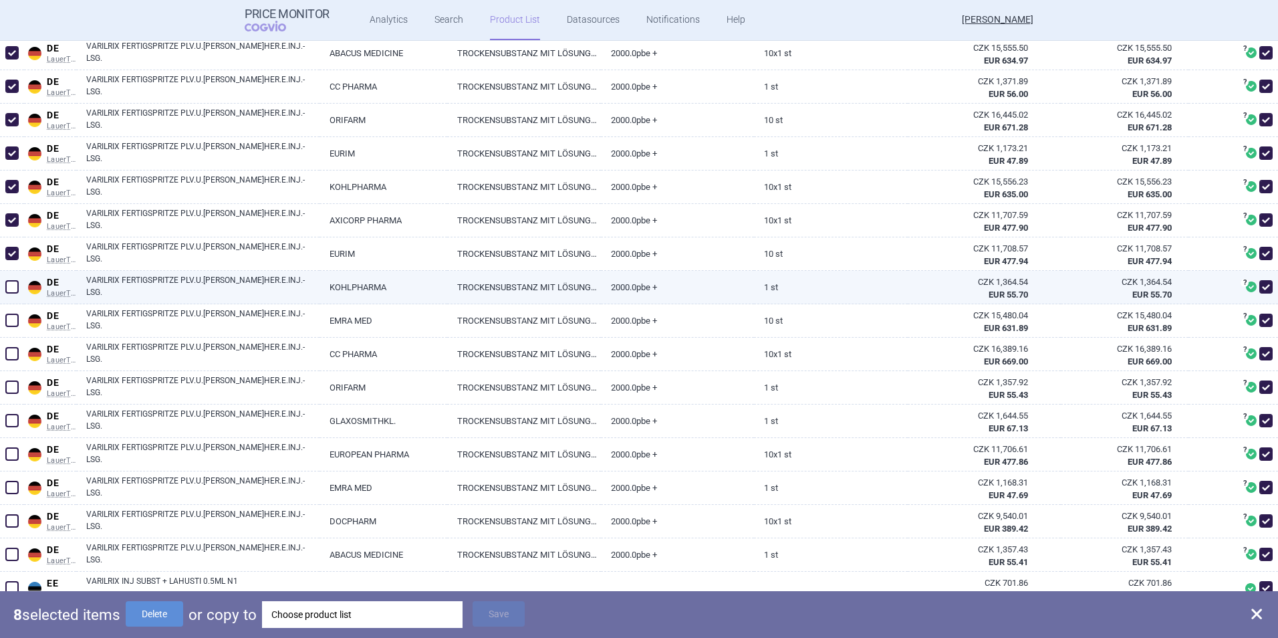
scroll to position [602, 0]
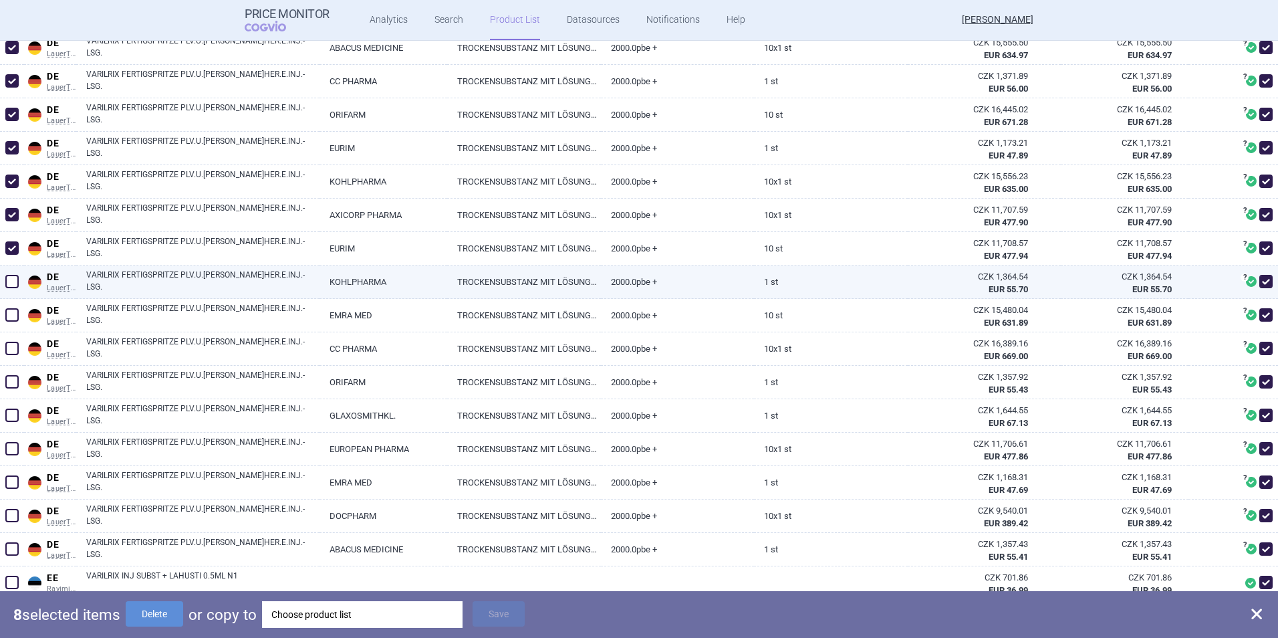
click at [11, 281] on span at bounding box center [11, 281] width 13 height 13
checkbox input "true"
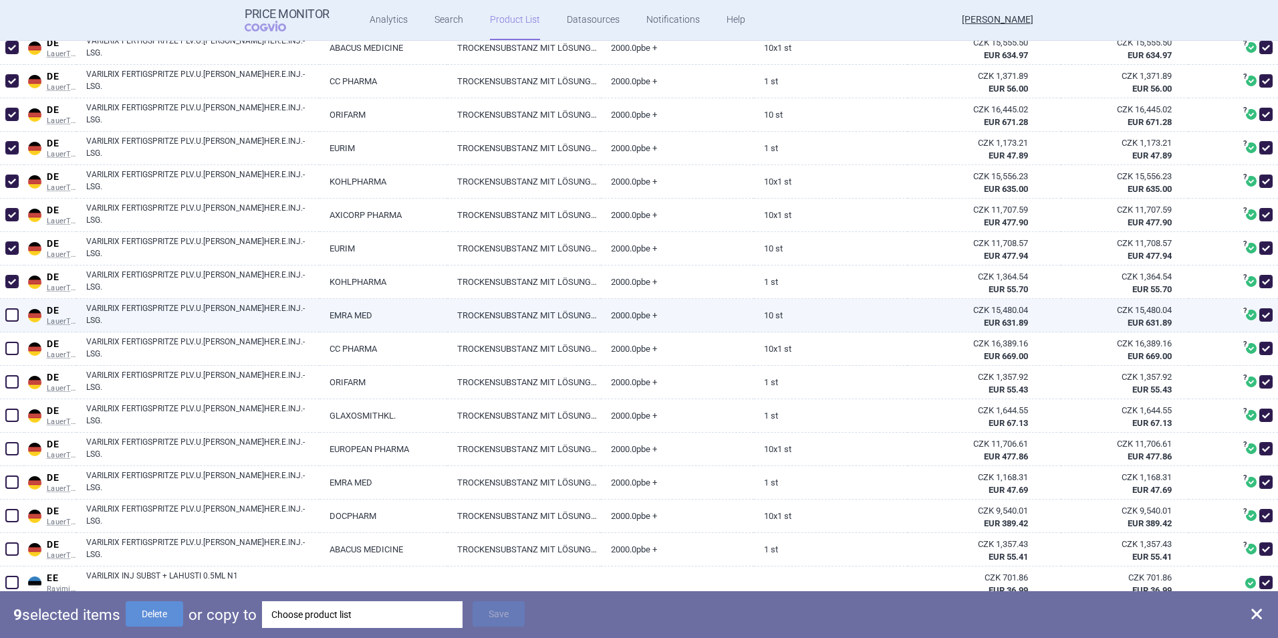
drag, startPoint x: 16, startPoint y: 307, endPoint x: 16, endPoint y: 320, distance: 12.7
click at [16, 309] on span at bounding box center [12, 315] width 20 height 20
checkbox input "true"
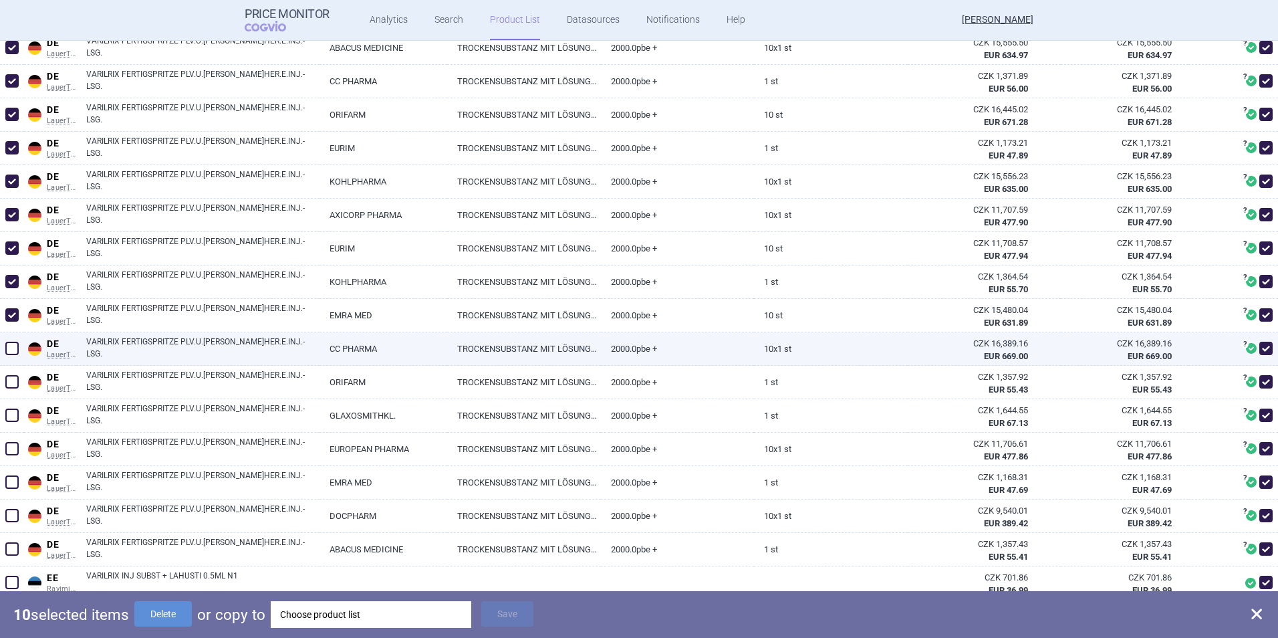
click at [15, 350] on span at bounding box center [11, 348] width 13 height 13
checkbox input "true"
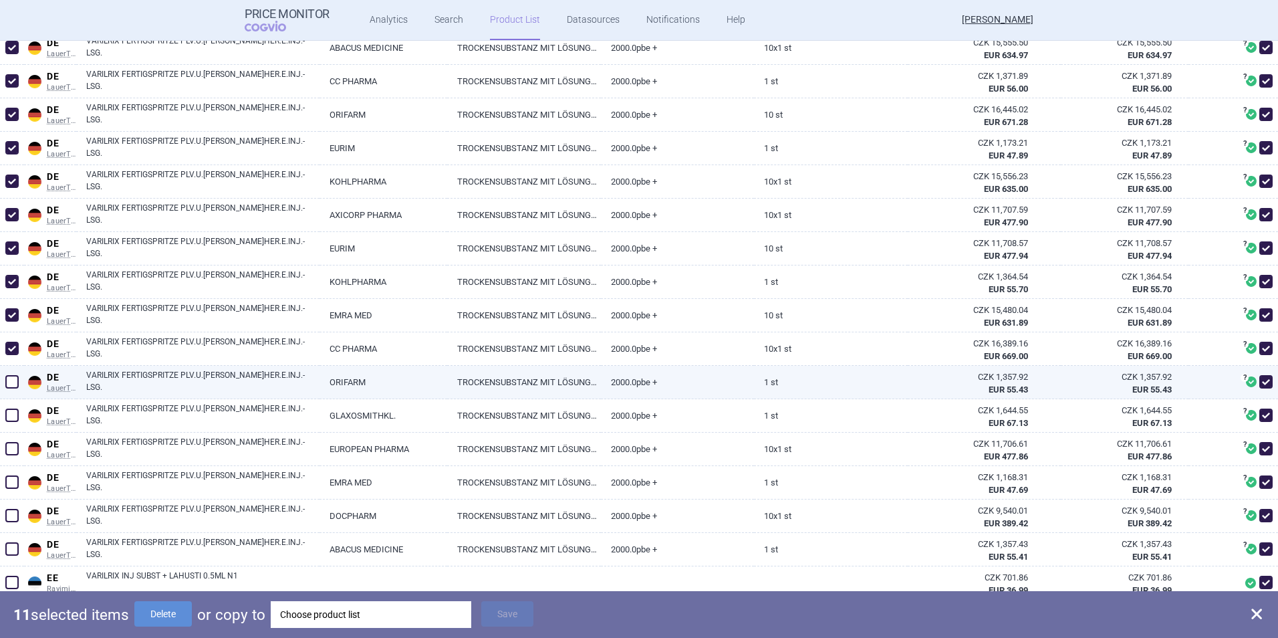
click at [17, 383] on span at bounding box center [11, 381] width 13 height 13
checkbox input "true"
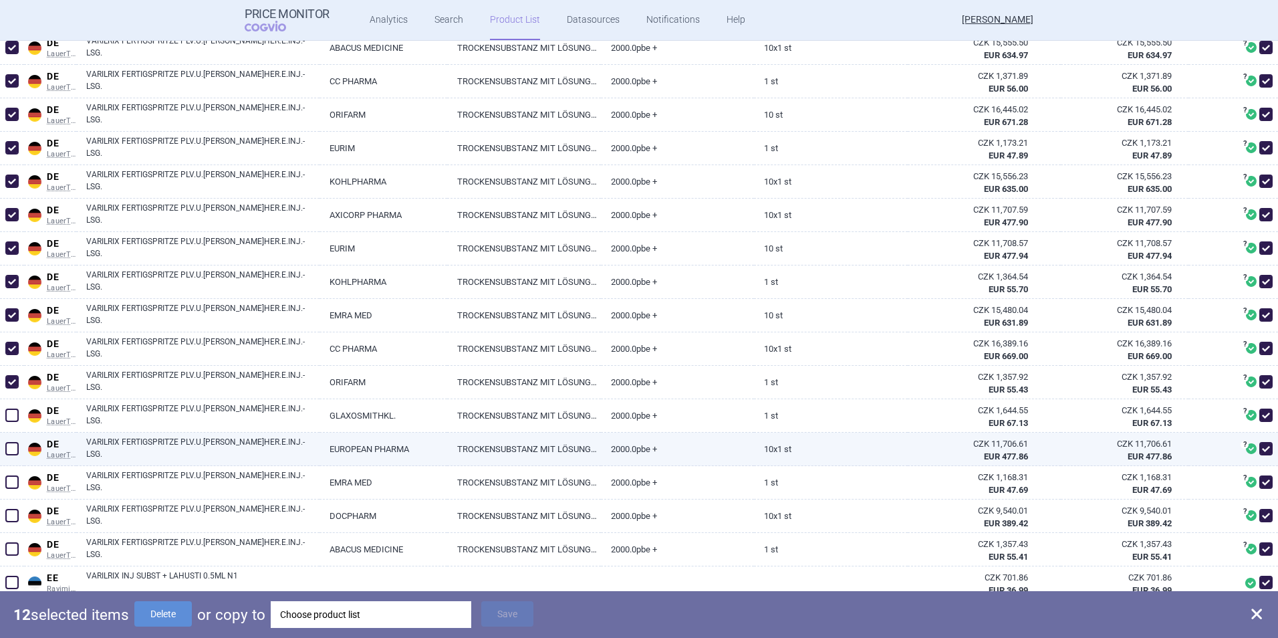
click at [9, 450] on span at bounding box center [11, 448] width 13 height 13
checkbox input "true"
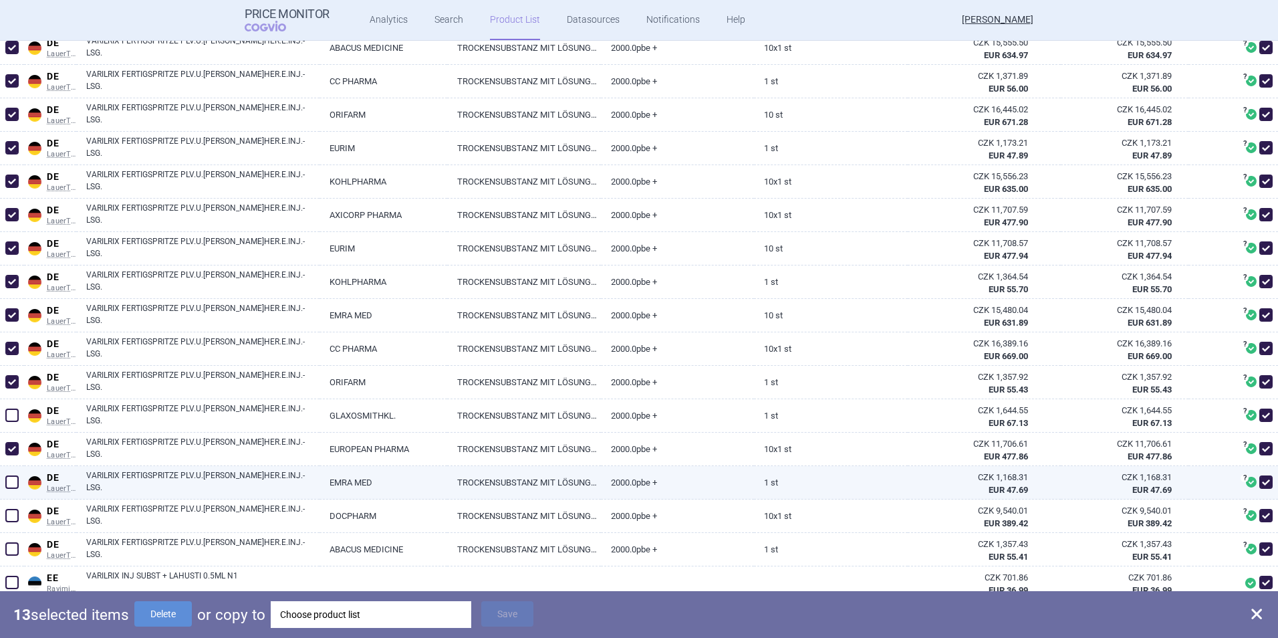
click at [15, 450] on span at bounding box center [11, 481] width 13 height 13
checkbox input "true"
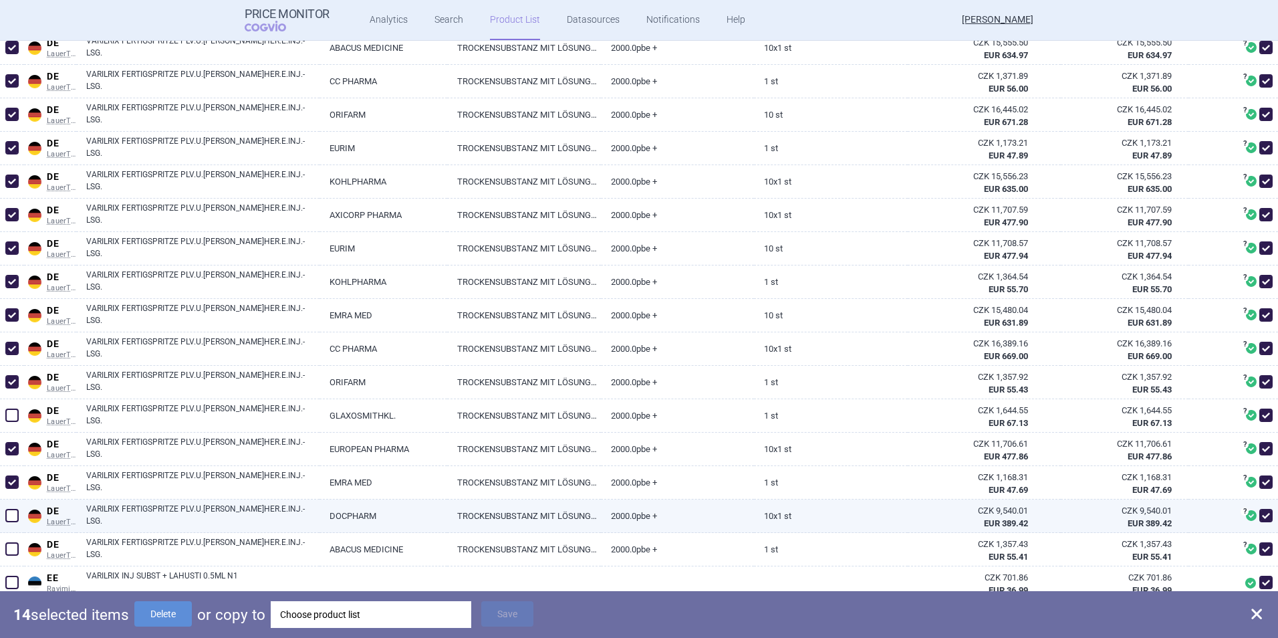
click at [11, 450] on span at bounding box center [11, 515] width 13 height 13
checkbox input "true"
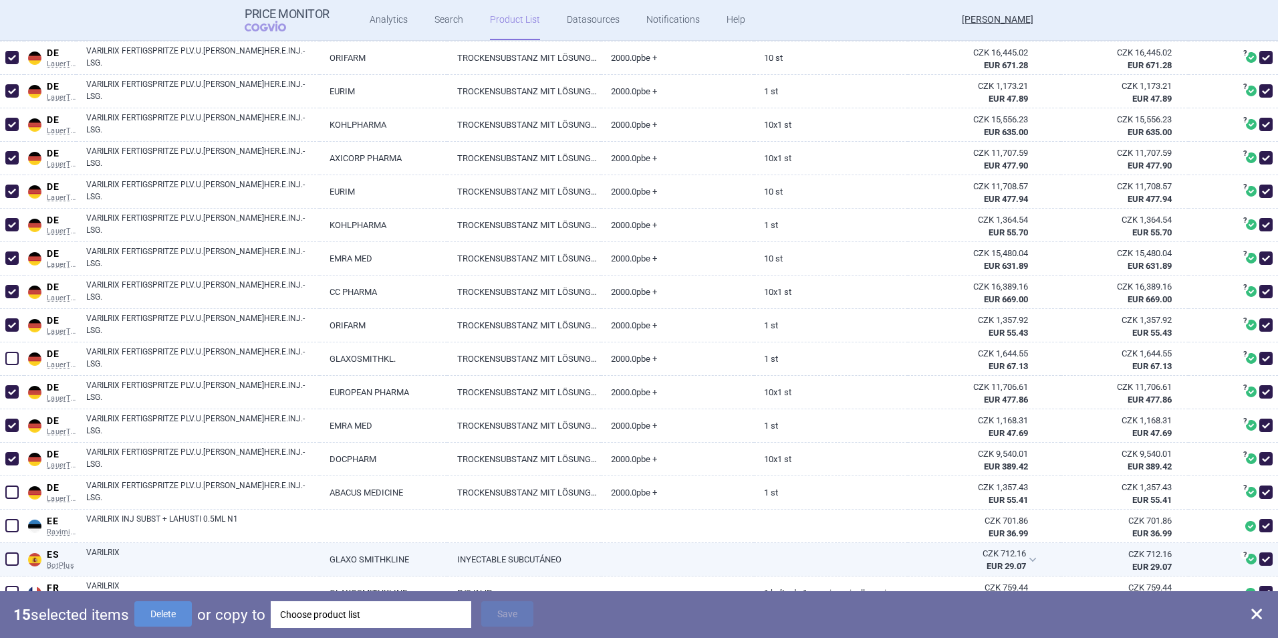
scroll to position [735, 0]
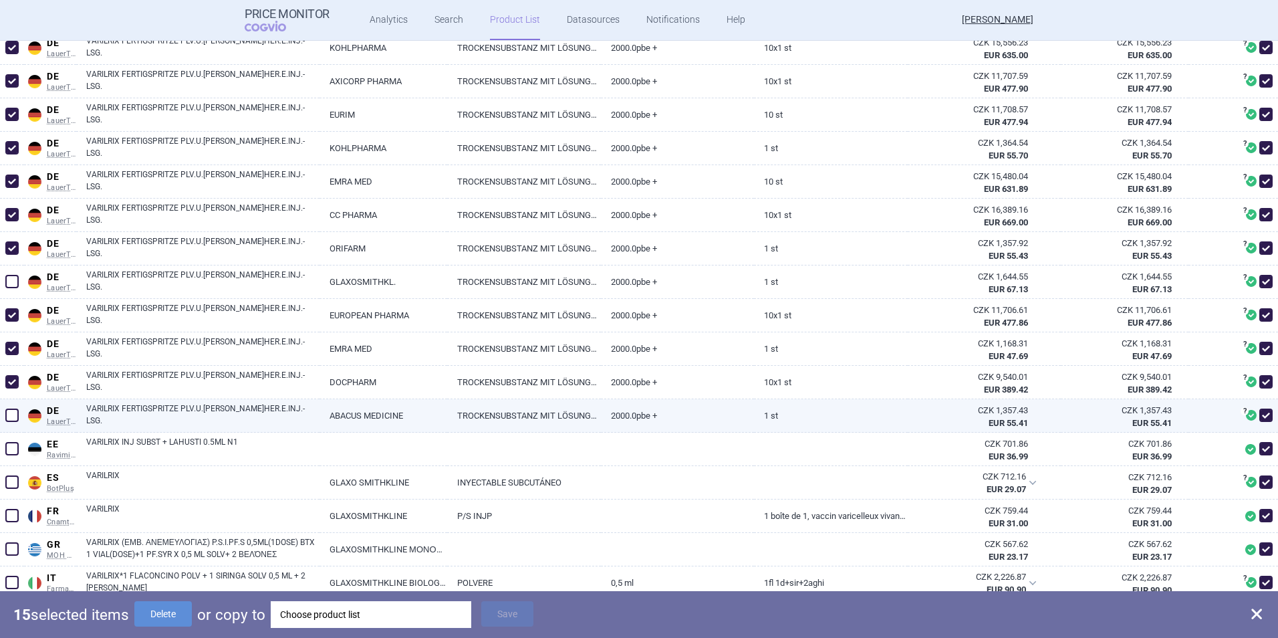
click at [9, 416] on span at bounding box center [11, 414] width 13 height 13
checkbox input "true"
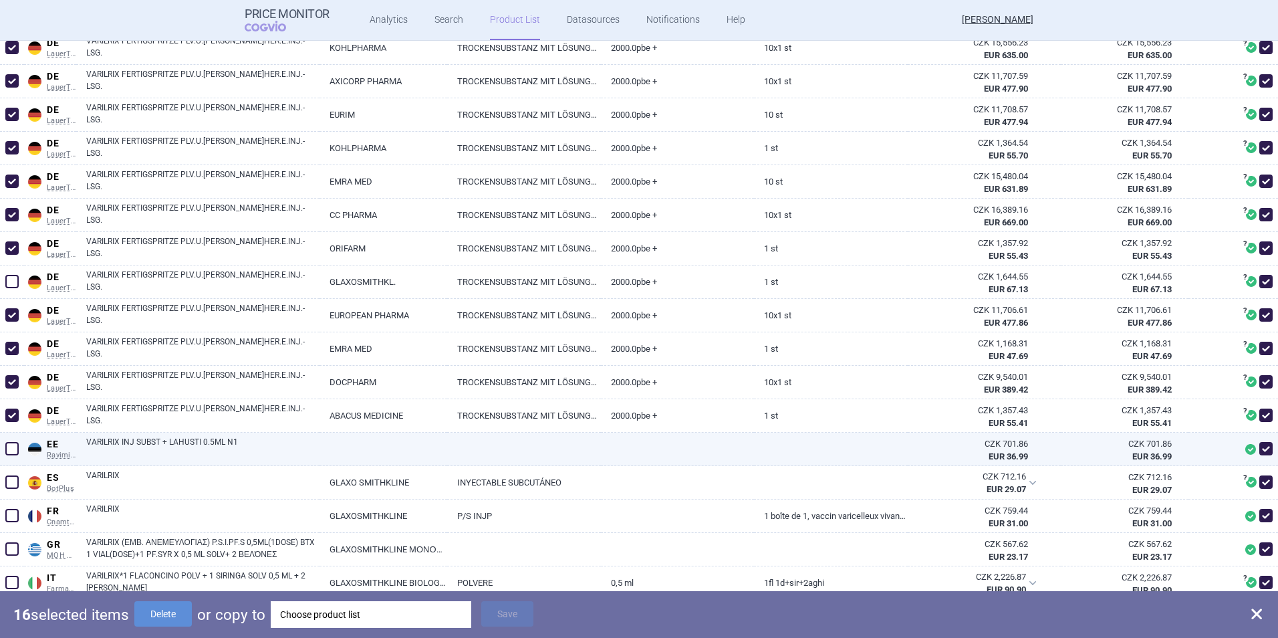
click at [12, 449] on span at bounding box center [11, 448] width 13 height 13
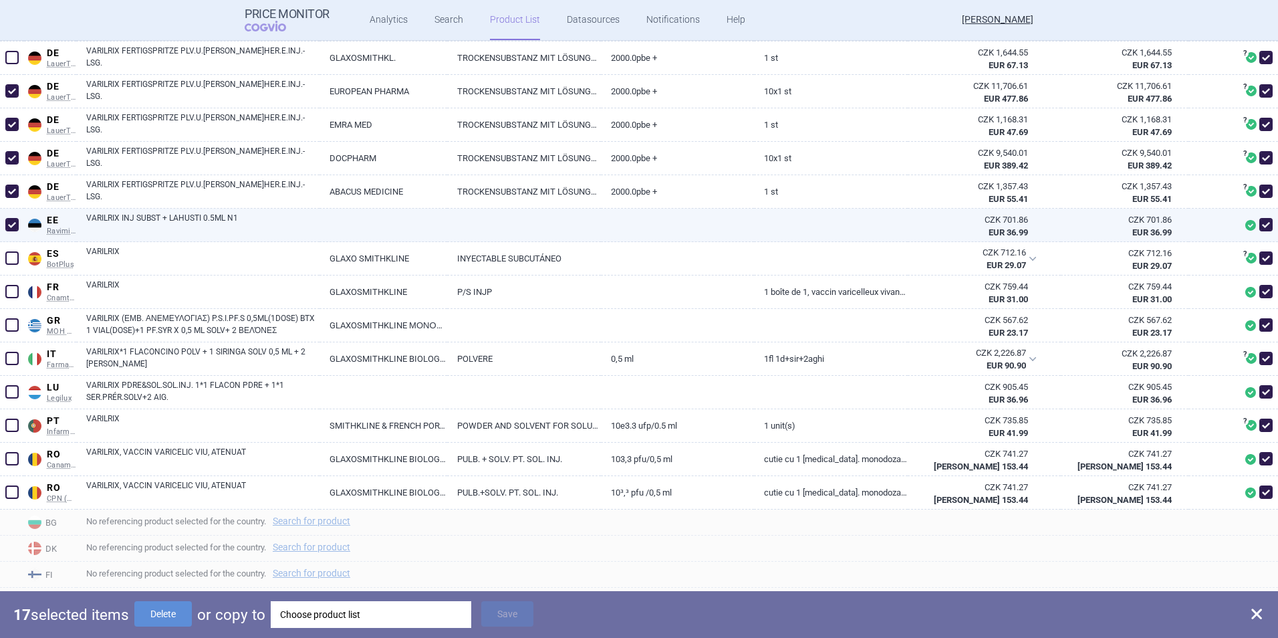
scroll to position [936, 0]
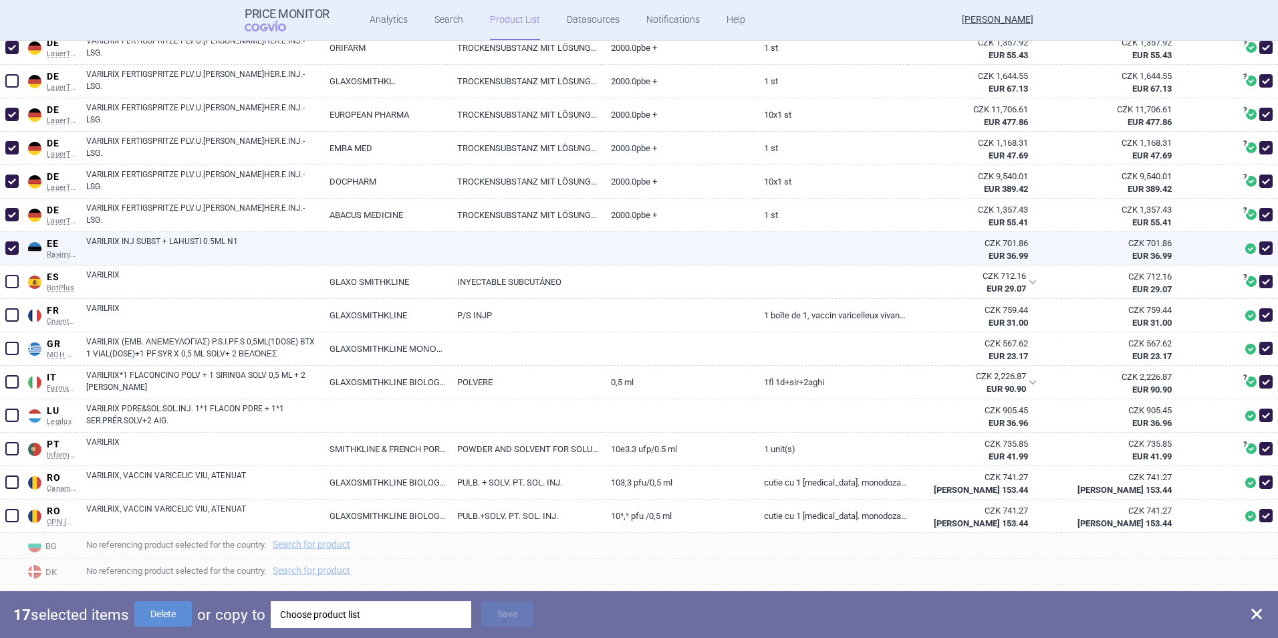
click at [15, 249] on span at bounding box center [11, 247] width 13 height 13
checkbox input "false"
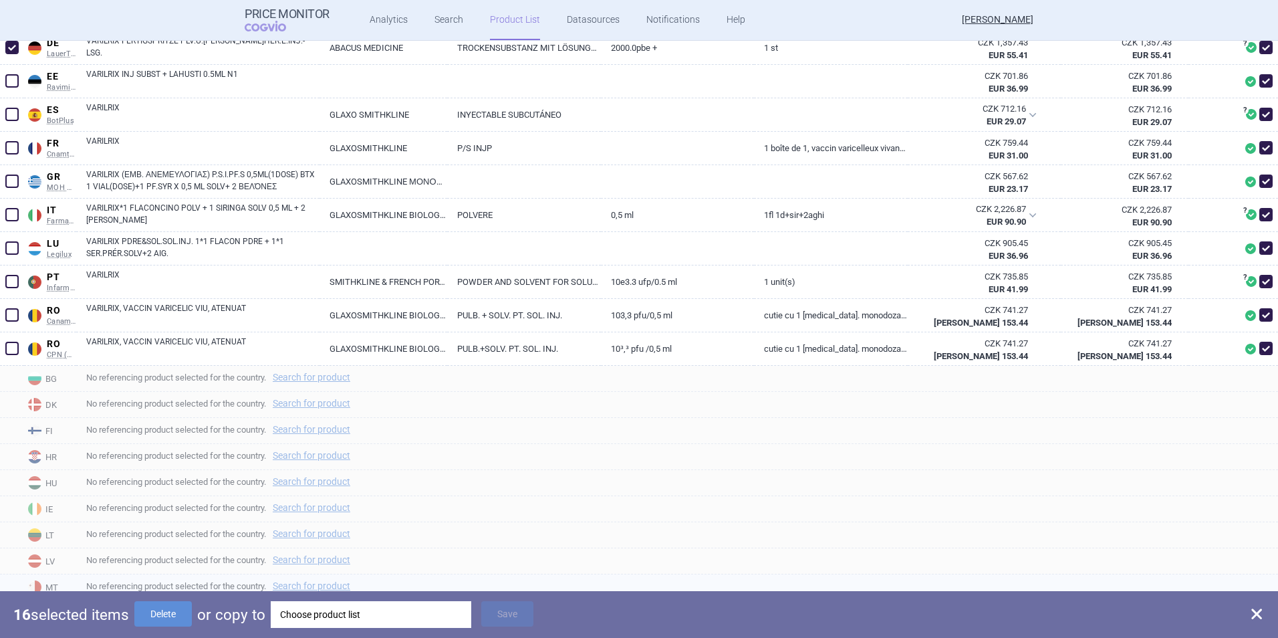
scroll to position [1136, 0]
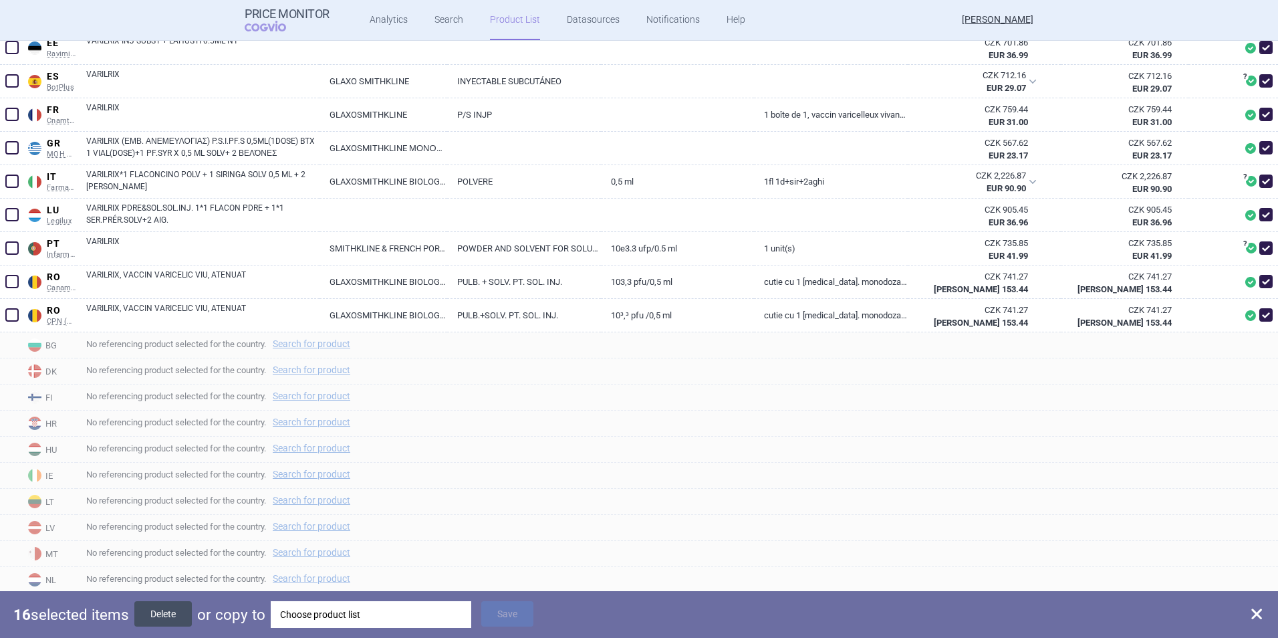
click at [178, 450] on button "Delete" at bounding box center [162, 613] width 57 height 25
checkbox input "false"
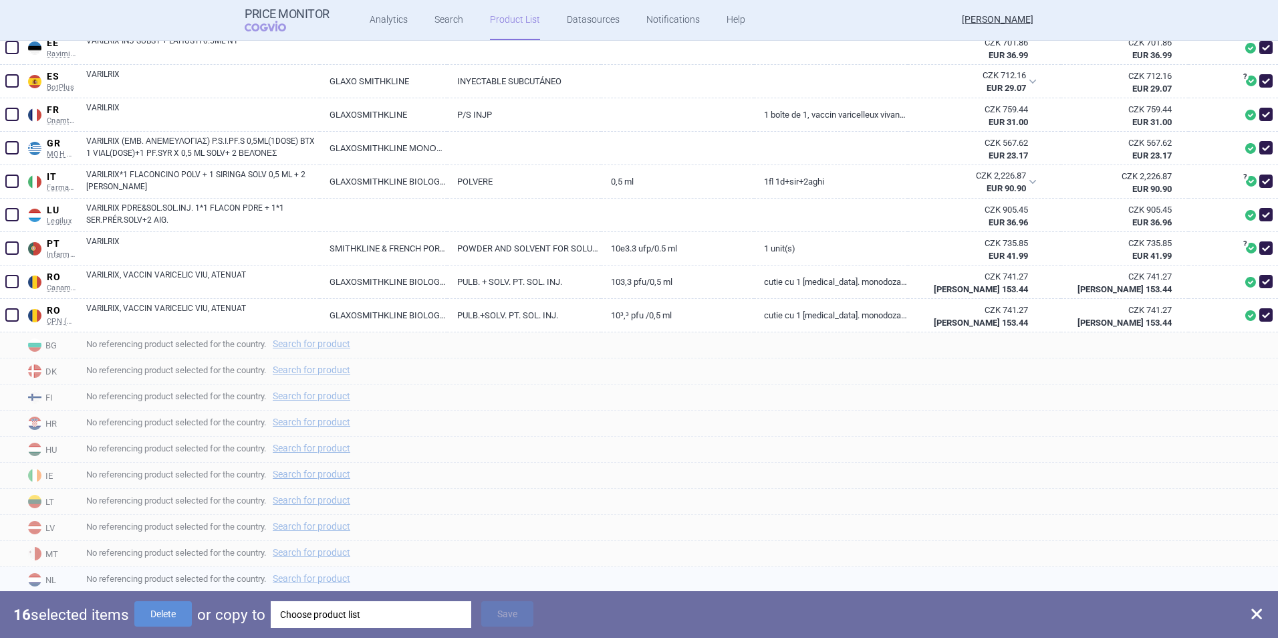
checkbox input "false"
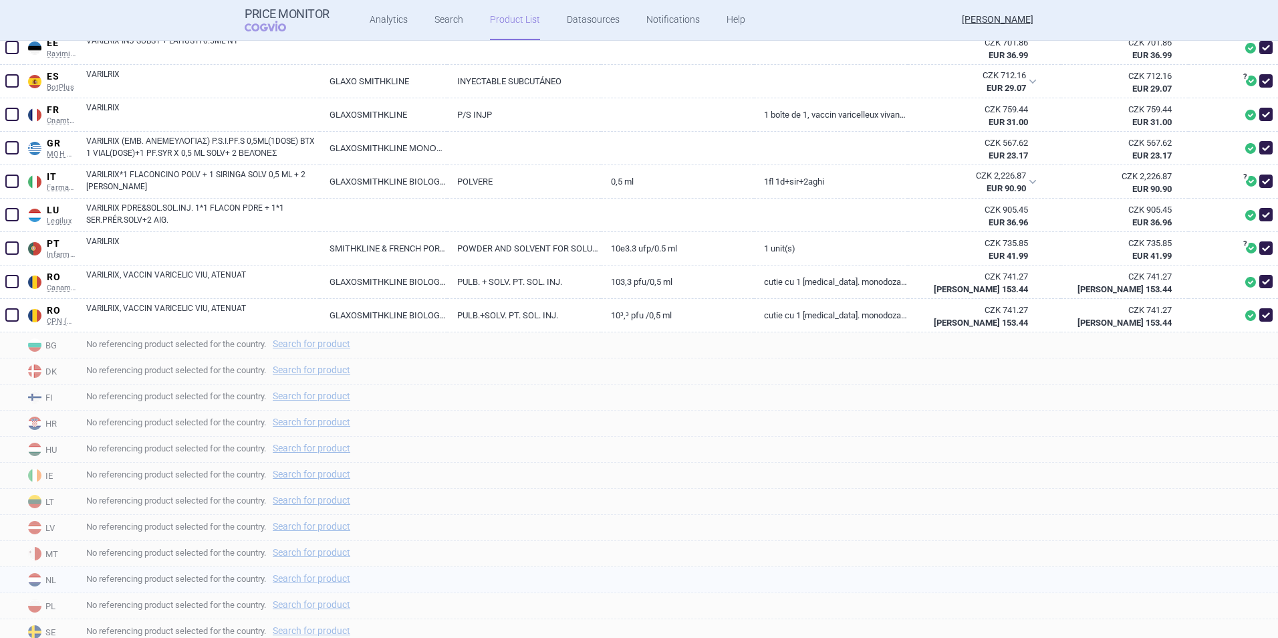
checkbox input "false"
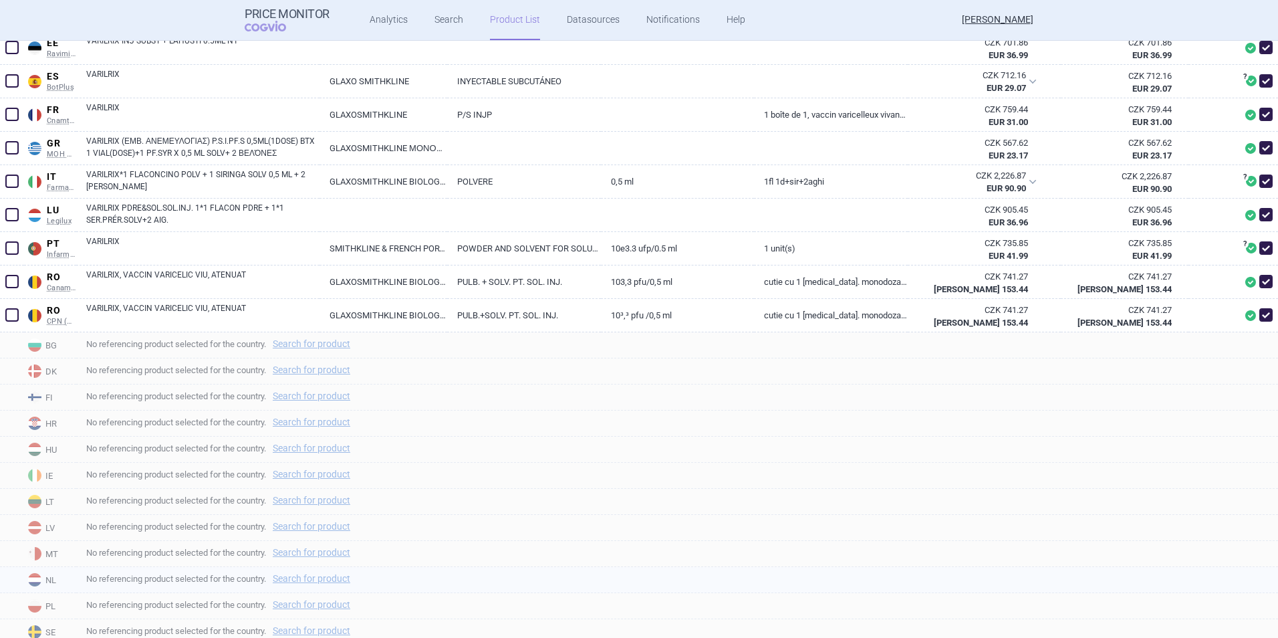
checkbox input "false"
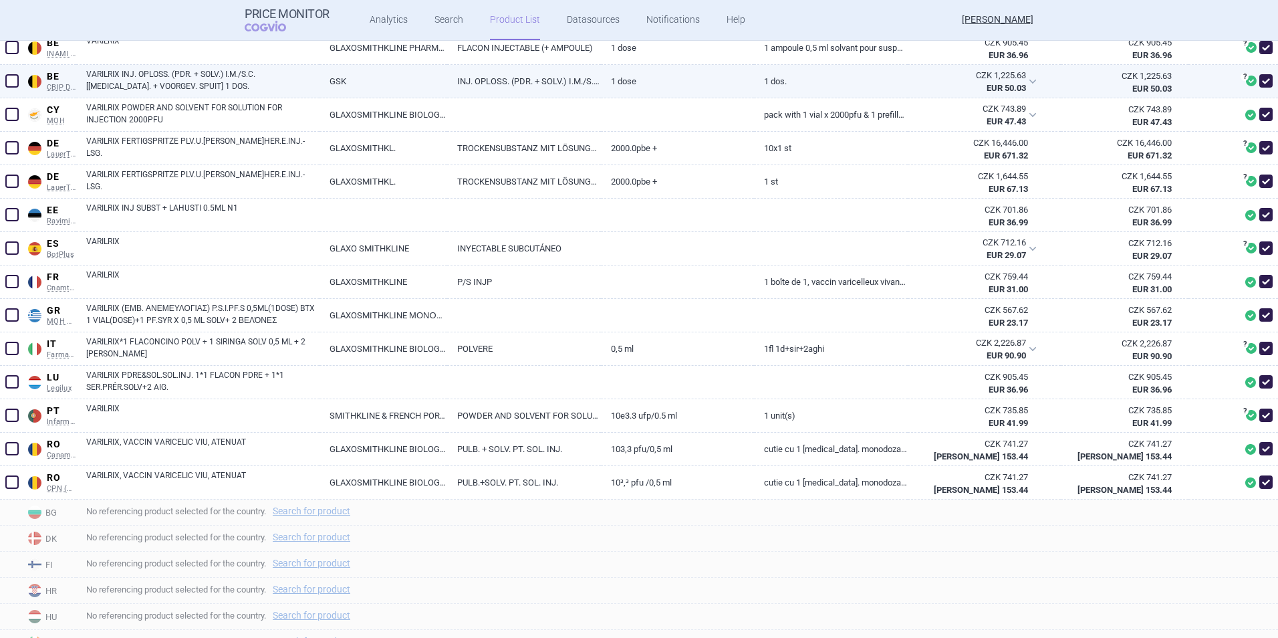
scroll to position [468, 0]
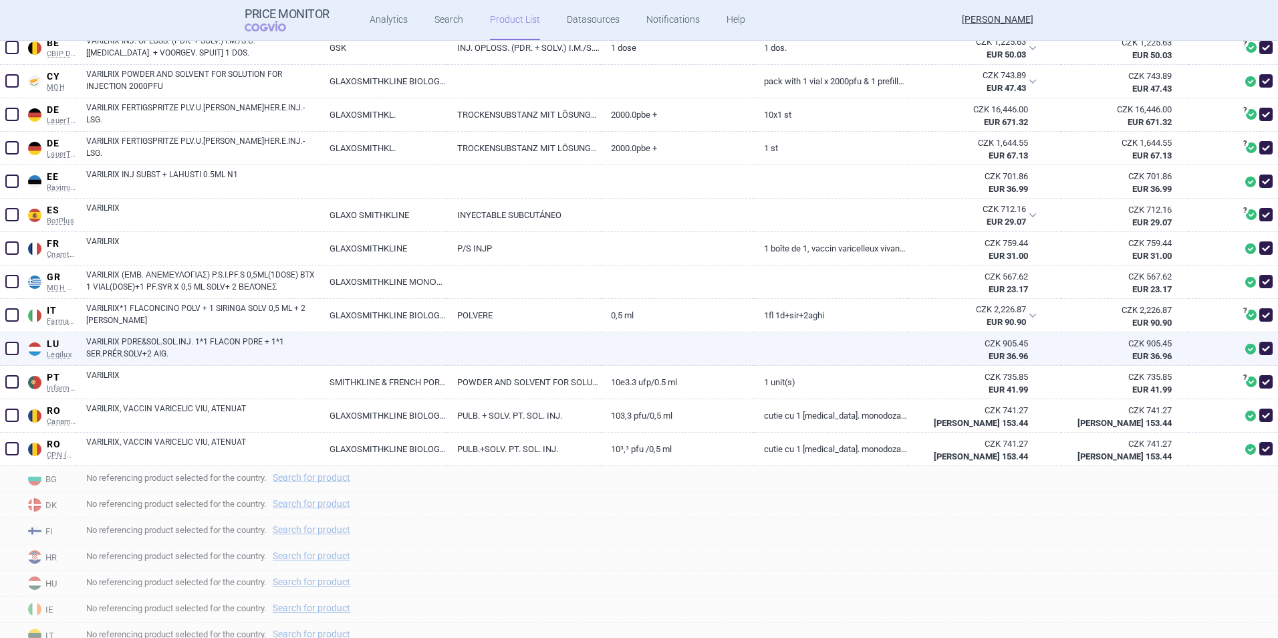
click at [257, 338] on link "VARILRIX PDRE&SOL.SOL.INJ. 1*1 FLACON PDRE + 1*1 SER.PRÉR.SOLV+2 AIG." at bounding box center [202, 348] width 233 height 24
select select "EUR"
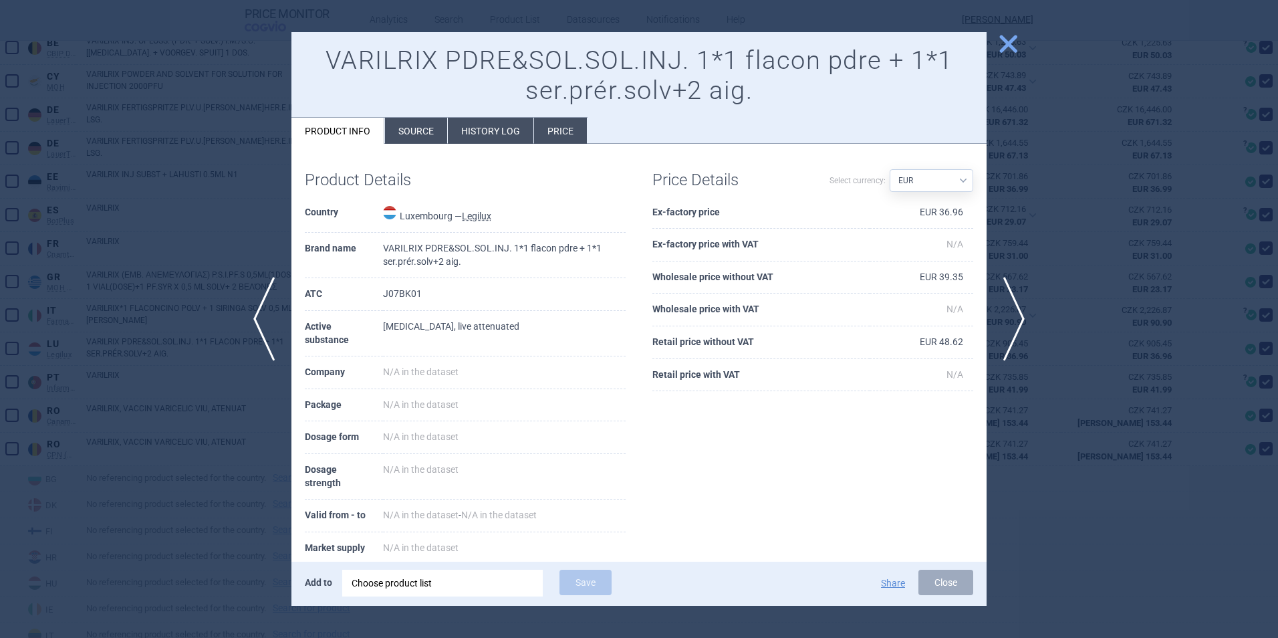
click at [428, 134] on li "Source" at bounding box center [416, 131] width 62 height 26
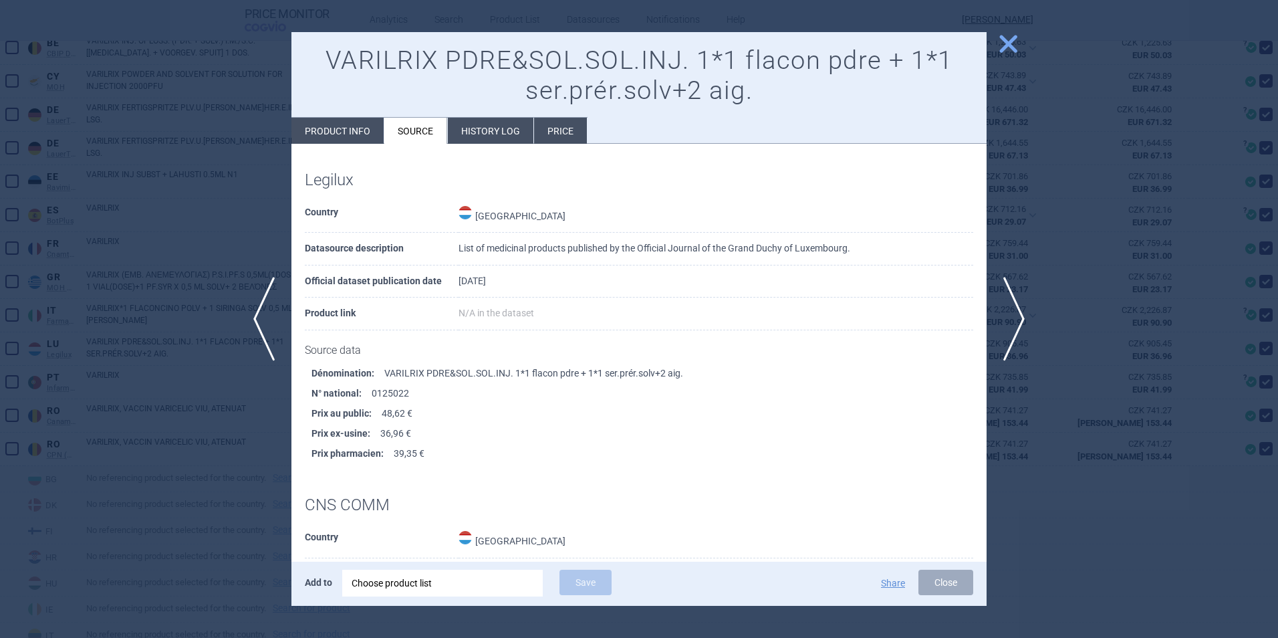
click at [359, 137] on li "Product info" at bounding box center [337, 131] width 92 height 26
select select "EUR"
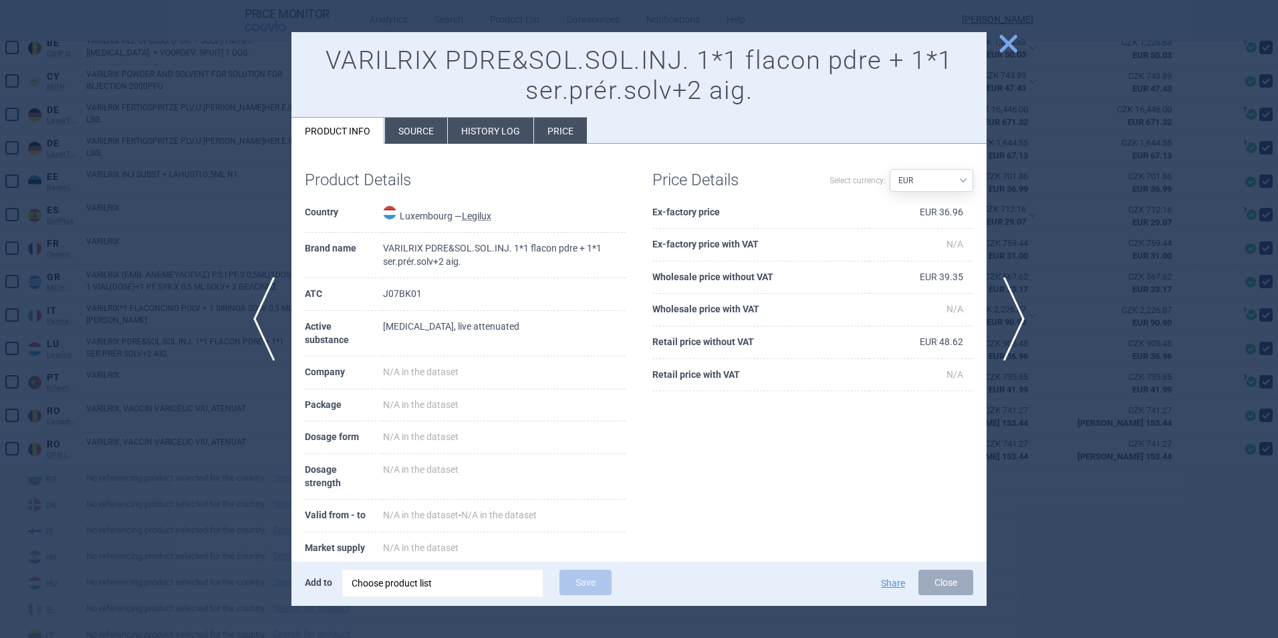
click at [850, 47] on span "close" at bounding box center [1008, 43] width 23 height 23
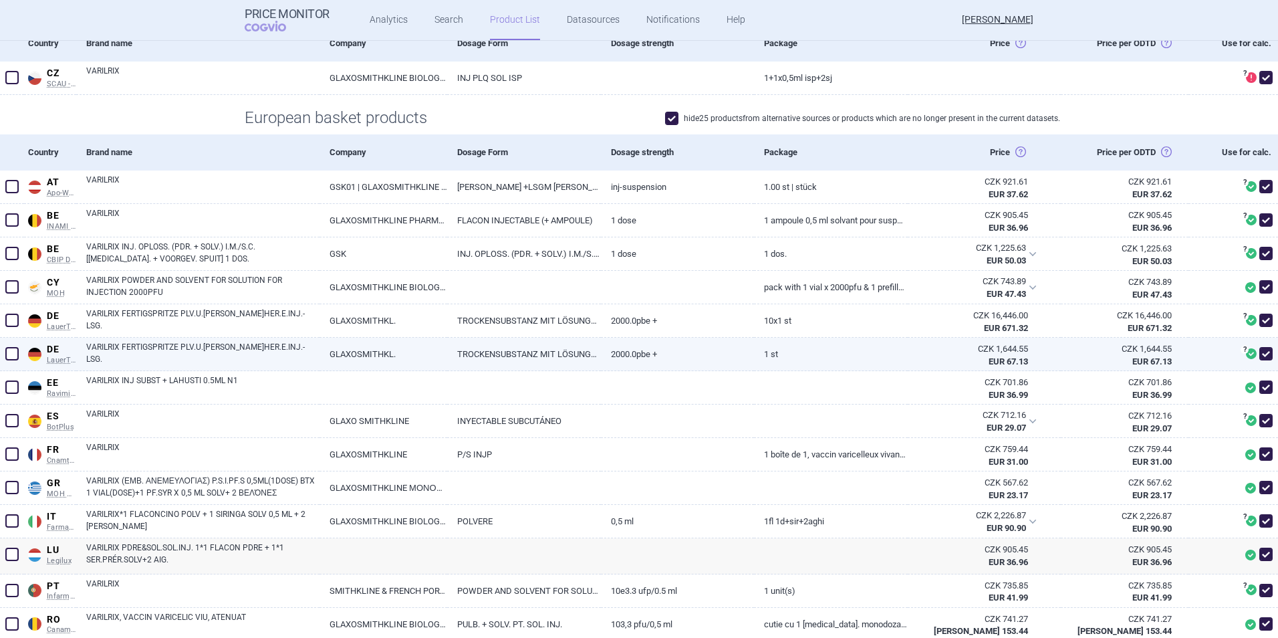
scroll to position [267, 0]
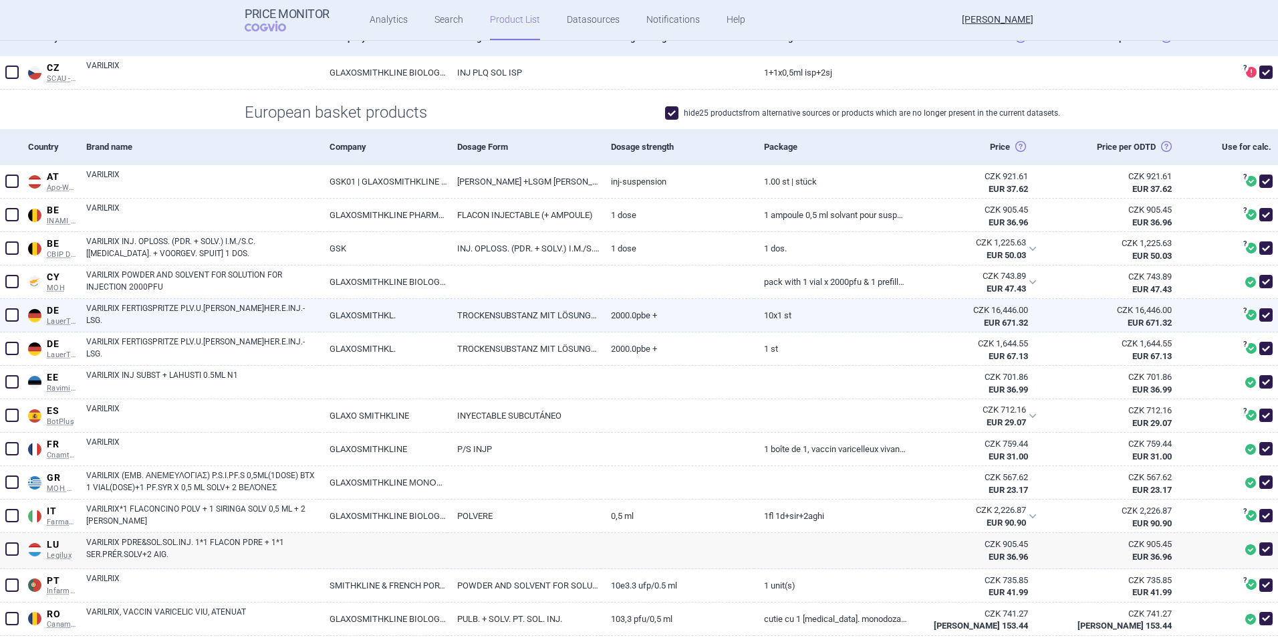
click at [15, 309] on span at bounding box center [11, 314] width 13 height 13
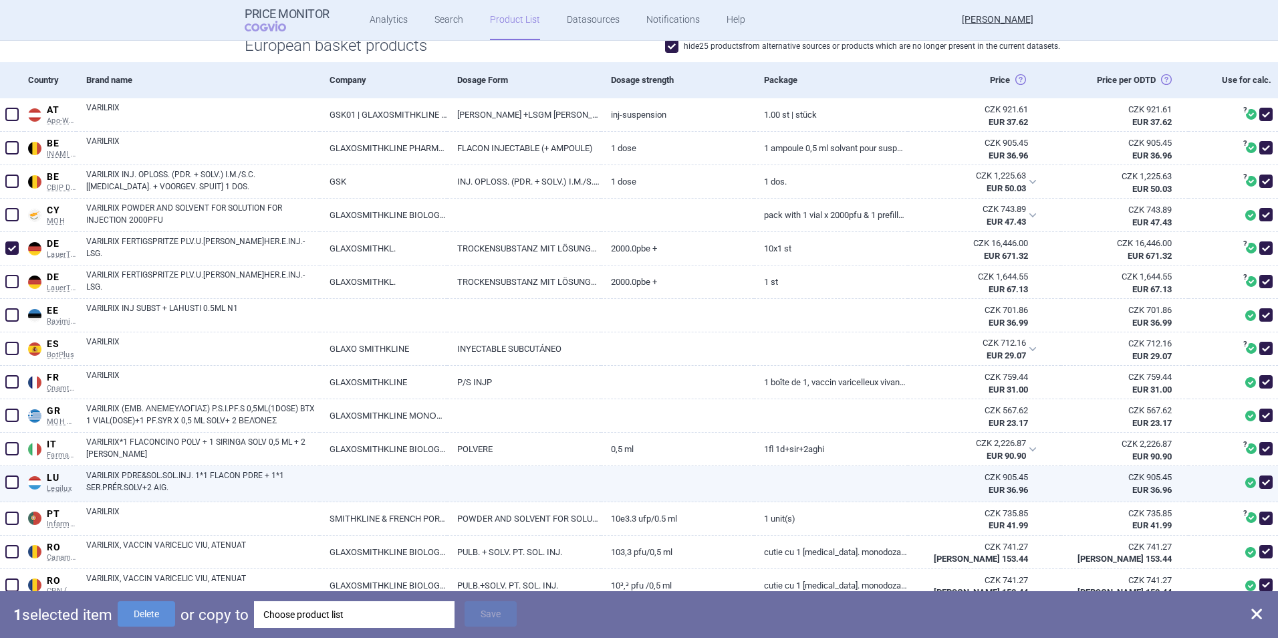
scroll to position [535, 0]
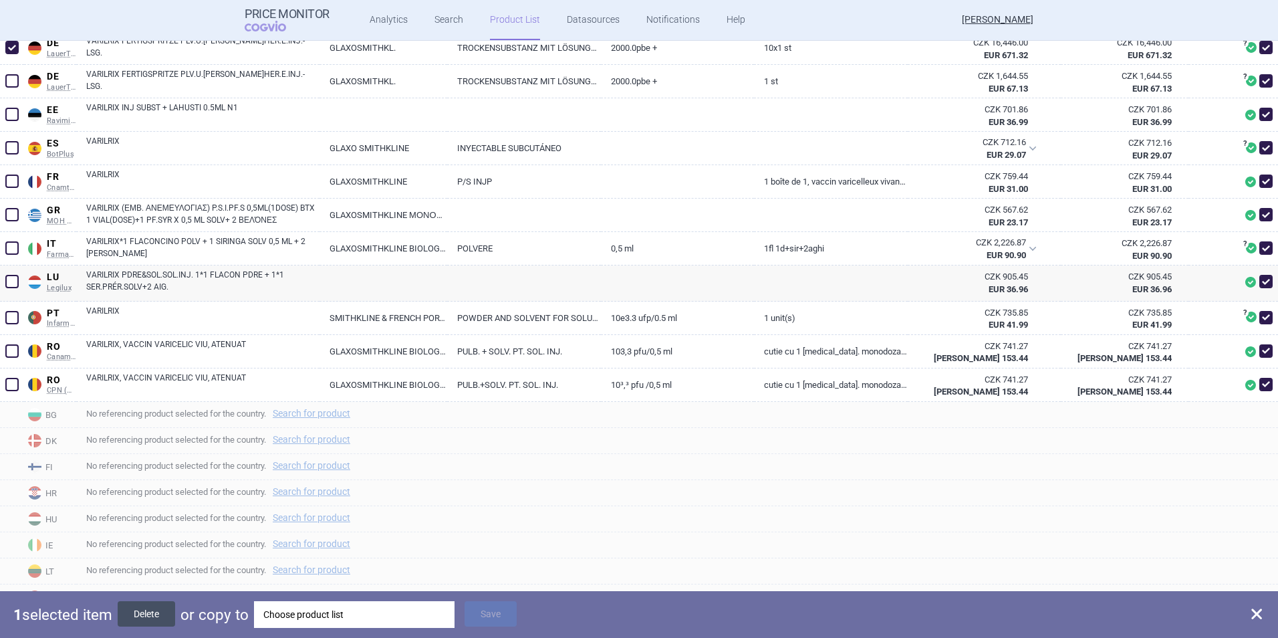
click at [154, 450] on button "Delete" at bounding box center [146, 613] width 57 height 25
checkbox input "false"
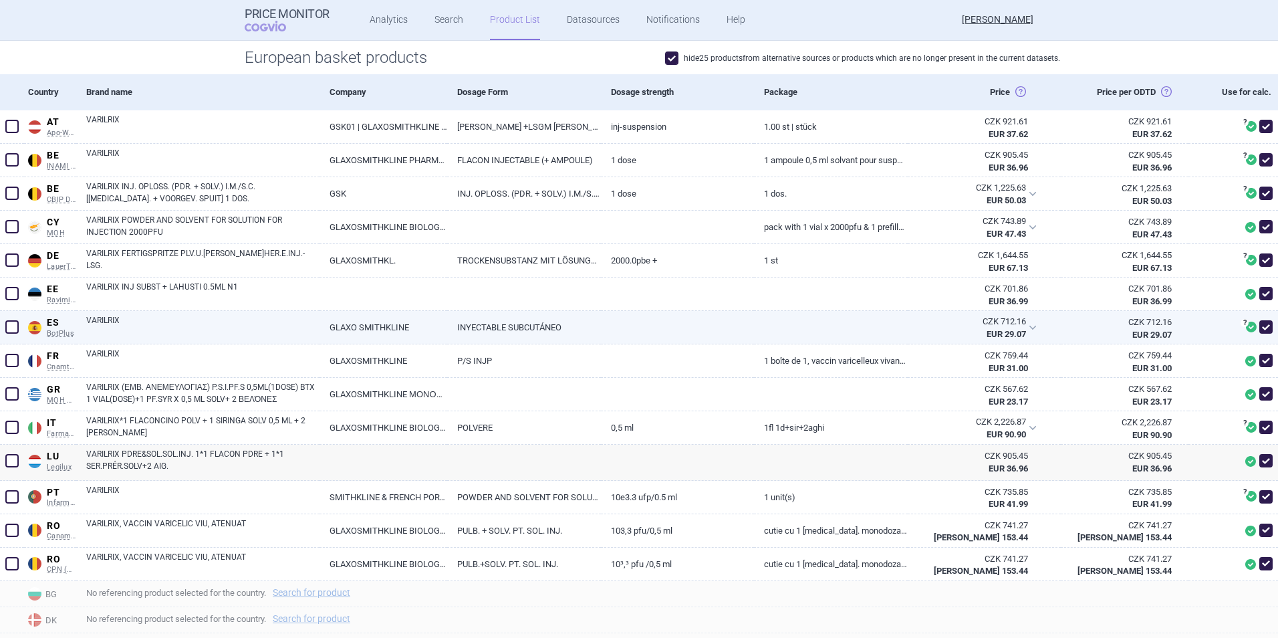
scroll to position [301, 0]
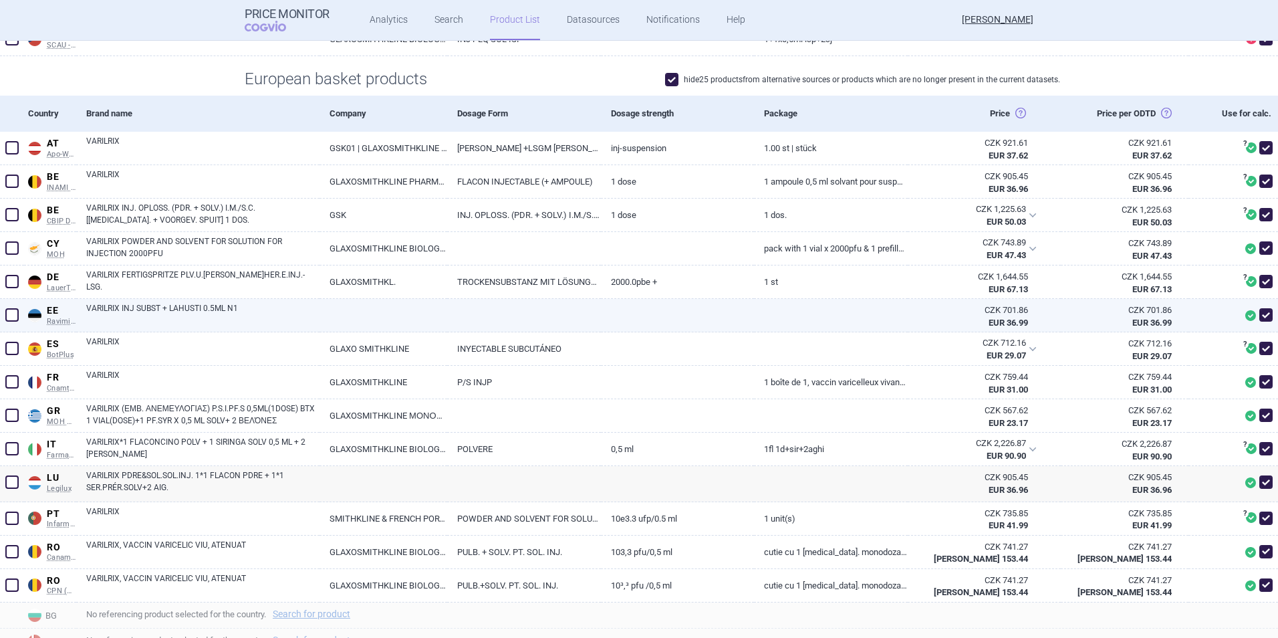
click at [181, 317] on link "VARILRIX INJ SUBST + LAHUSTI 0.5ML N1" at bounding box center [202, 314] width 233 height 24
select select "EUR"
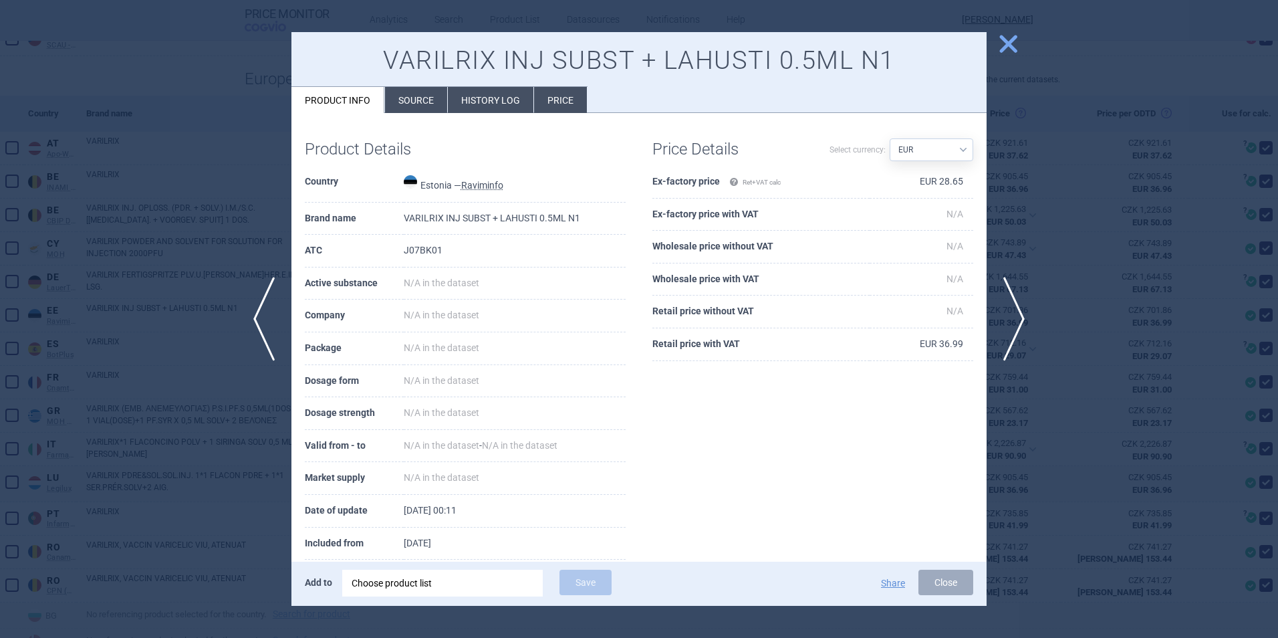
click at [424, 112] on li "Source" at bounding box center [416, 100] width 62 height 26
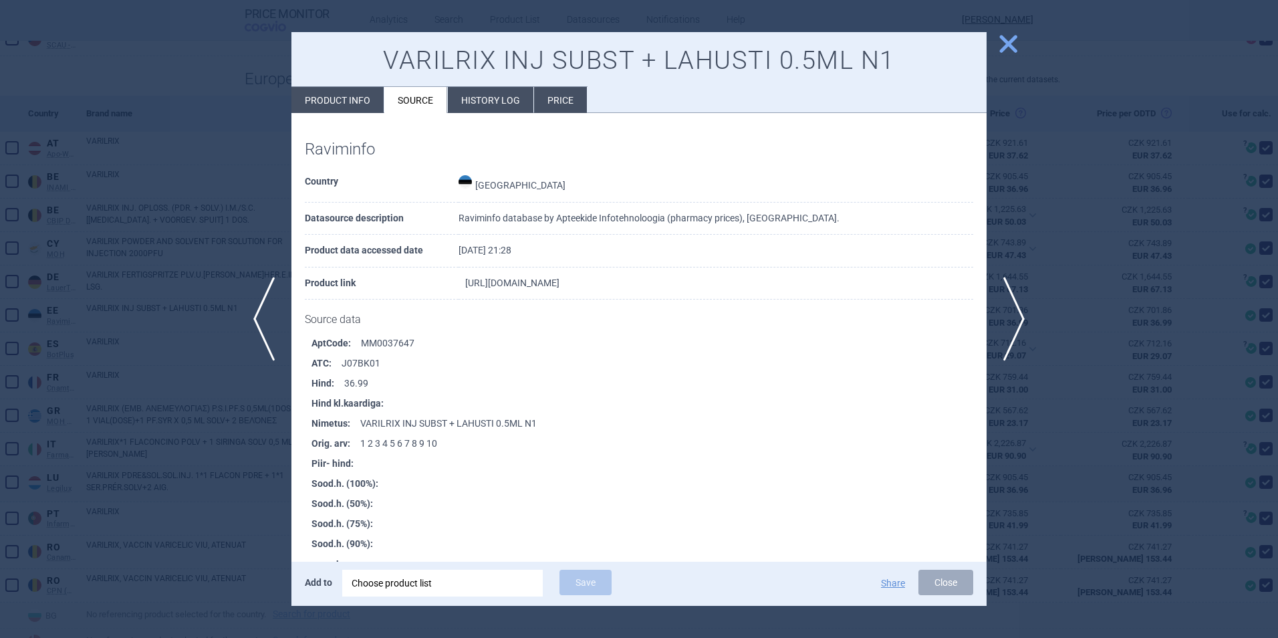
click at [559, 286] on link "[URL][DOMAIN_NAME]" at bounding box center [512, 282] width 94 height 9
click at [850, 43] on span "close" at bounding box center [1008, 43] width 23 height 23
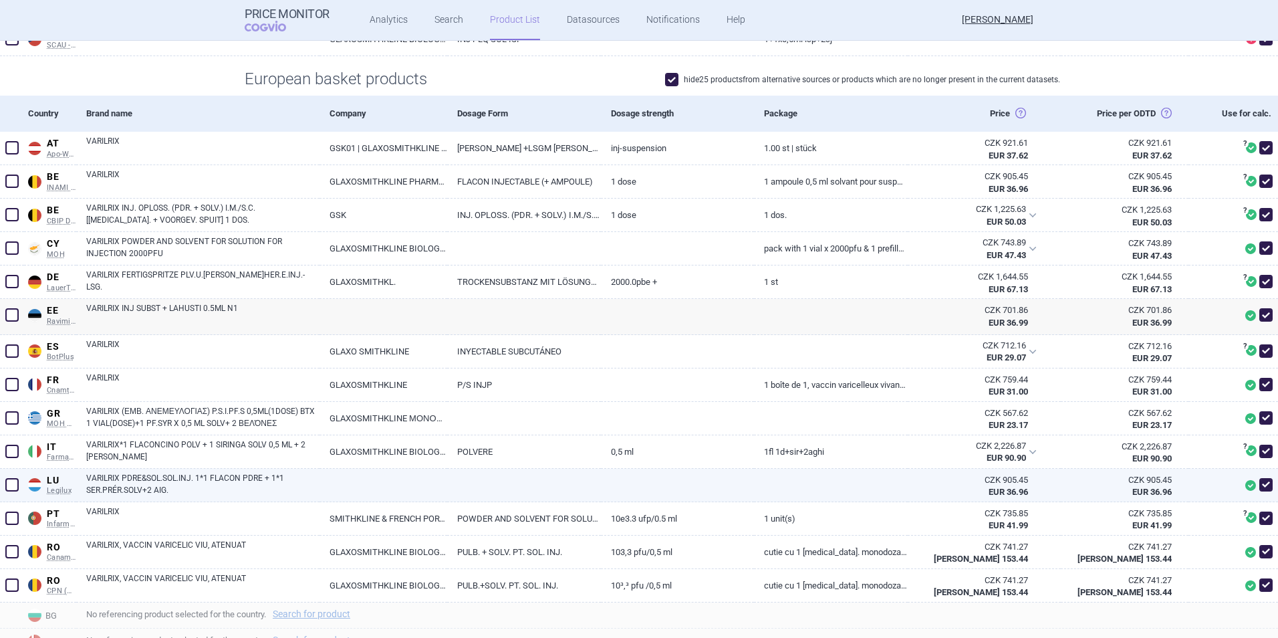
click at [390, 450] on link at bounding box center [384, 481] width 128 height 24
select select "EUR"
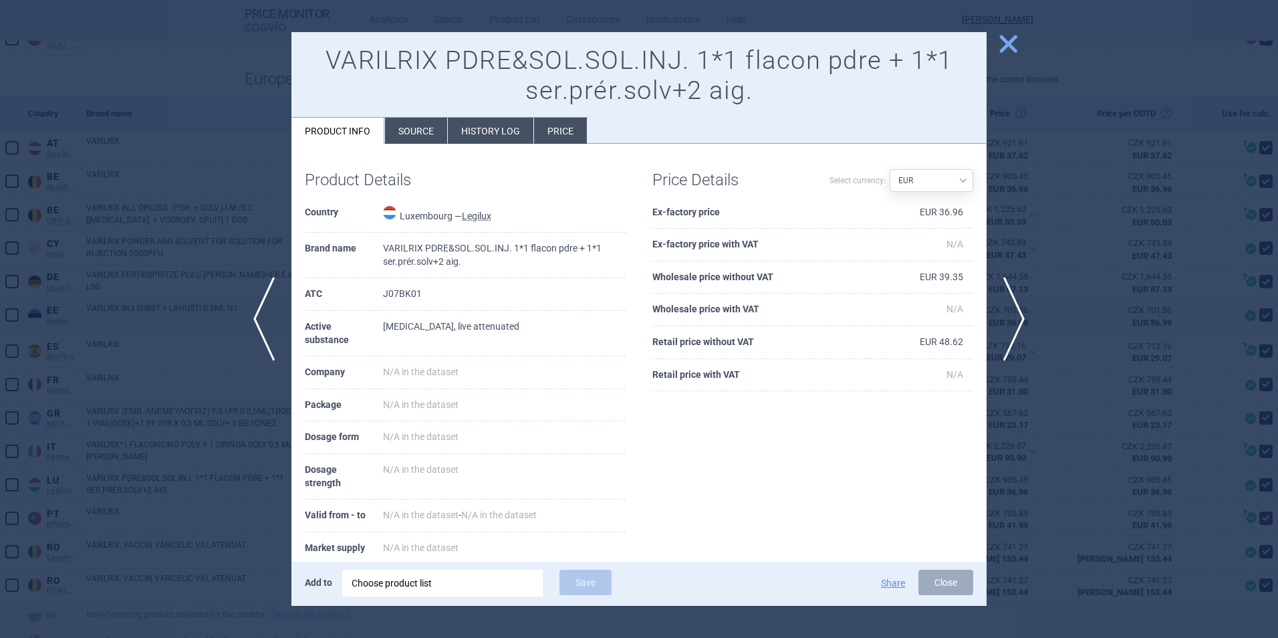
click at [428, 130] on li "Source" at bounding box center [416, 131] width 62 height 26
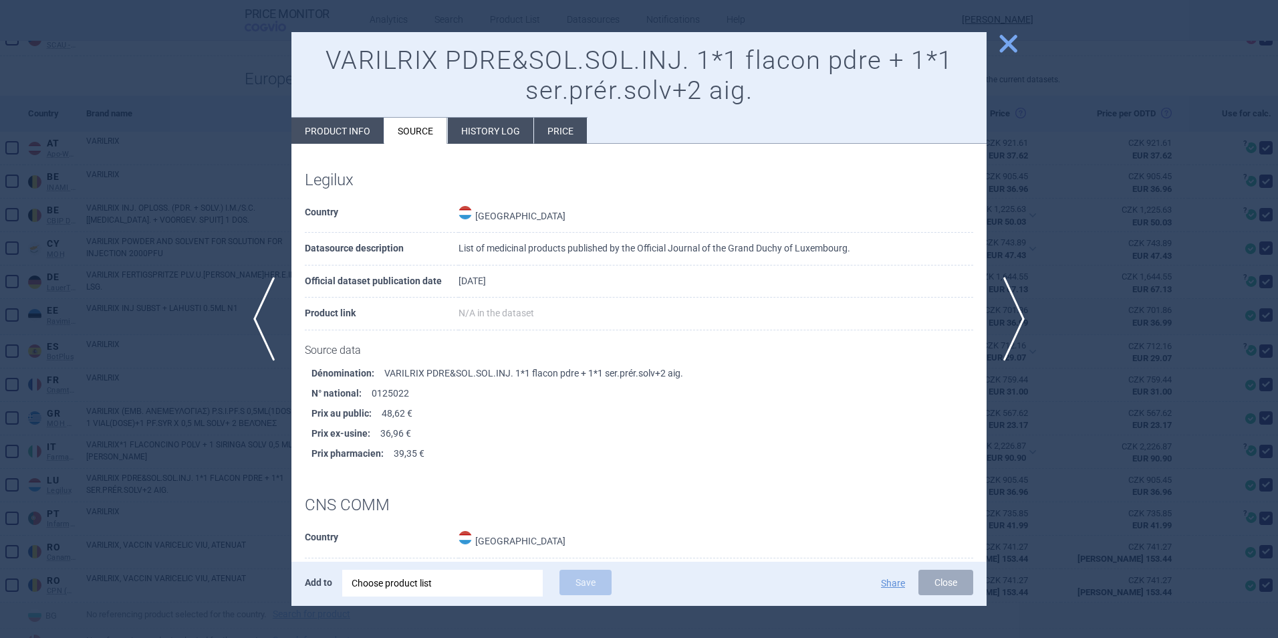
click at [850, 44] on span "close" at bounding box center [1008, 43] width 23 height 23
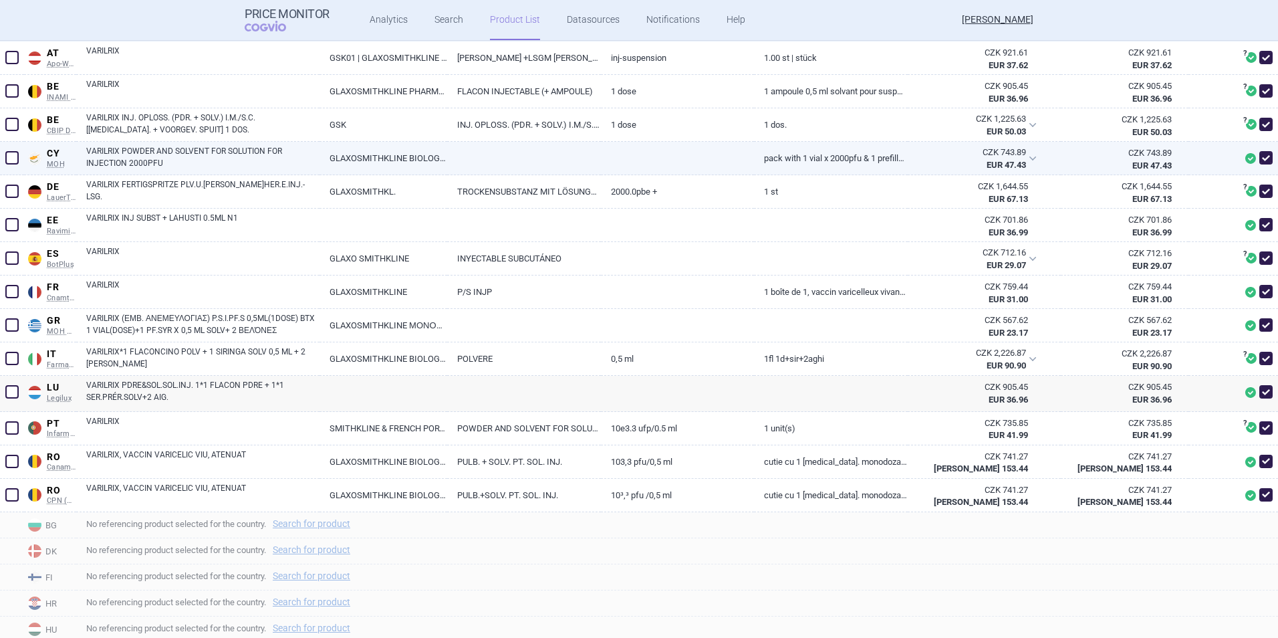
scroll to position [368, 0]
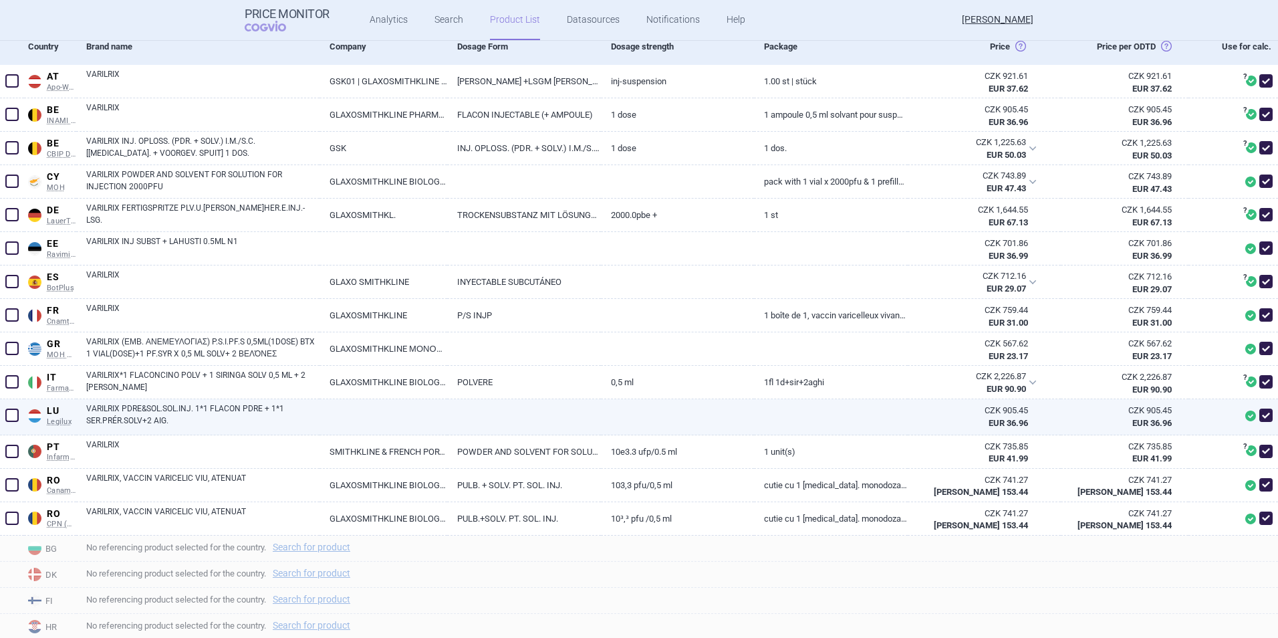
click at [850, 419] on span at bounding box center [1250, 415] width 11 height 11
click at [850, 416] on span at bounding box center [1250, 415] width 11 height 11
click at [850, 417] on span at bounding box center [1265, 414] width 13 height 13
checkbox input "false"
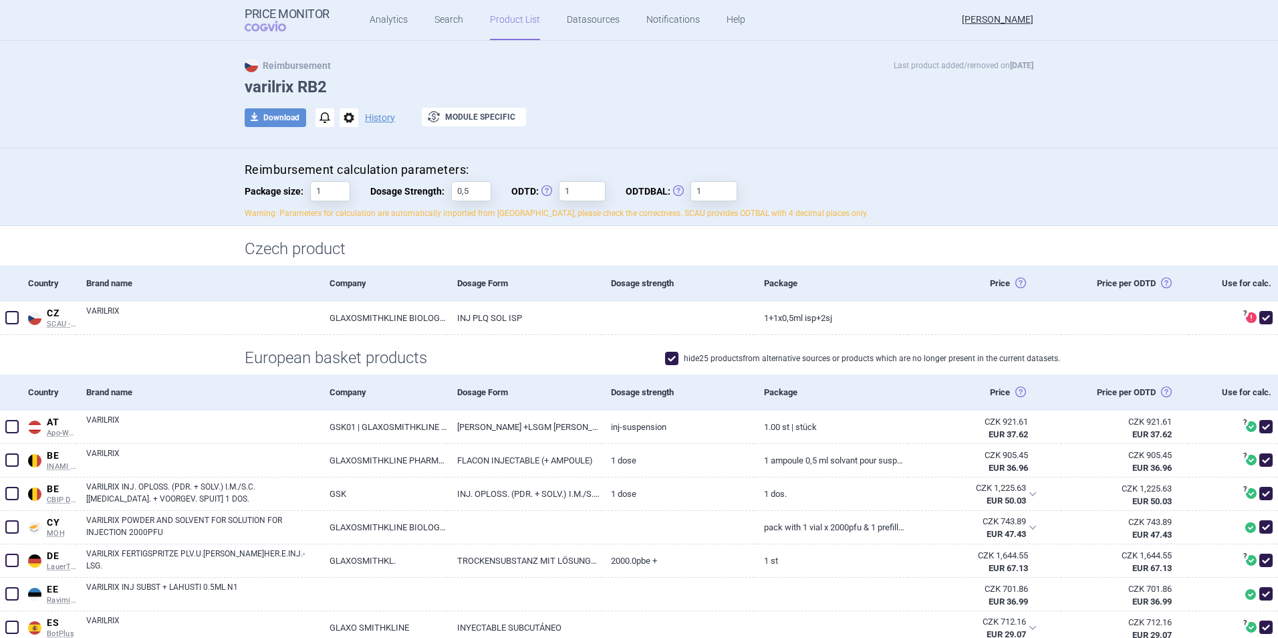
scroll to position [0, 0]
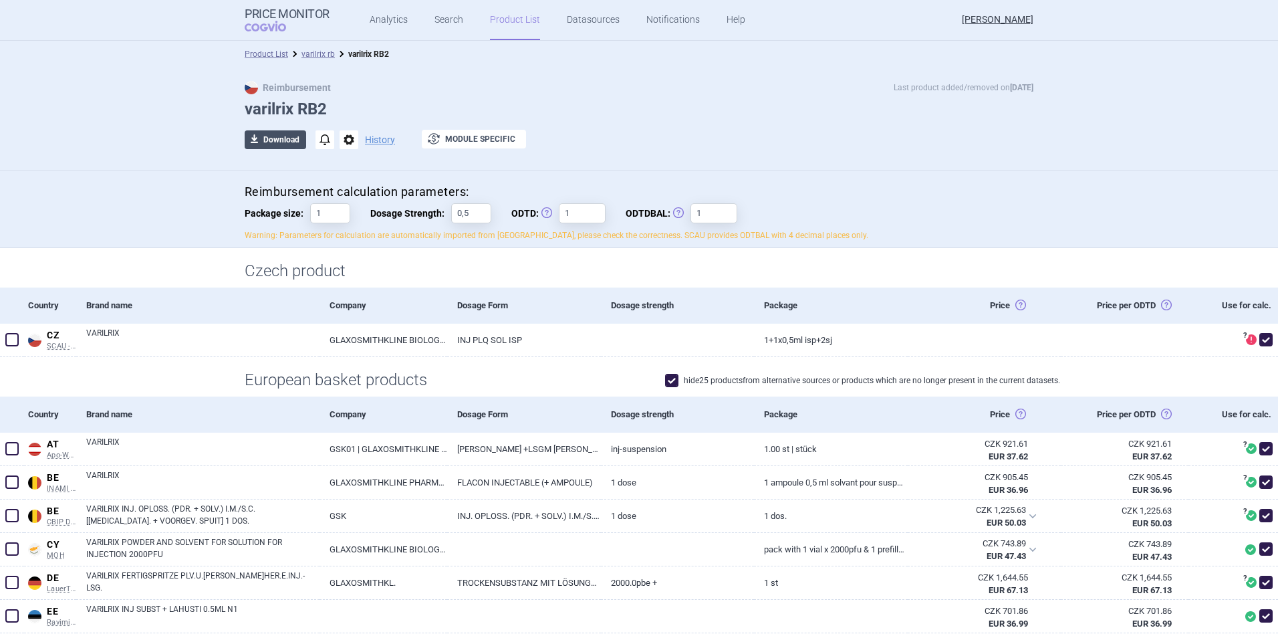
click at [283, 134] on button "download Download" at bounding box center [275, 139] width 61 height 19
select select "EUR"
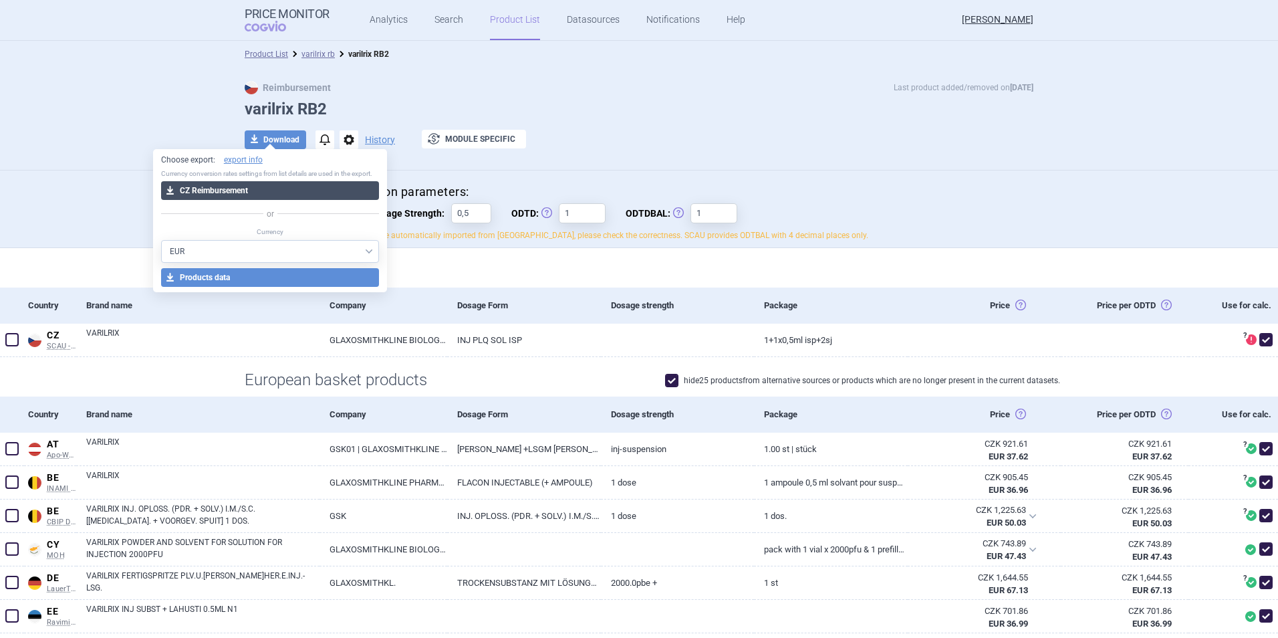
click at [245, 190] on button "download CZ Reimbursement" at bounding box center [270, 190] width 219 height 19
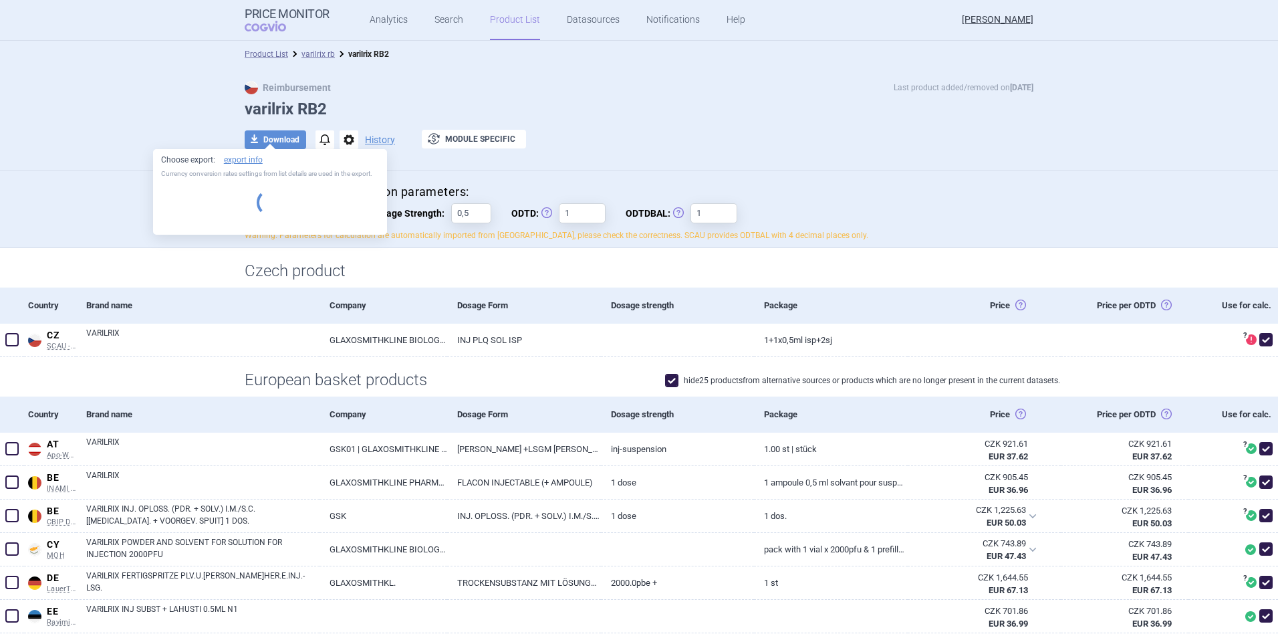
select select "EUR"
